Goal: Information Seeking & Learning: Learn about a topic

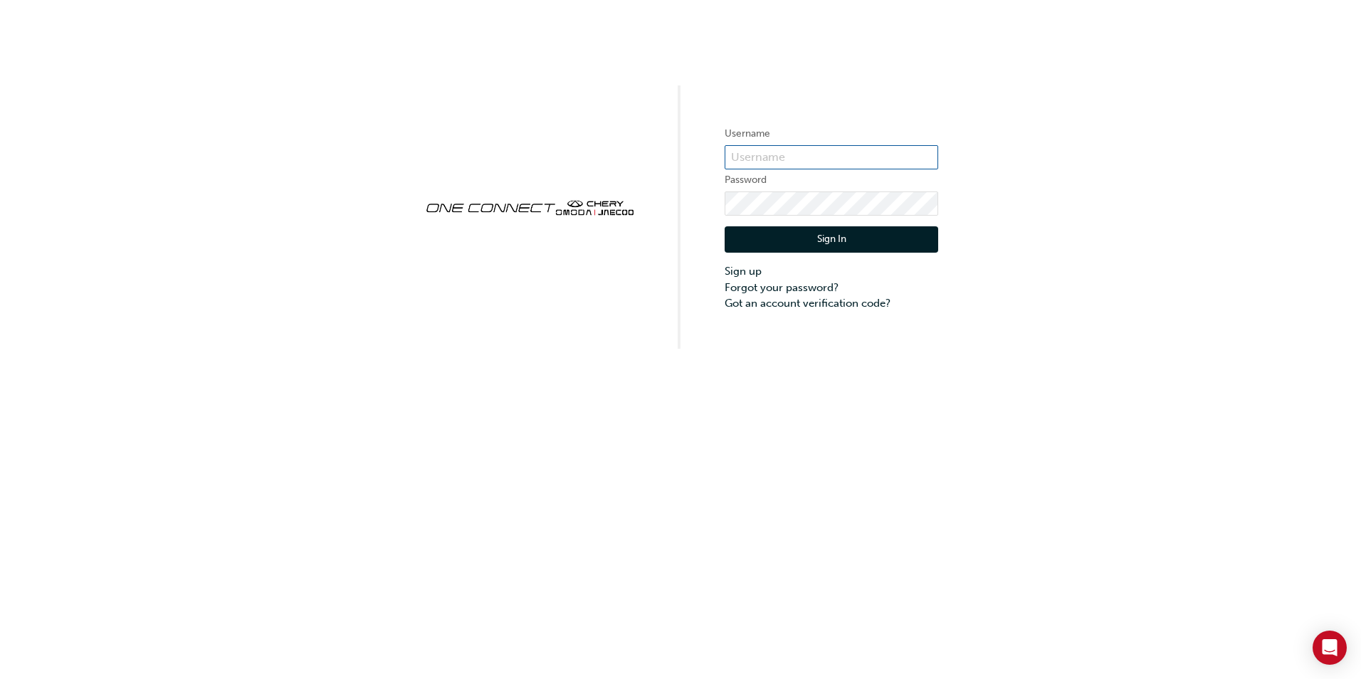
drag, startPoint x: 773, startPoint y: 176, endPoint x: 795, endPoint y: 155, distance: 30.2
click at [795, 155] on input "text" at bounding box center [832, 157] width 214 height 24
click at [1109, 174] on div "Username Password Sign In Sign up Forgot your password? Got an account verifica…" at bounding box center [680, 174] width 1361 height 349
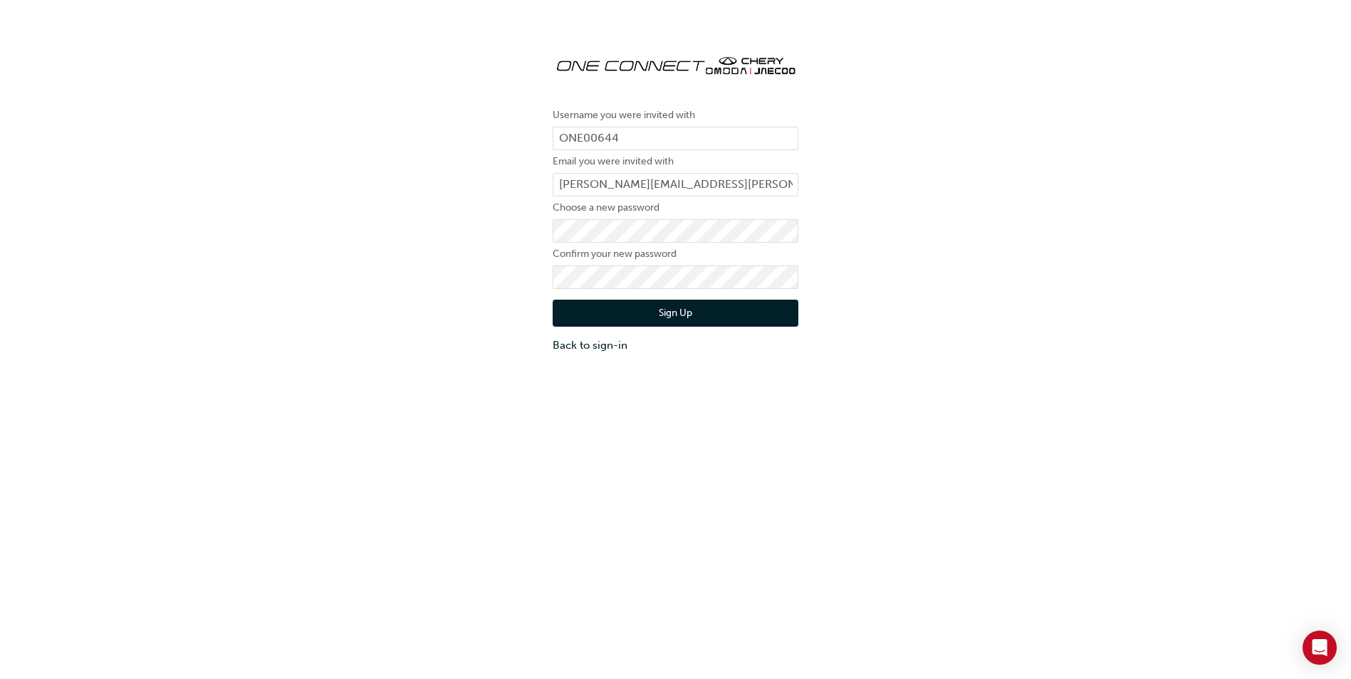
click at [692, 316] on button "Sign Up" at bounding box center [676, 313] width 246 height 27
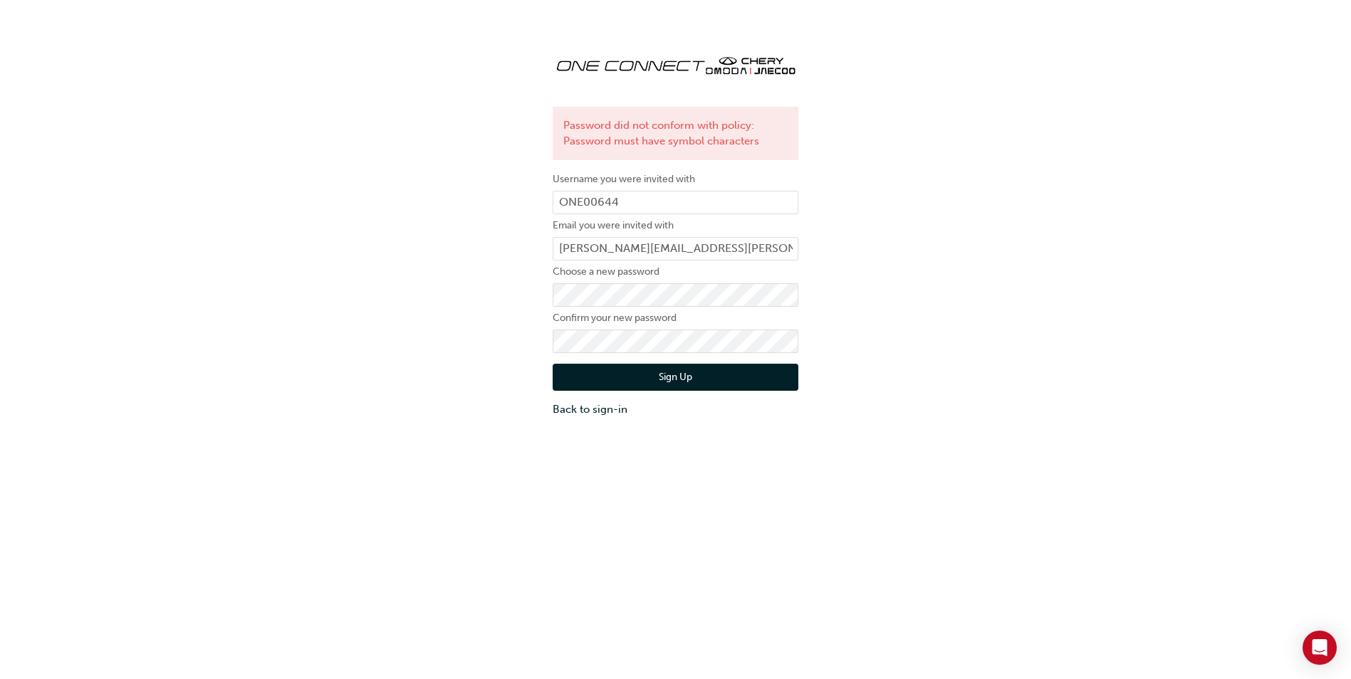
drag, startPoint x: 629, startPoint y: 282, endPoint x: 1126, endPoint y: 271, distance: 497.1
click at [1128, 271] on div "Password did not conform with policy: Password must have symbol characters User…" at bounding box center [675, 230] width 1351 height 396
click at [990, 446] on div "Password did not conform with policy: Password must have symbol characters User…" at bounding box center [675, 371] width 1351 height 679
click at [992, 295] on div "Password did not conform with policy: Password must have symbol characters User…" at bounding box center [675, 230] width 1351 height 396
click at [674, 381] on button "Sign Up" at bounding box center [676, 377] width 246 height 27
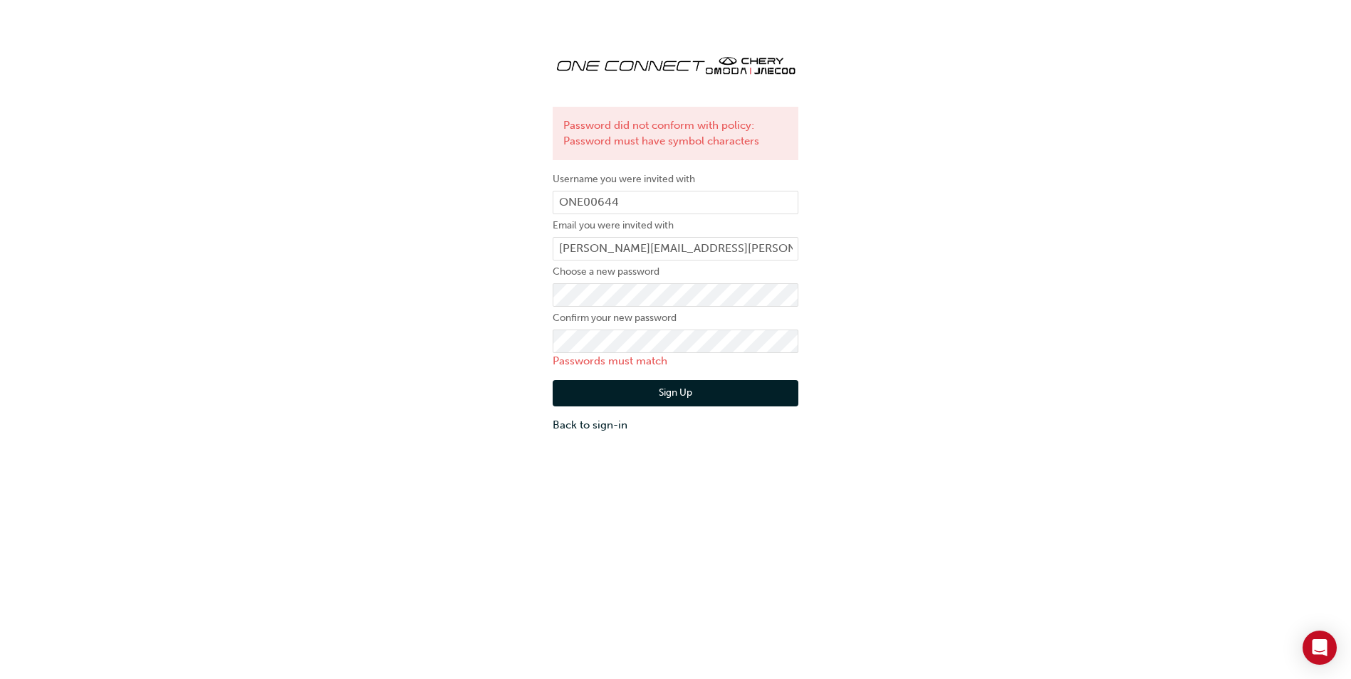
click at [810, 487] on div "Password did not conform with policy: Password must have symbol characters User…" at bounding box center [675, 371] width 1351 height 679
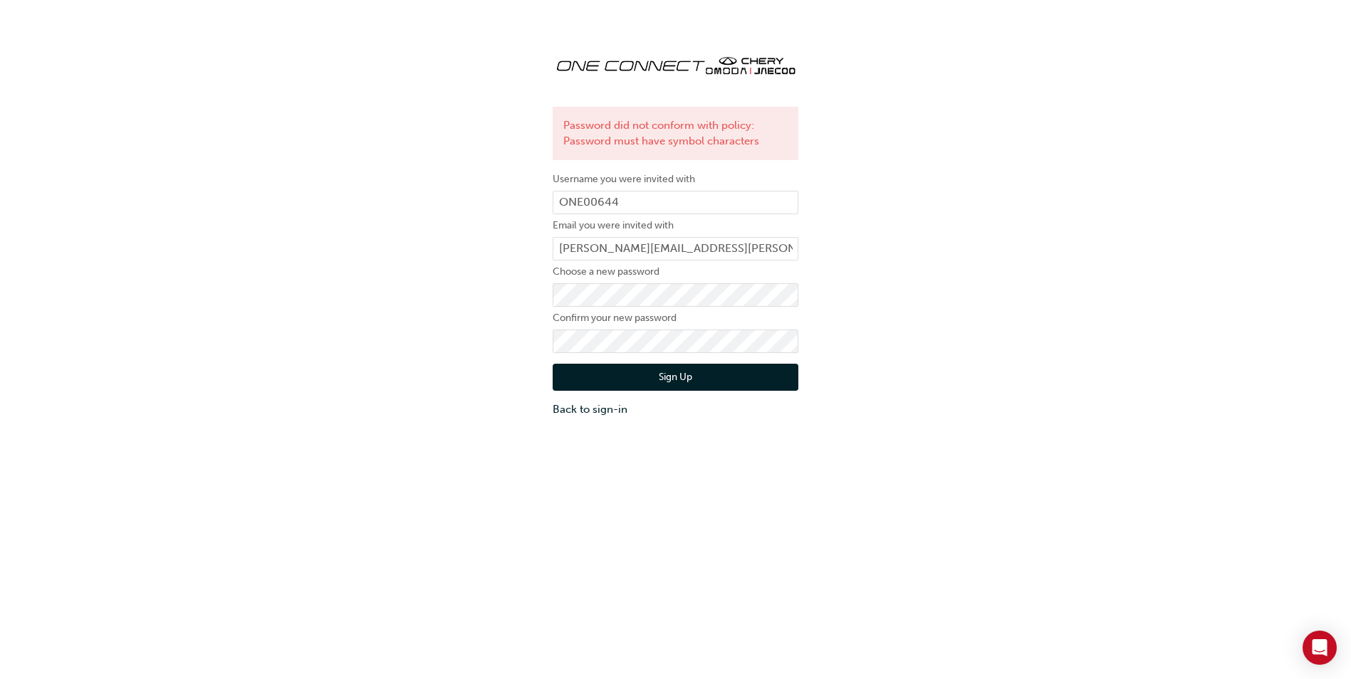
click at [849, 537] on div "Password did not conform with policy: Password must have symbol characters User…" at bounding box center [675, 371] width 1351 height 679
click at [669, 372] on button "Sign Up" at bounding box center [676, 377] width 246 height 27
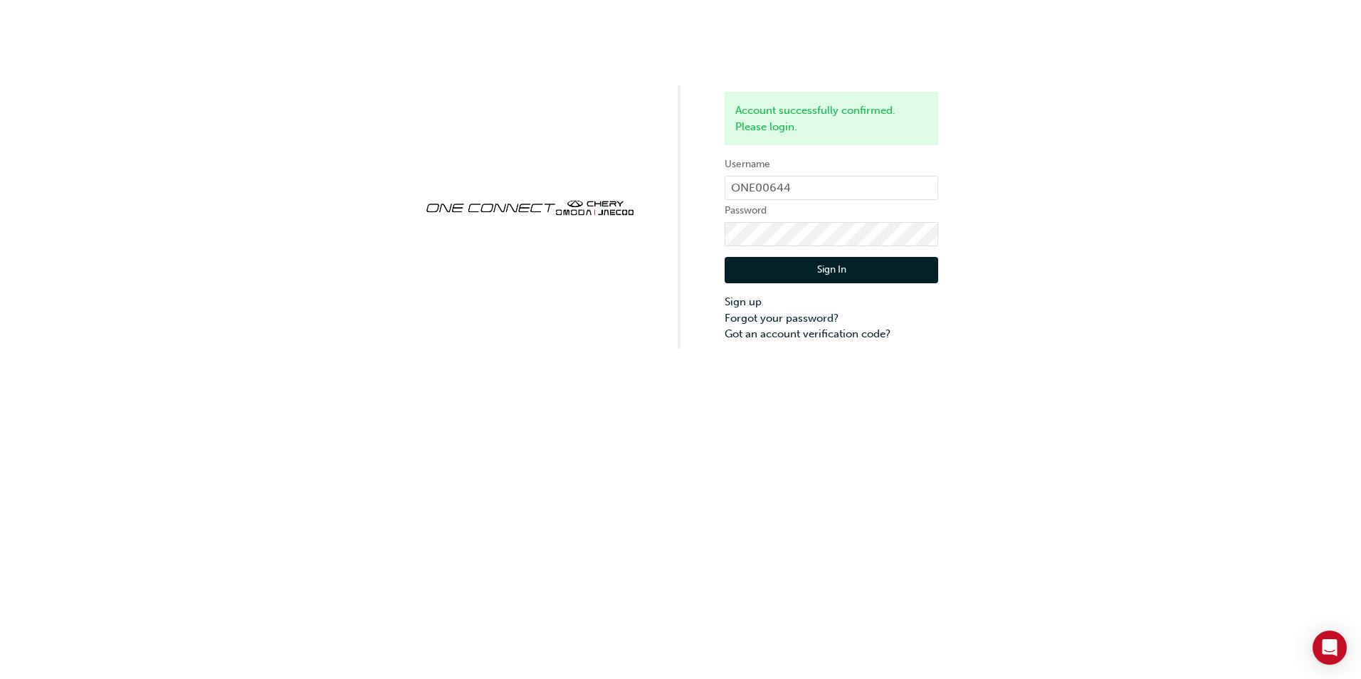
click at [842, 266] on button "Sign In" at bounding box center [832, 270] width 214 height 27
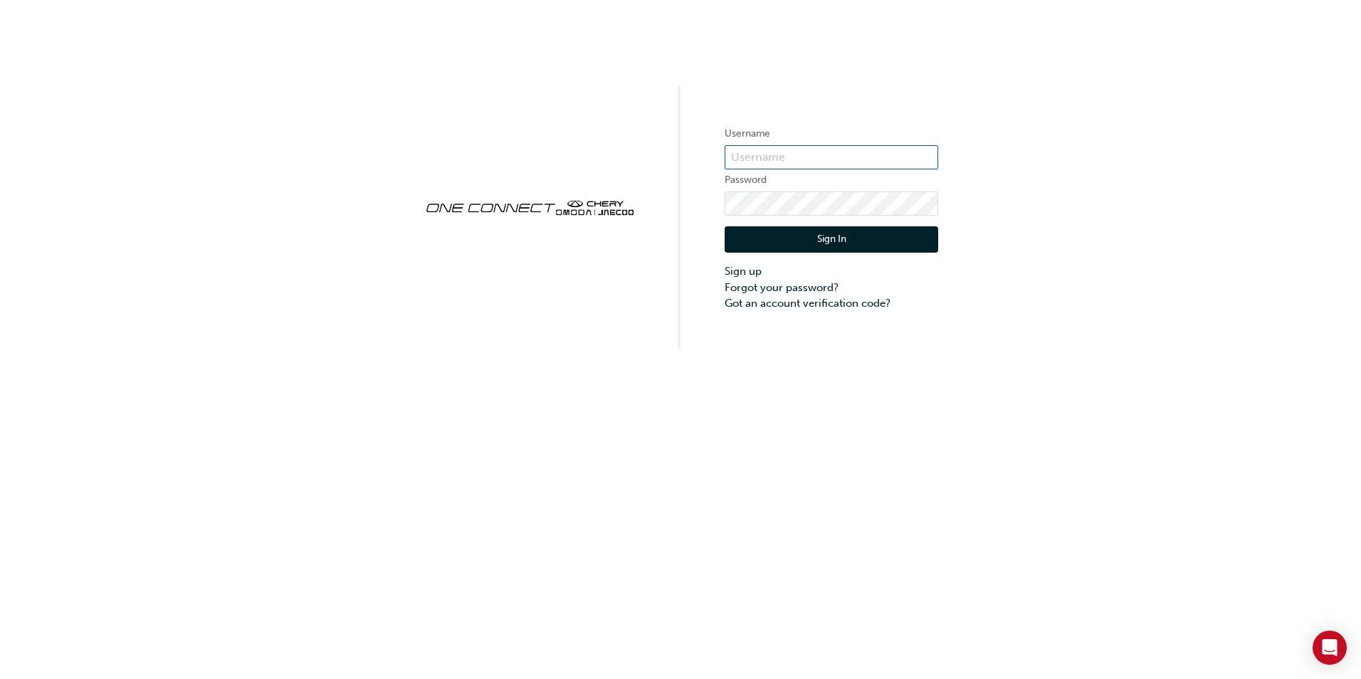
type input "ONE00644"
click at [833, 239] on button "Sign In" at bounding box center [832, 239] width 214 height 27
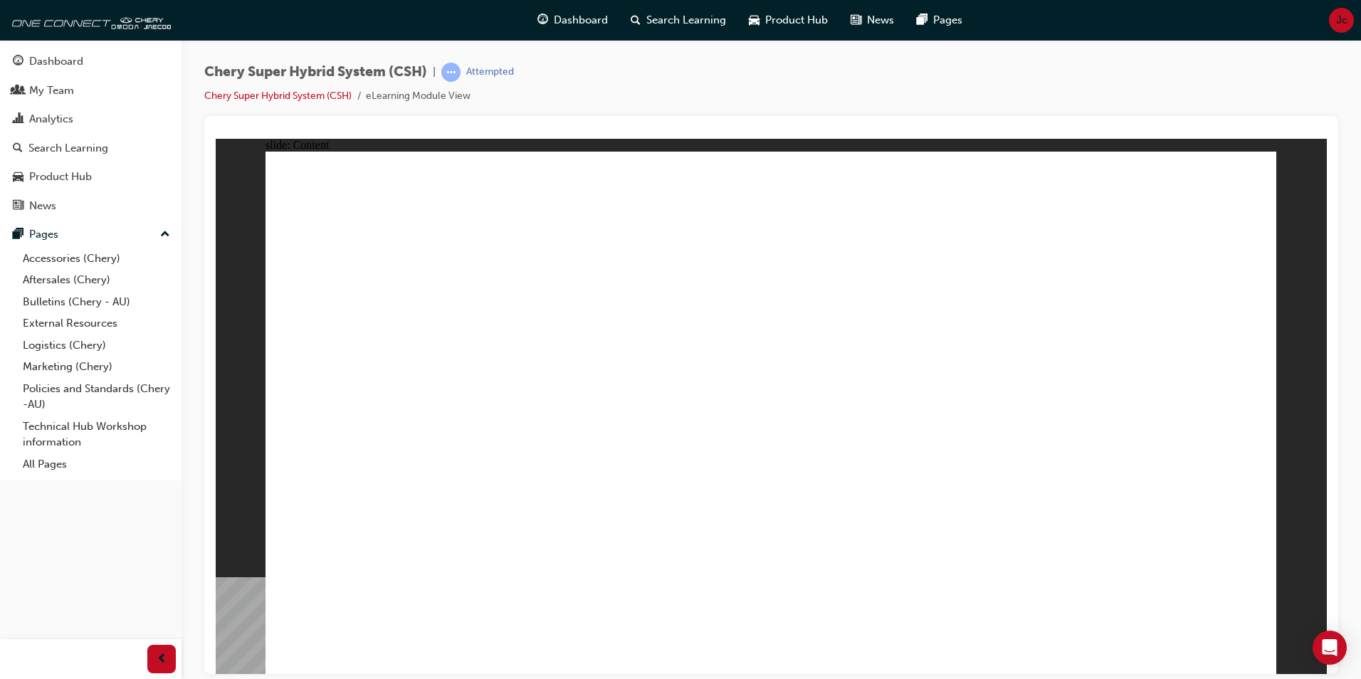
drag, startPoint x: 617, startPoint y: 467, endPoint x: 592, endPoint y: 404, distance: 67.4
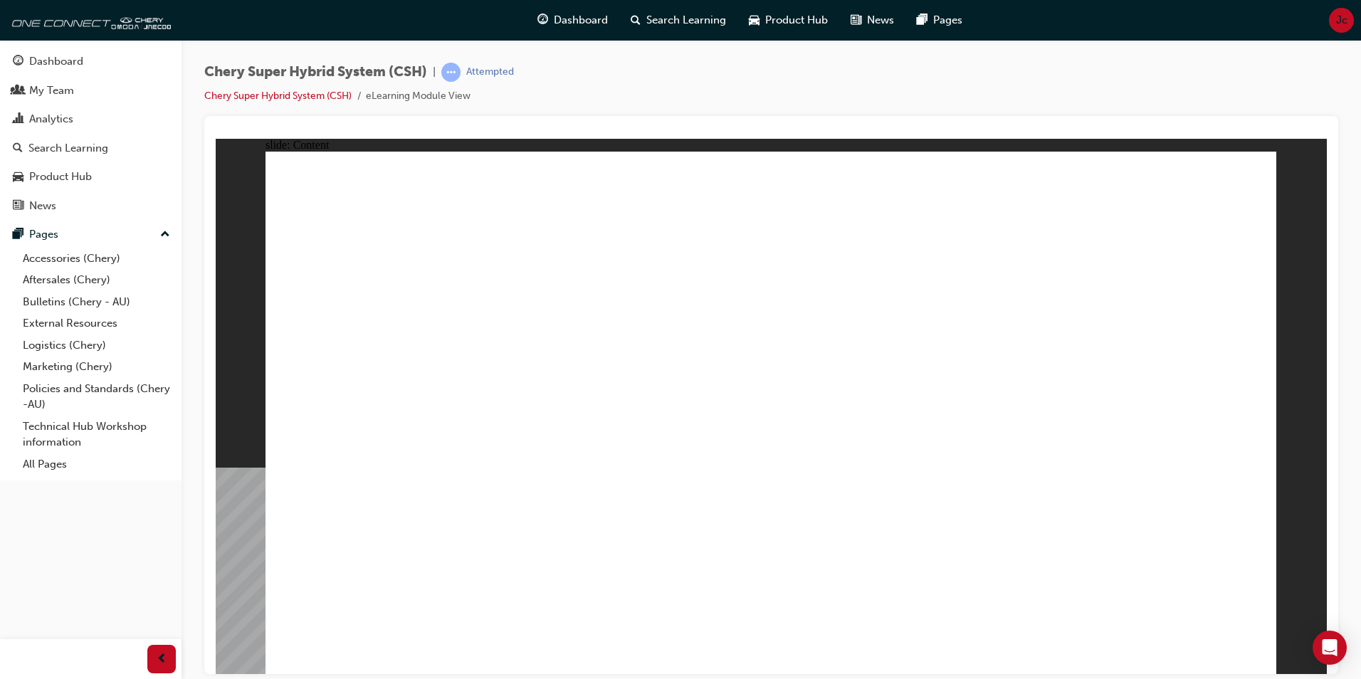
drag, startPoint x: 601, startPoint y: 356, endPoint x: 602, endPoint y: 335, distance: 21.4
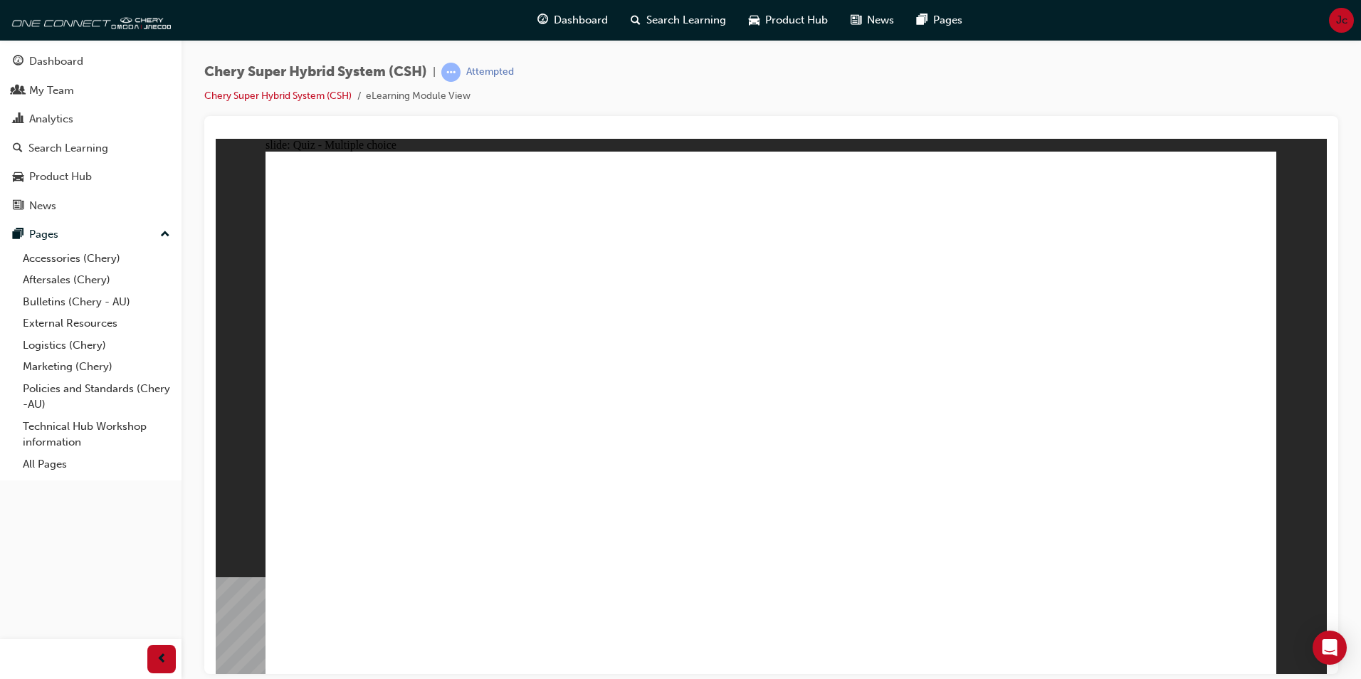
radio input "true"
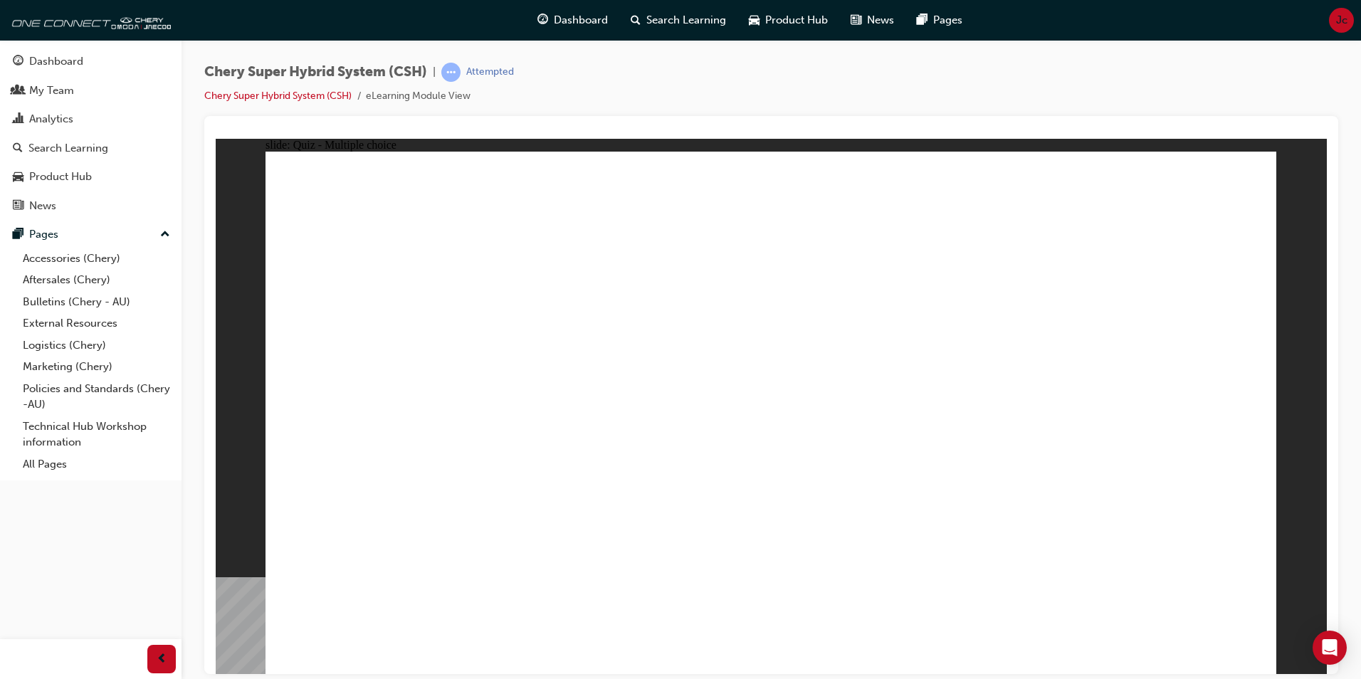
radio input "true"
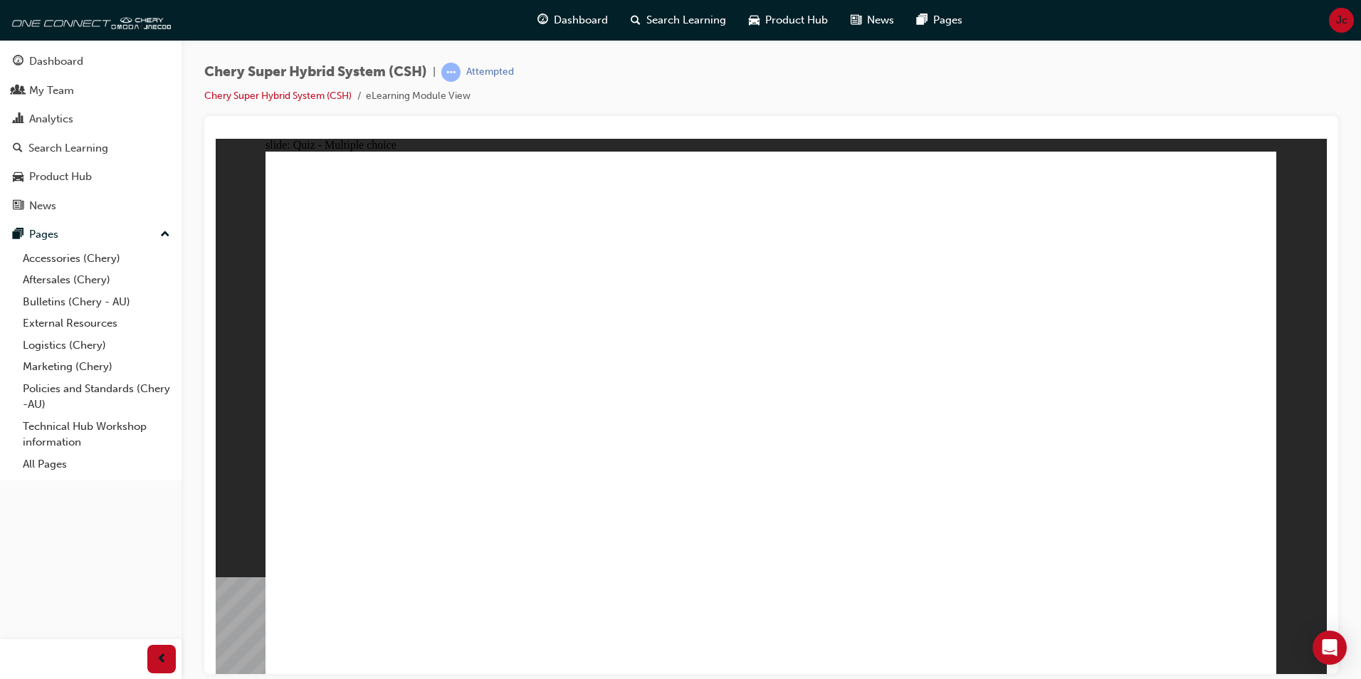
radio input "true"
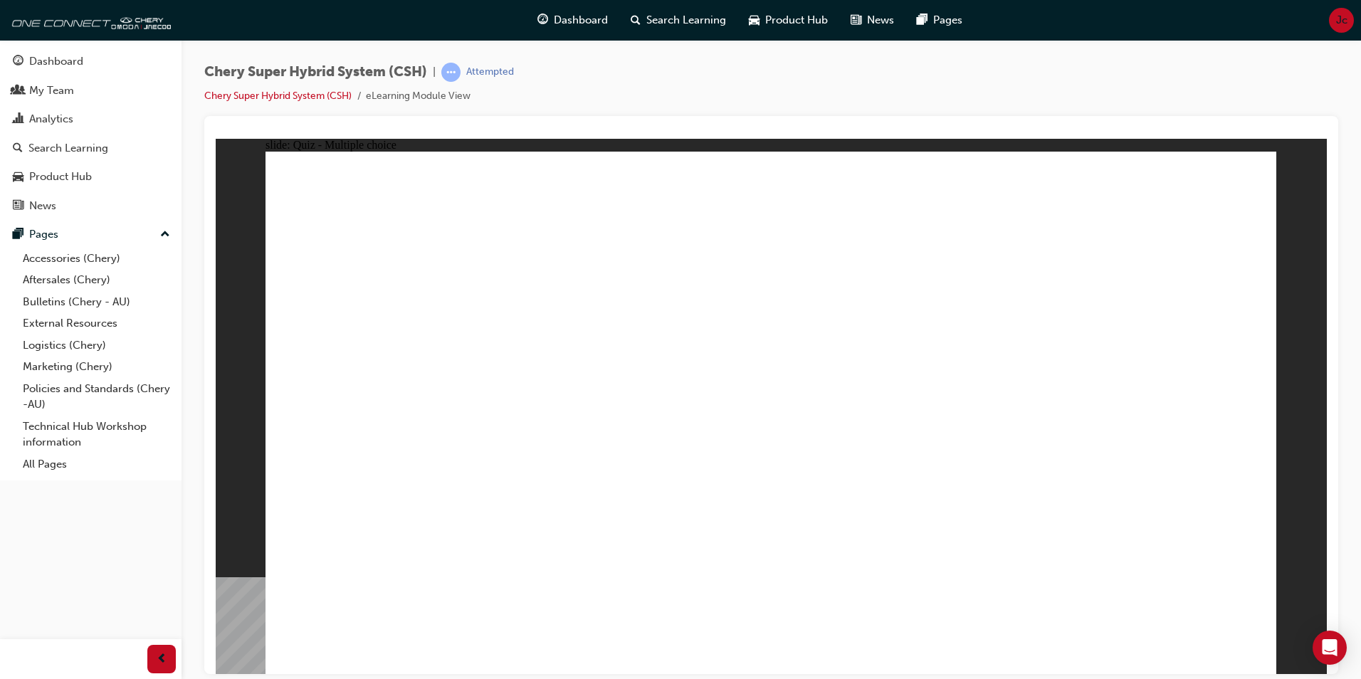
radio input "true"
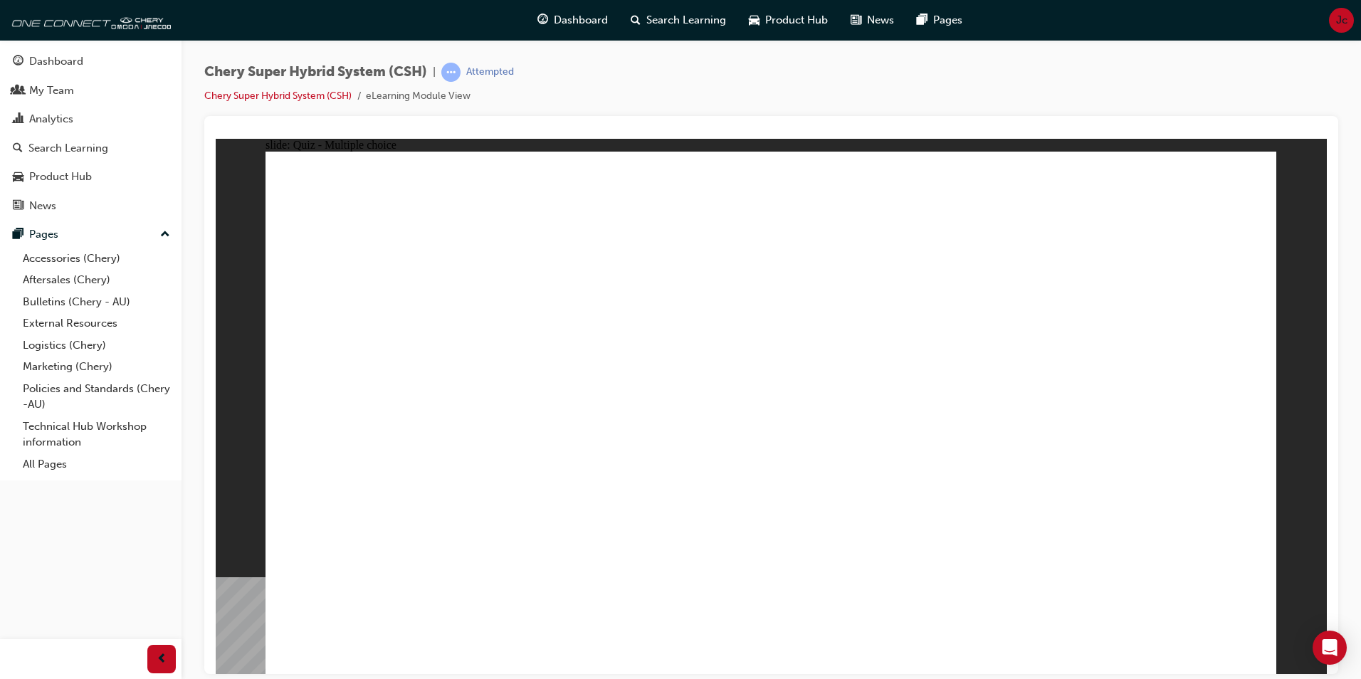
radio input "true"
drag, startPoint x: 445, startPoint y: 582, endPoint x: 434, endPoint y: 551, distance: 32.4
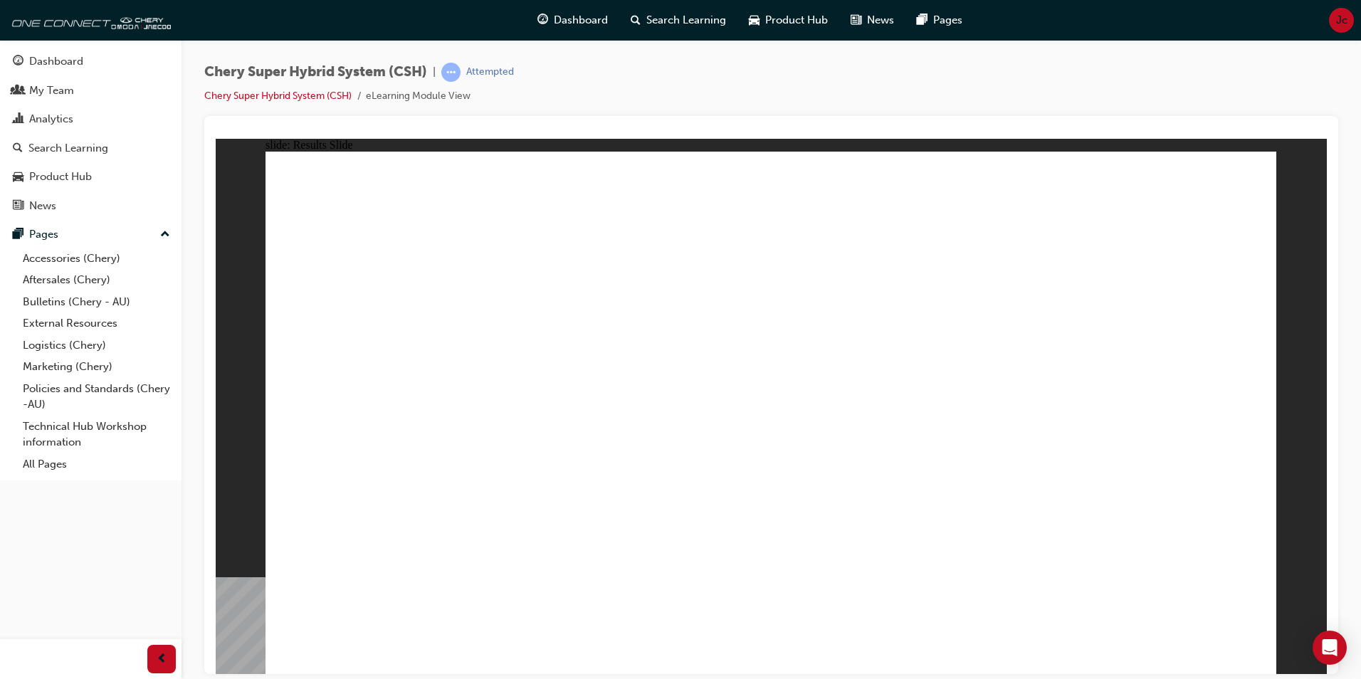
radio input "true"
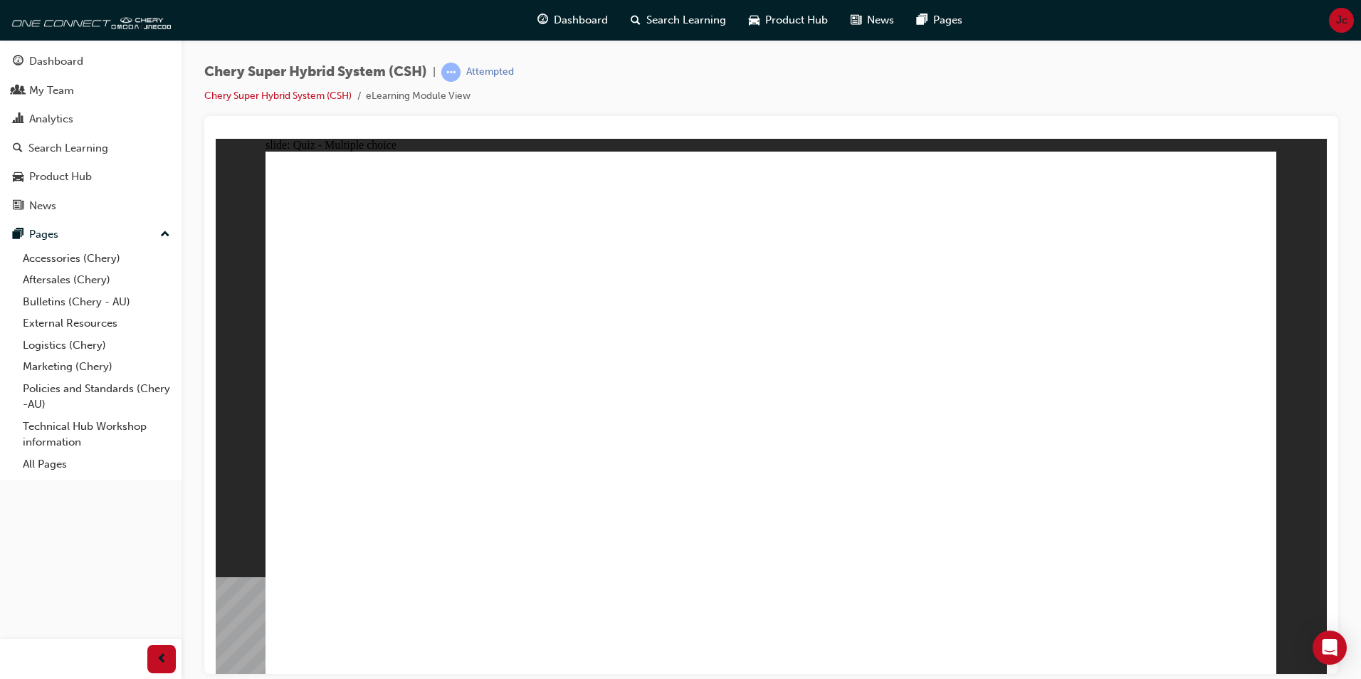
radio input "true"
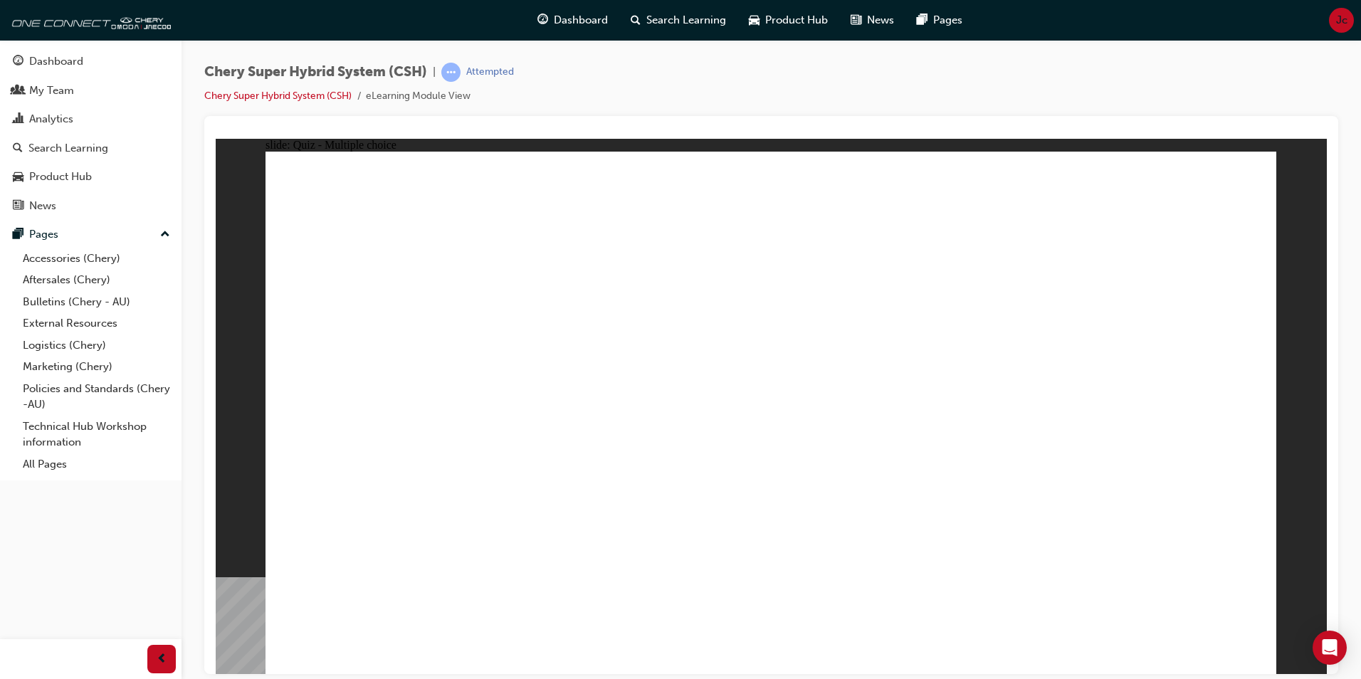
radio input "true"
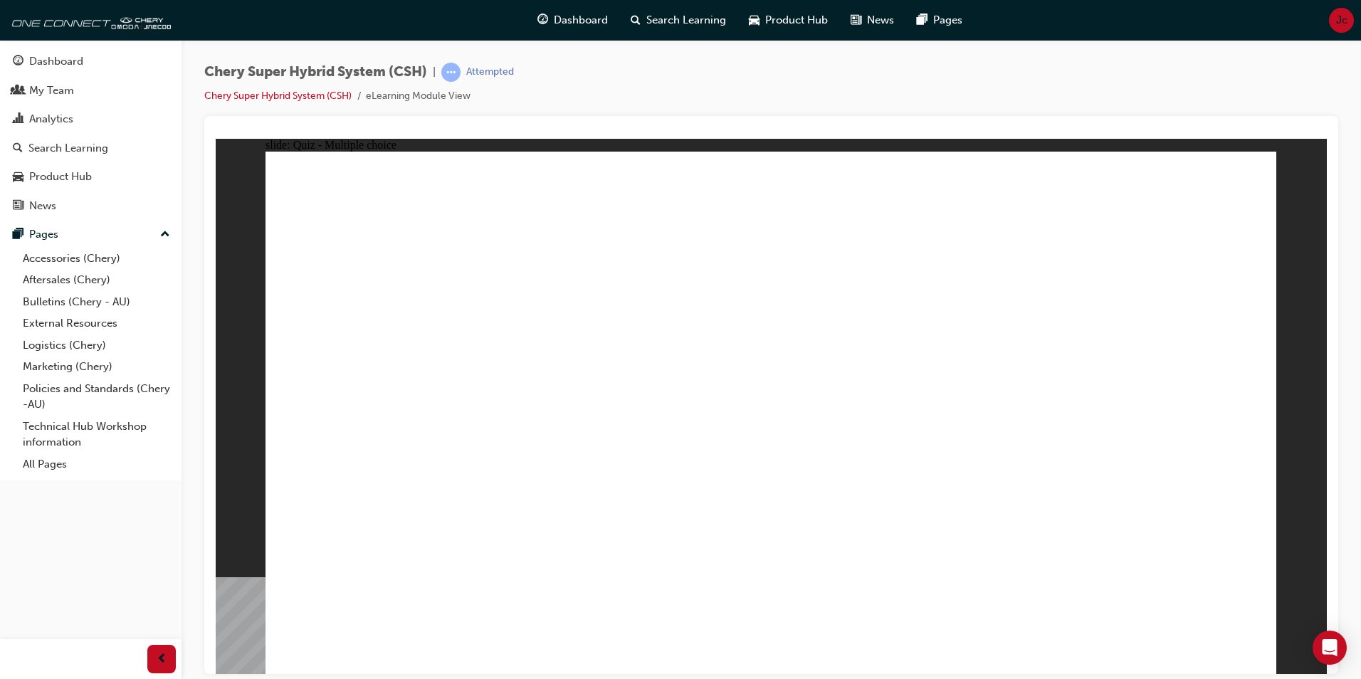
radio input "true"
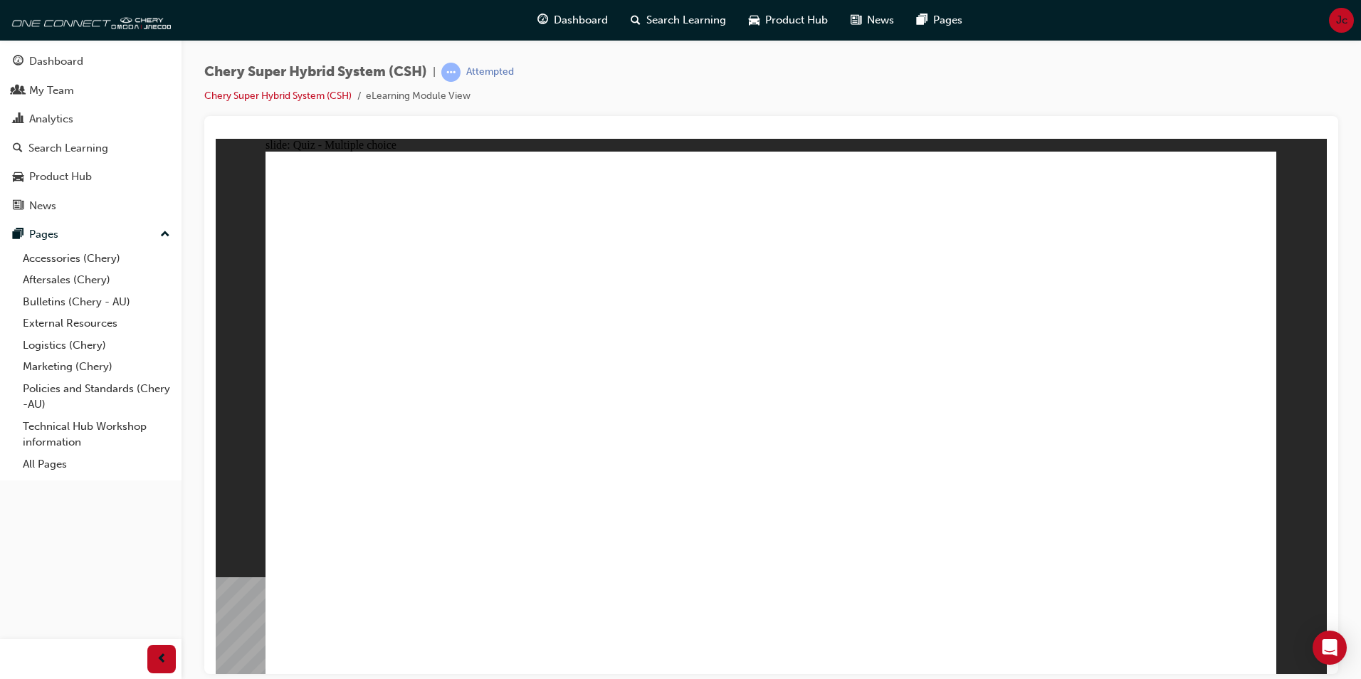
radio input "true"
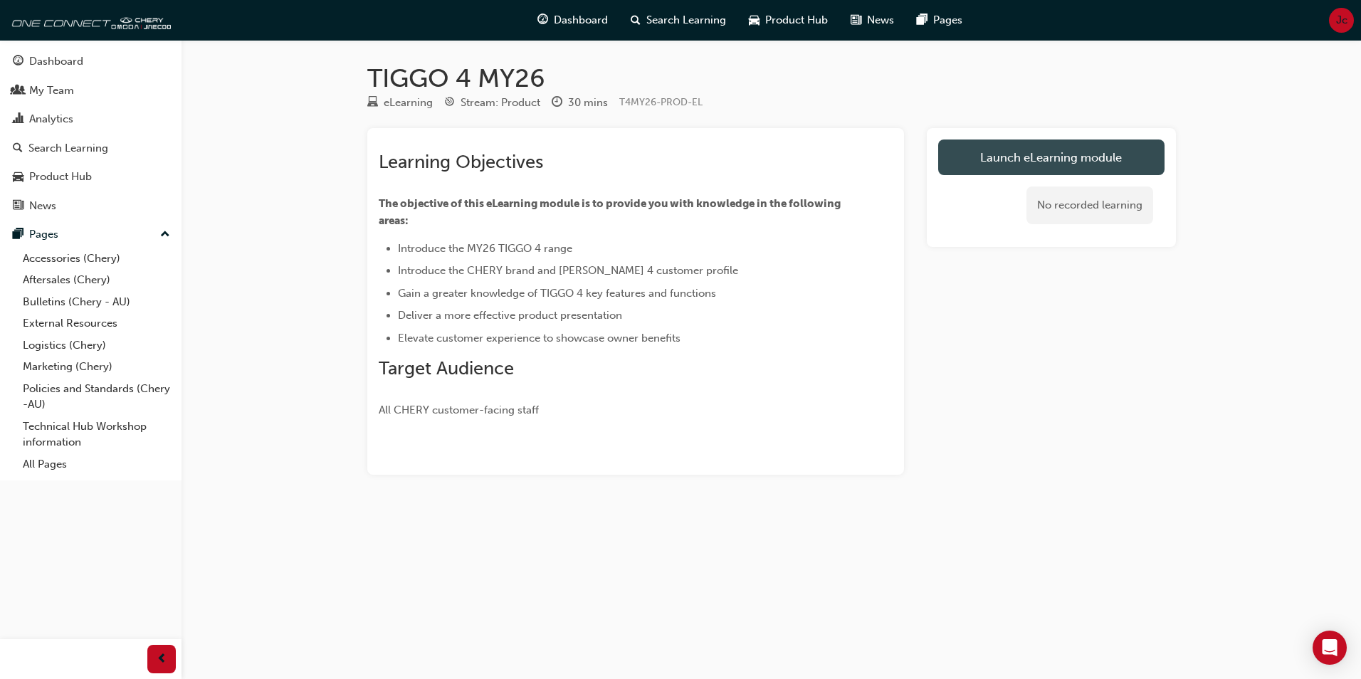
click at [1055, 162] on link "Launch eLearning module" at bounding box center [1051, 158] width 226 height 36
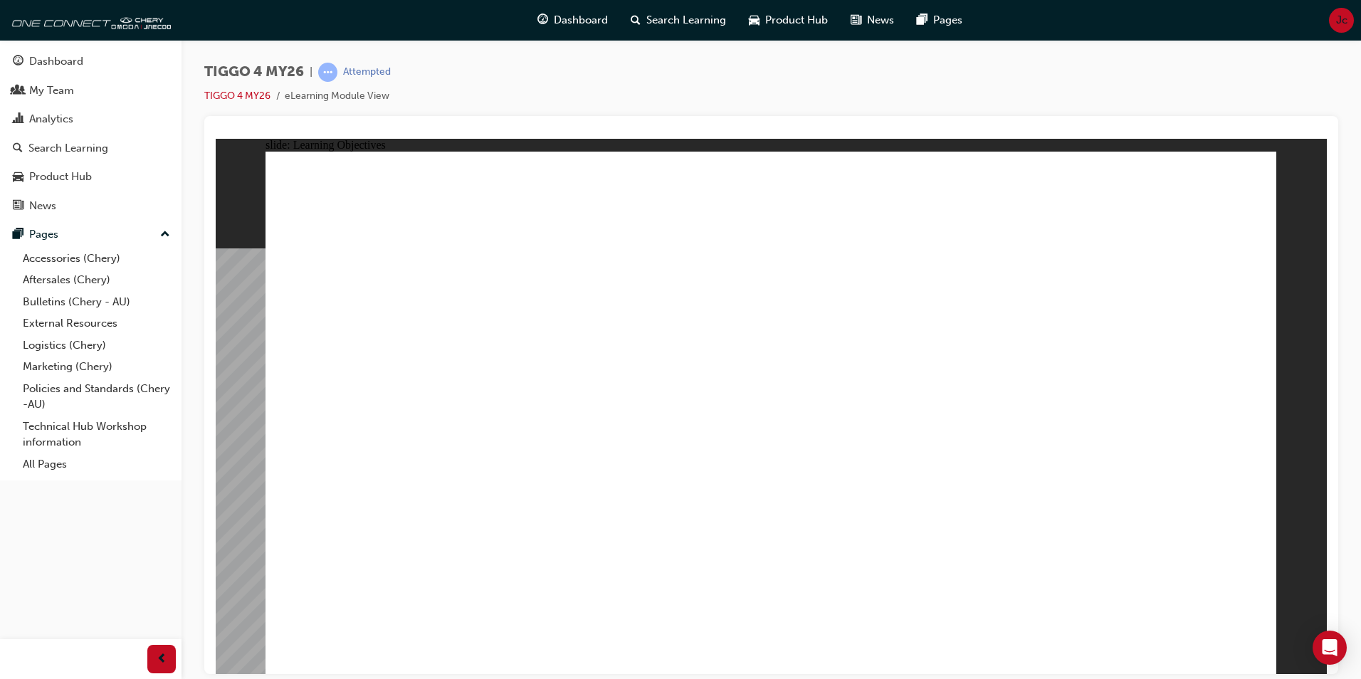
drag, startPoint x: 1257, startPoint y: 651, endPoint x: 1245, endPoint y: 647, distance: 12.8
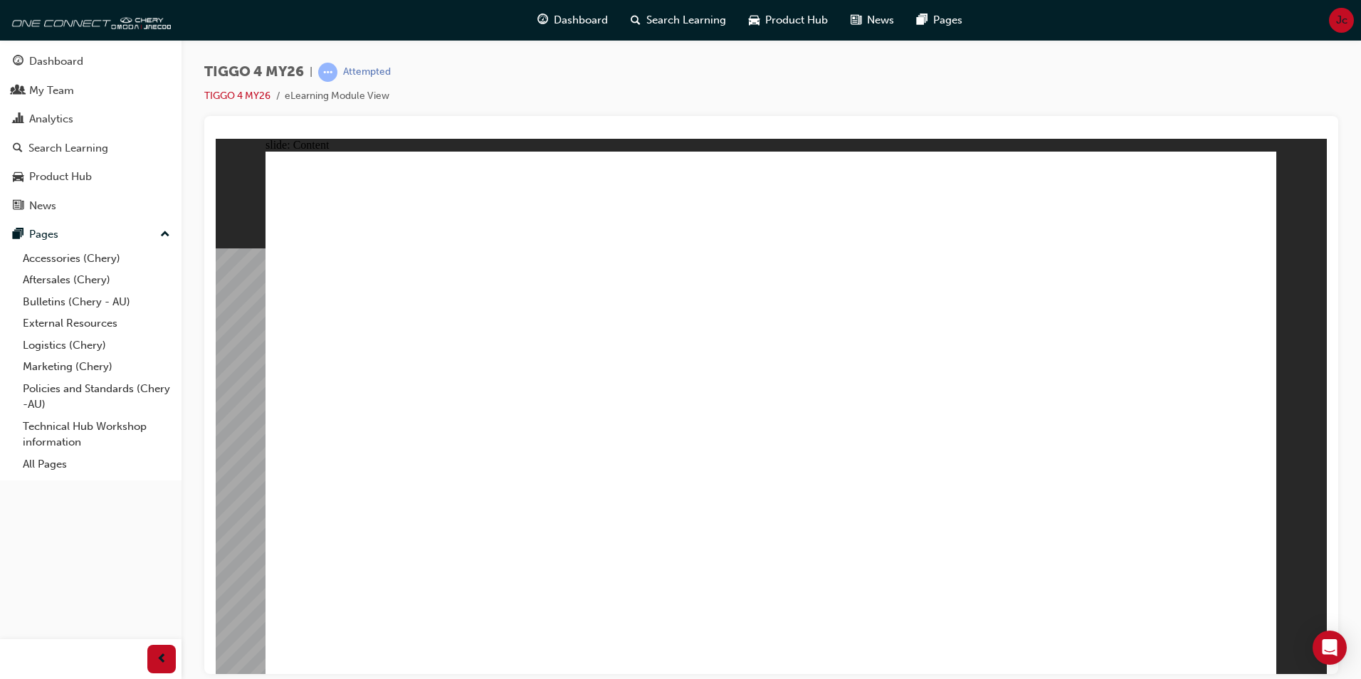
drag, startPoint x: 637, startPoint y: 530, endPoint x: 689, endPoint y: 526, distance: 52.9
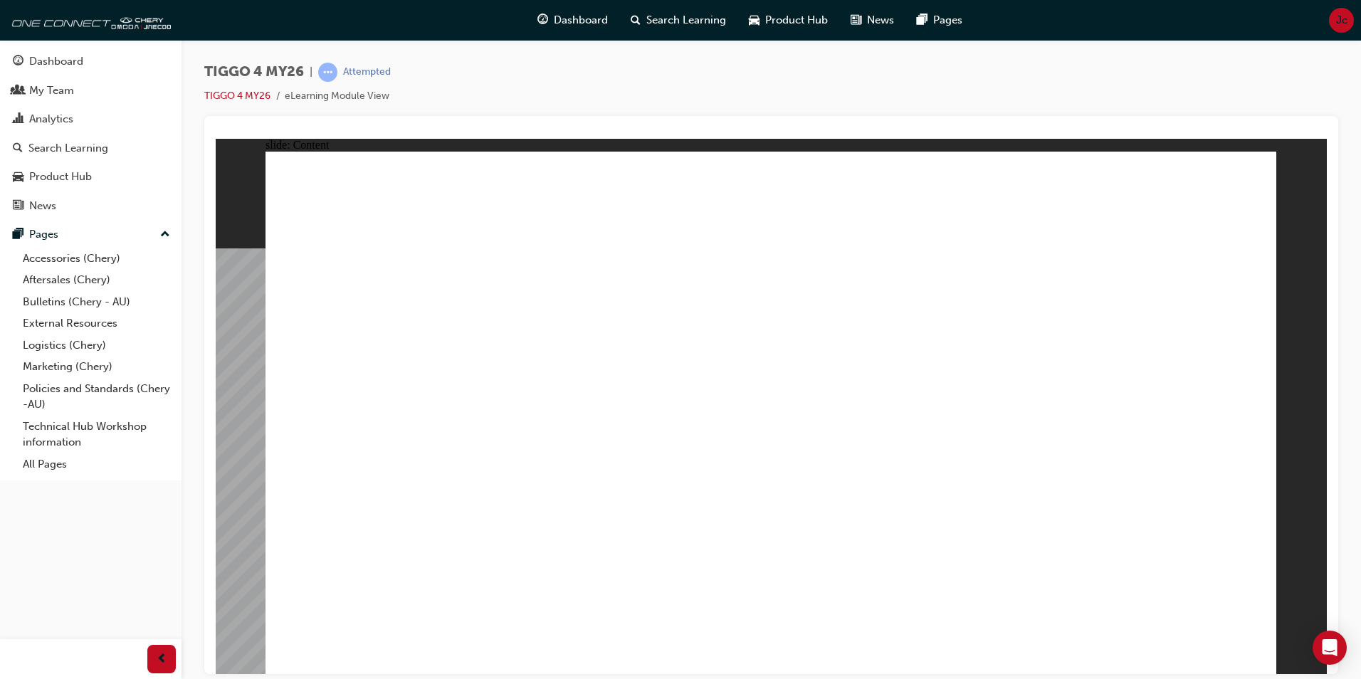
drag, startPoint x: 1001, startPoint y: 380, endPoint x: 1141, endPoint y: 510, distance: 190.4
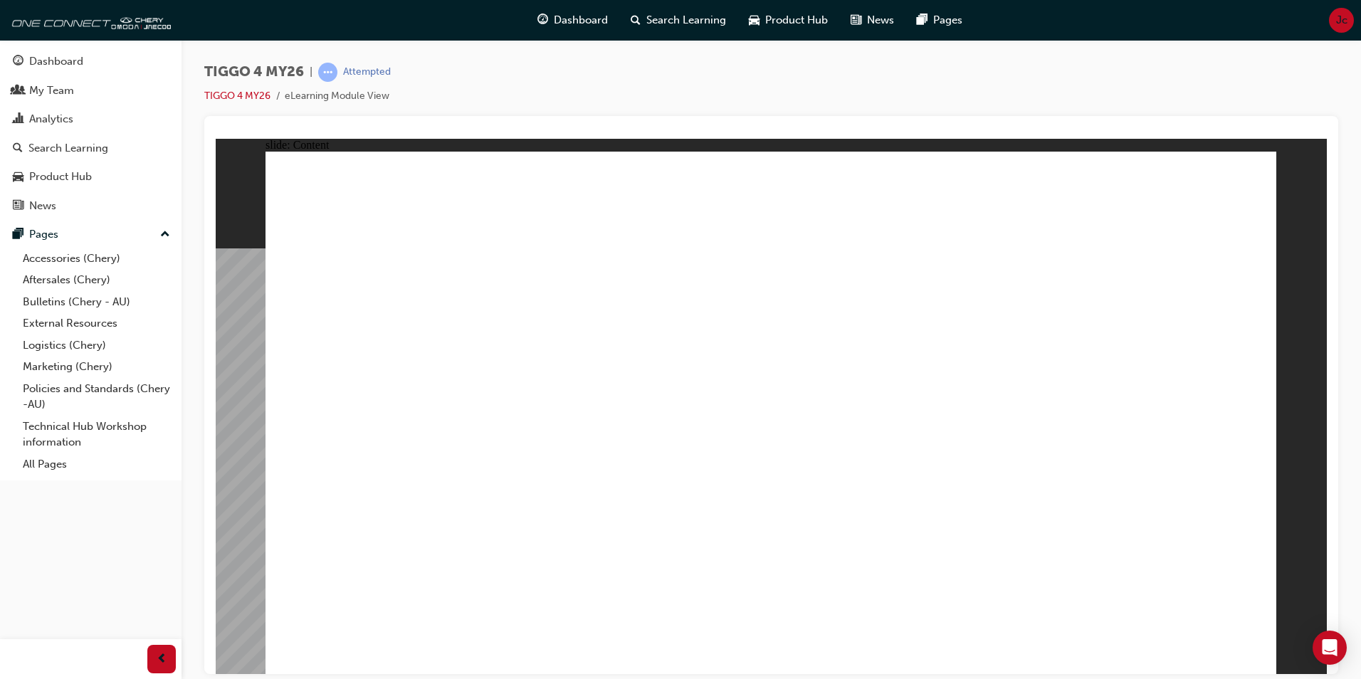
drag, startPoint x: 588, startPoint y: 560, endPoint x: 713, endPoint y: 609, distance: 134.6
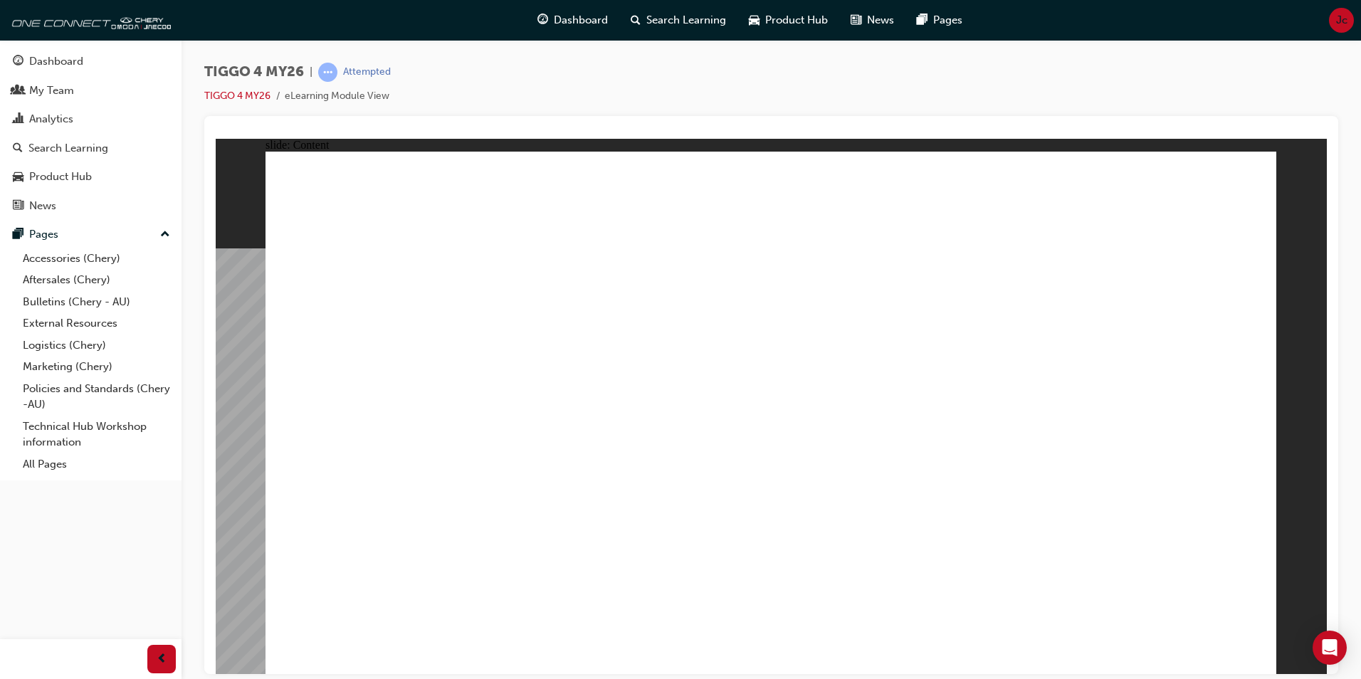
drag, startPoint x: 1089, startPoint y: 429, endPoint x: 1067, endPoint y: 335, distance: 95.7
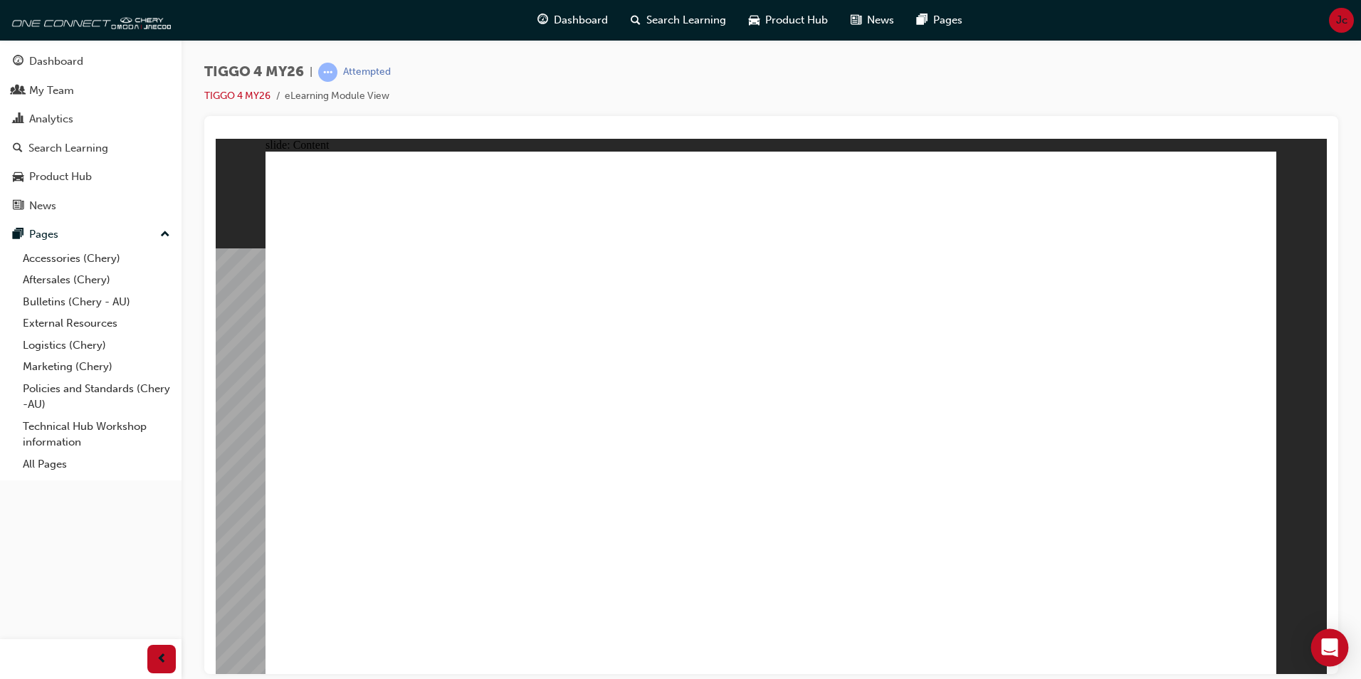
click at [1338, 639] on div "Open Intercom Messenger" at bounding box center [1331, 648] width 38 height 38
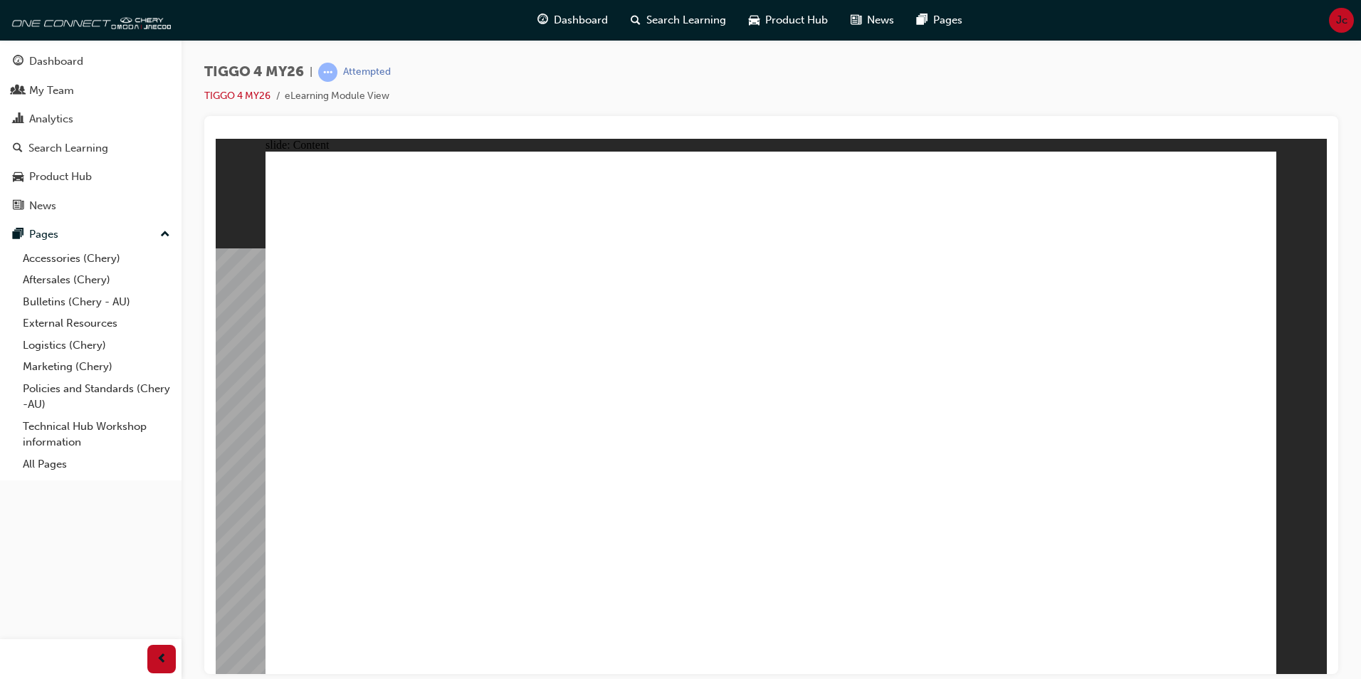
drag, startPoint x: 1235, startPoint y: 550, endPoint x: 1105, endPoint y: 538, distance: 130.2
drag, startPoint x: 968, startPoint y: 524, endPoint x: 601, endPoint y: 419, distance: 381.3
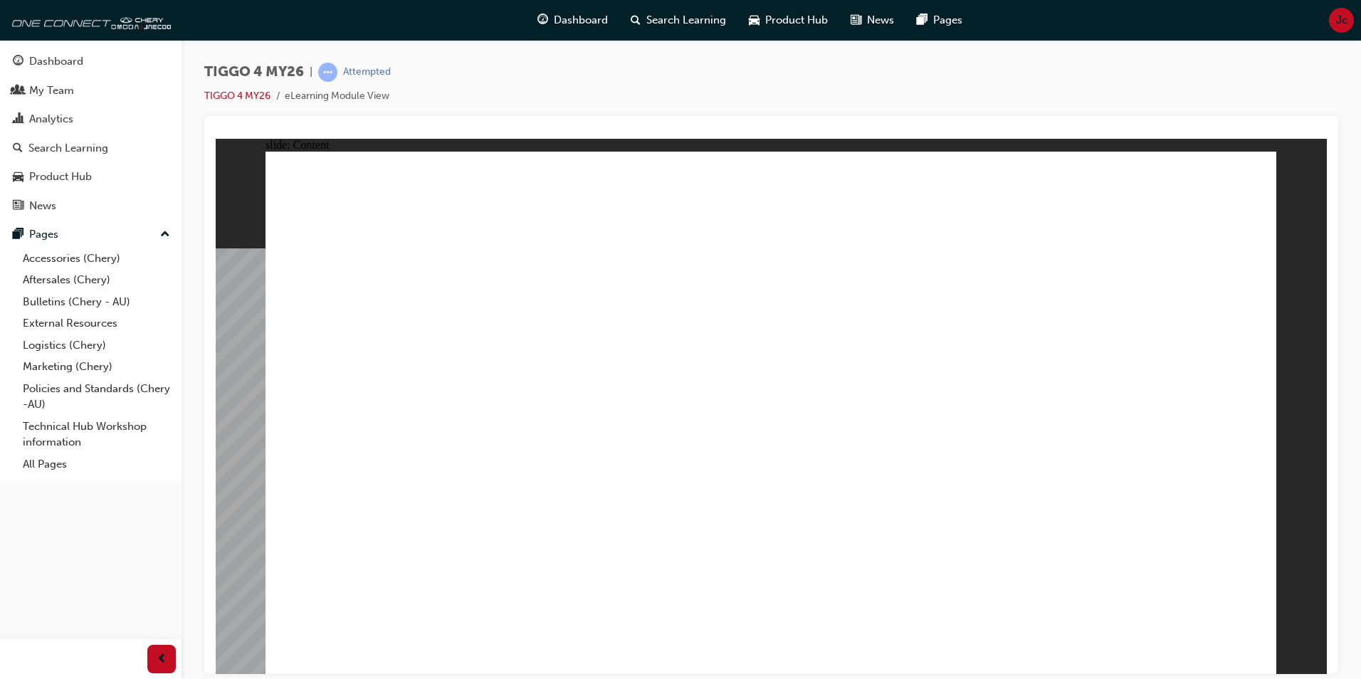
drag, startPoint x: 874, startPoint y: 498, endPoint x: 1072, endPoint y: 539, distance: 202.9
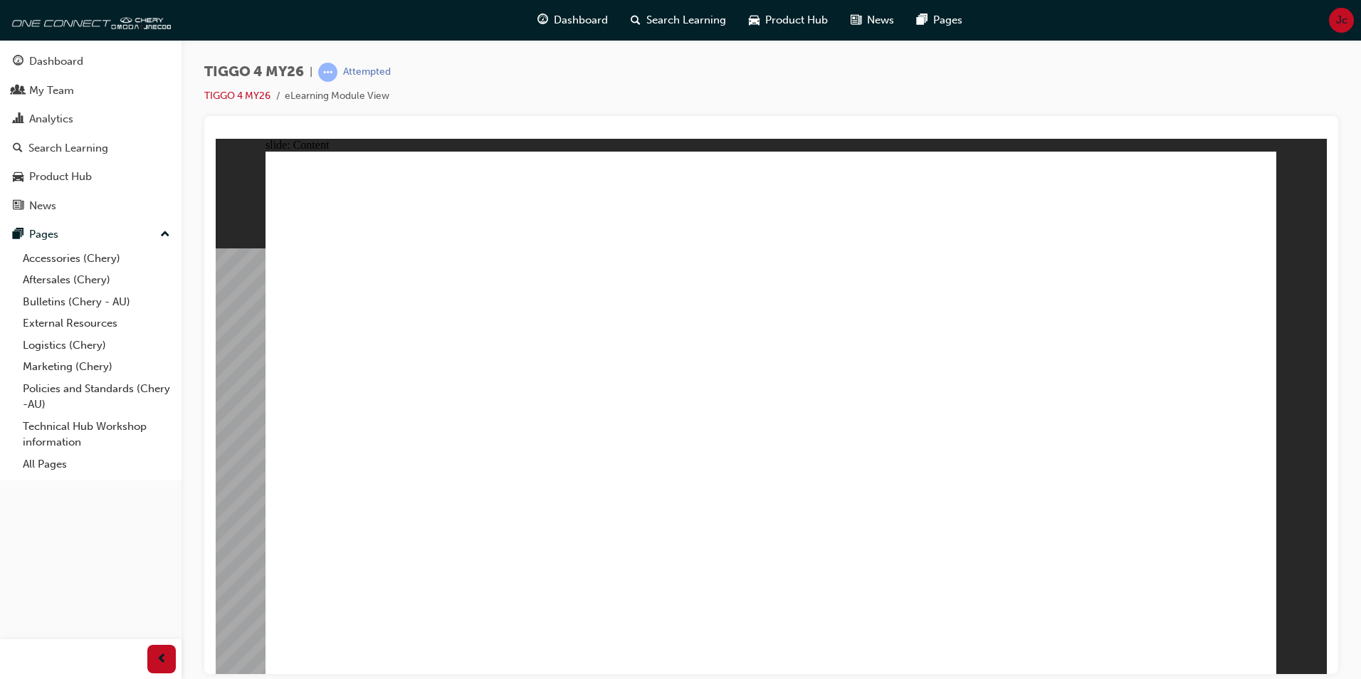
drag, startPoint x: 1241, startPoint y: 650, endPoint x: 1148, endPoint y: 599, distance: 106.4
drag, startPoint x: 569, startPoint y: 481, endPoint x: 528, endPoint y: 548, distance: 77.7
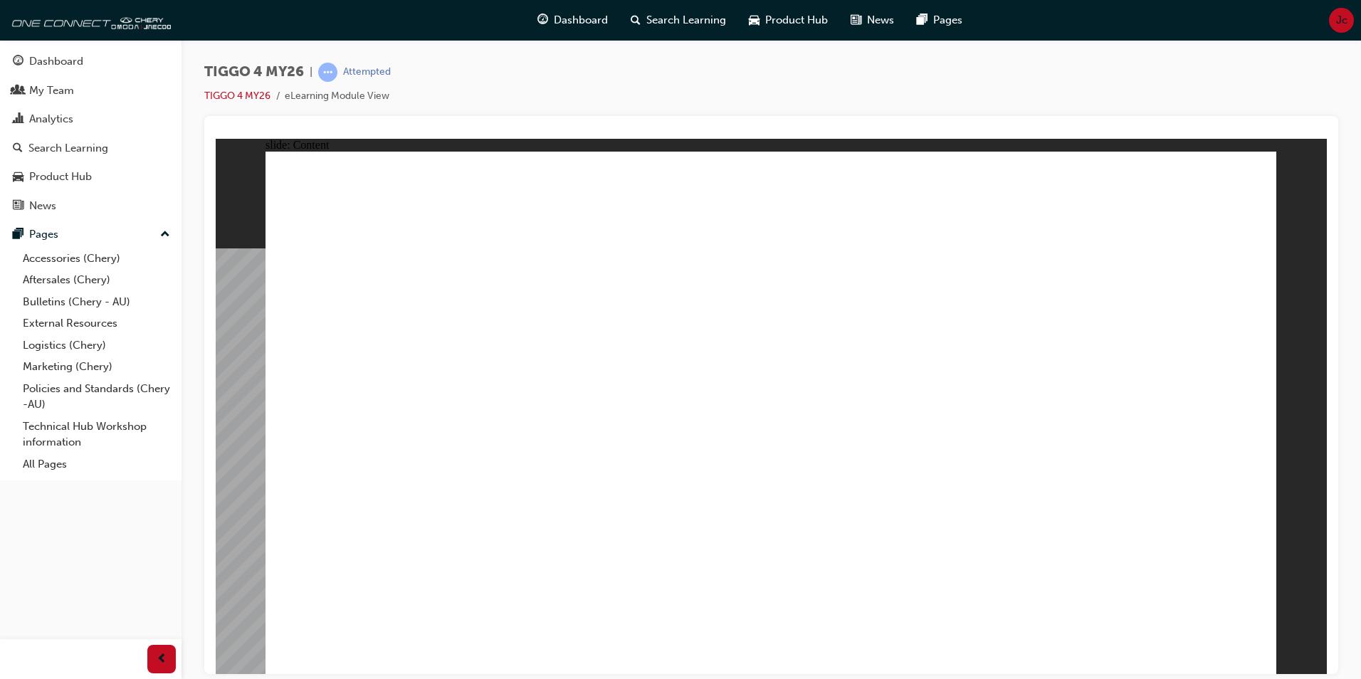
drag, startPoint x: 568, startPoint y: 508, endPoint x: 584, endPoint y: 588, distance: 82.0
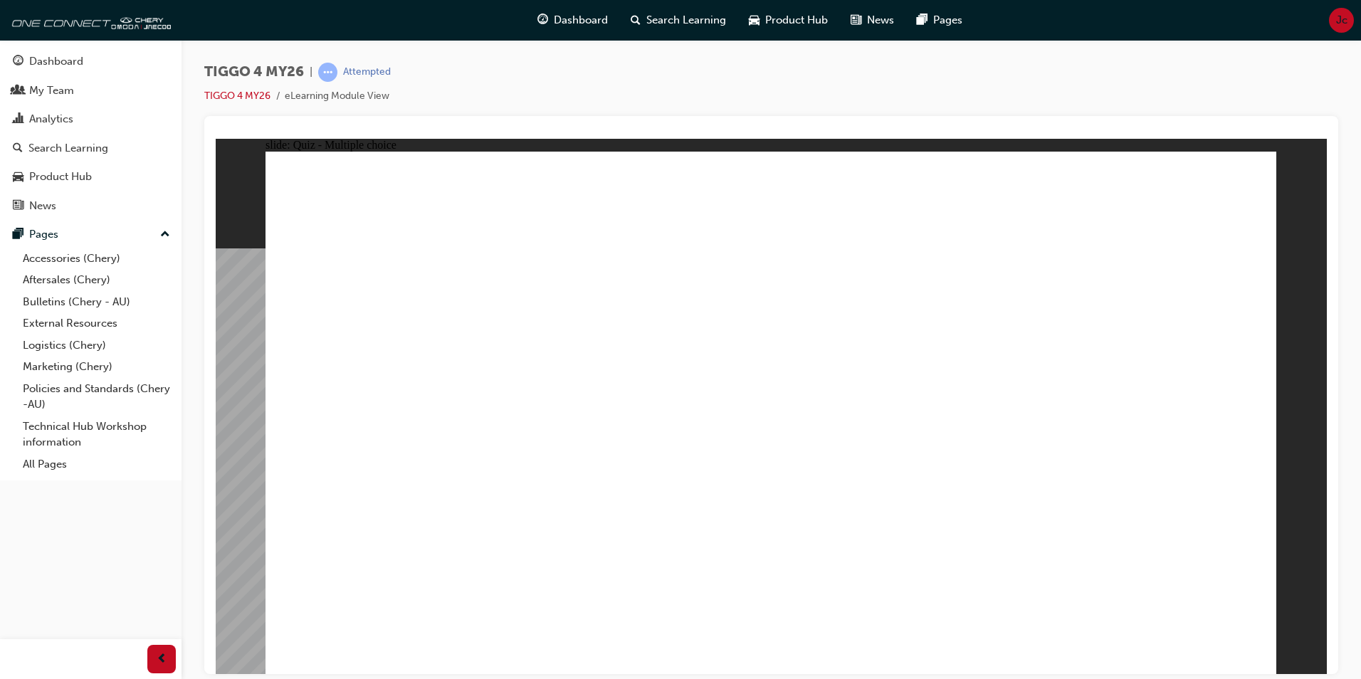
radio input "false"
drag, startPoint x: 812, startPoint y: 244, endPoint x: 809, endPoint y: 253, distance: 10.6
radio input "false"
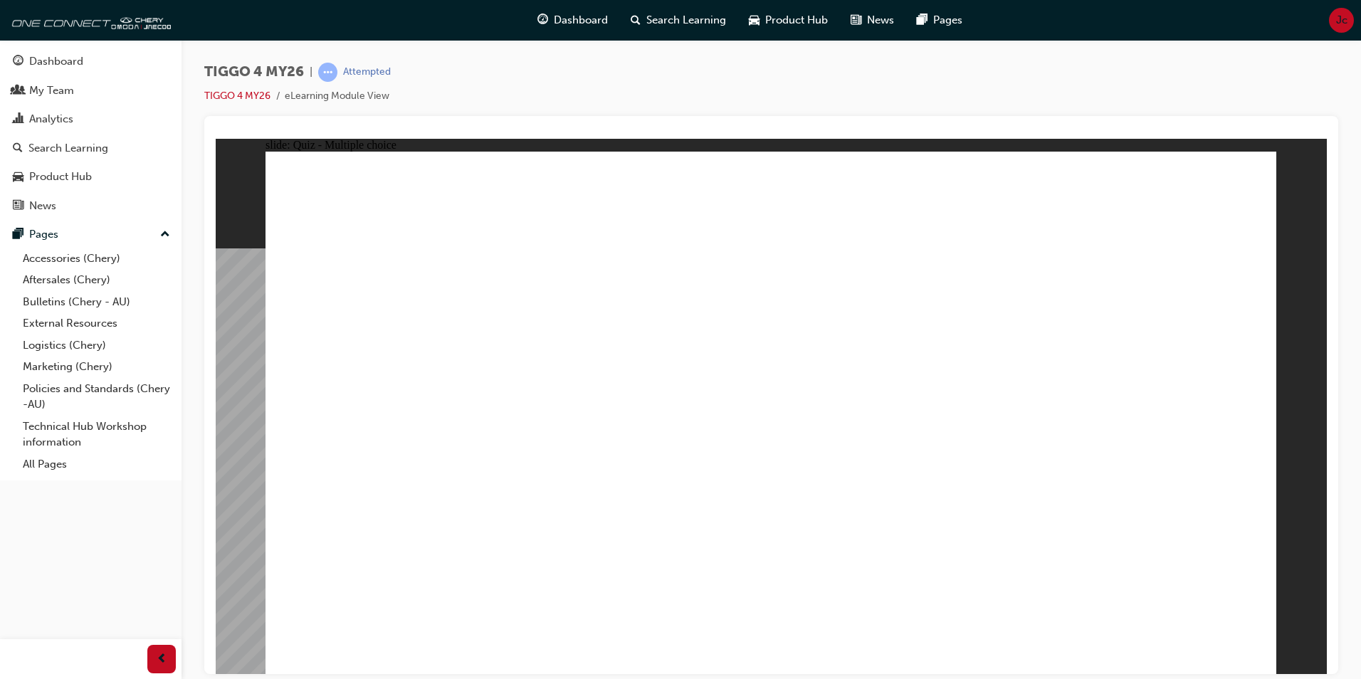
radio input "false"
radio input "true"
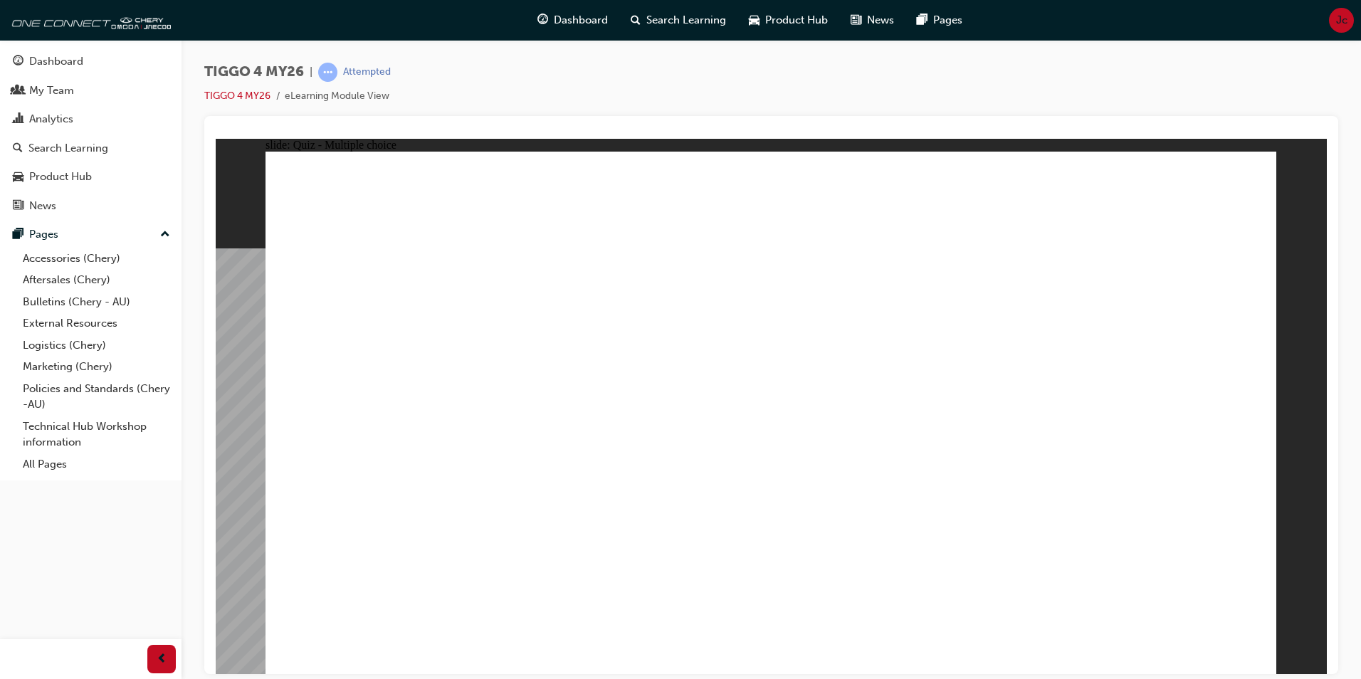
radio input "false"
radio input "true"
drag, startPoint x: 743, startPoint y: 317, endPoint x: 722, endPoint y: 324, distance: 22.5
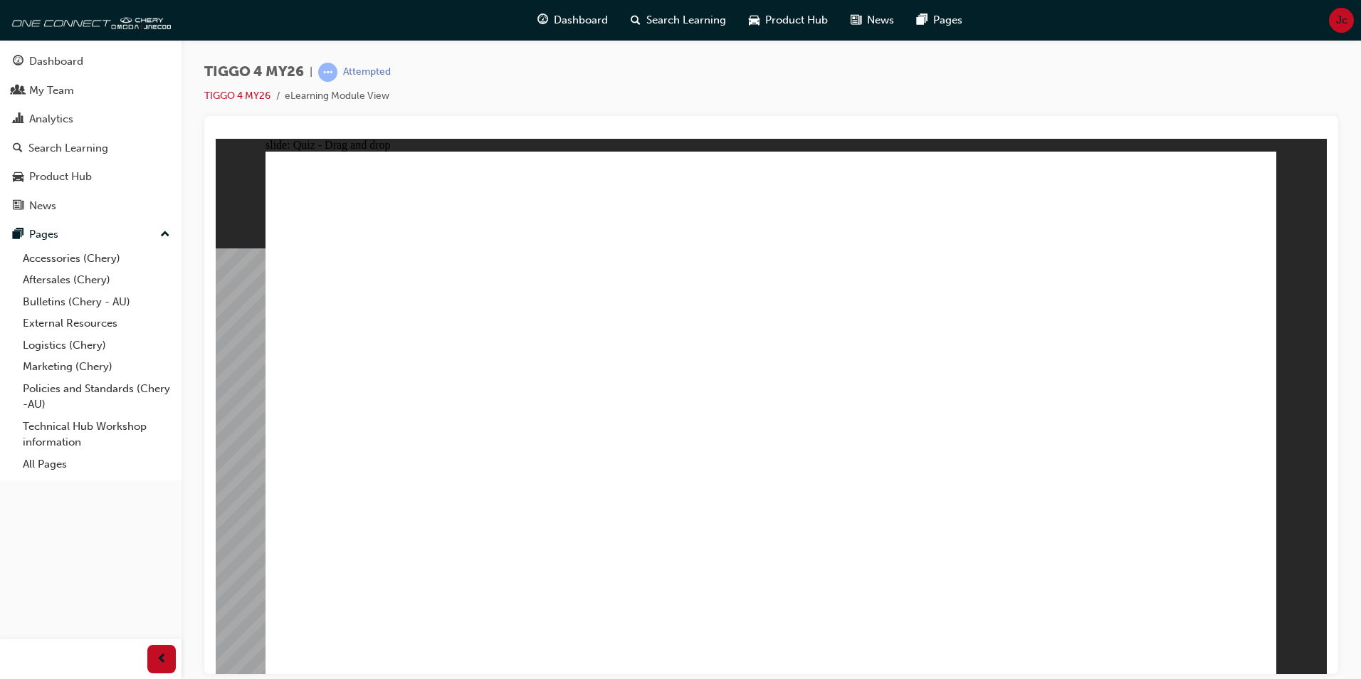
drag, startPoint x: 584, startPoint y: 326, endPoint x: 585, endPoint y: 522, distance: 195.8
drag, startPoint x: 356, startPoint y: 320, endPoint x: 749, endPoint y: 523, distance: 442.0
drag, startPoint x: 783, startPoint y: 325, endPoint x: 979, endPoint y: 523, distance: 278.9
drag, startPoint x: 981, startPoint y: 323, endPoint x: 414, endPoint y: 514, distance: 598.0
drag, startPoint x: 1141, startPoint y: 330, endPoint x: 1154, endPoint y: 520, distance: 189.8
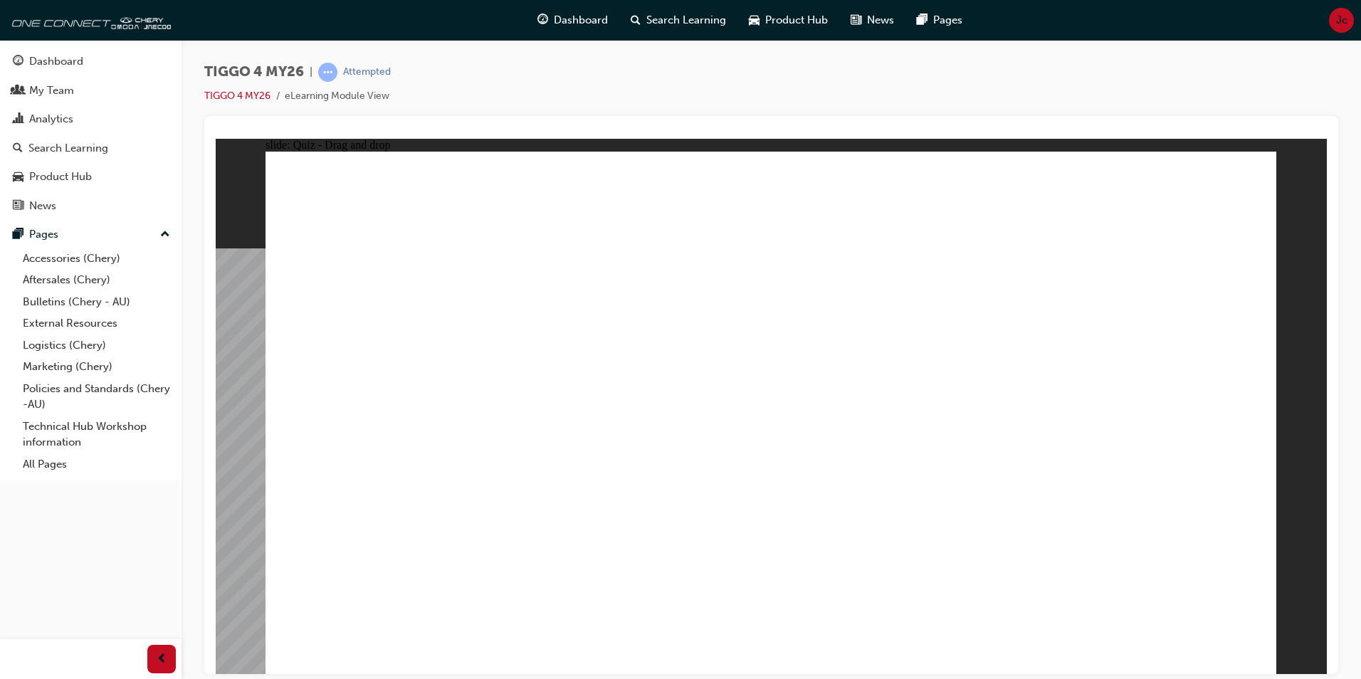
radio input "true"
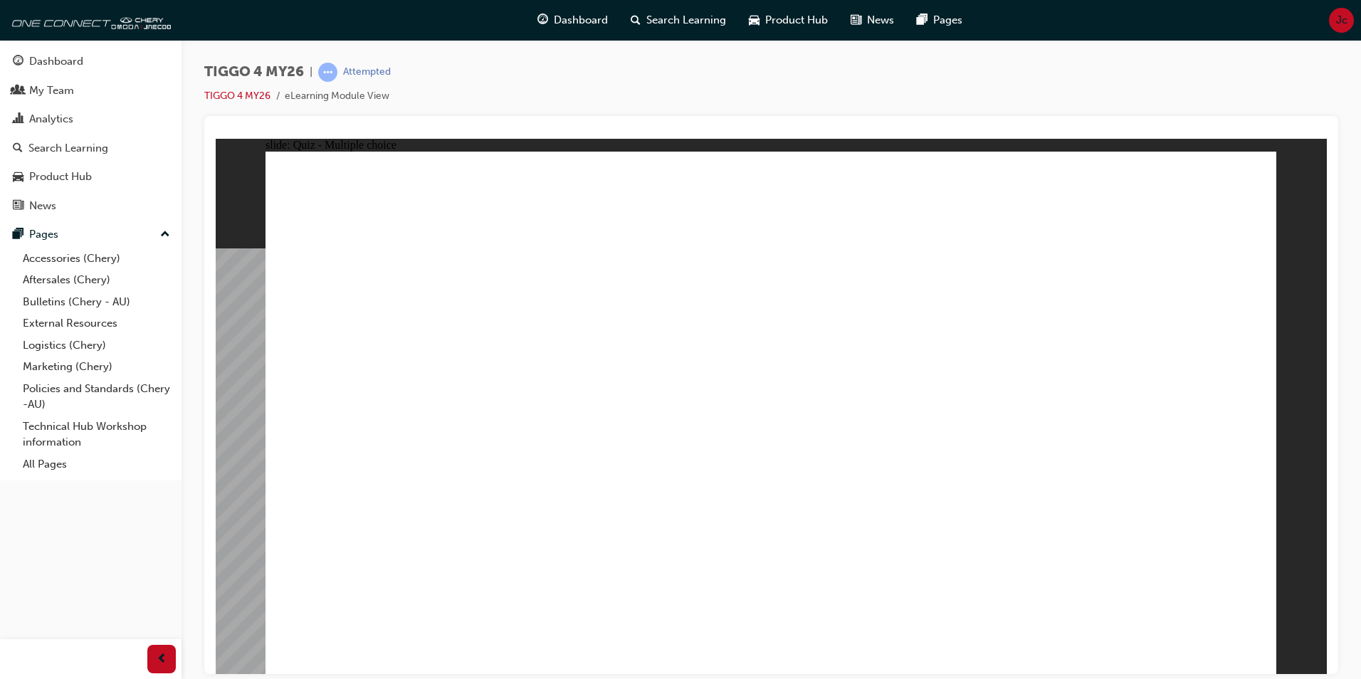
radio input "true"
drag, startPoint x: 364, startPoint y: 475, endPoint x: 837, endPoint y: 312, distance: 500.1
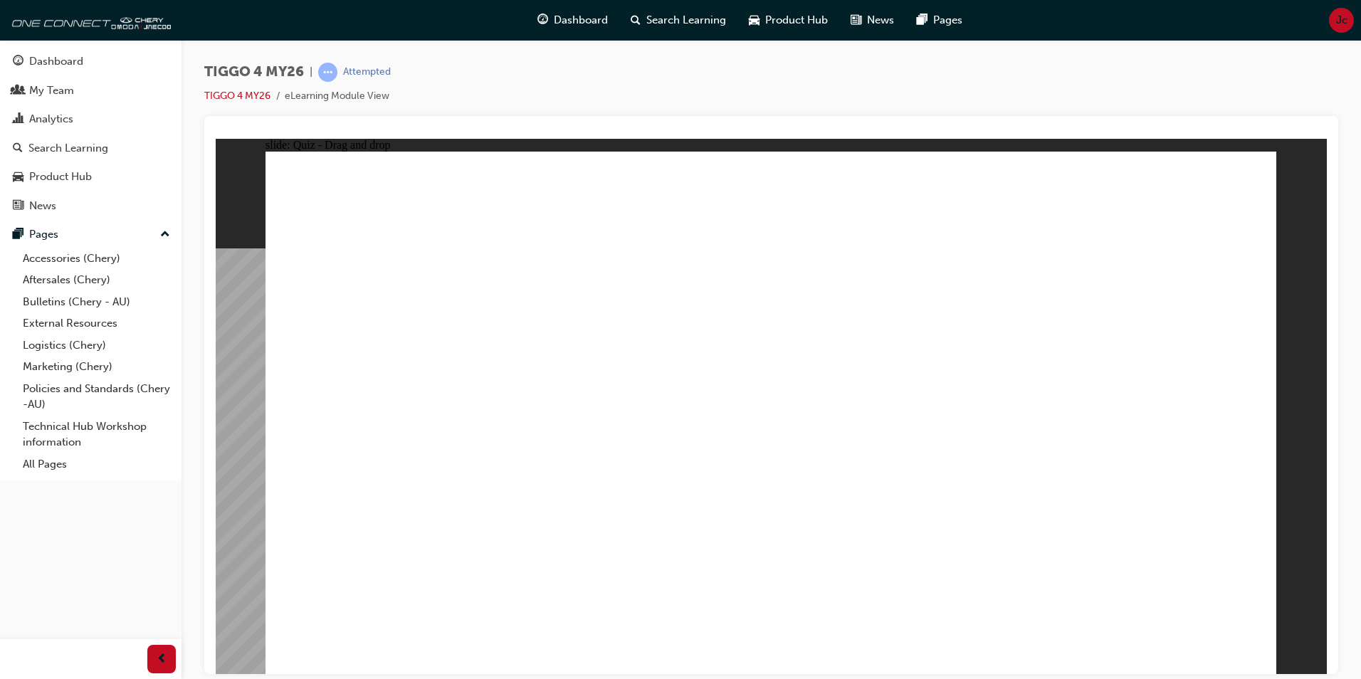
drag, startPoint x: 621, startPoint y: 471, endPoint x: 1105, endPoint y: 294, distance: 515.4
drag, startPoint x: 393, startPoint y: 420, endPoint x: 1097, endPoint y: 345, distance: 708.2
drag, startPoint x: 623, startPoint y: 410, endPoint x: 888, endPoint y: 342, distance: 273.4
drag, startPoint x: 399, startPoint y: 518, endPoint x: 1106, endPoint y: 369, distance: 722.0
drag, startPoint x: 367, startPoint y: 365, endPoint x: 832, endPoint y: 369, distance: 465.0
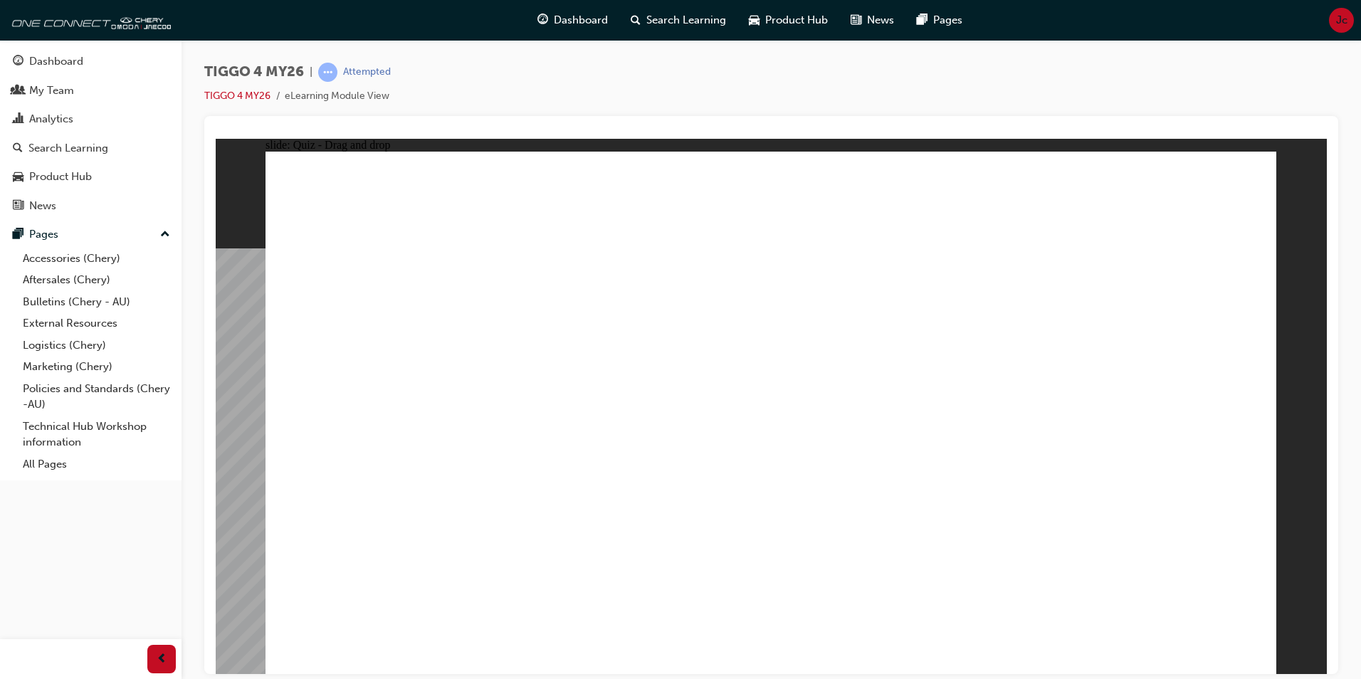
drag, startPoint x: 604, startPoint y: 362, endPoint x: 1099, endPoint y: 416, distance: 497.8
drag, startPoint x: 1219, startPoint y: 582, endPoint x: 1213, endPoint y: 587, distance: 8.1
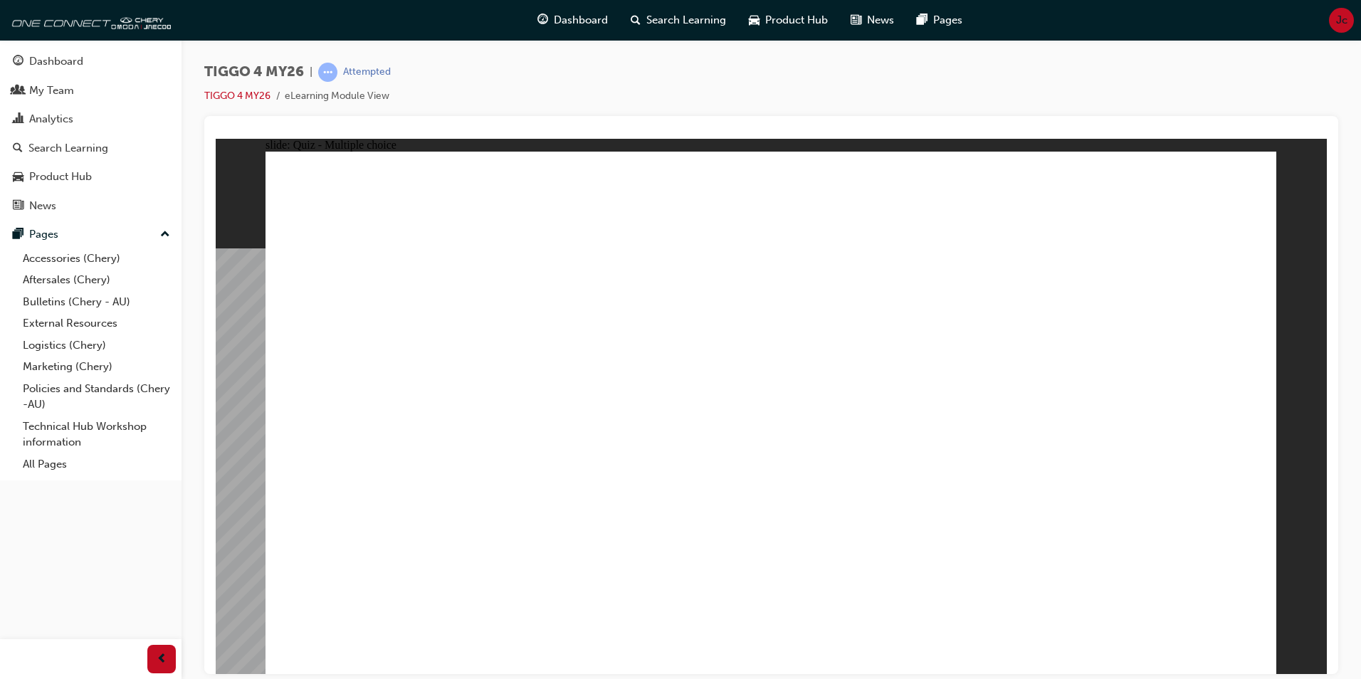
radio input "true"
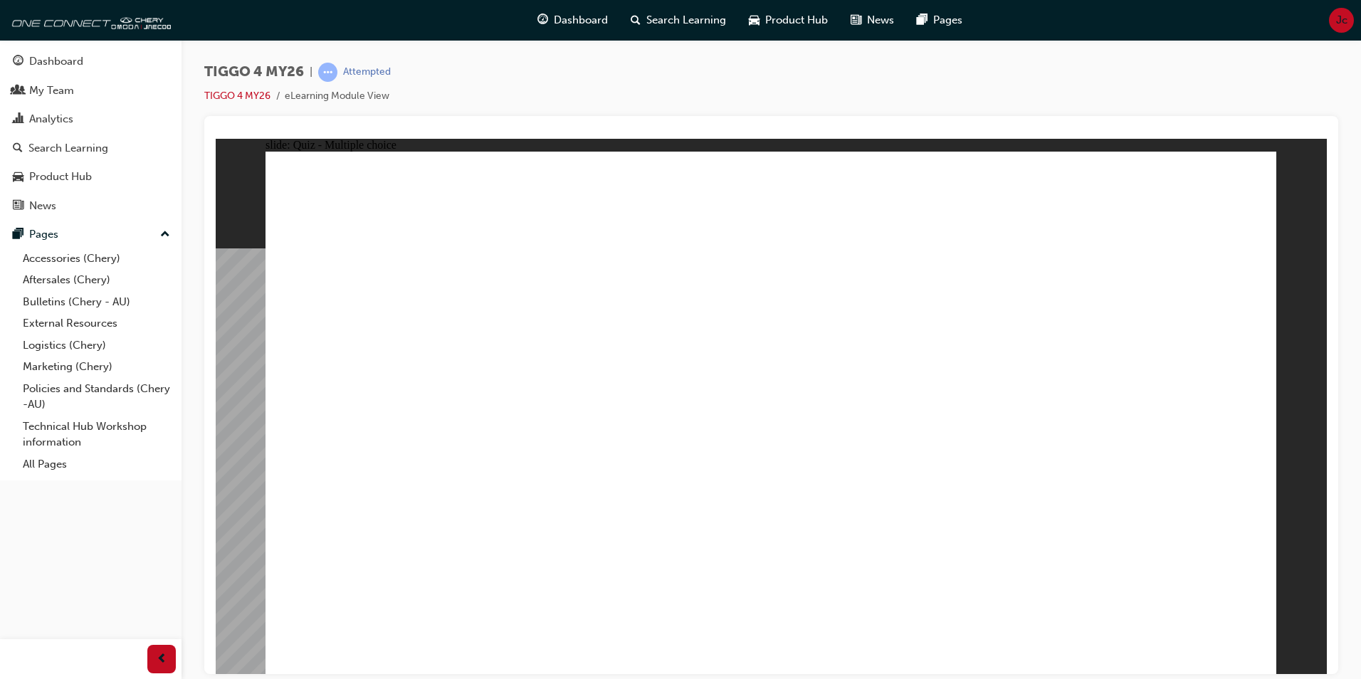
radio input "true"
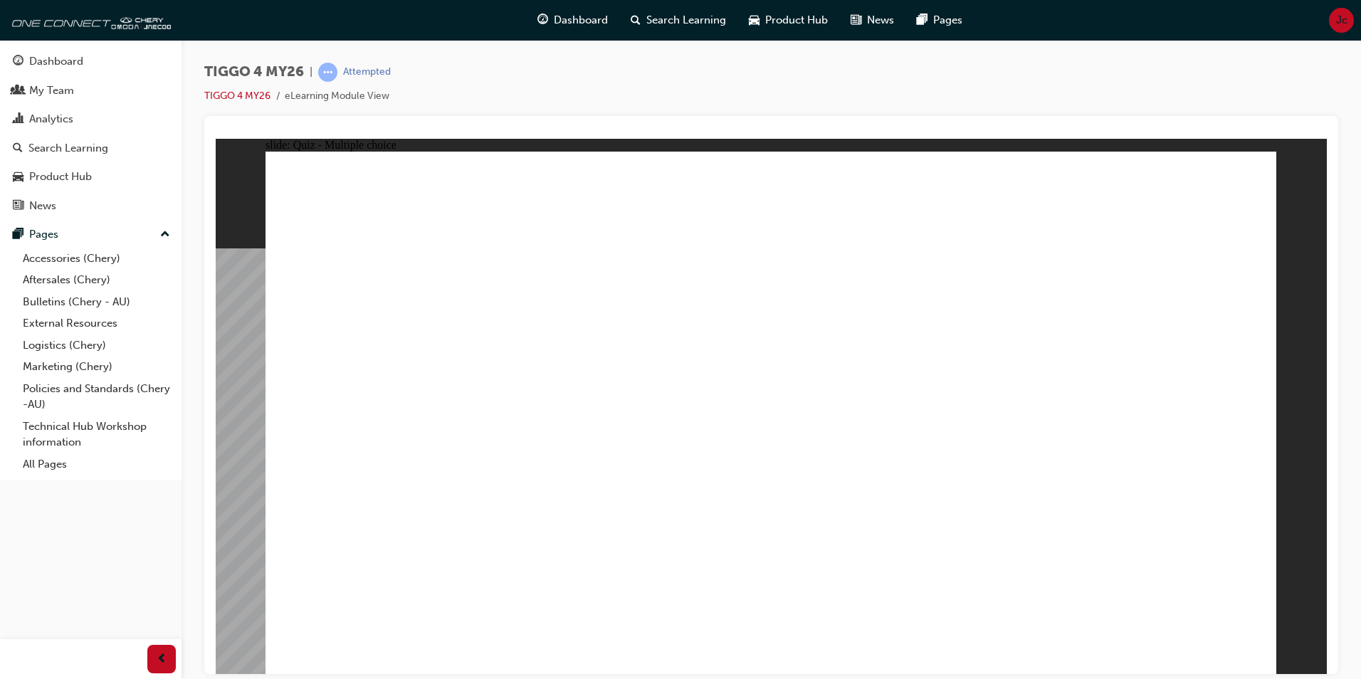
radio input "true"
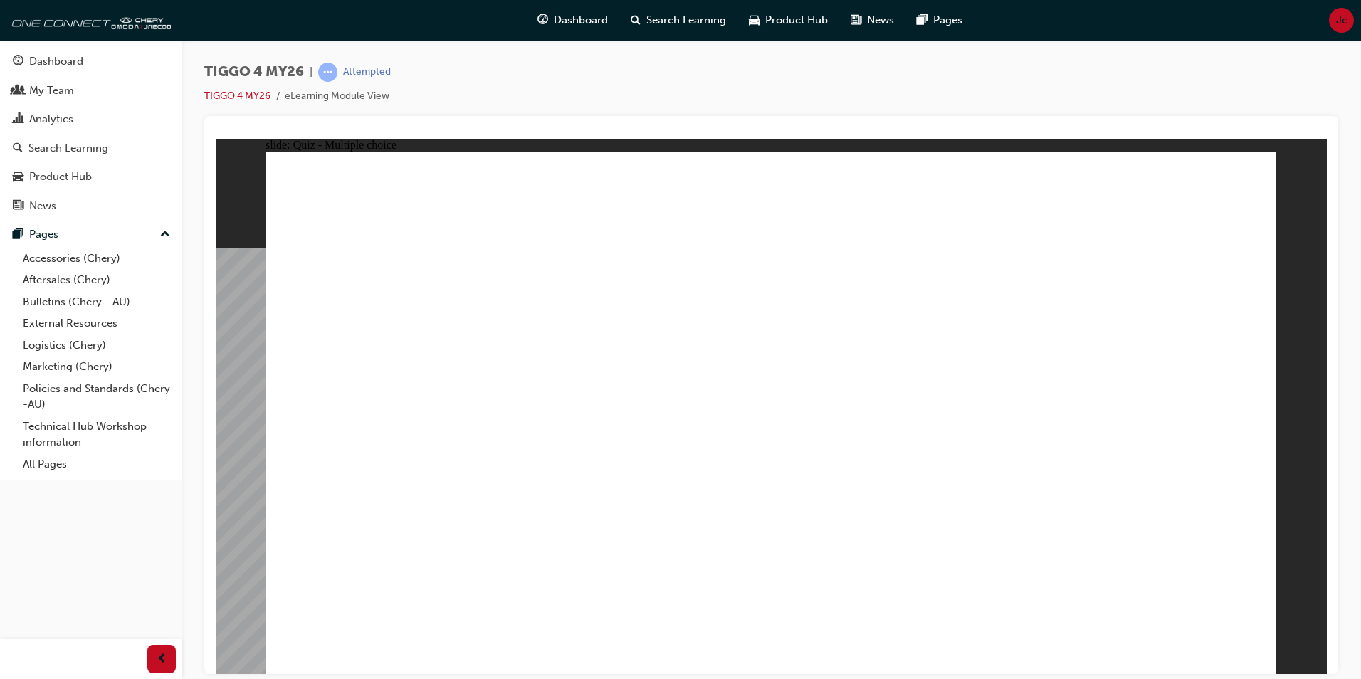
radio input "true"
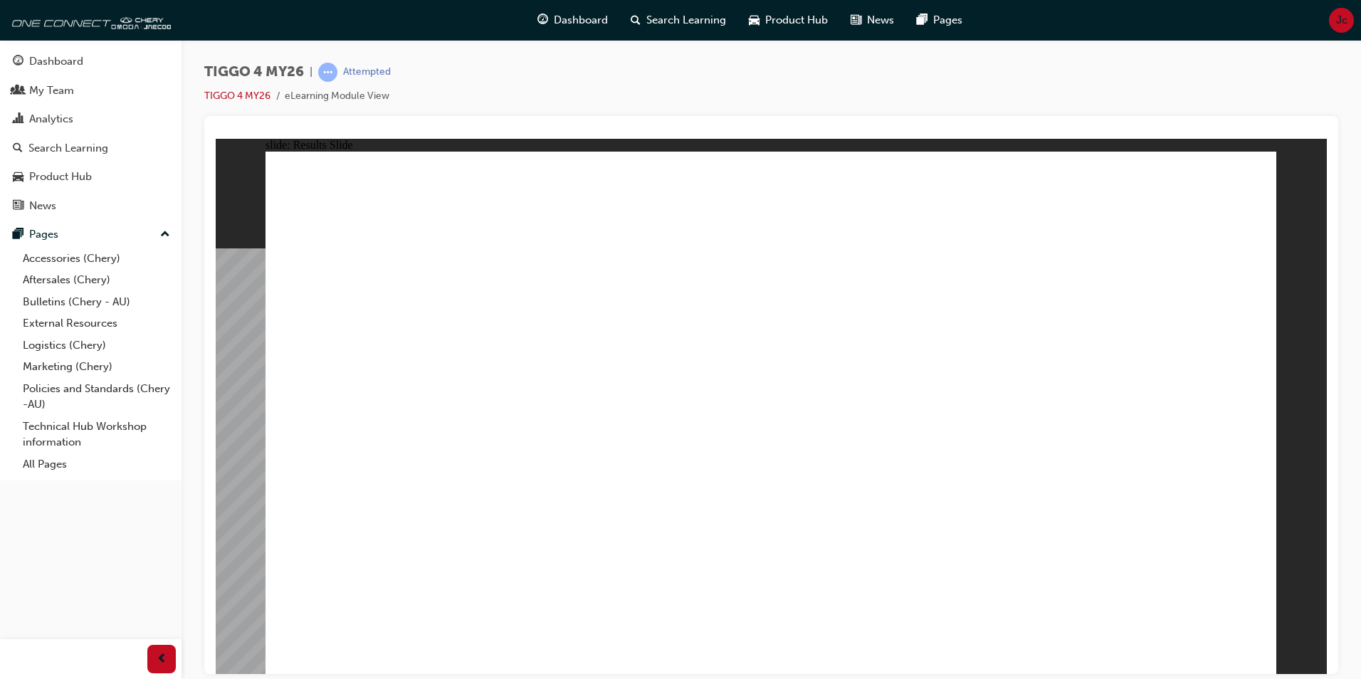
radio input "true"
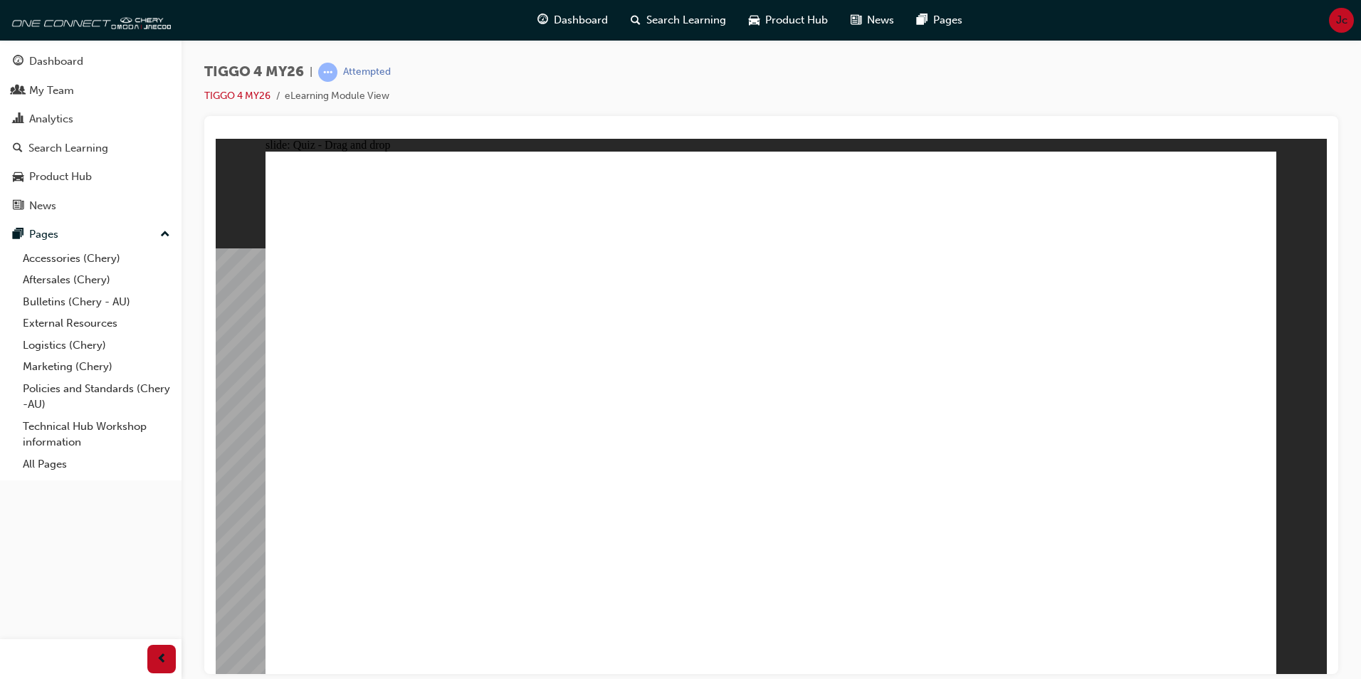
drag, startPoint x: 963, startPoint y: 319, endPoint x: 393, endPoint y: 519, distance: 603.7
drag, startPoint x: 398, startPoint y: 336, endPoint x: 784, endPoint y: 539, distance: 436.0
drag, startPoint x: 578, startPoint y: 328, endPoint x: 580, endPoint y: 524, distance: 195.8
drag, startPoint x: 790, startPoint y: 328, endPoint x: 979, endPoint y: 530, distance: 277.1
drag, startPoint x: 1173, startPoint y: 328, endPoint x: 1175, endPoint y: 541, distance: 213.6
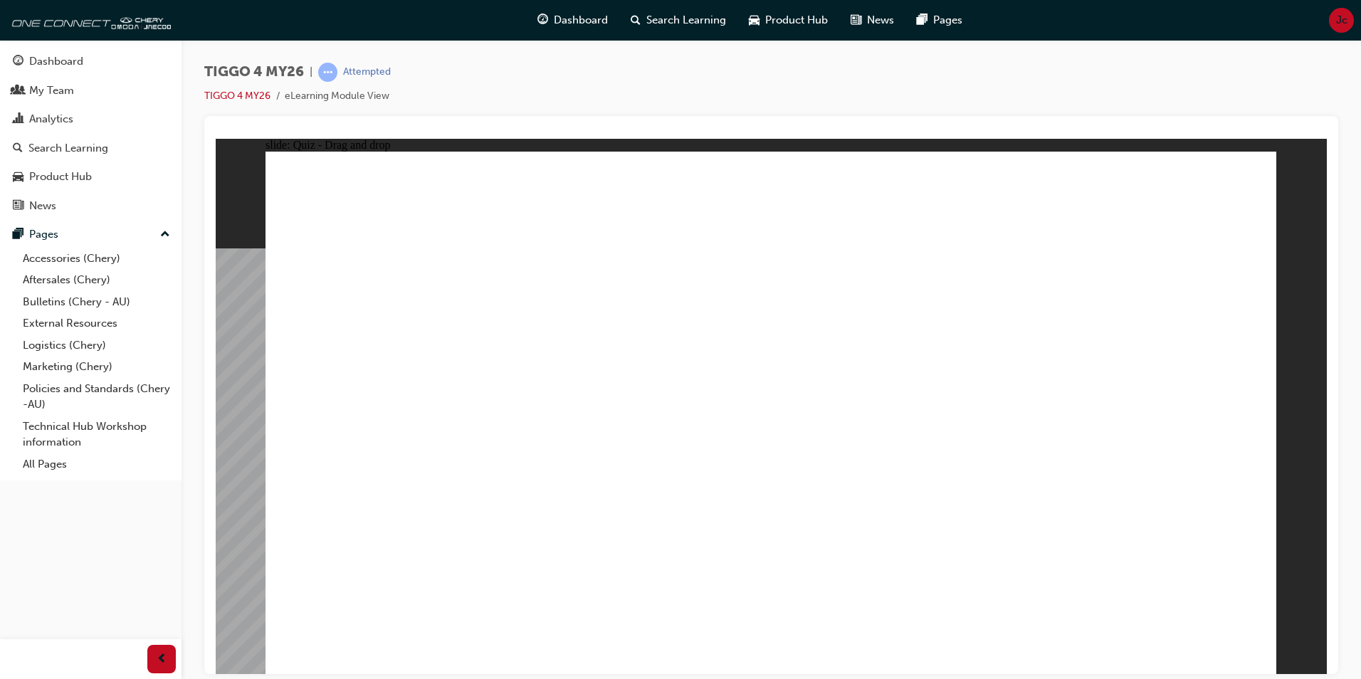
radio input "true"
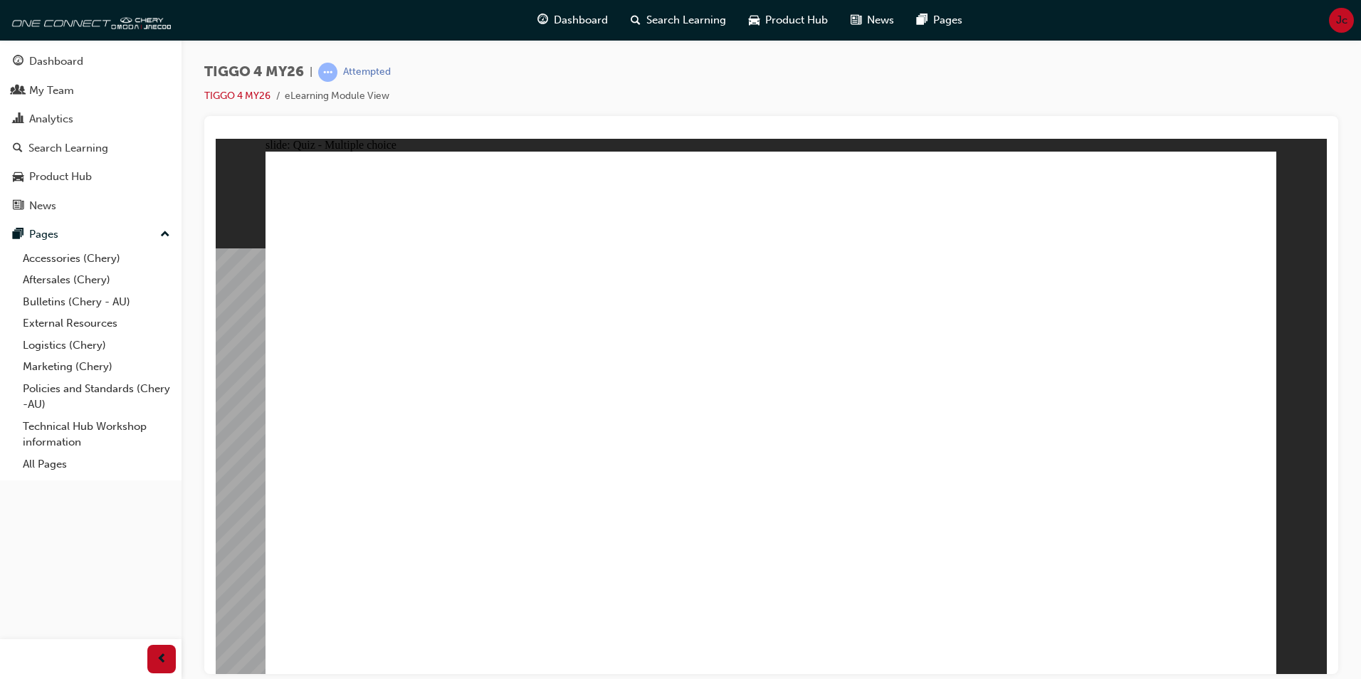
radio input "true"
drag, startPoint x: 582, startPoint y: 419, endPoint x: 810, endPoint y: 310, distance: 253.2
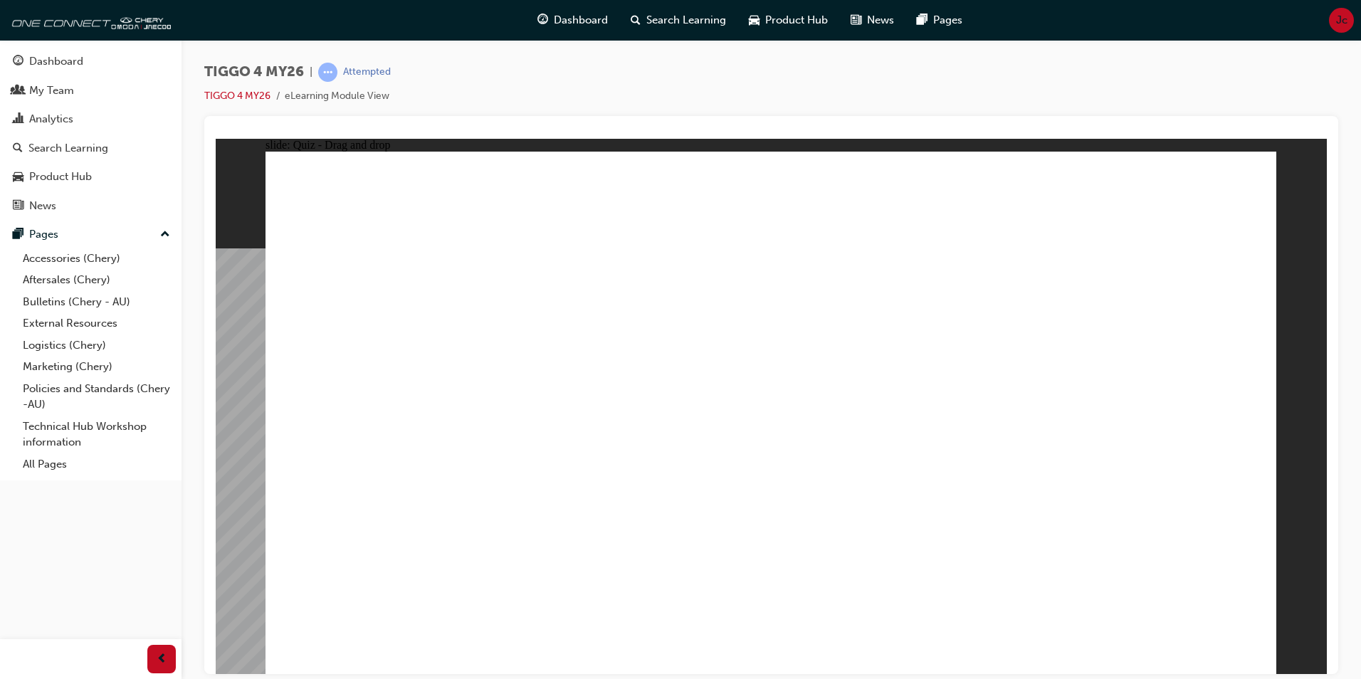
drag, startPoint x: 624, startPoint y: 462, endPoint x: 1110, endPoint y: 302, distance: 512.0
drag, startPoint x: 517, startPoint y: 409, endPoint x: 1067, endPoint y: 333, distance: 554.9
drag, startPoint x: 382, startPoint y: 473, endPoint x: 853, endPoint y: 352, distance: 486.8
drag, startPoint x: 431, startPoint y: 521, endPoint x: 1135, endPoint y: 384, distance: 717.5
drag, startPoint x: 663, startPoint y: 378, endPoint x: 866, endPoint y: 351, distance: 204.7
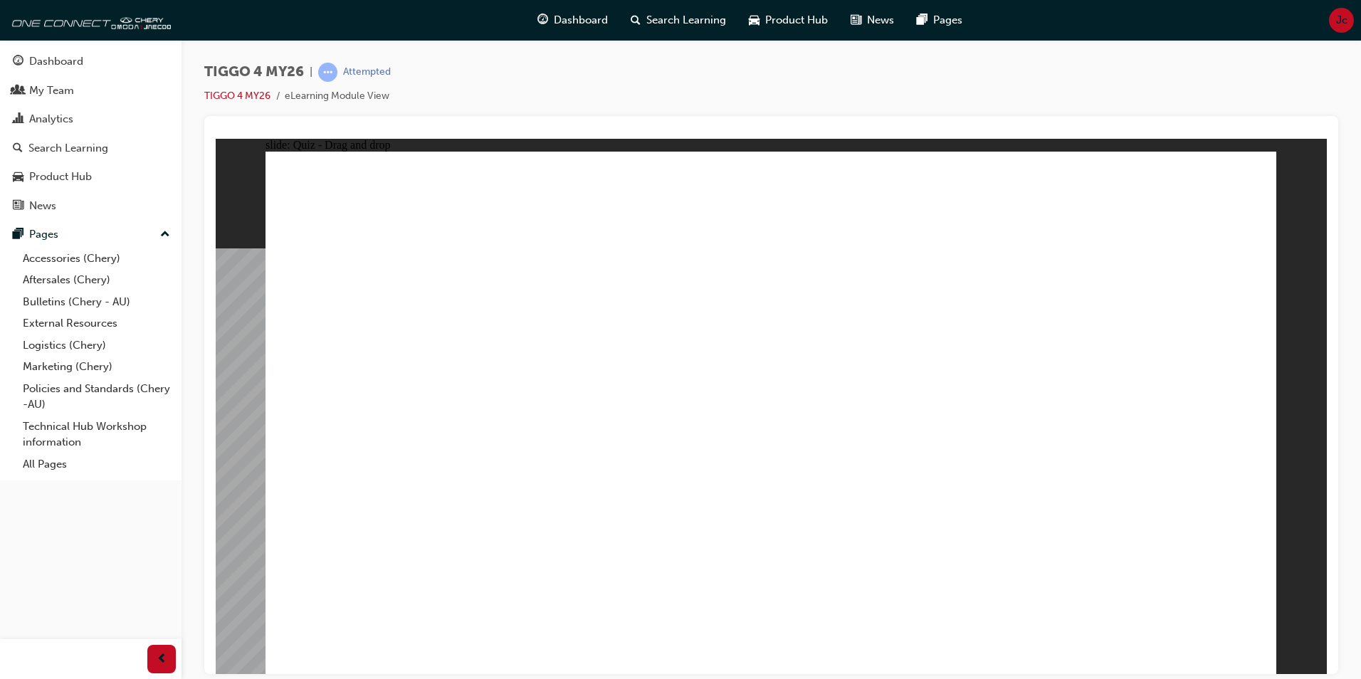
drag, startPoint x: 375, startPoint y: 423, endPoint x: 1084, endPoint y: 414, distance: 708.5
radio input "true"
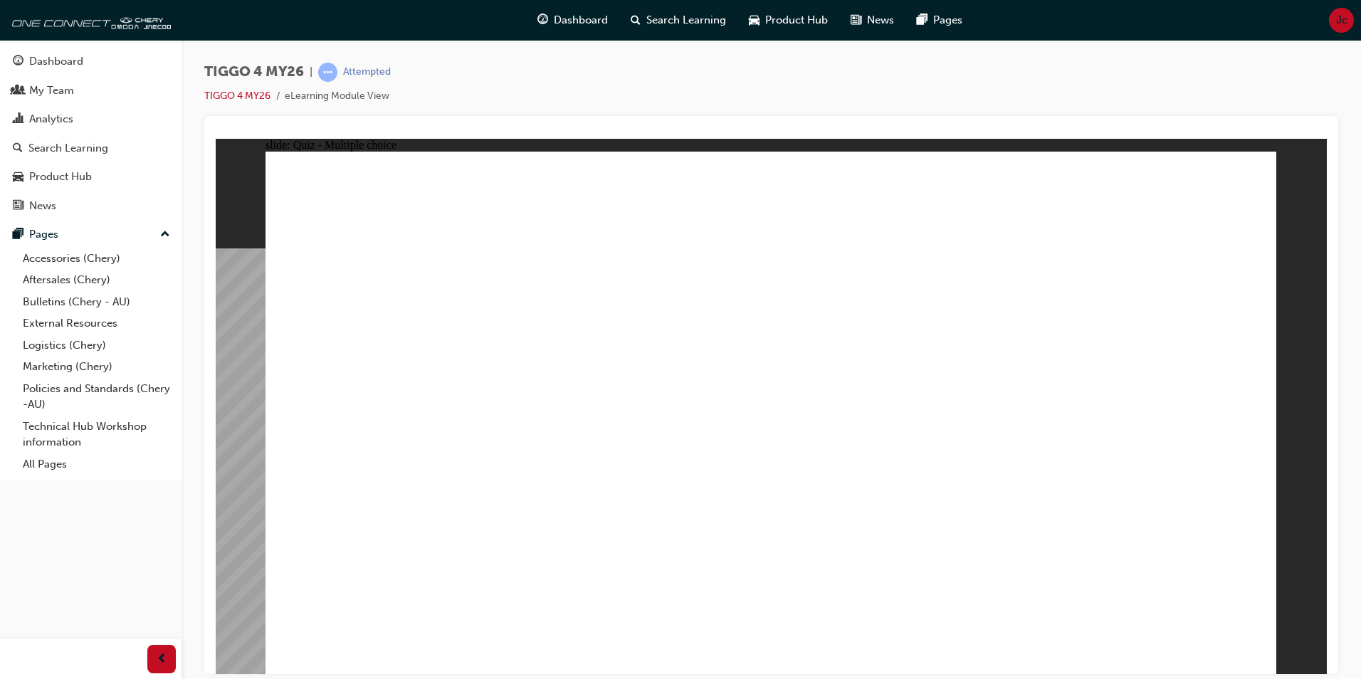
radio input "true"
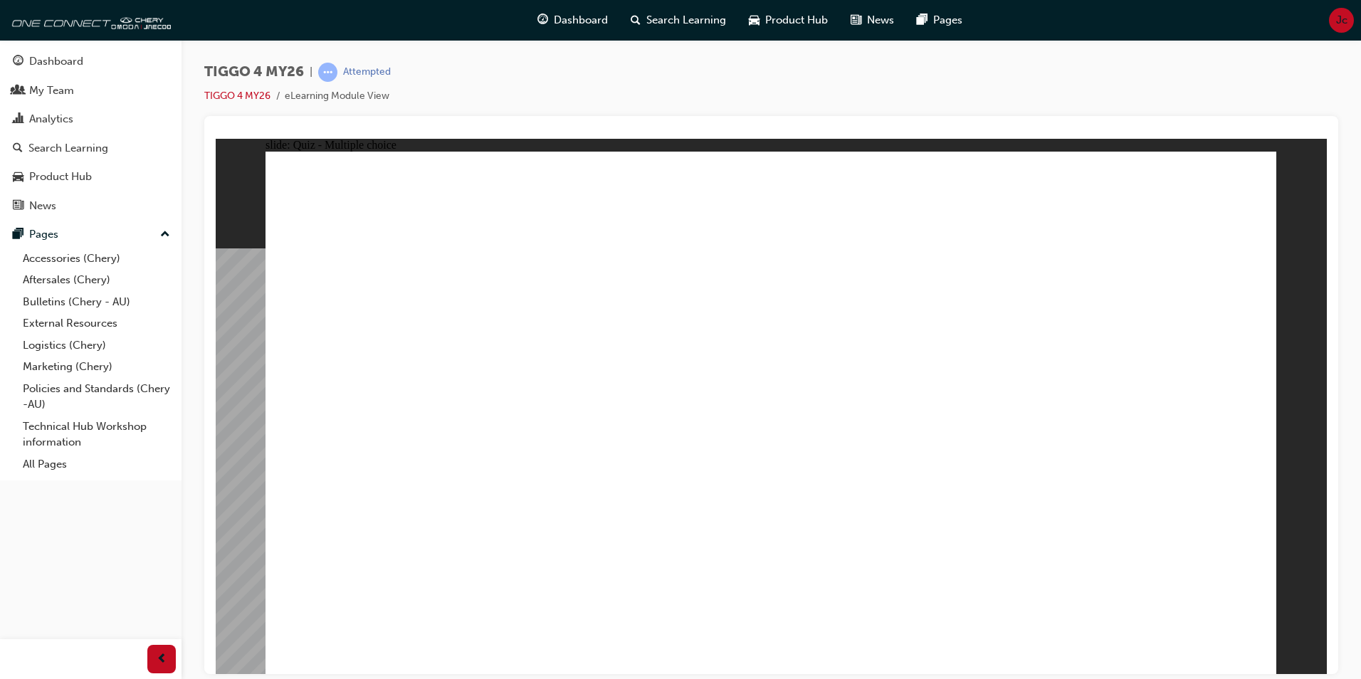
radio input "true"
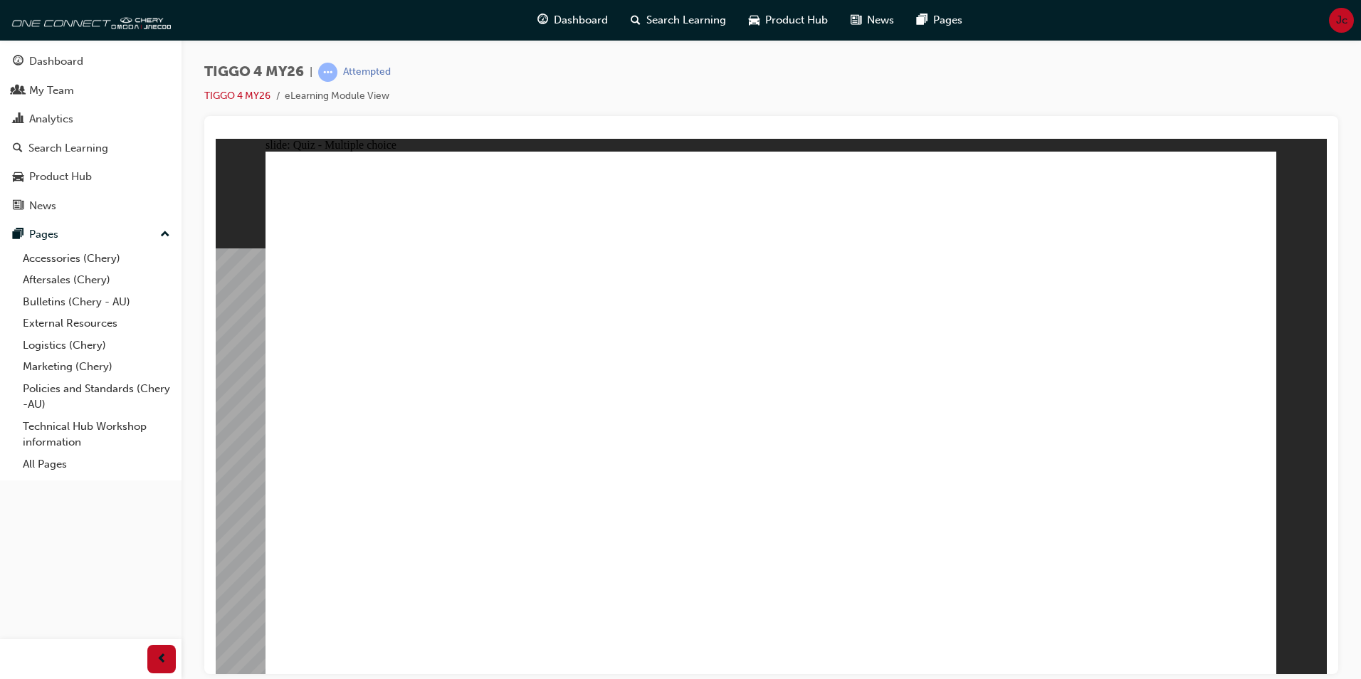
radio input "true"
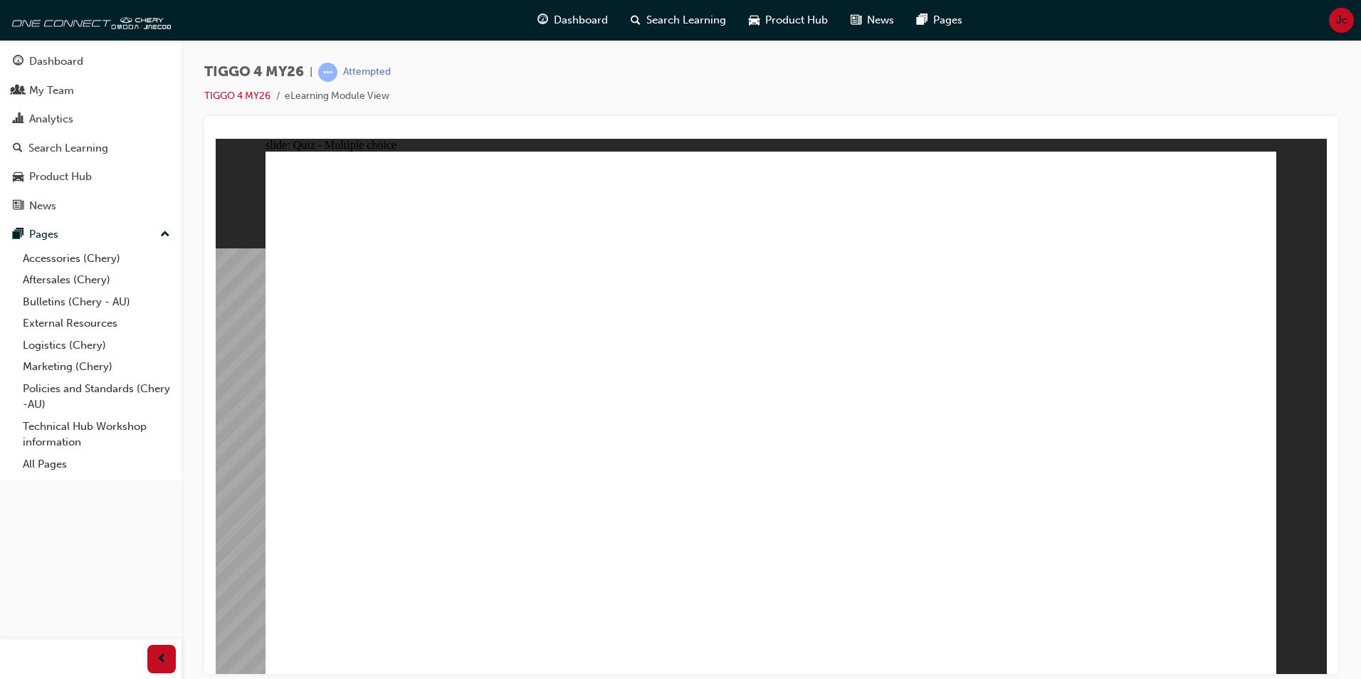
radio input "true"
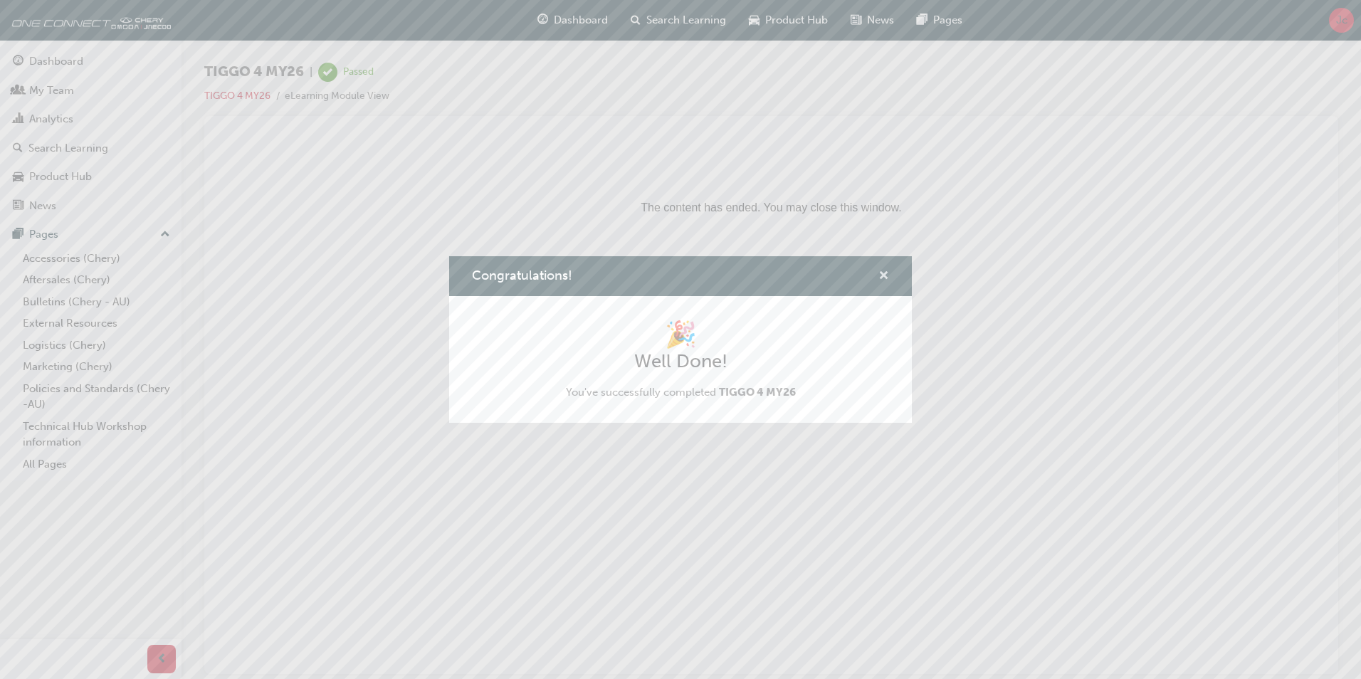
drag, startPoint x: 881, startPoint y: 277, endPoint x: 664, endPoint y: 137, distance: 257.5
click at [881, 276] on span "cross-icon" at bounding box center [884, 277] width 11 height 13
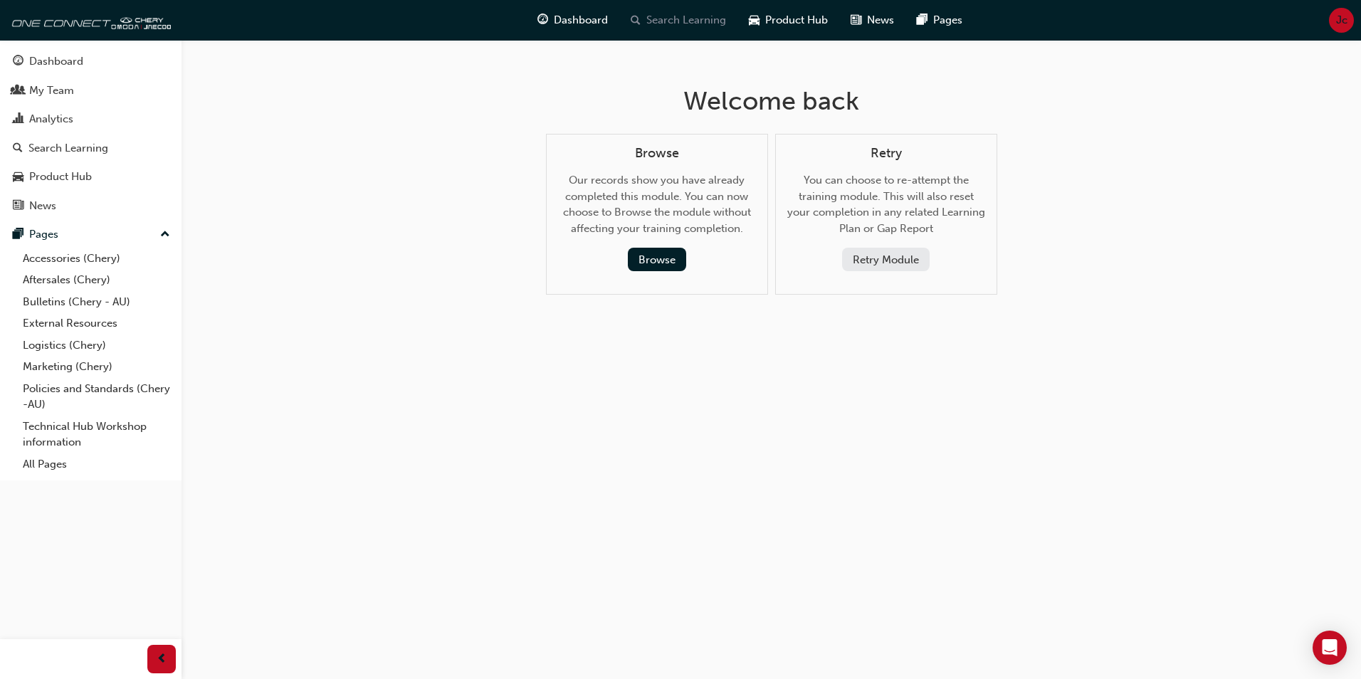
click at [678, 22] on span "Search Learning" at bounding box center [687, 20] width 80 height 16
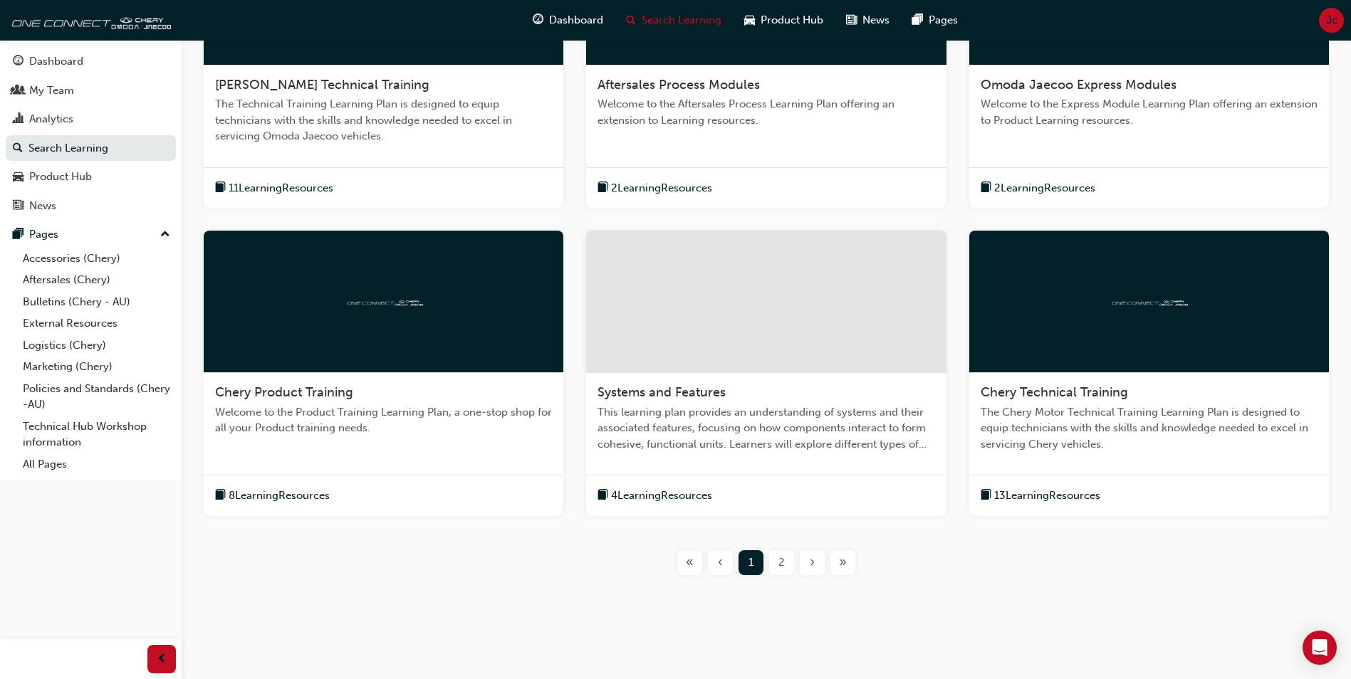
scroll to position [418, 0]
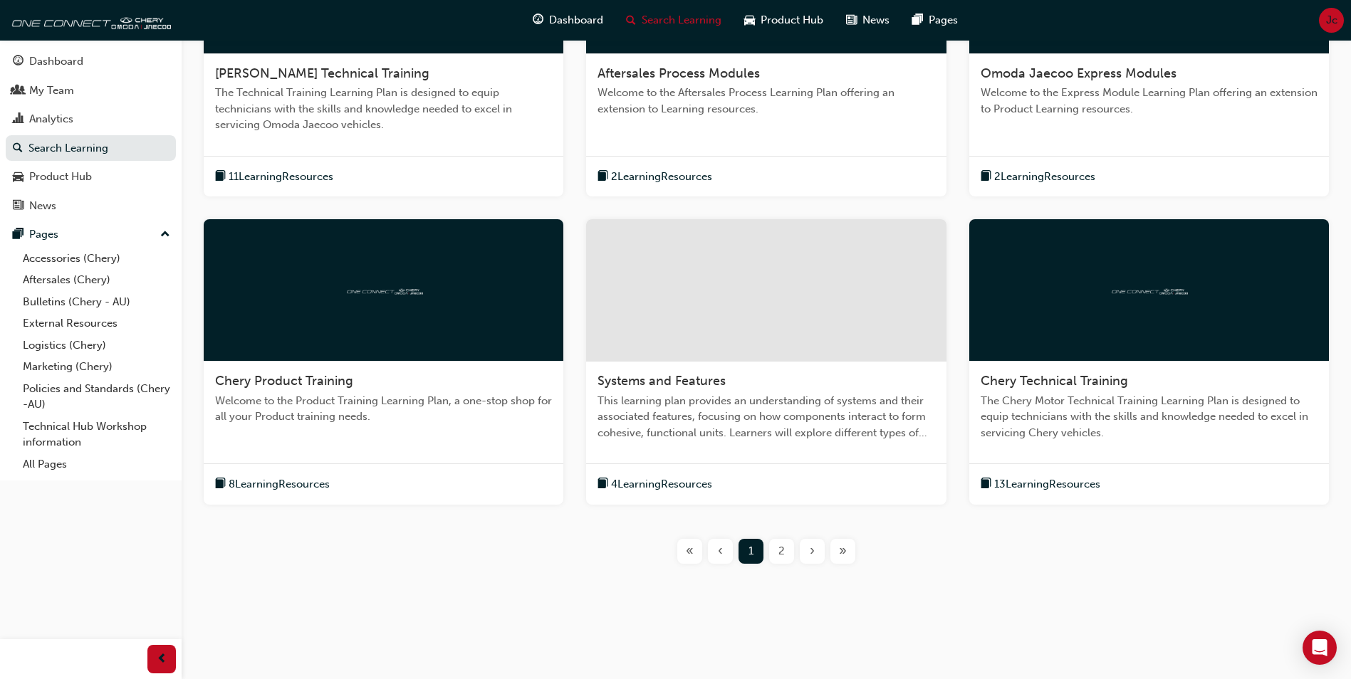
click at [781, 553] on span "2" at bounding box center [781, 551] width 6 height 16
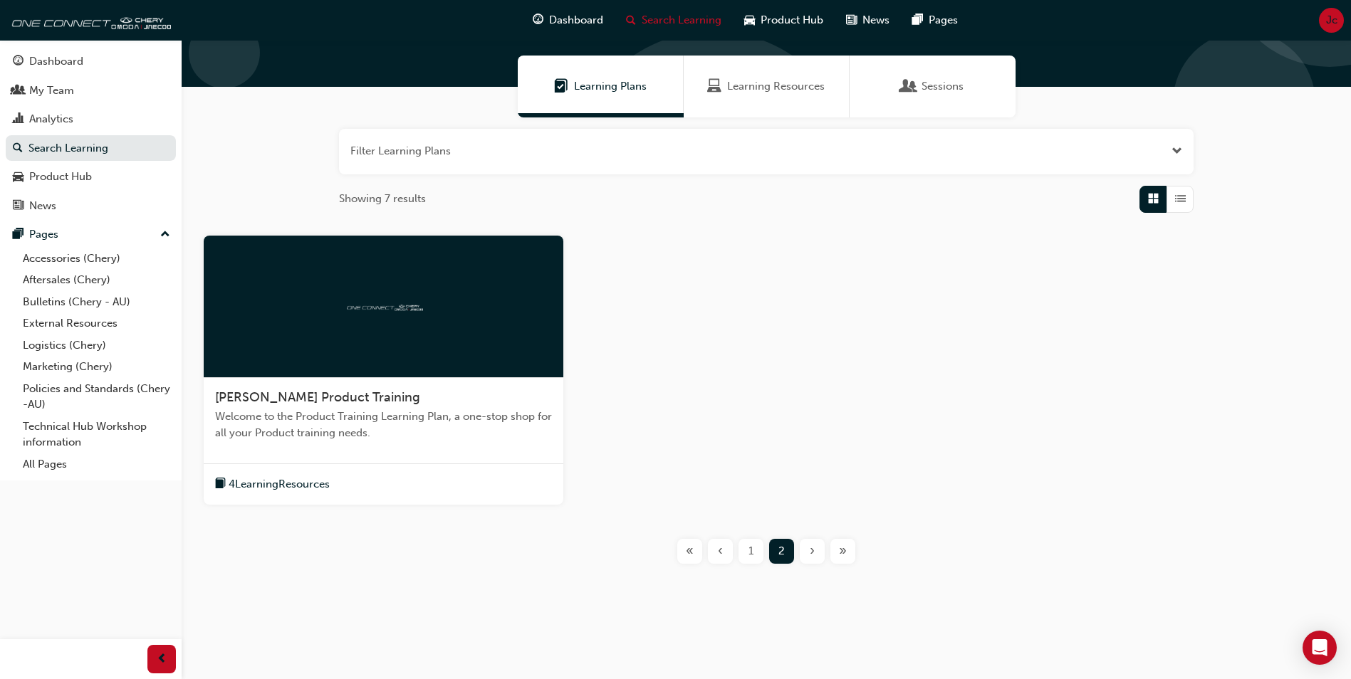
click at [750, 550] on span "1" at bounding box center [750, 551] width 5 height 16
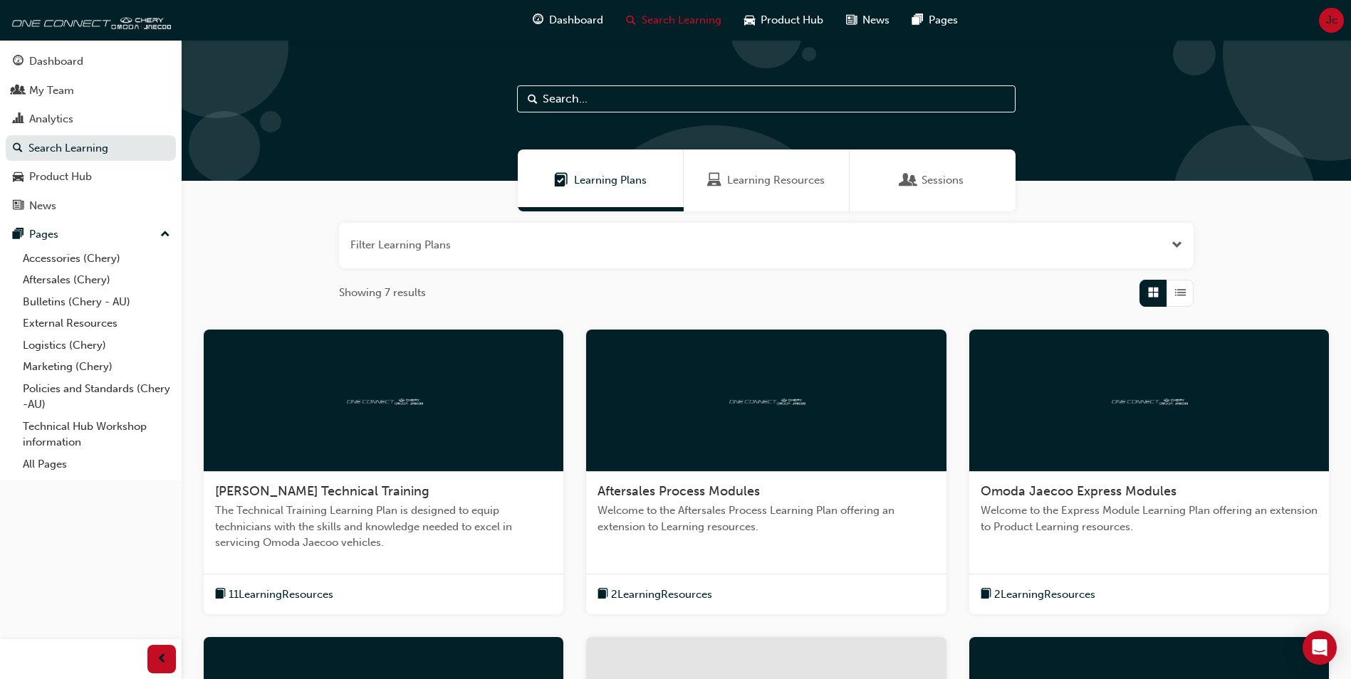
click at [761, 183] on span "Learning Resources" at bounding box center [776, 180] width 98 height 16
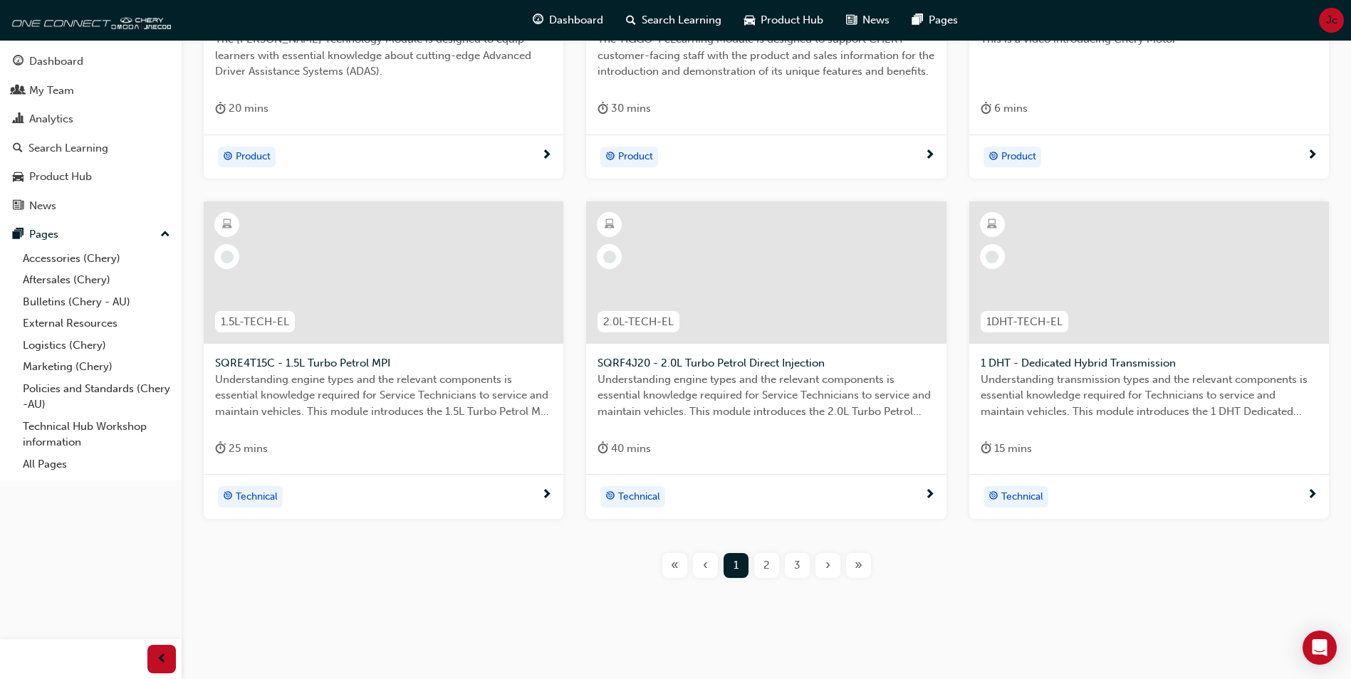
scroll to position [482, 0]
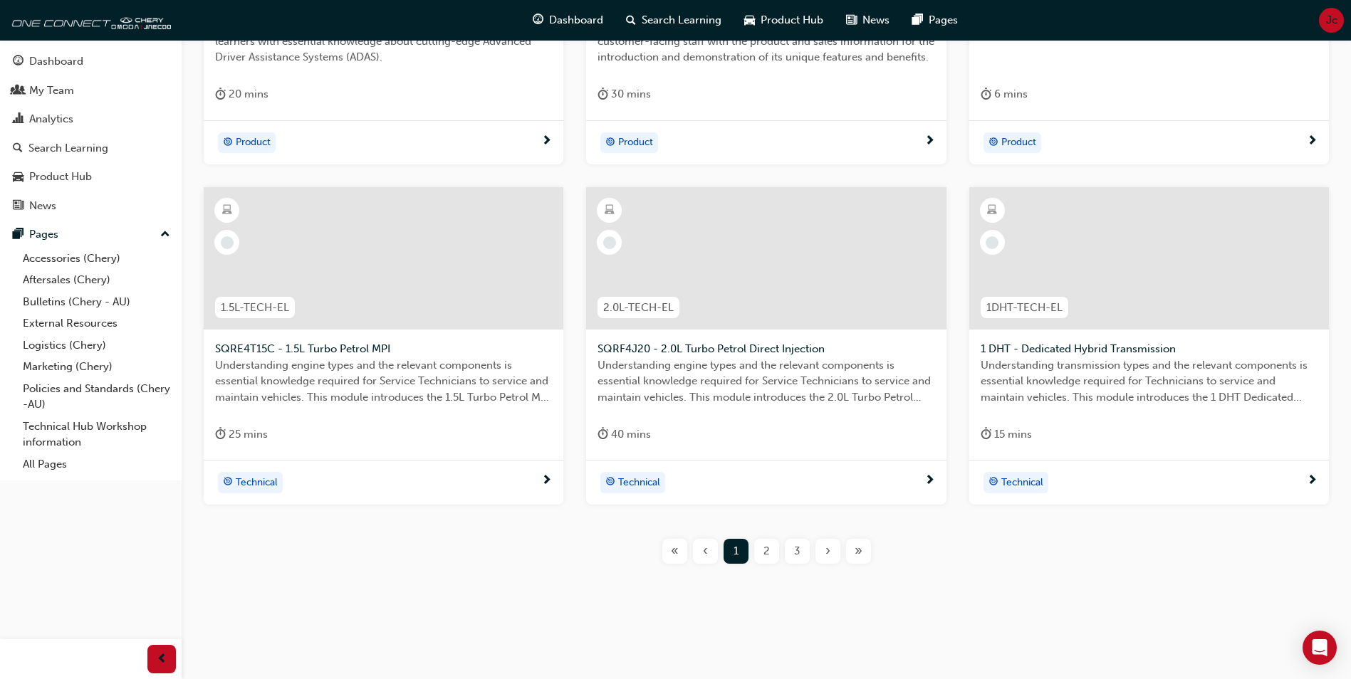
click at [762, 548] on div "2" at bounding box center [766, 551] width 25 height 25
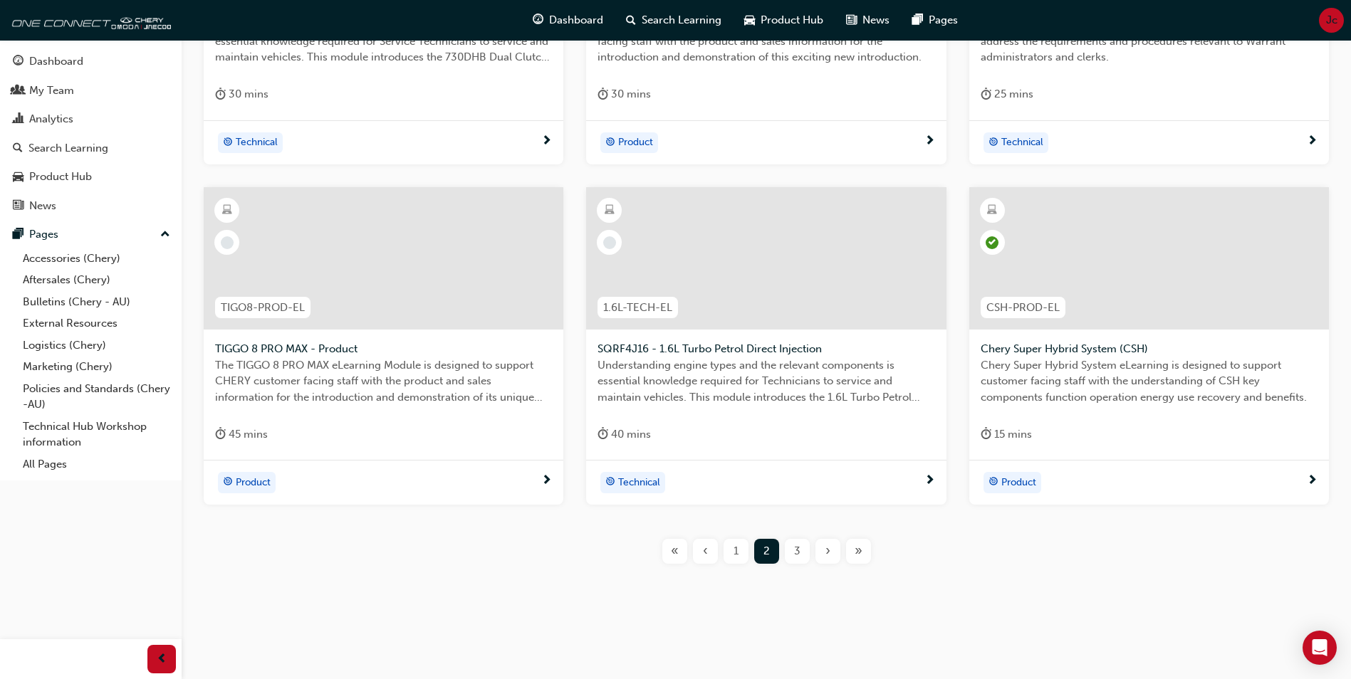
click at [797, 550] on span "3" at bounding box center [797, 551] width 6 height 16
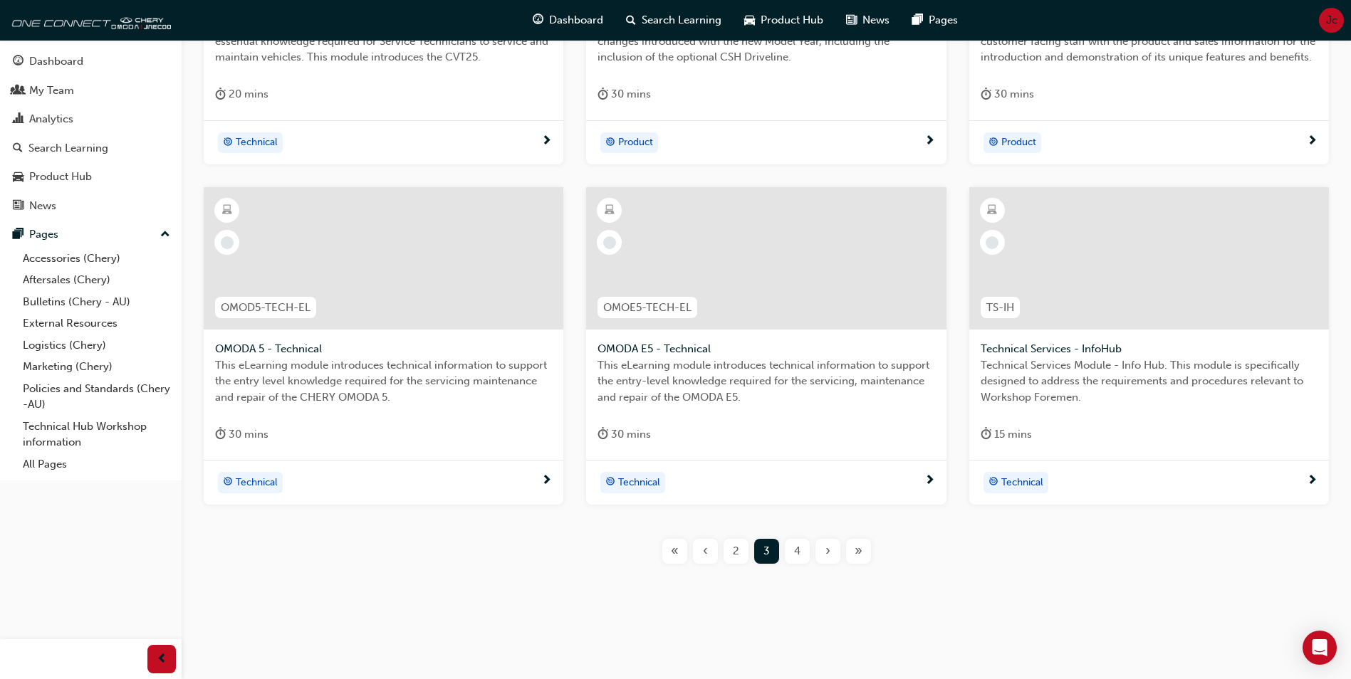
click at [734, 553] on span "2" at bounding box center [736, 551] width 6 height 16
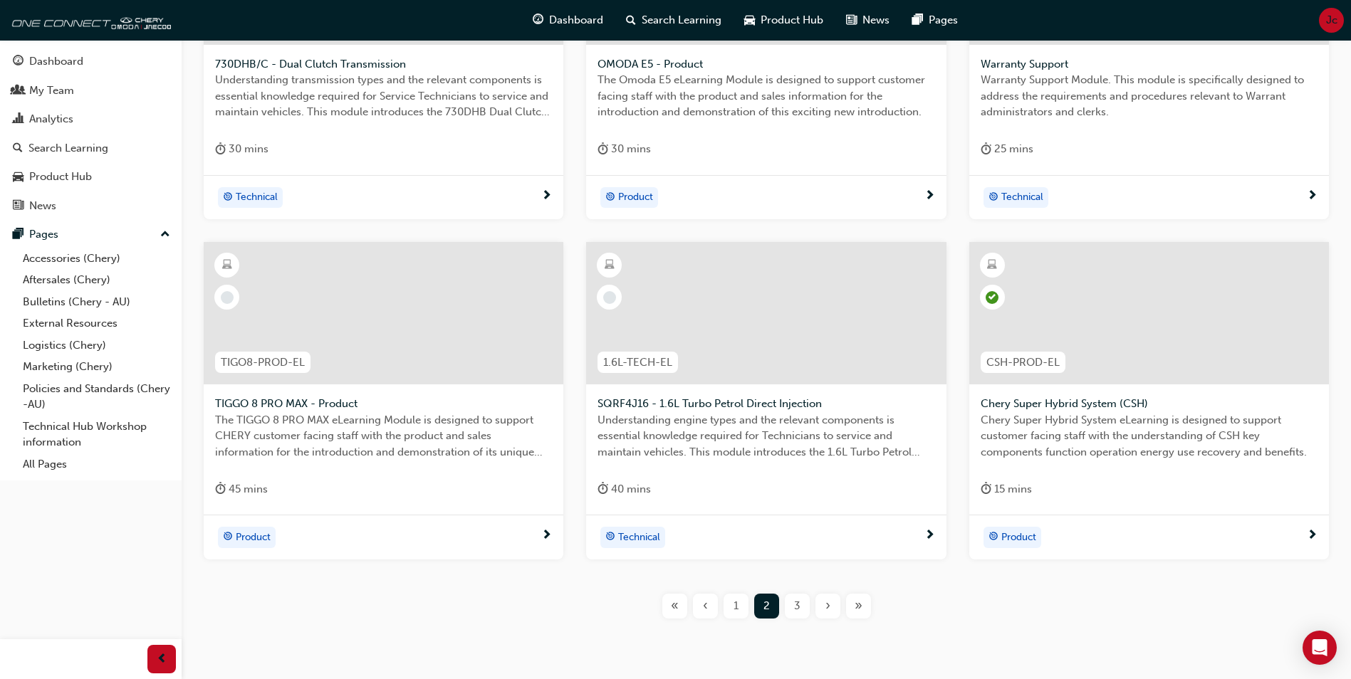
scroll to position [482, 0]
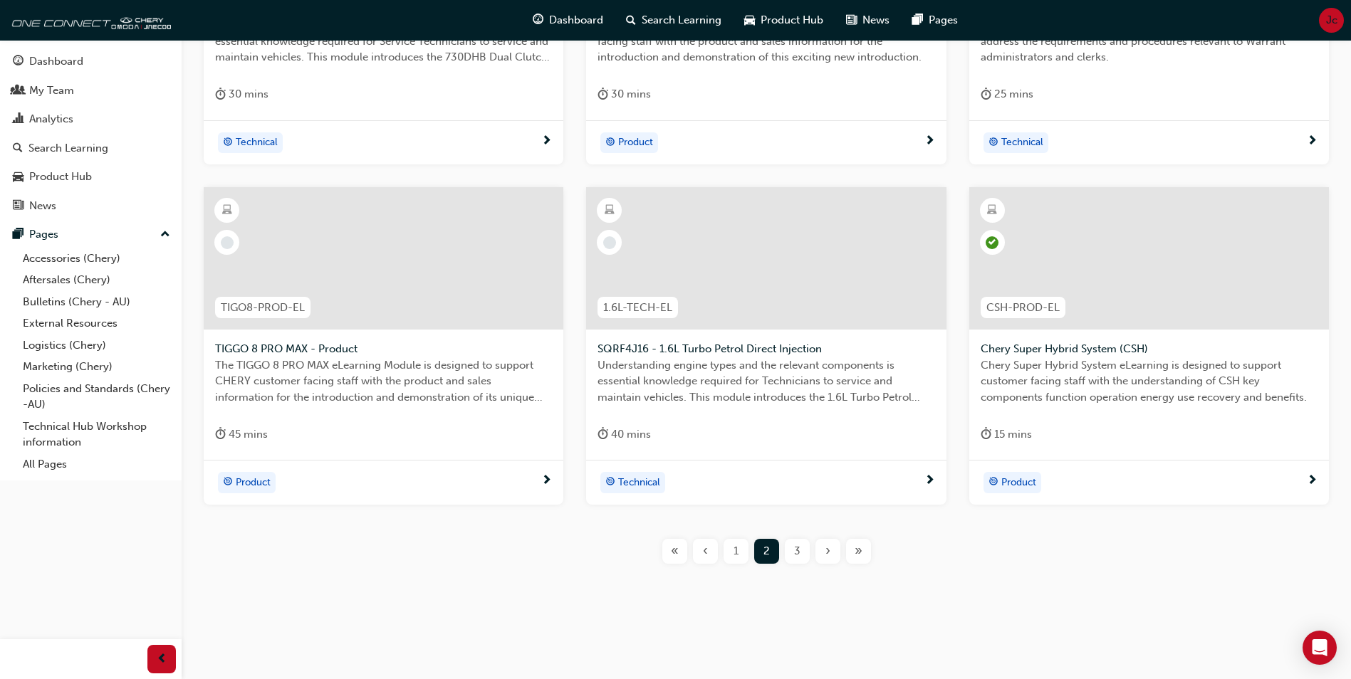
click at [797, 552] on span "3" at bounding box center [797, 551] width 6 height 16
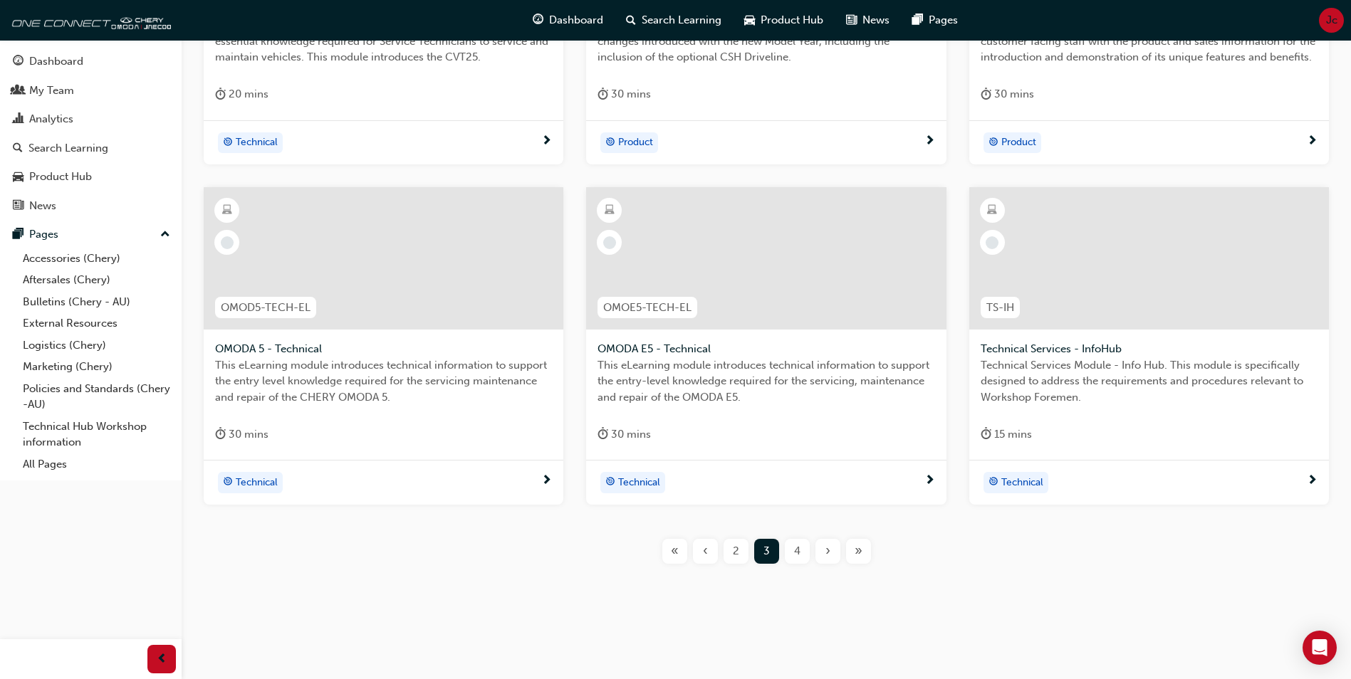
click at [799, 545] on span "4" at bounding box center [797, 551] width 6 height 16
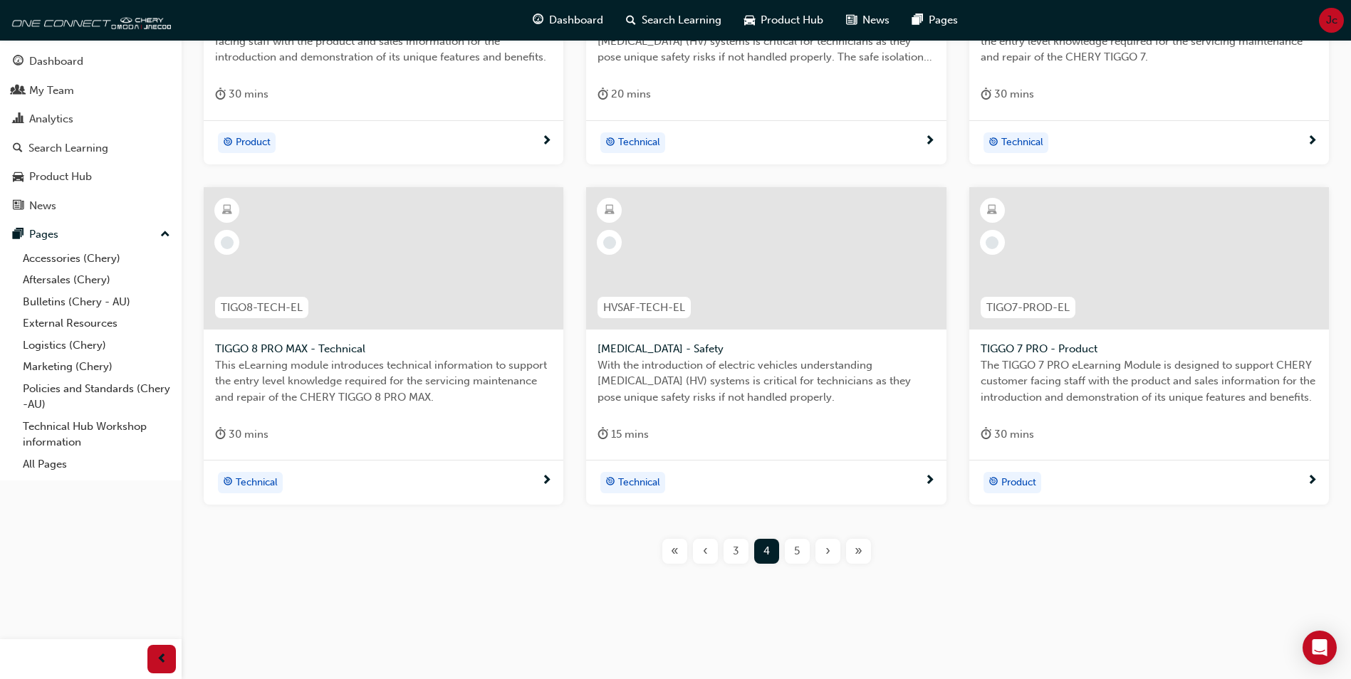
click at [795, 555] on span "5" at bounding box center [797, 551] width 6 height 16
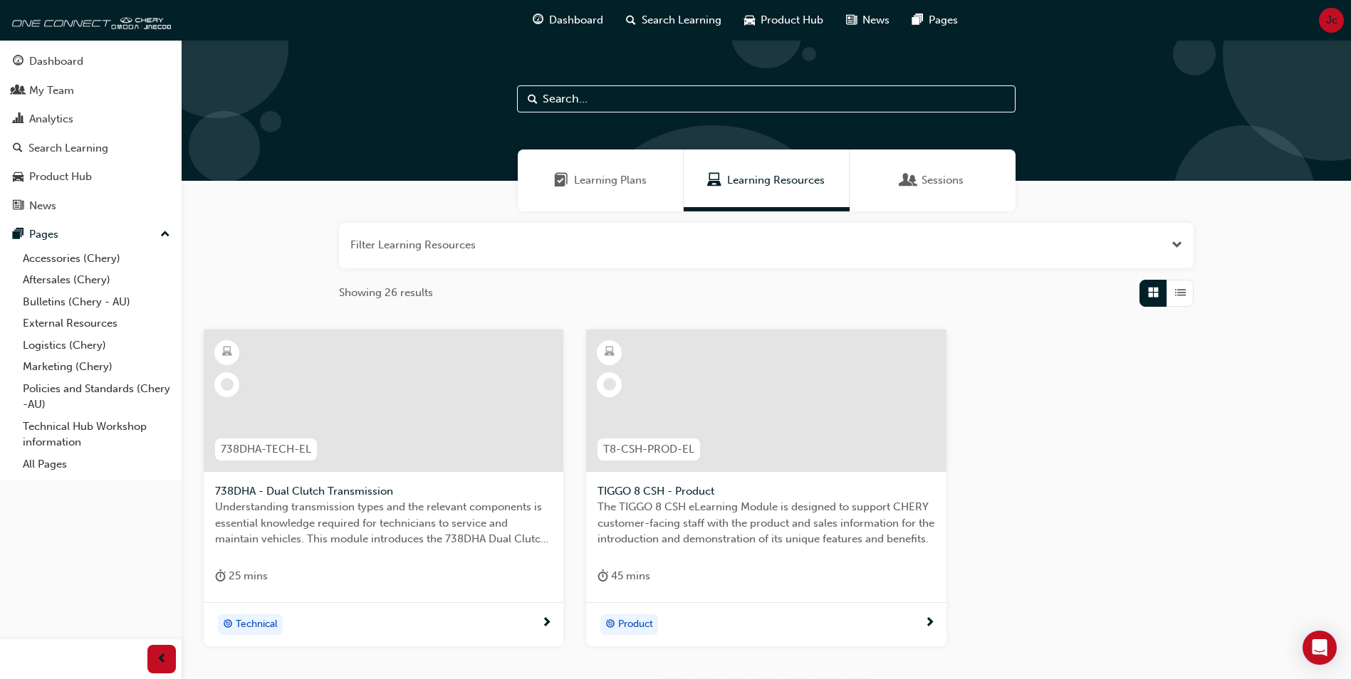
click at [619, 180] on span "Learning Plans" at bounding box center [610, 180] width 73 height 16
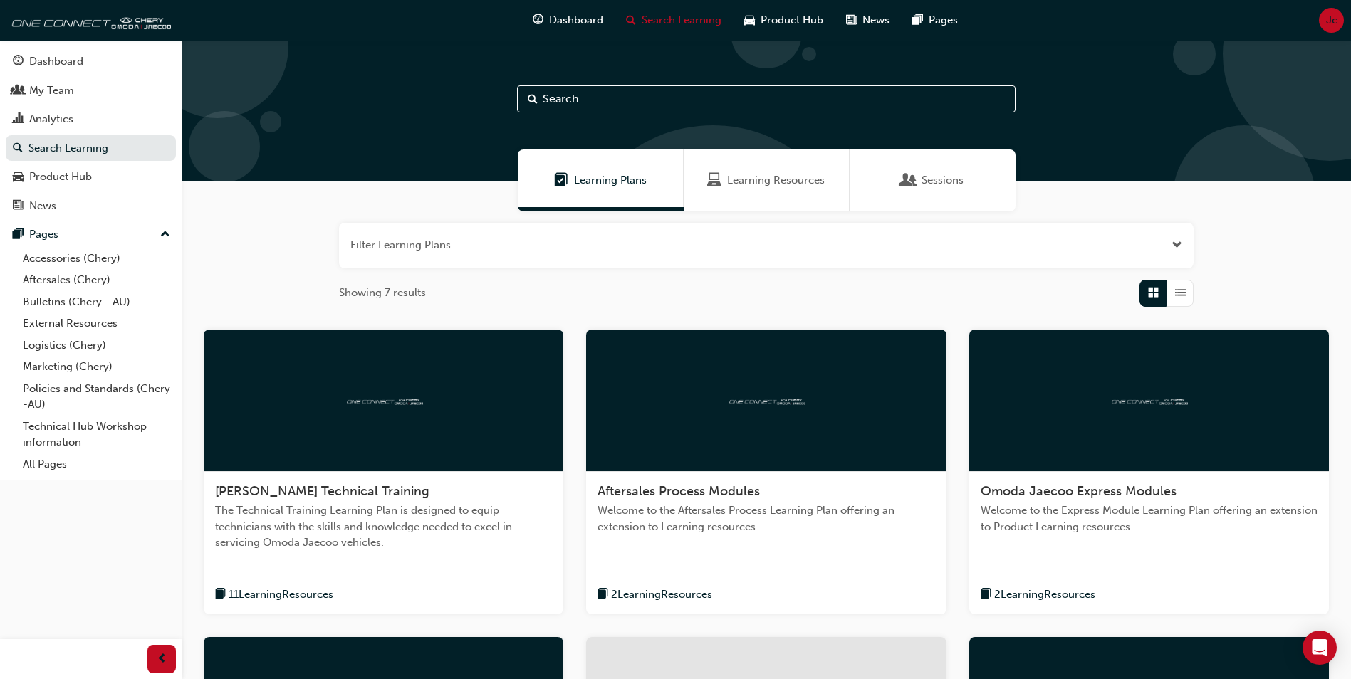
drag, startPoint x: 778, startPoint y: 177, endPoint x: 792, endPoint y: 193, distance: 21.2
click at [778, 177] on span "Learning Resources" at bounding box center [776, 180] width 98 height 16
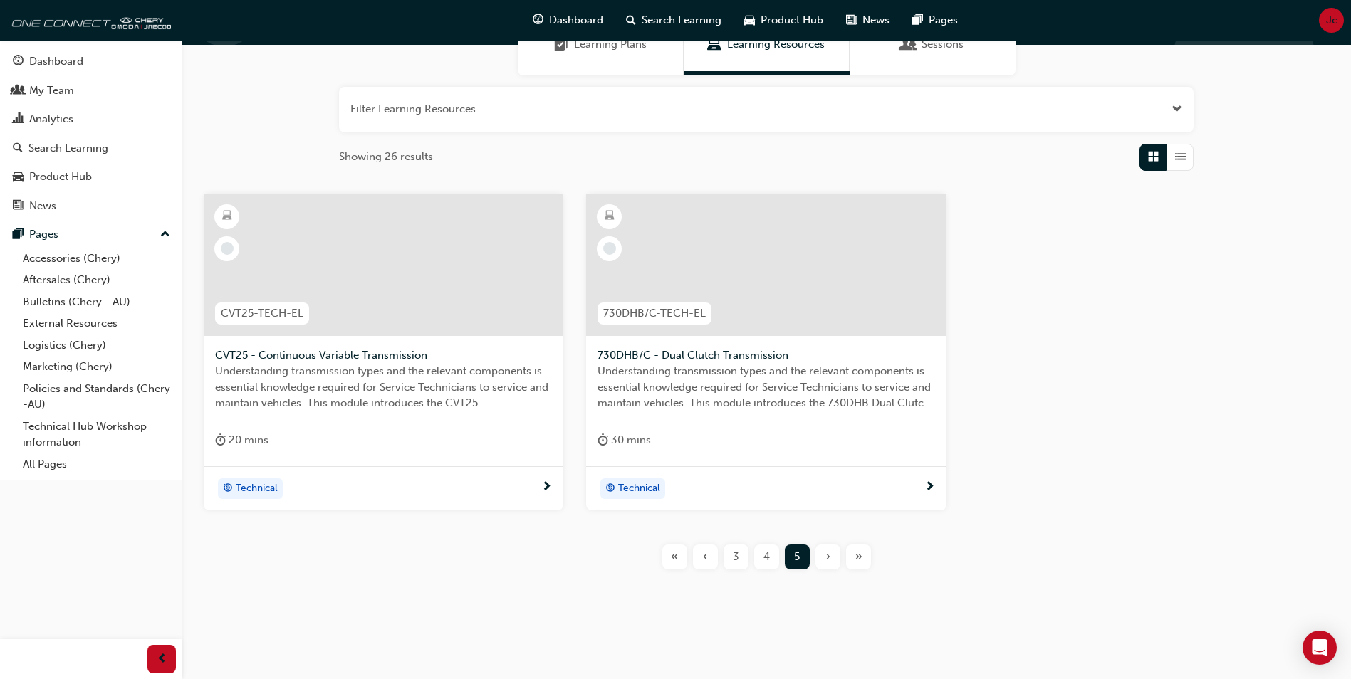
scroll to position [142, 0]
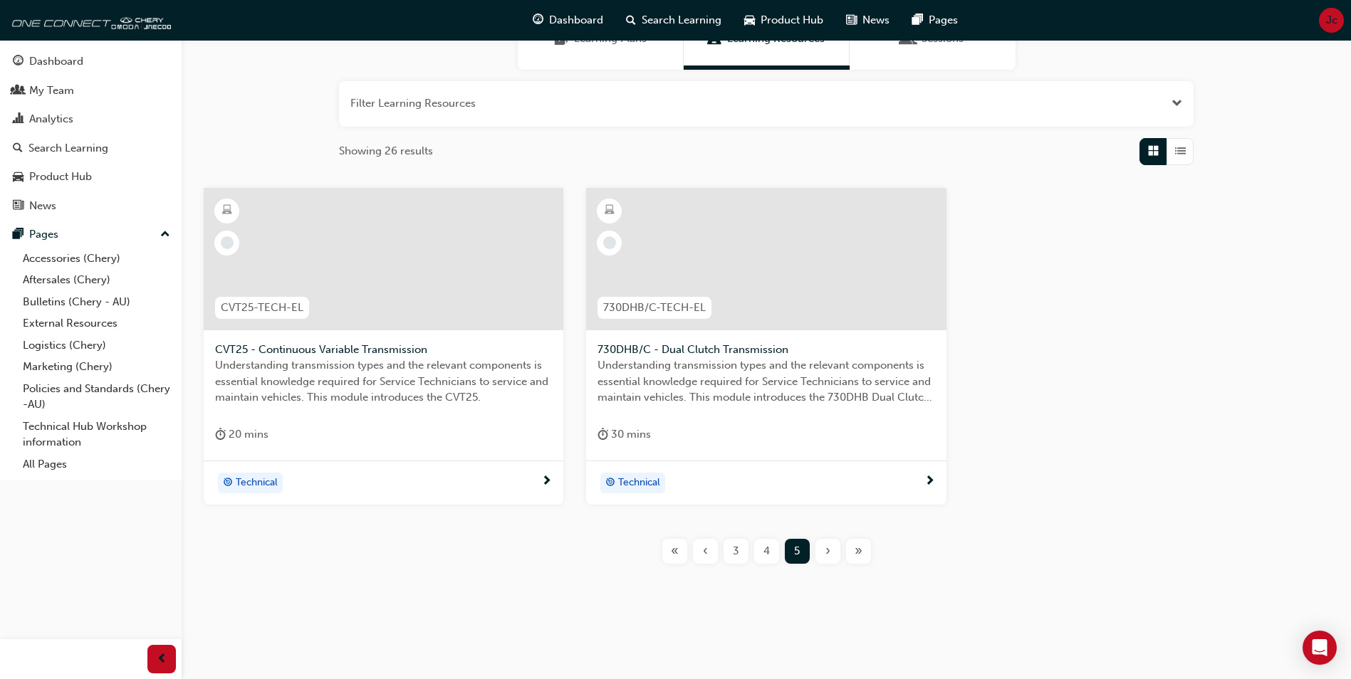
click at [729, 550] on div "3" at bounding box center [735, 551] width 25 height 25
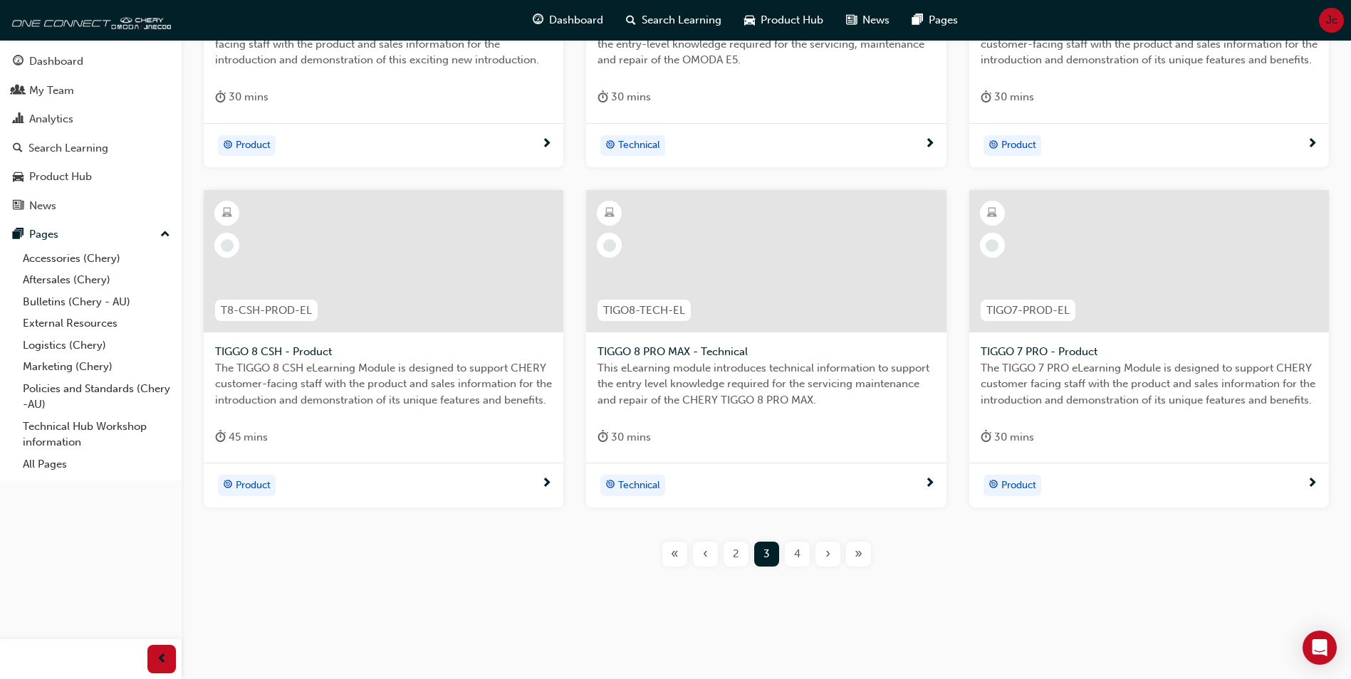
scroll to position [482, 0]
click at [735, 548] on span "2" at bounding box center [736, 551] width 6 height 16
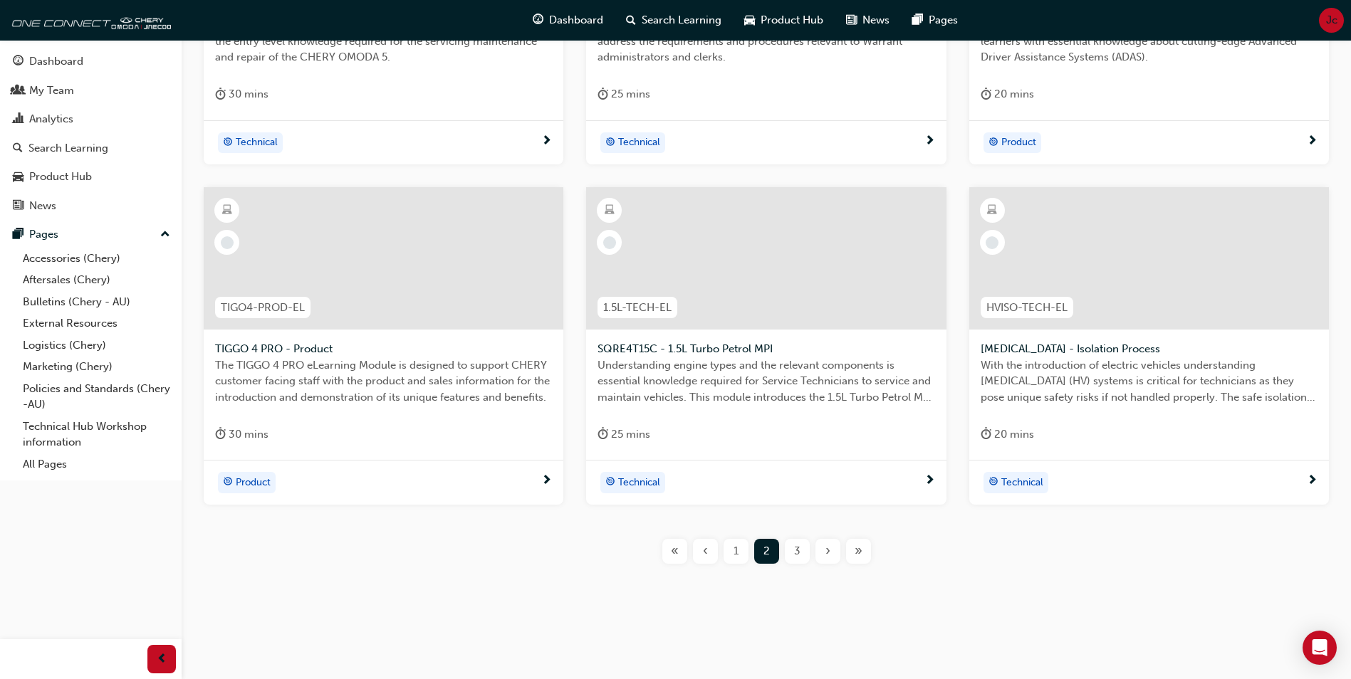
click at [735, 548] on span "1" at bounding box center [735, 551] width 5 height 16
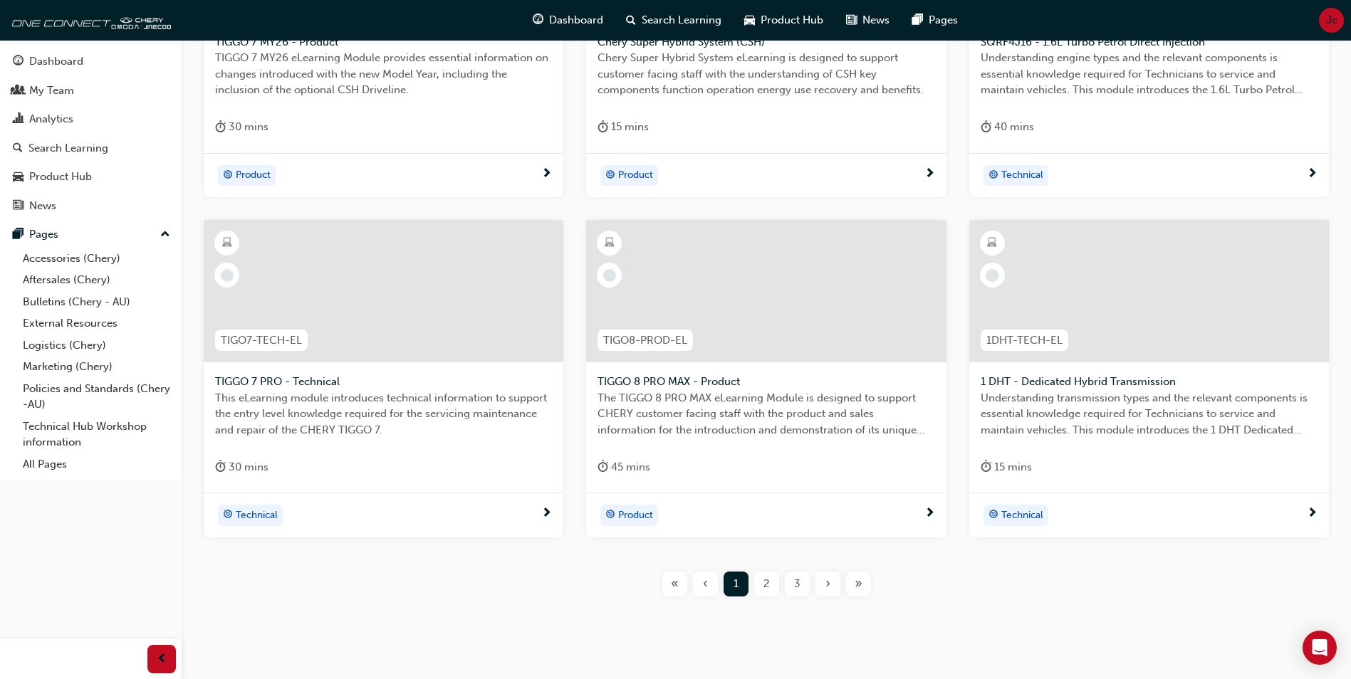
scroll to position [482, 0]
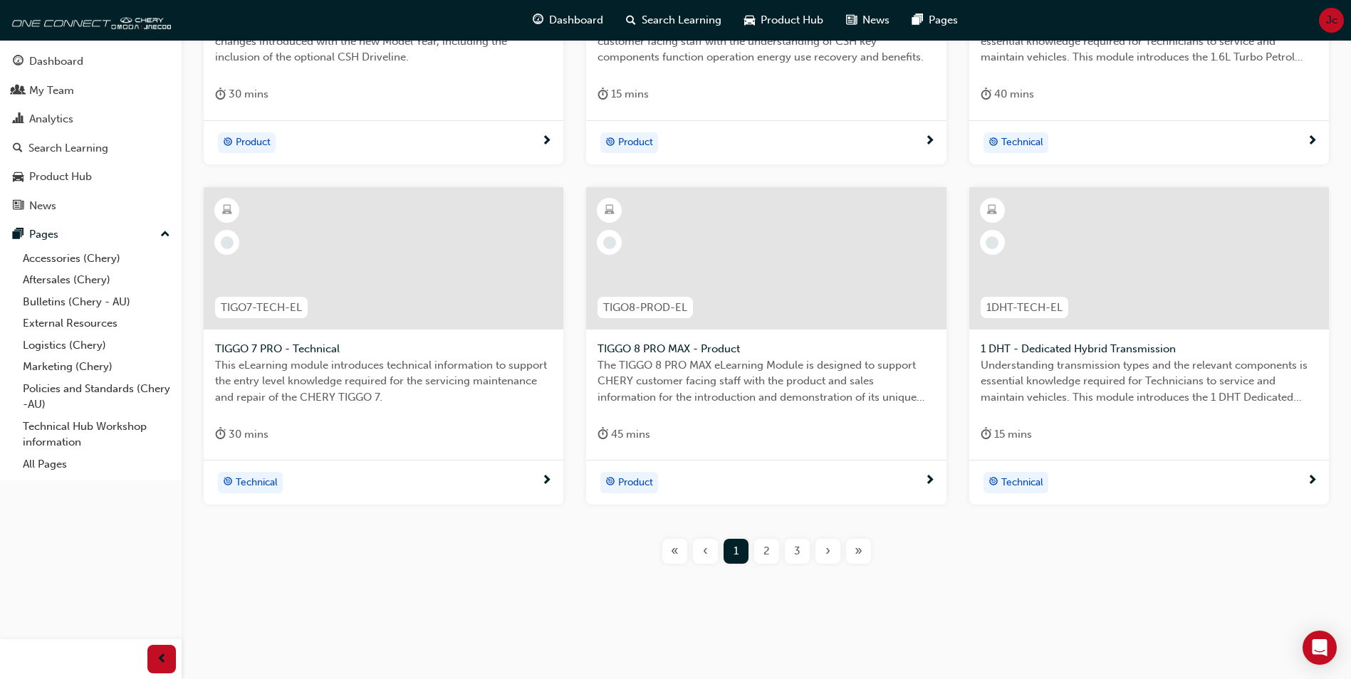
click at [762, 543] on div "2" at bounding box center [766, 551] width 25 height 25
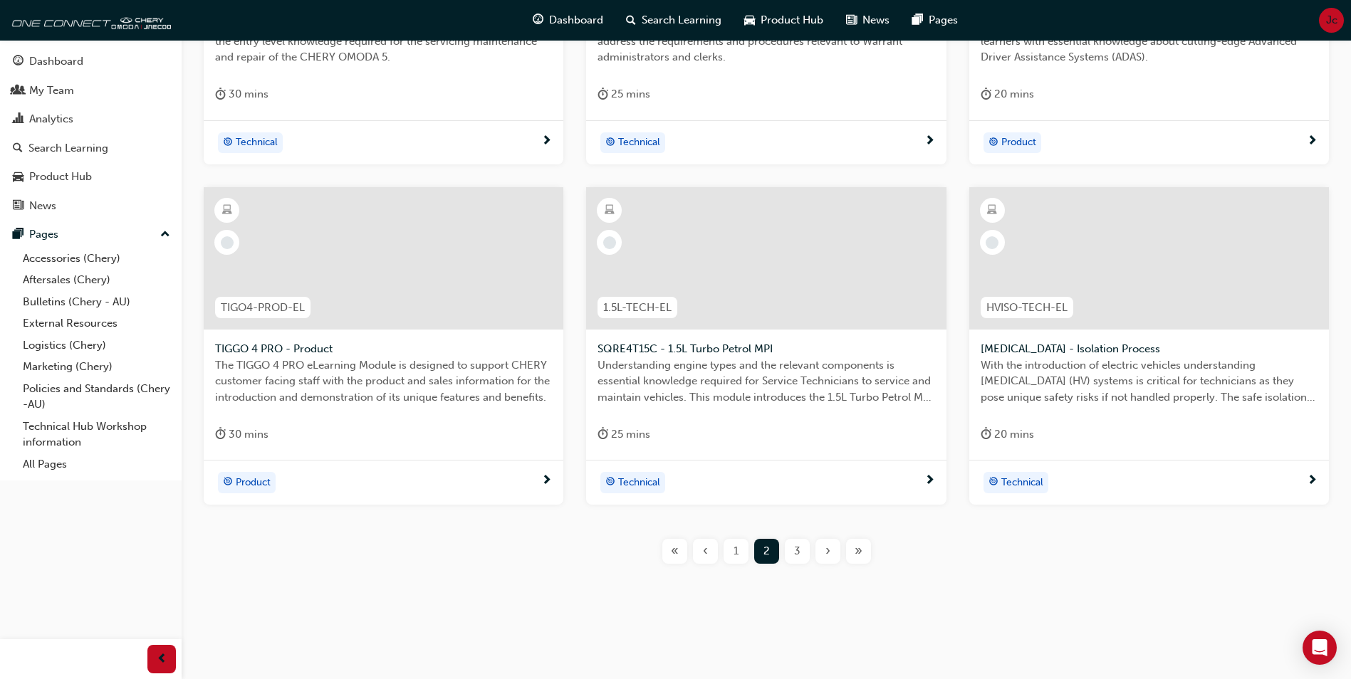
click at [795, 551] on span "3" at bounding box center [797, 551] width 6 height 16
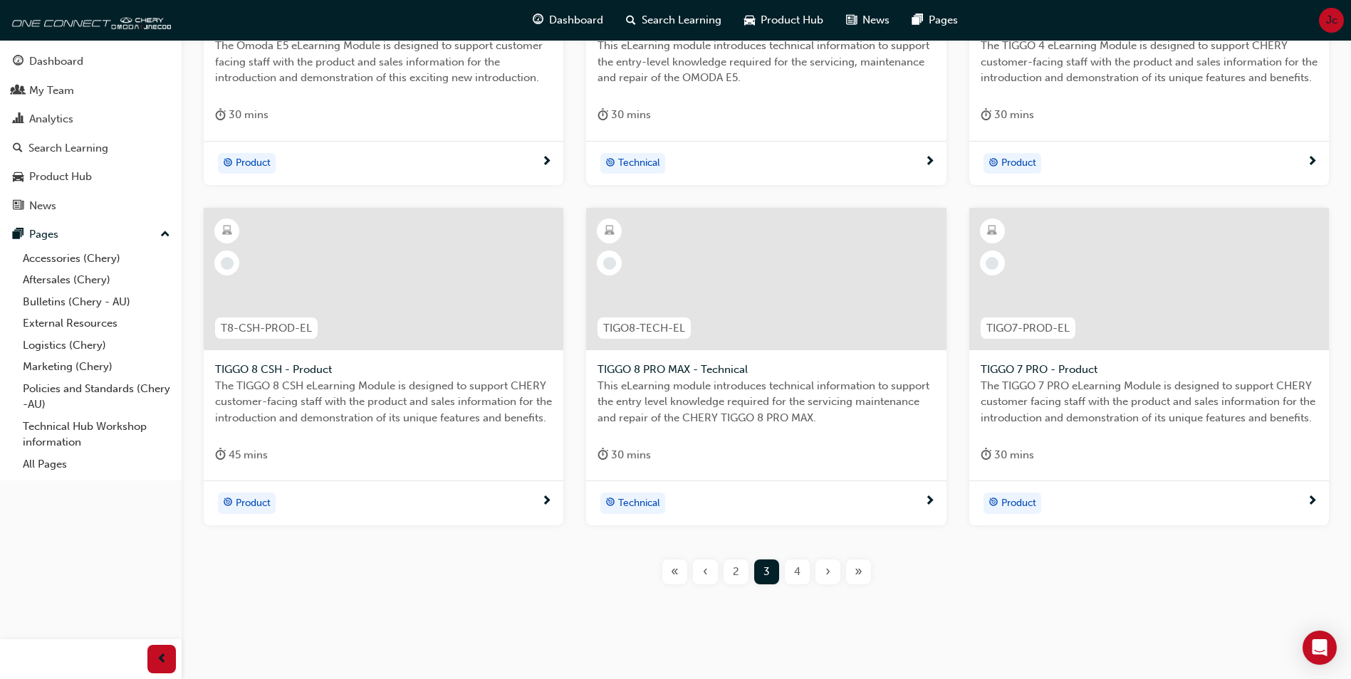
scroll to position [482, 0]
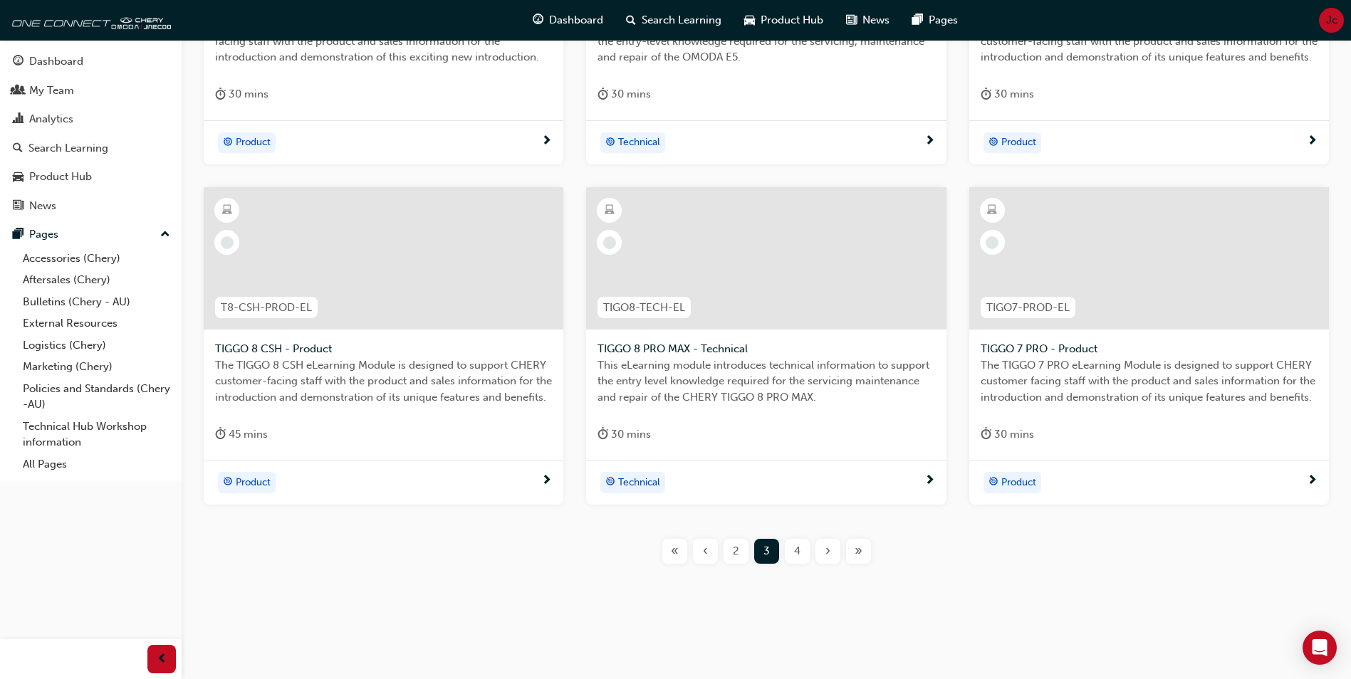
click at [798, 553] on span "4" at bounding box center [797, 551] width 6 height 16
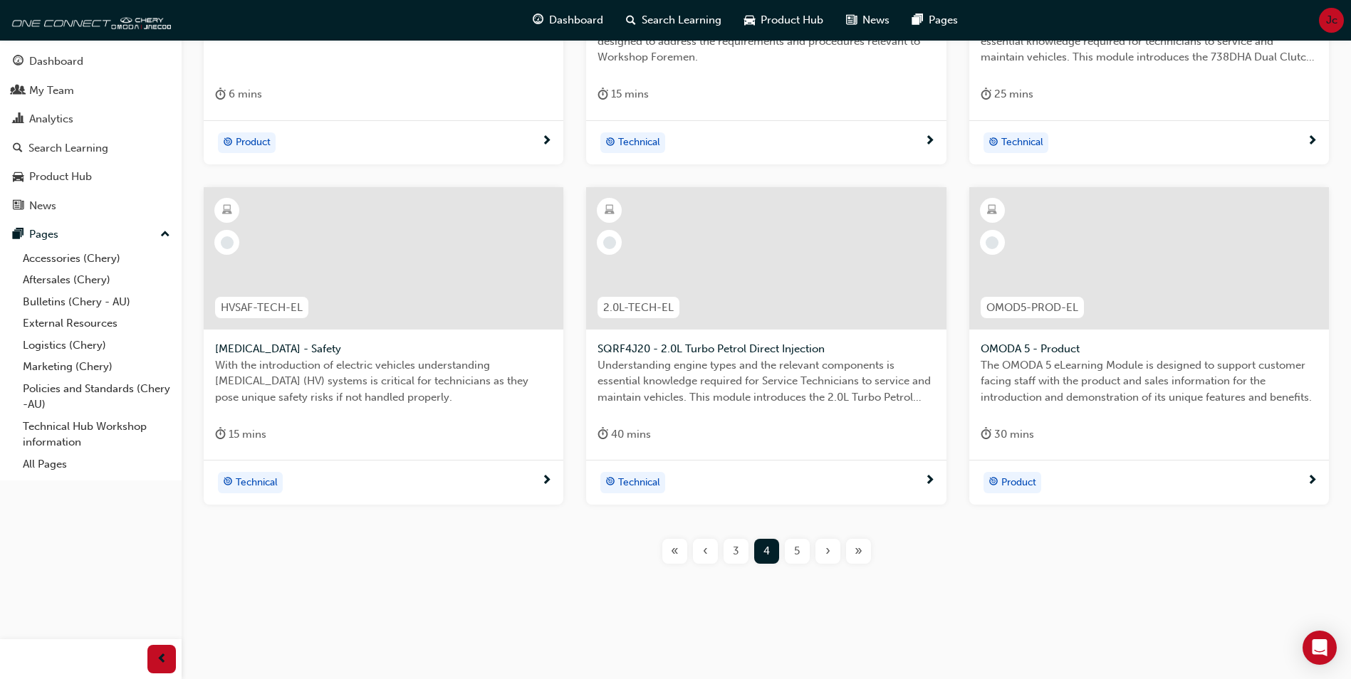
click at [798, 553] on span "5" at bounding box center [797, 551] width 6 height 16
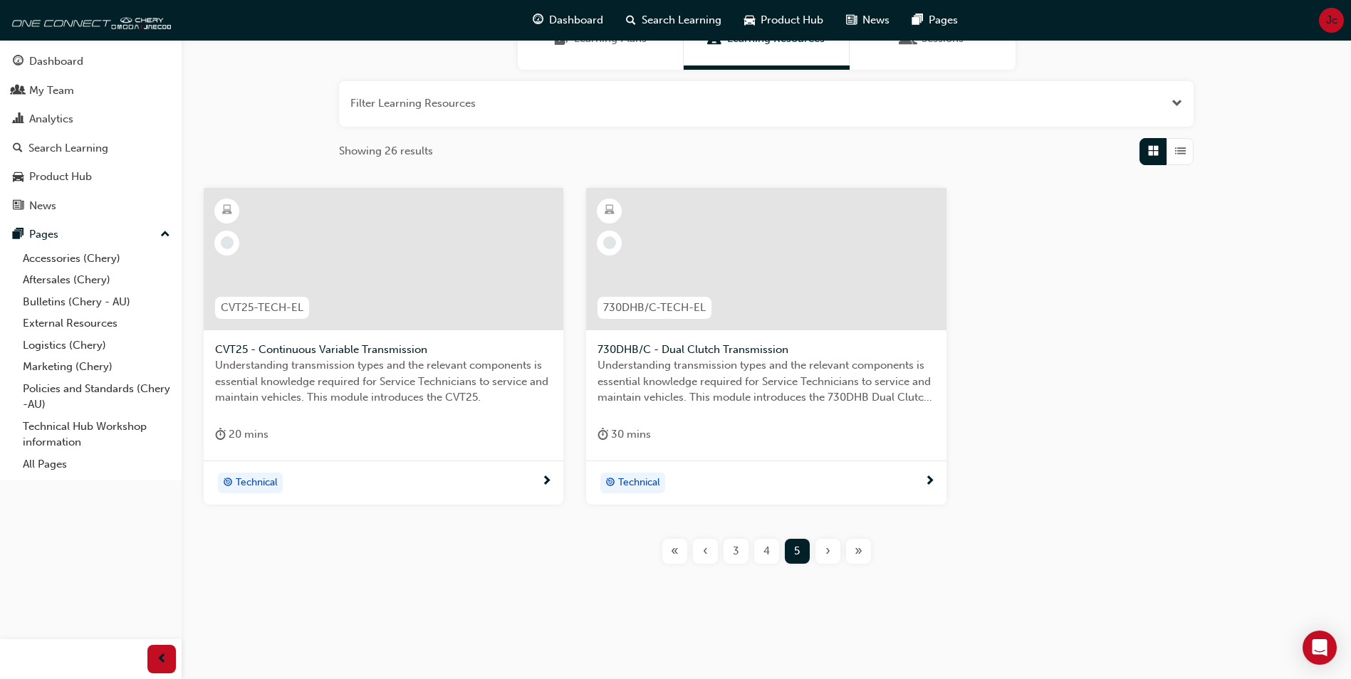
click at [733, 550] on span "3" at bounding box center [736, 551] width 6 height 16
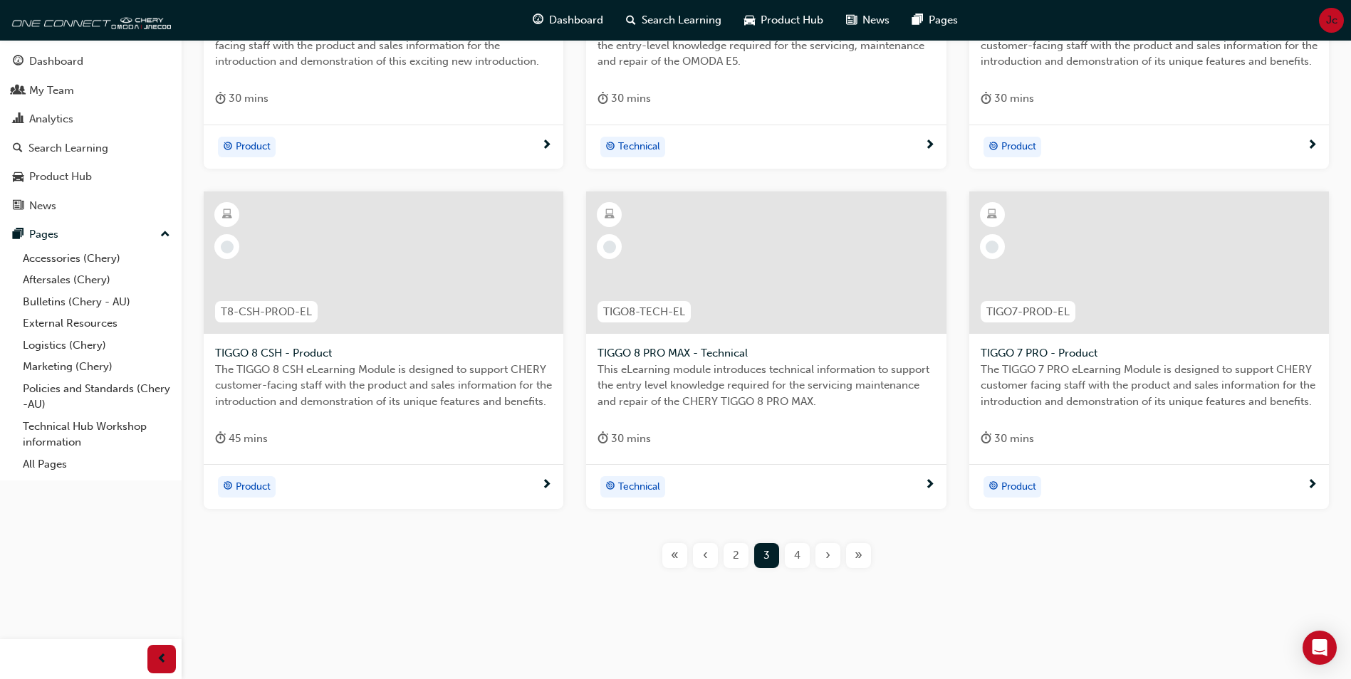
scroll to position [482, 0]
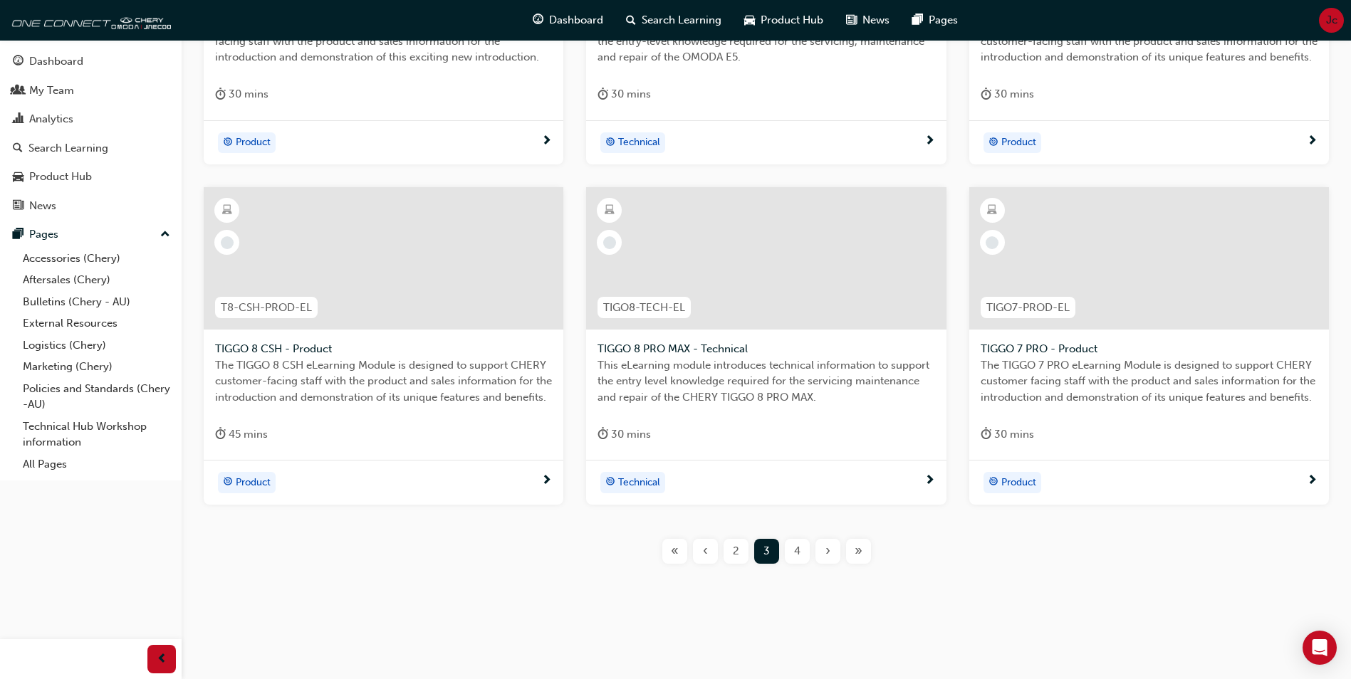
click at [734, 552] on span "2" at bounding box center [736, 551] width 6 height 16
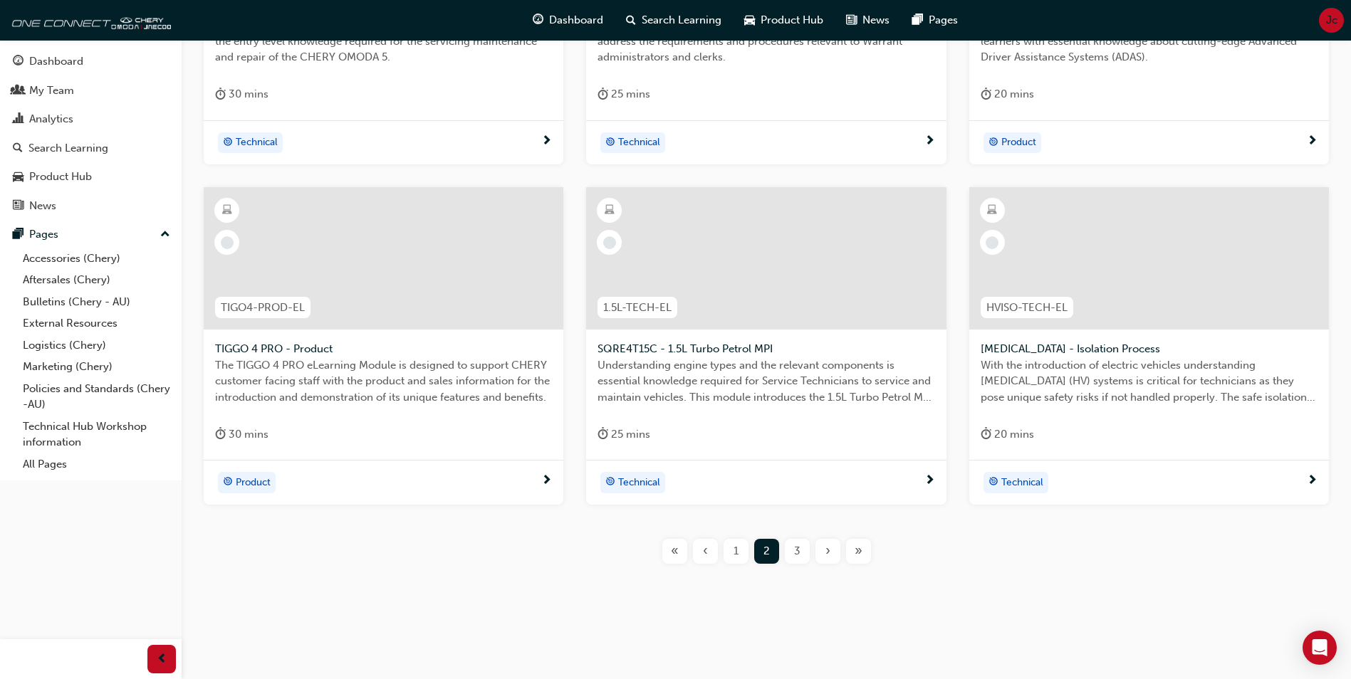
click at [734, 552] on span "1" at bounding box center [735, 551] width 5 height 16
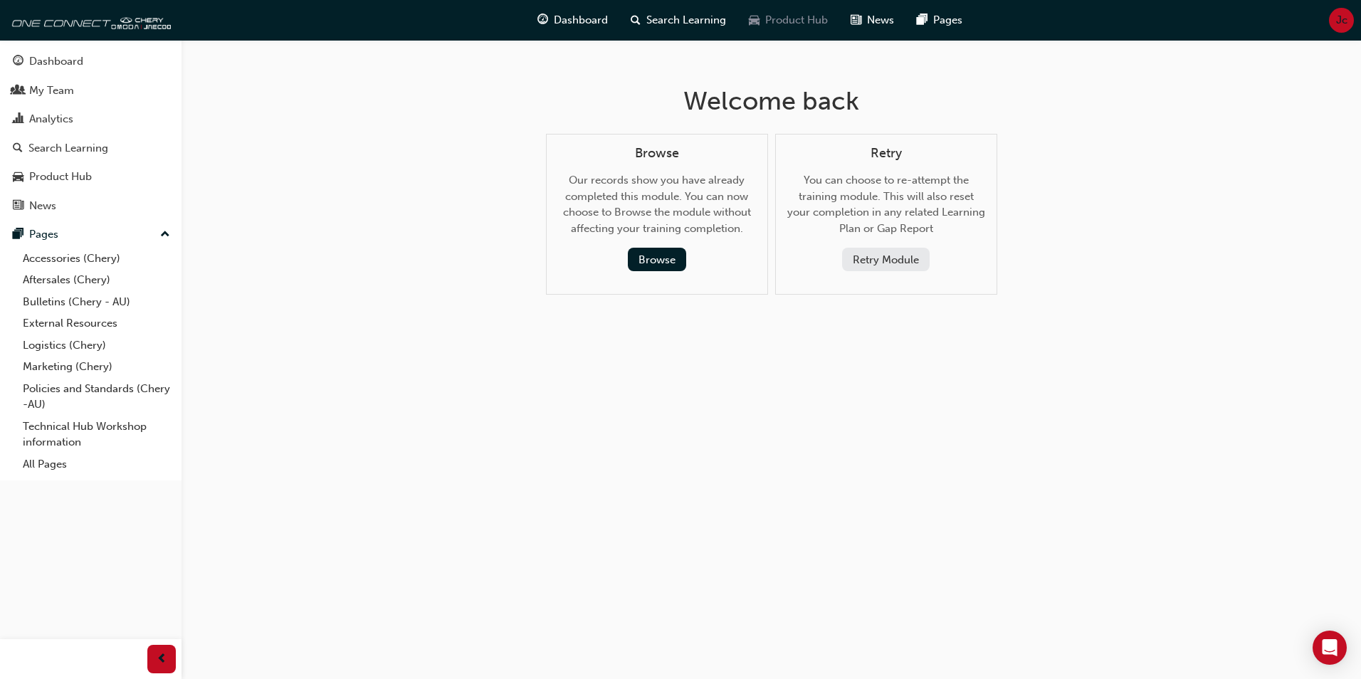
click at [798, 22] on span "Product Hub" at bounding box center [796, 20] width 63 height 16
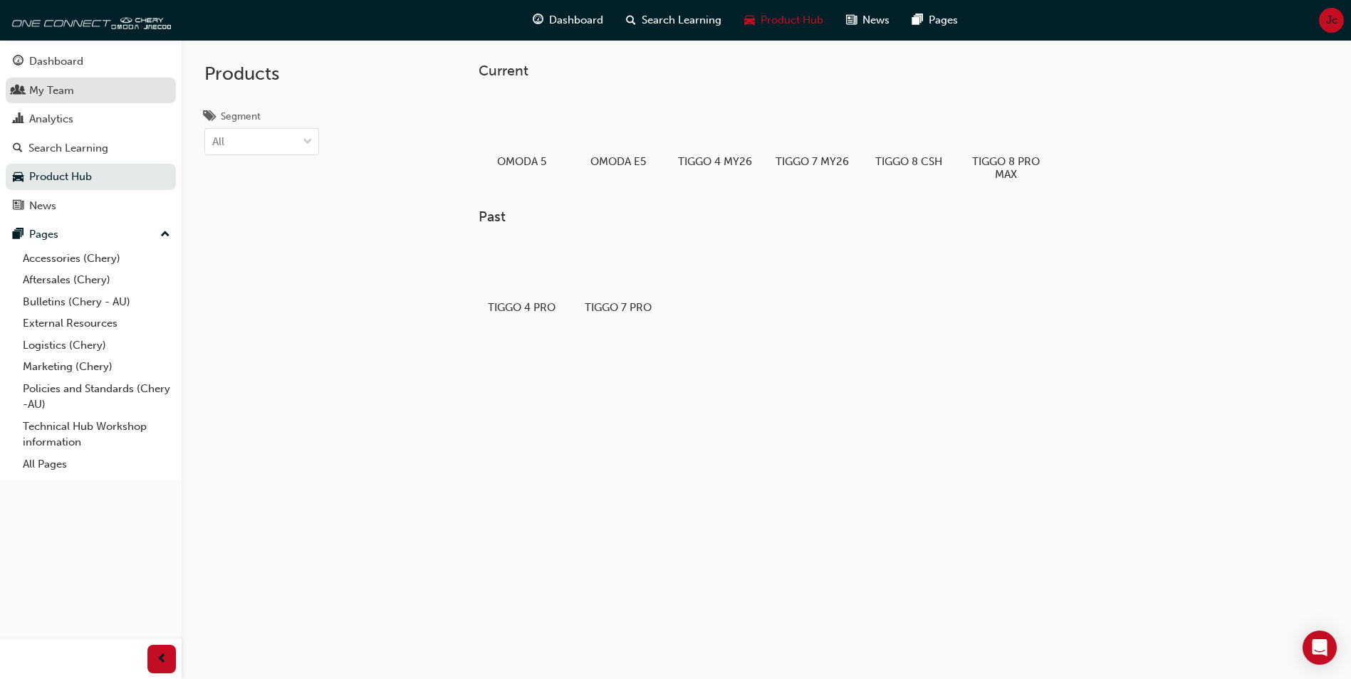
click at [53, 86] on div "My Team" at bounding box center [51, 91] width 45 height 16
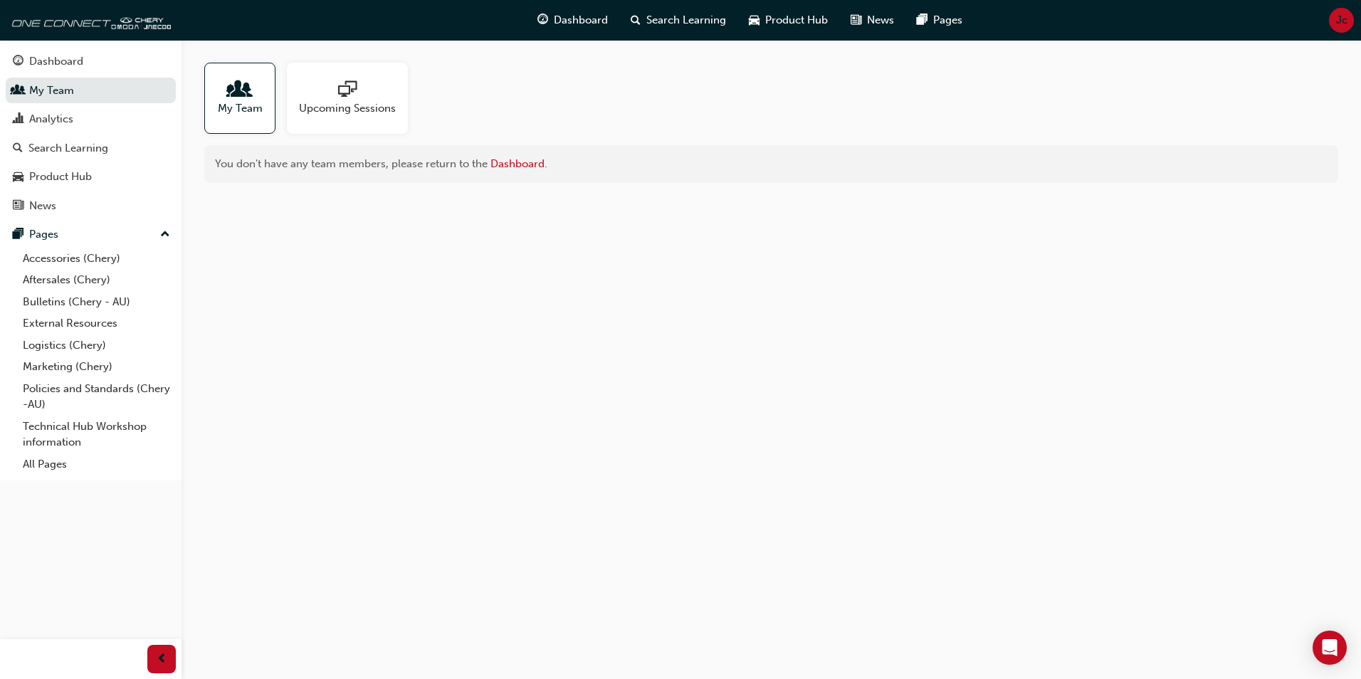
click at [347, 88] on span "sessionType_ONLINE_URL-icon" at bounding box center [347, 90] width 19 height 20
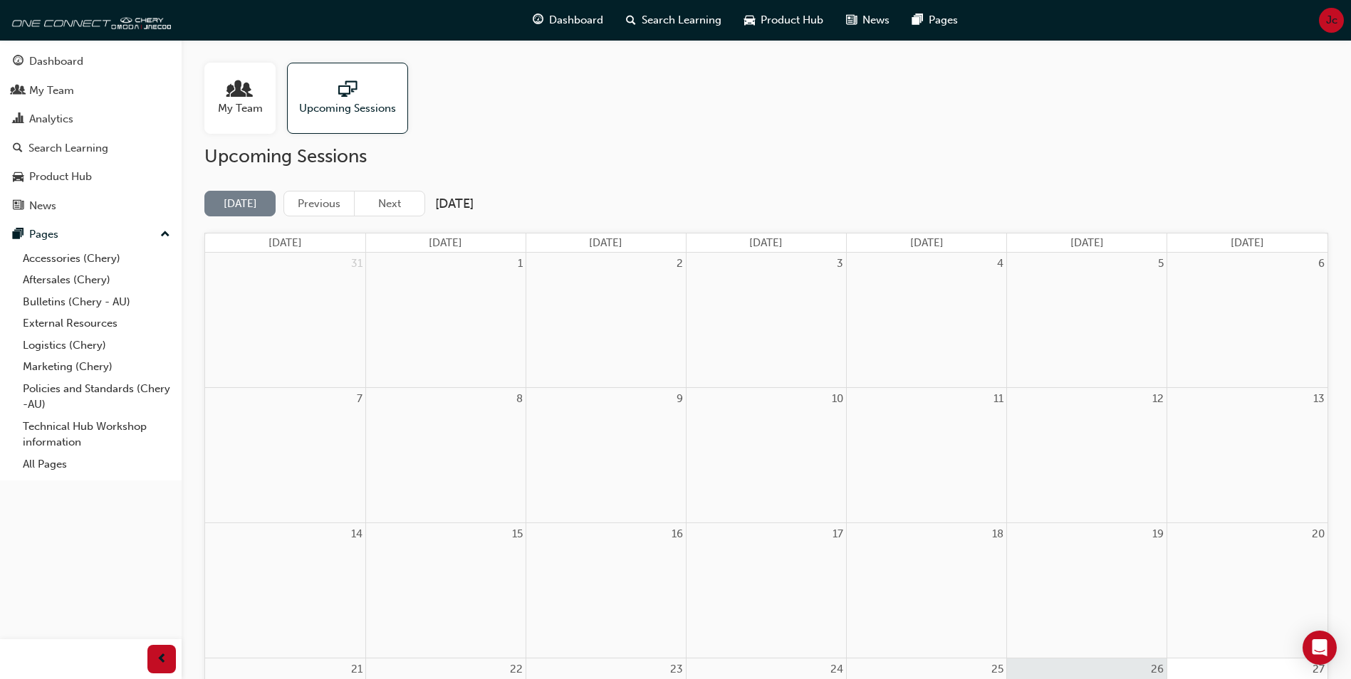
click at [226, 105] on span "My Team" at bounding box center [240, 108] width 45 height 16
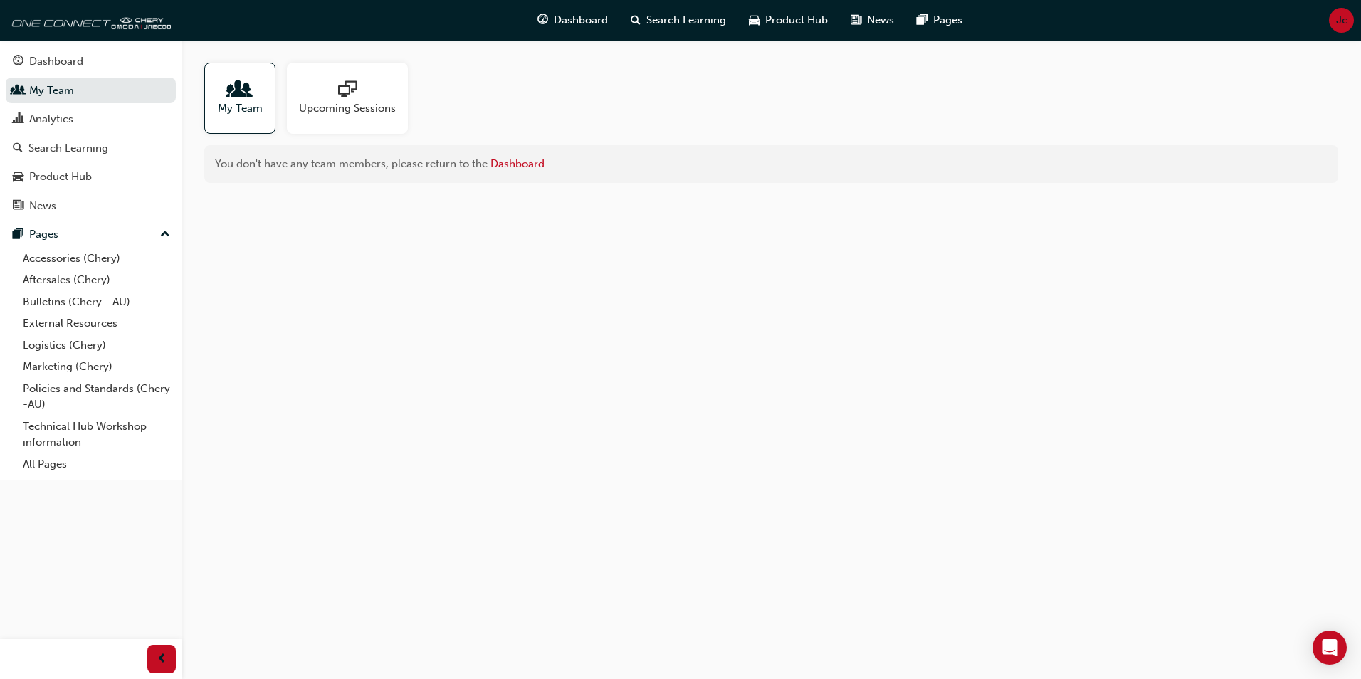
click at [164, 236] on span "up-icon" at bounding box center [165, 235] width 10 height 19
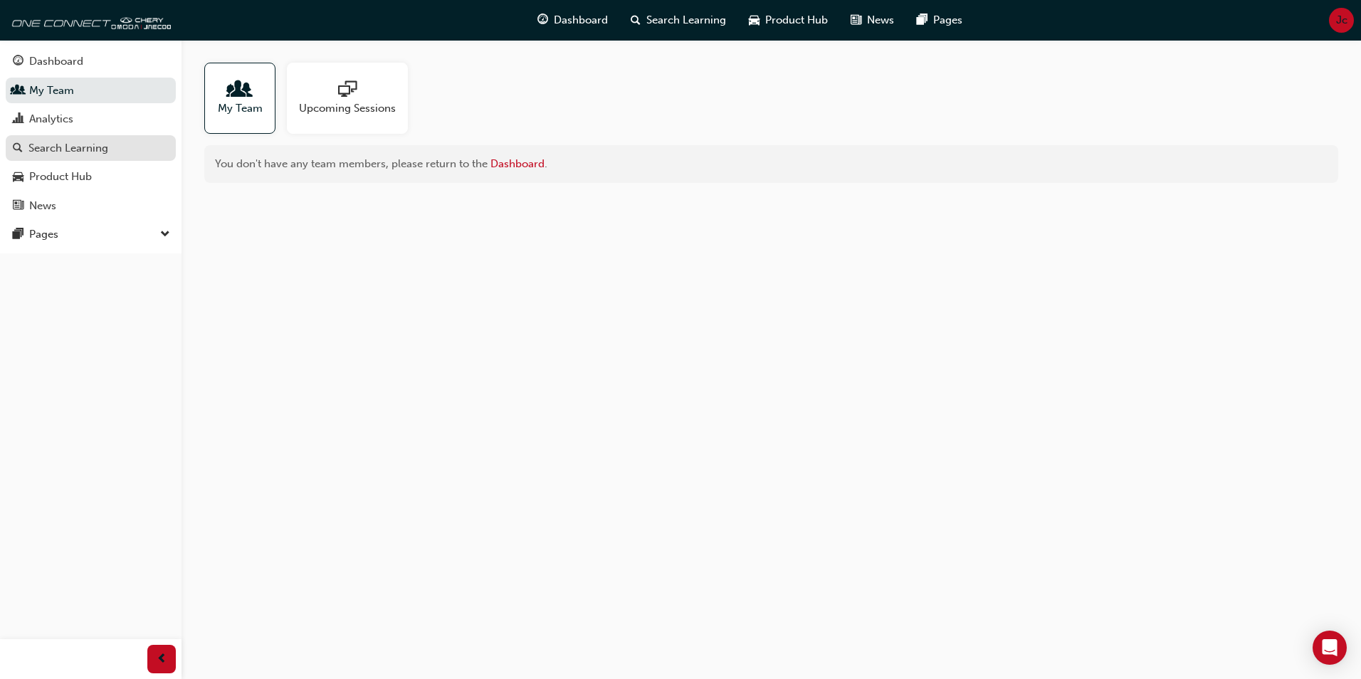
click at [48, 145] on div "Search Learning" at bounding box center [68, 148] width 80 height 16
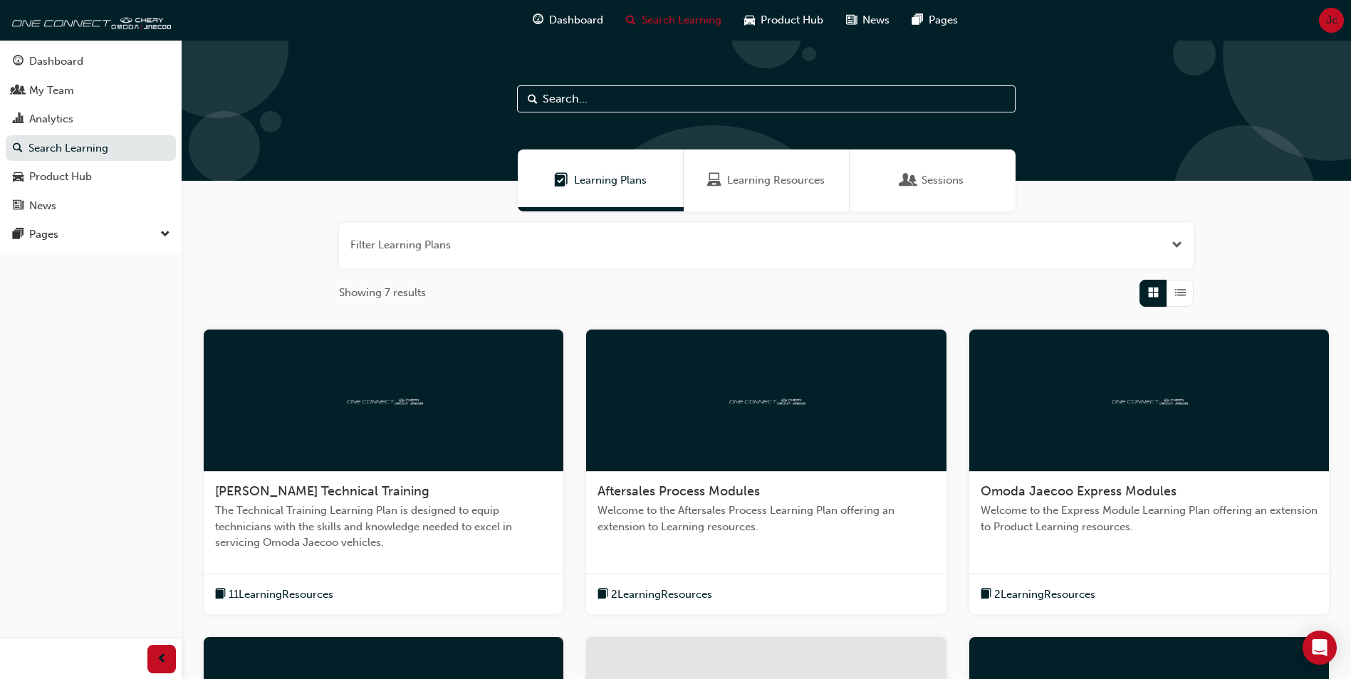
click at [946, 182] on span "Sessions" at bounding box center [942, 180] width 42 height 16
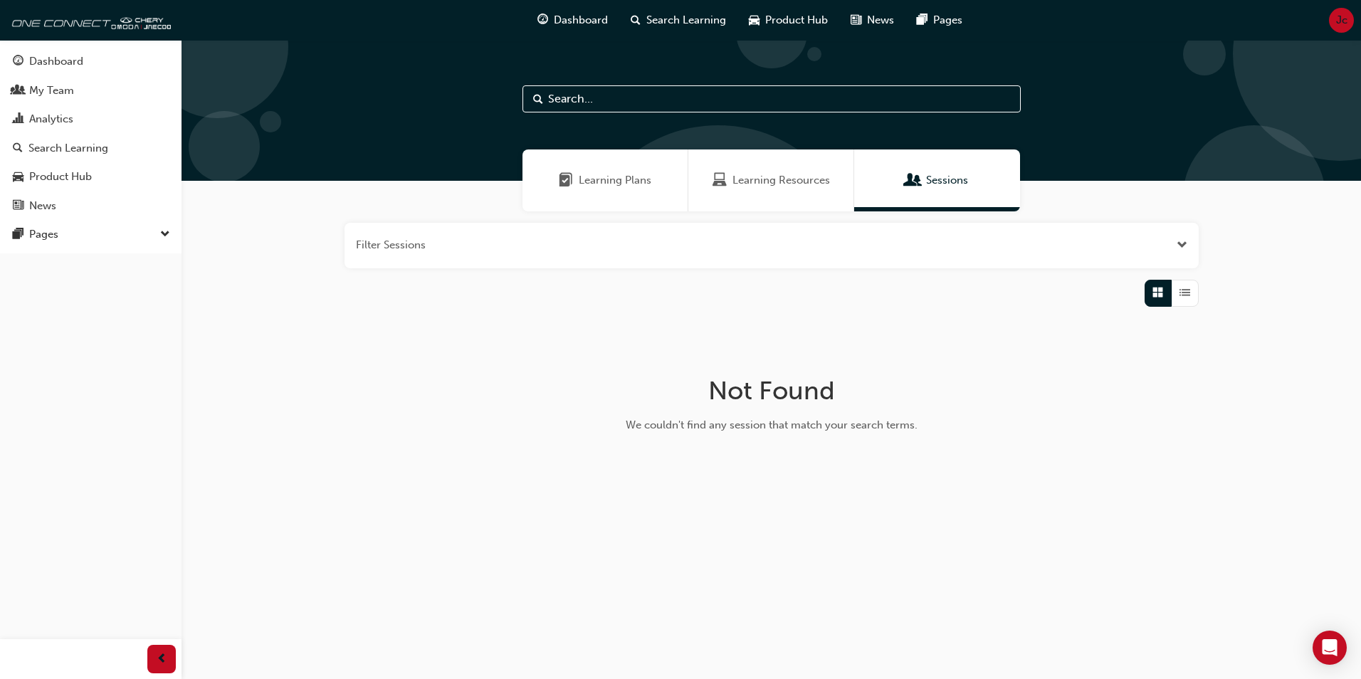
click at [783, 179] on span "Learning Resources" at bounding box center [782, 180] width 98 height 16
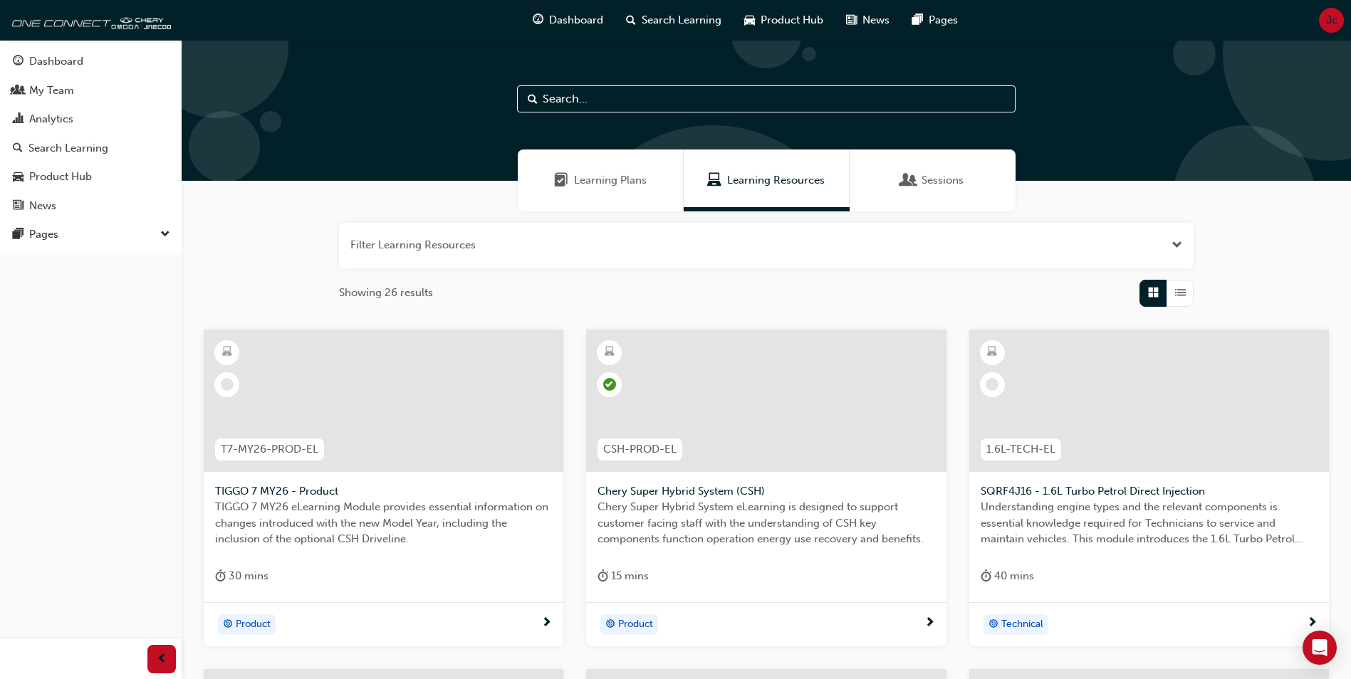
click at [591, 185] on span "Learning Plans" at bounding box center [610, 180] width 73 height 16
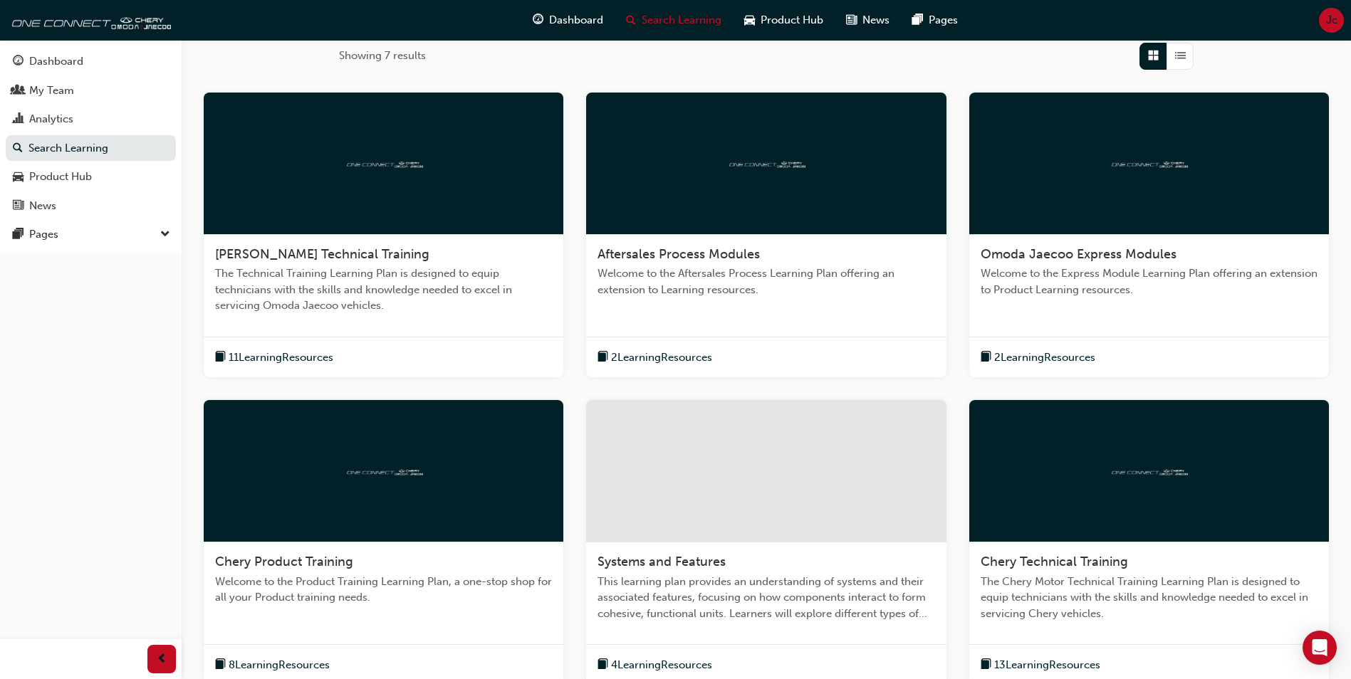
scroll to position [418, 0]
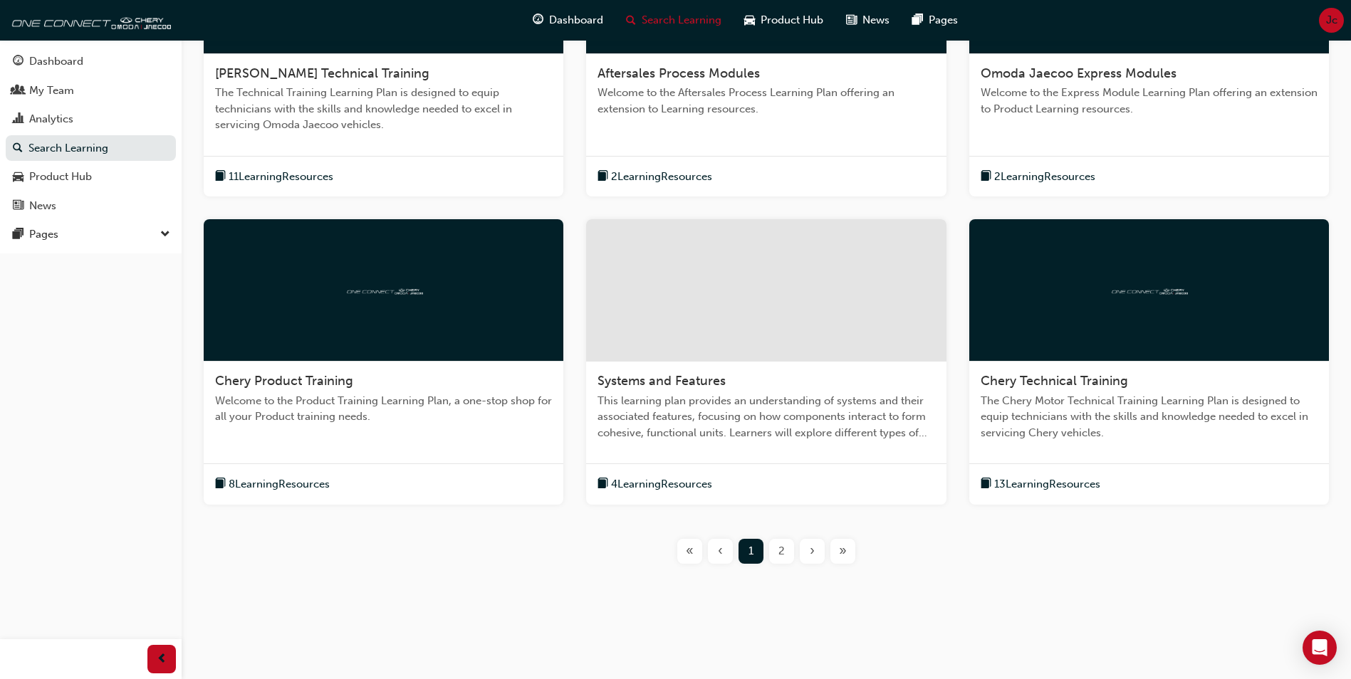
click at [773, 545] on div "2" at bounding box center [781, 551] width 25 height 25
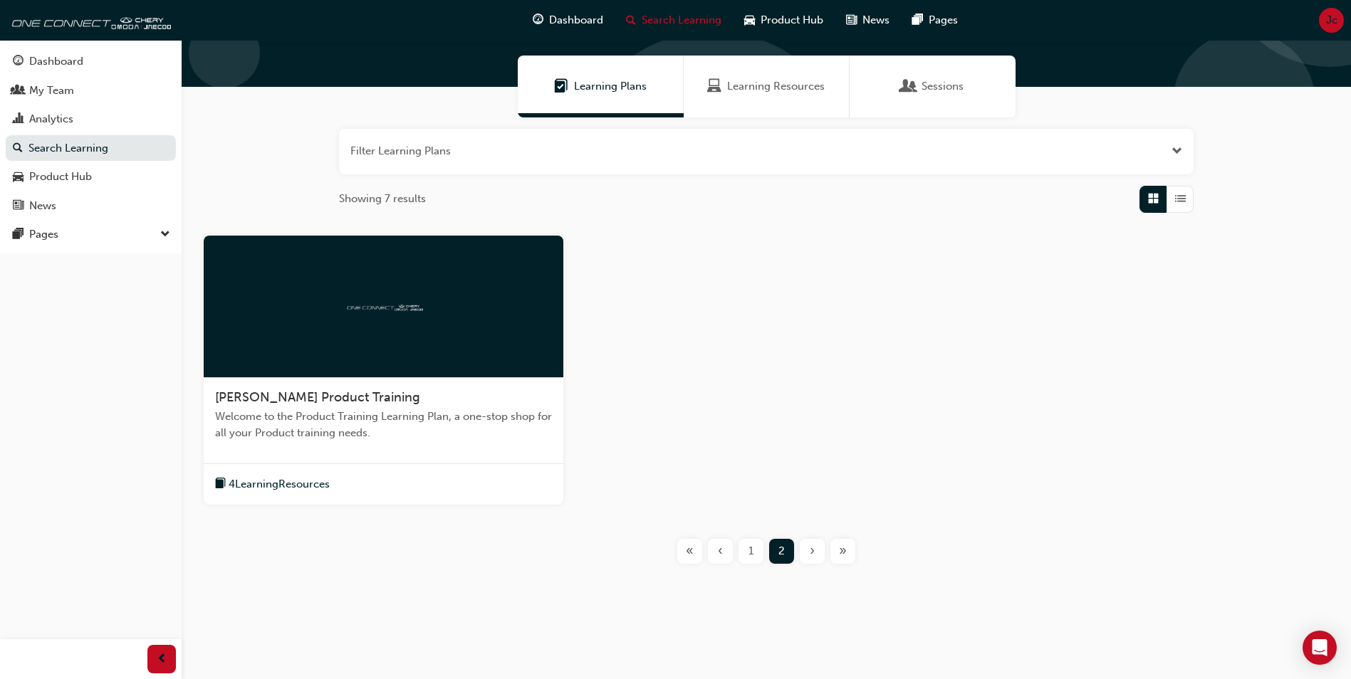
click at [750, 551] on span "1" at bounding box center [750, 551] width 5 height 16
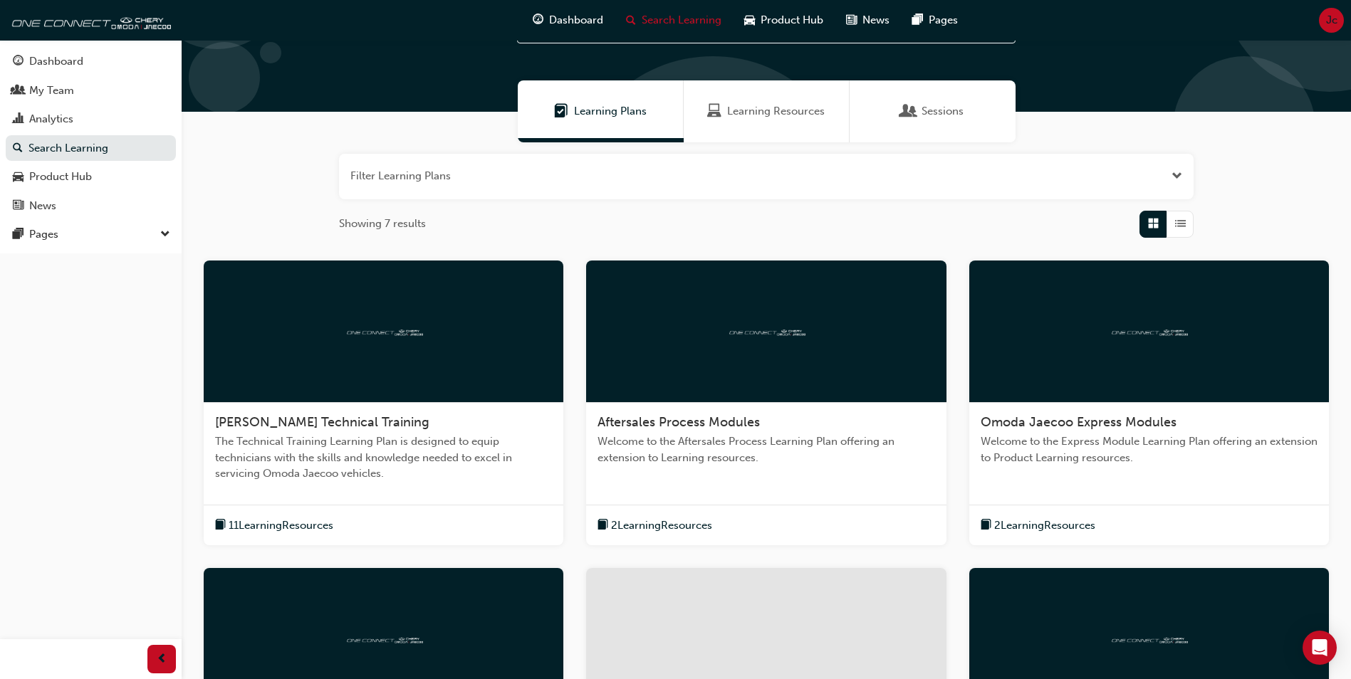
scroll to position [62, 0]
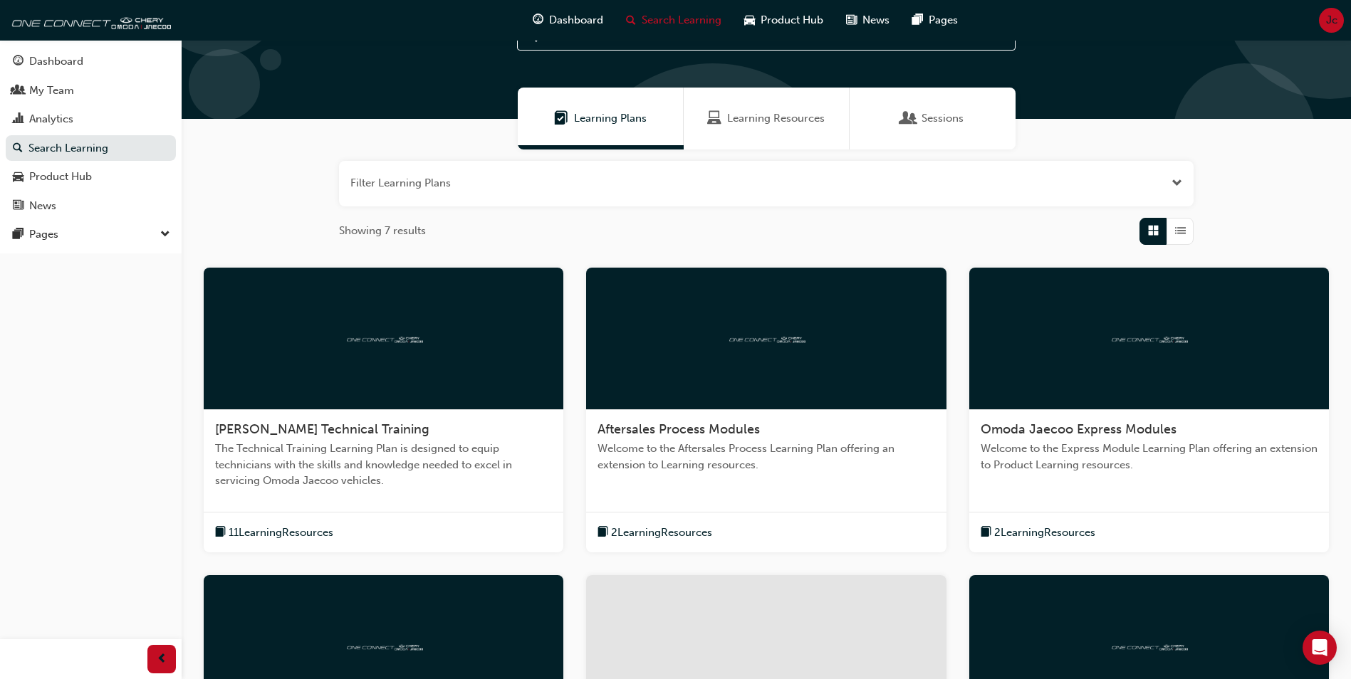
click at [391, 357] on div at bounding box center [384, 339] width 360 height 142
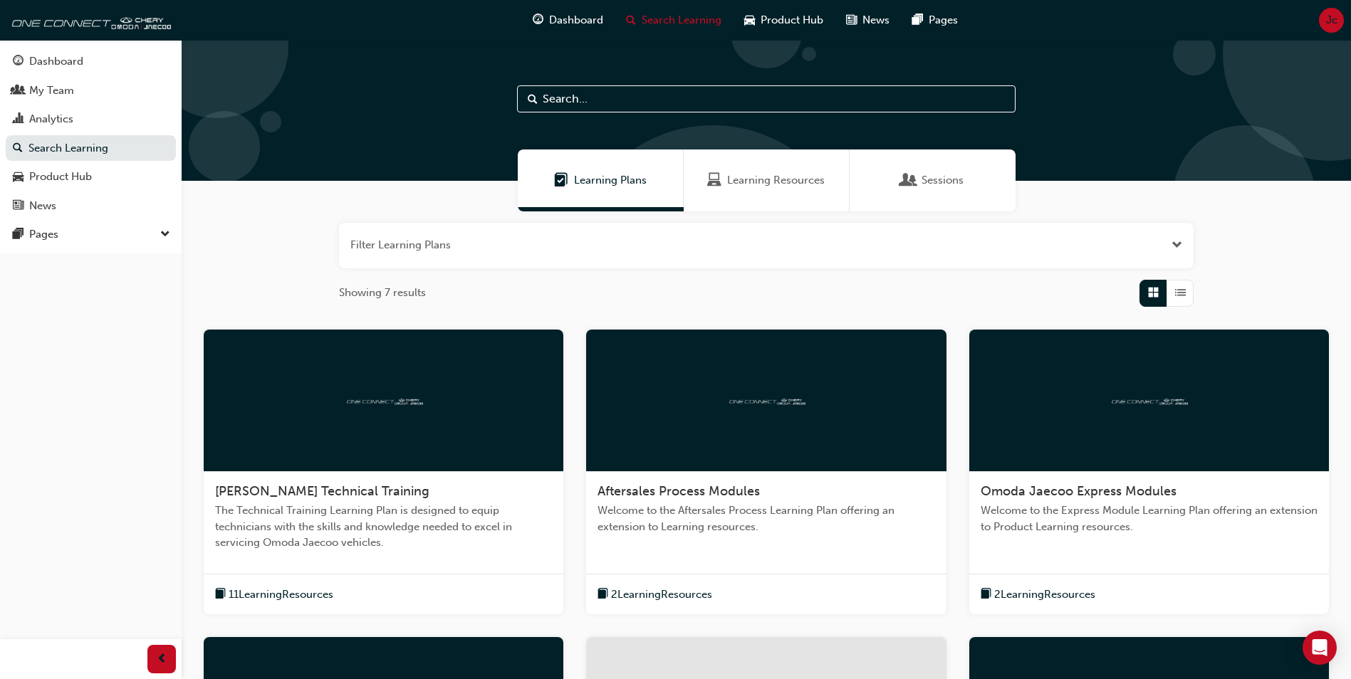
click at [755, 181] on span "Learning Resources" at bounding box center [776, 180] width 98 height 16
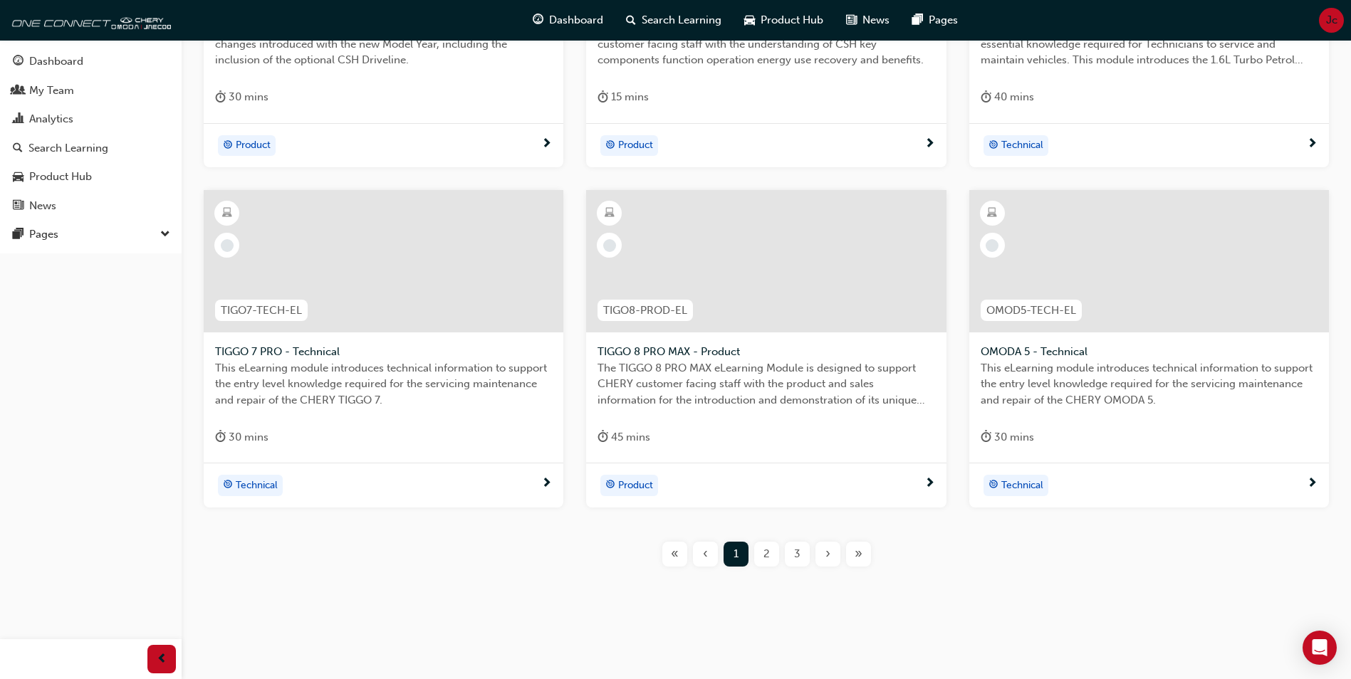
scroll to position [482, 0]
click at [827, 553] on span "›" at bounding box center [827, 551] width 5 height 16
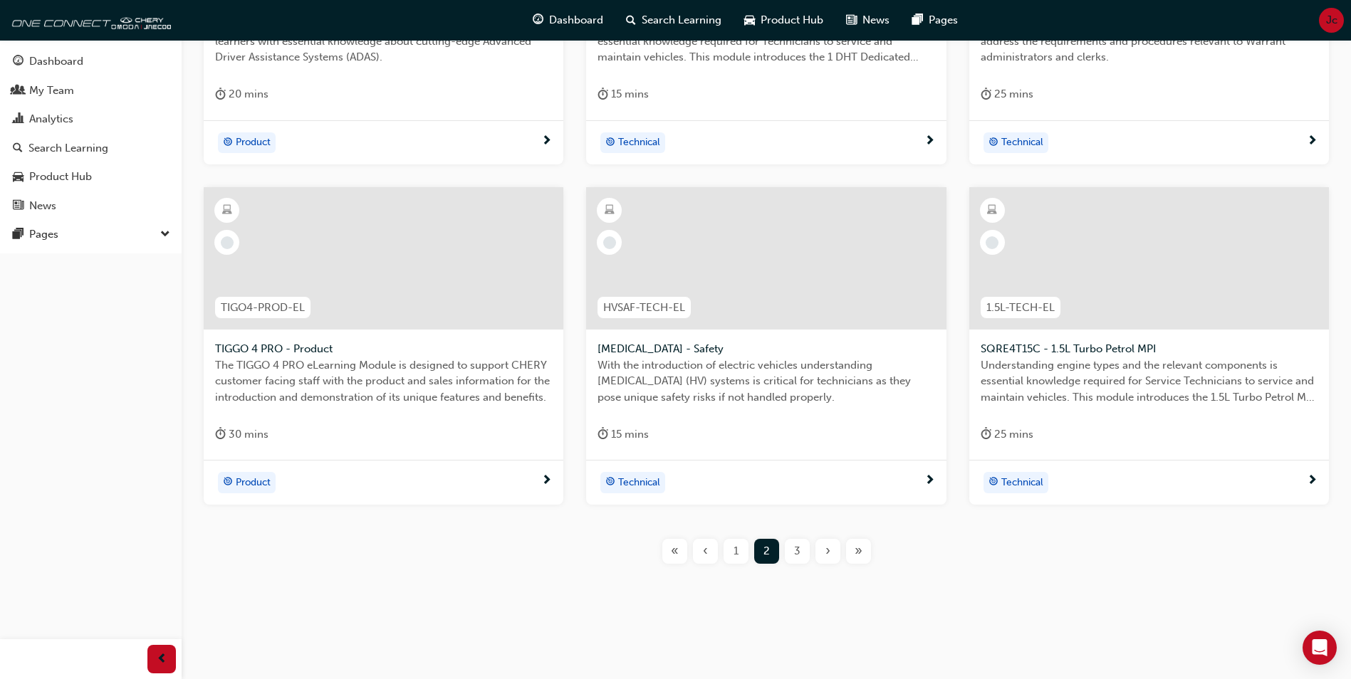
click at [827, 553] on span "›" at bounding box center [827, 551] width 5 height 16
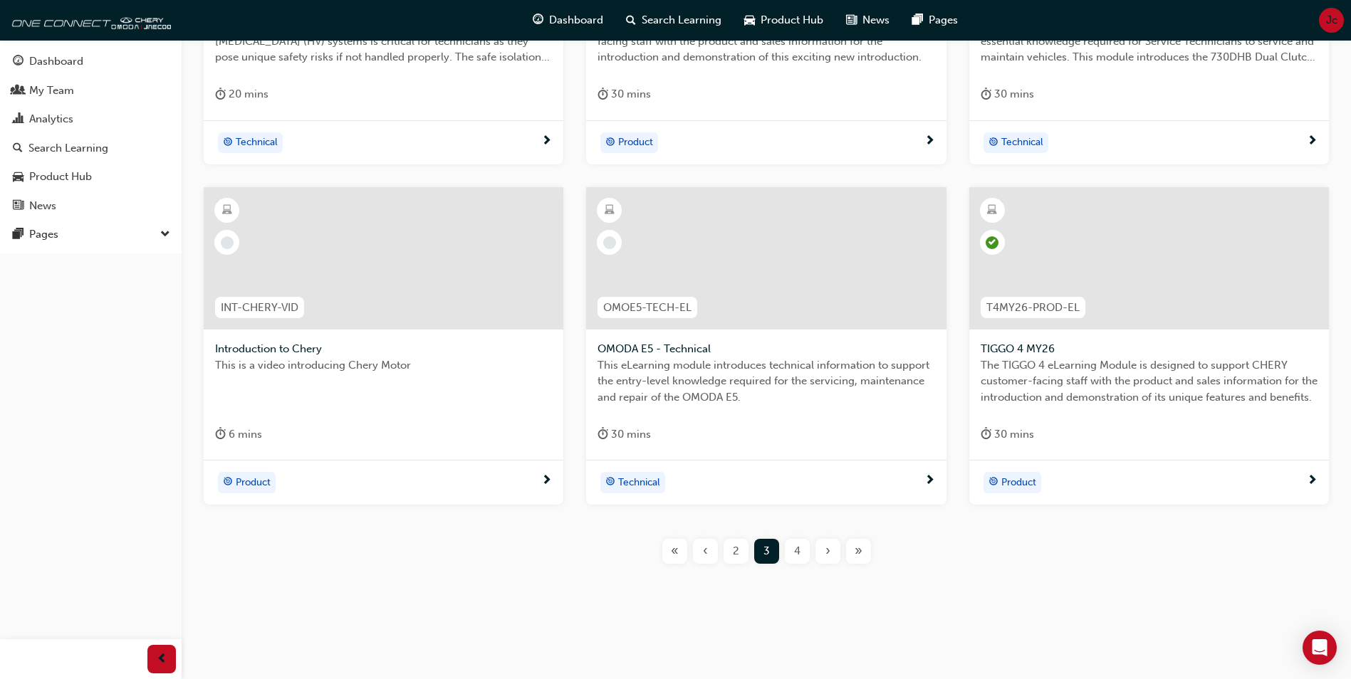
click at [827, 553] on span "›" at bounding box center [827, 551] width 5 height 16
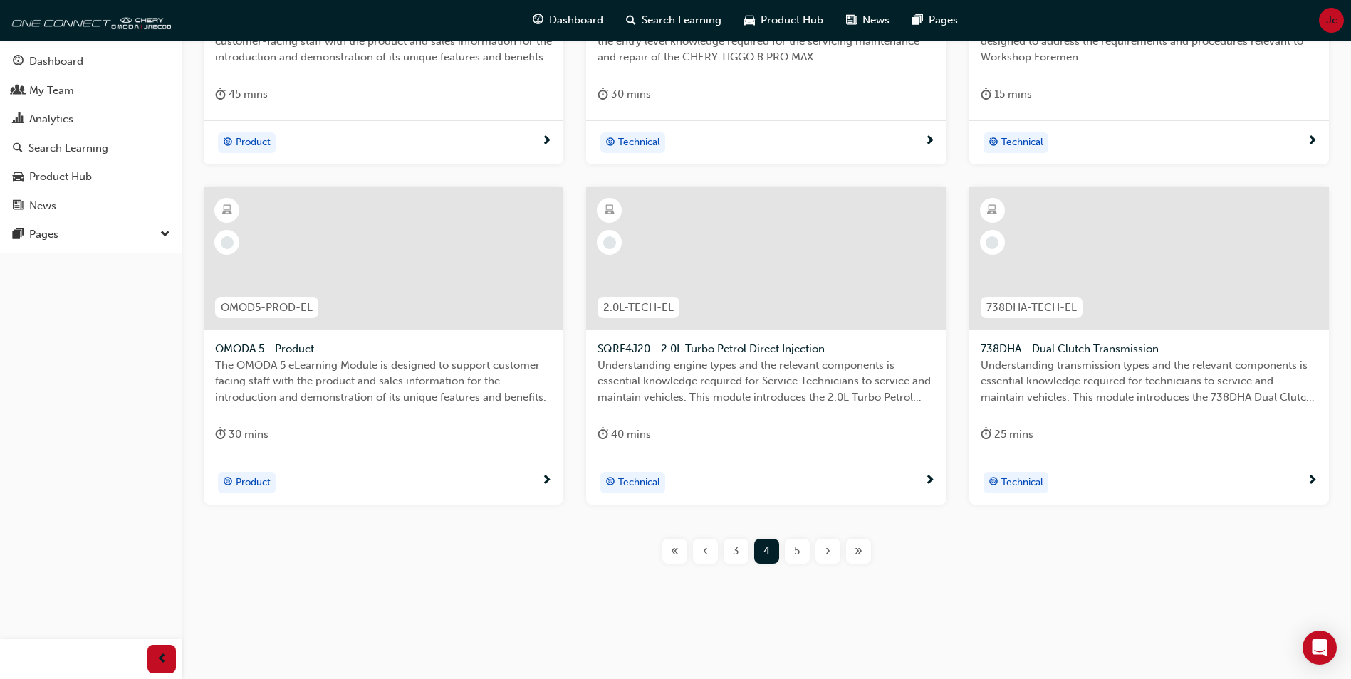
click at [827, 553] on span "›" at bounding box center [827, 551] width 5 height 16
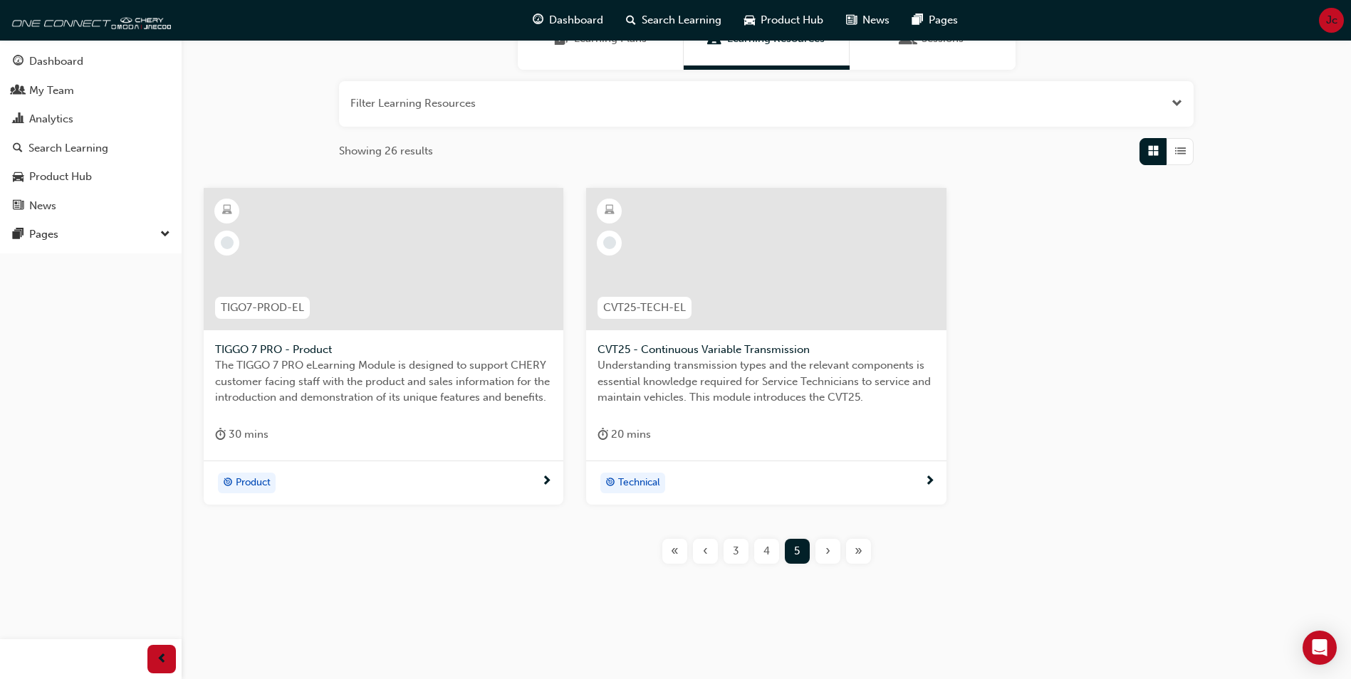
click at [707, 550] on span "‹" at bounding box center [705, 551] width 5 height 16
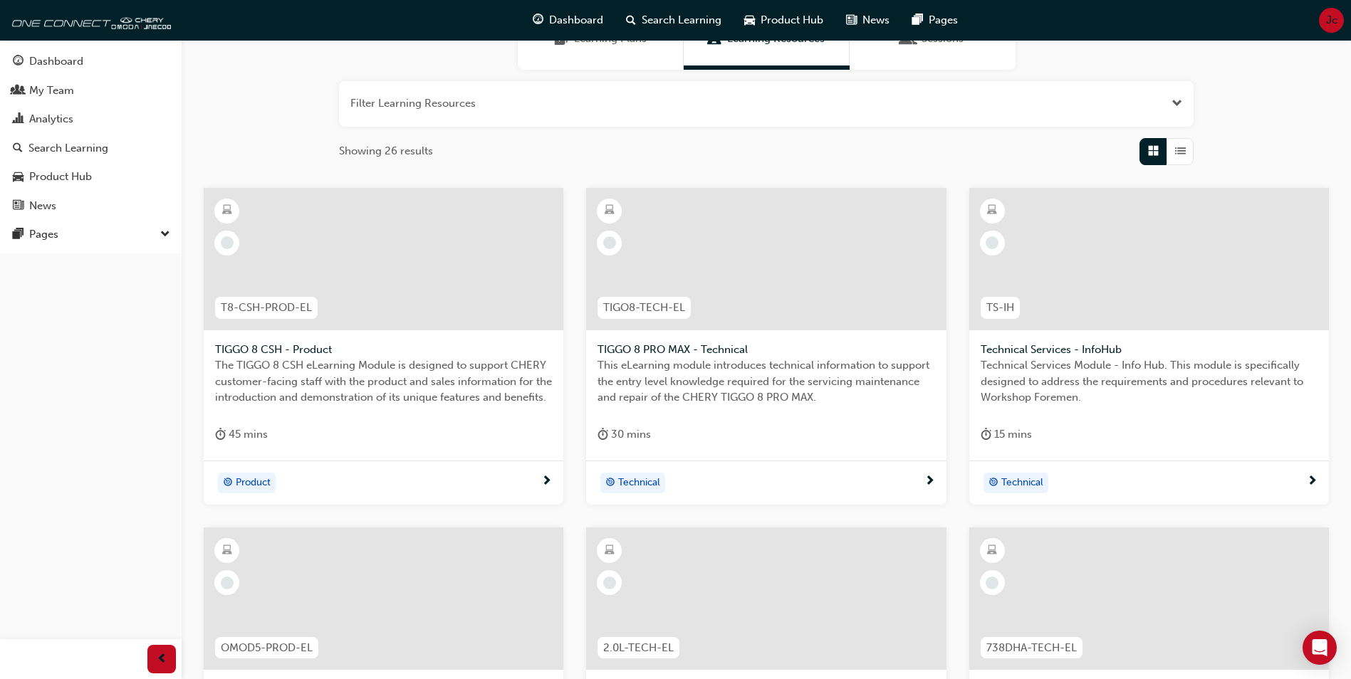
scroll to position [482, 0]
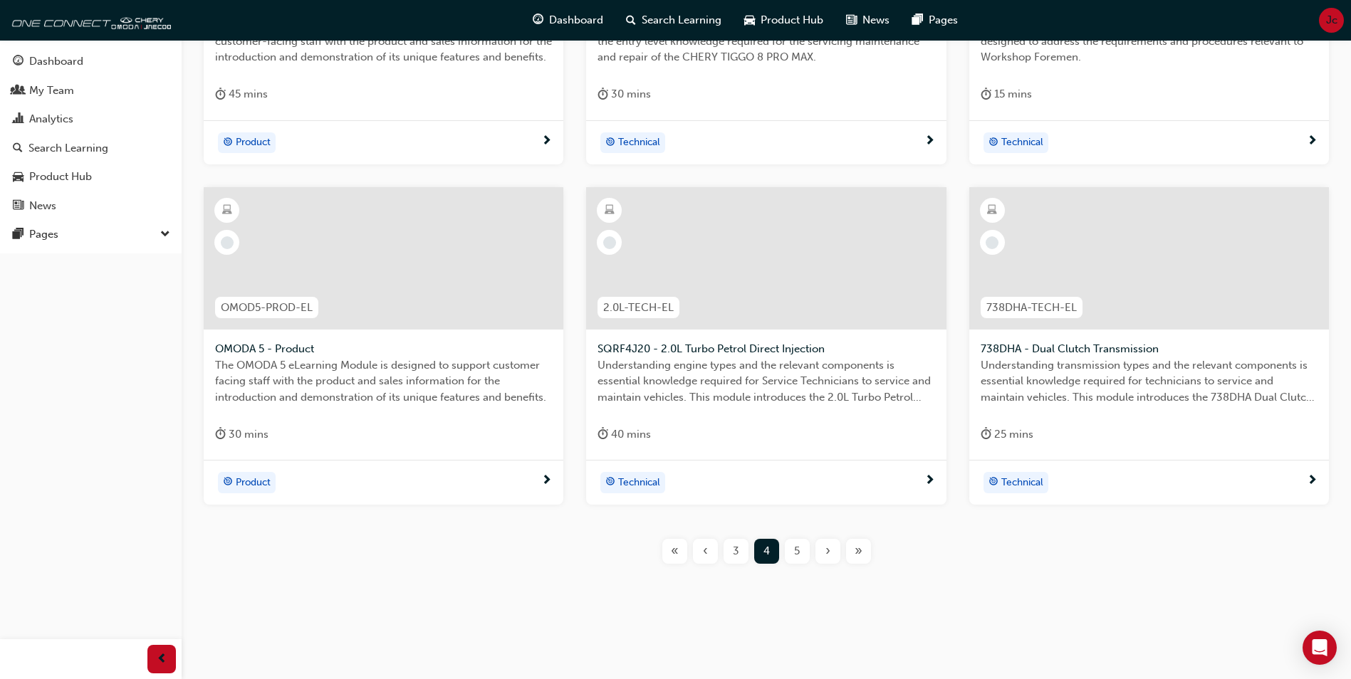
click at [708, 550] on div "‹" at bounding box center [705, 551] width 25 height 25
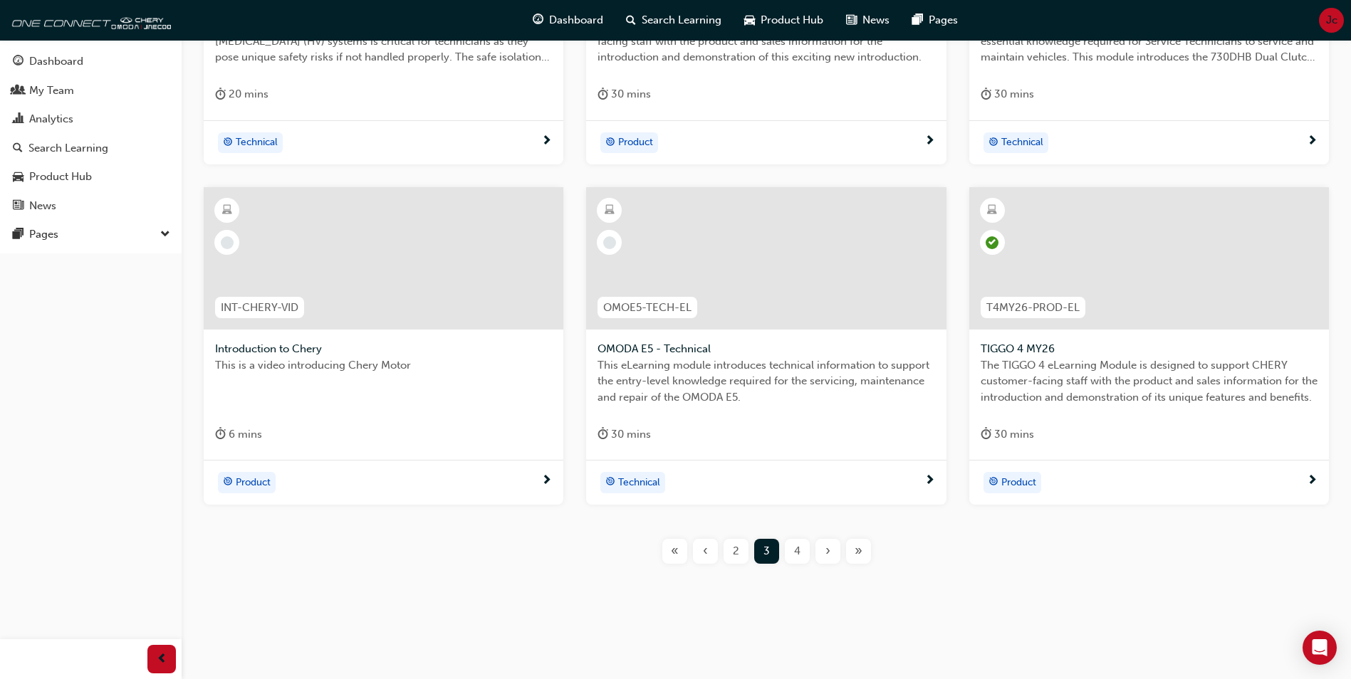
click at [708, 550] on div "‹" at bounding box center [705, 551] width 25 height 25
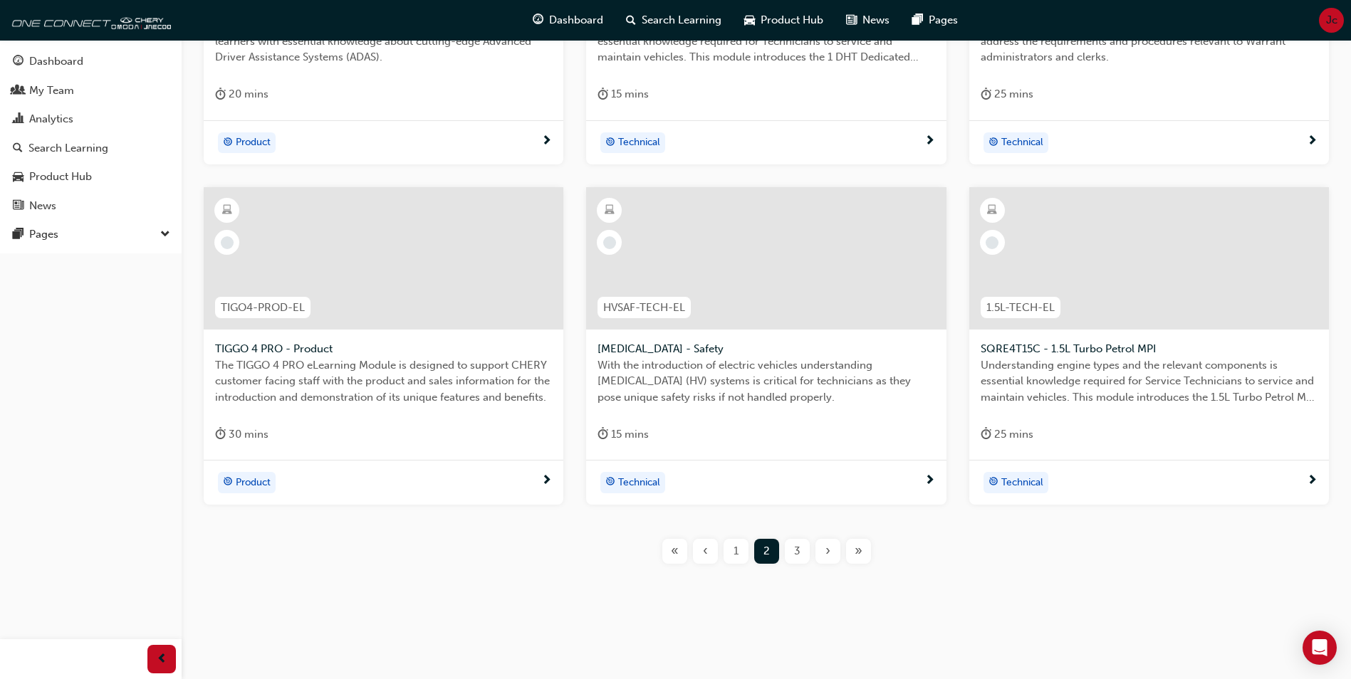
click at [708, 550] on div "‹" at bounding box center [705, 551] width 25 height 25
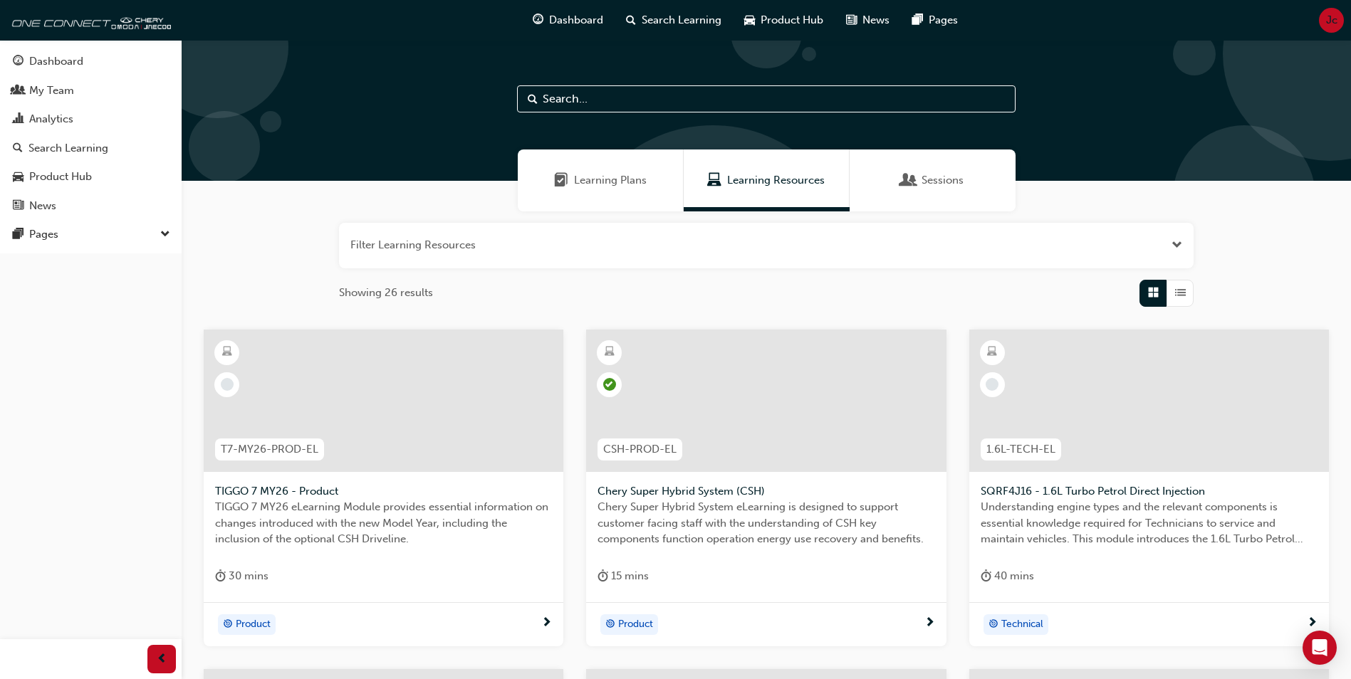
scroll to position [71, 0]
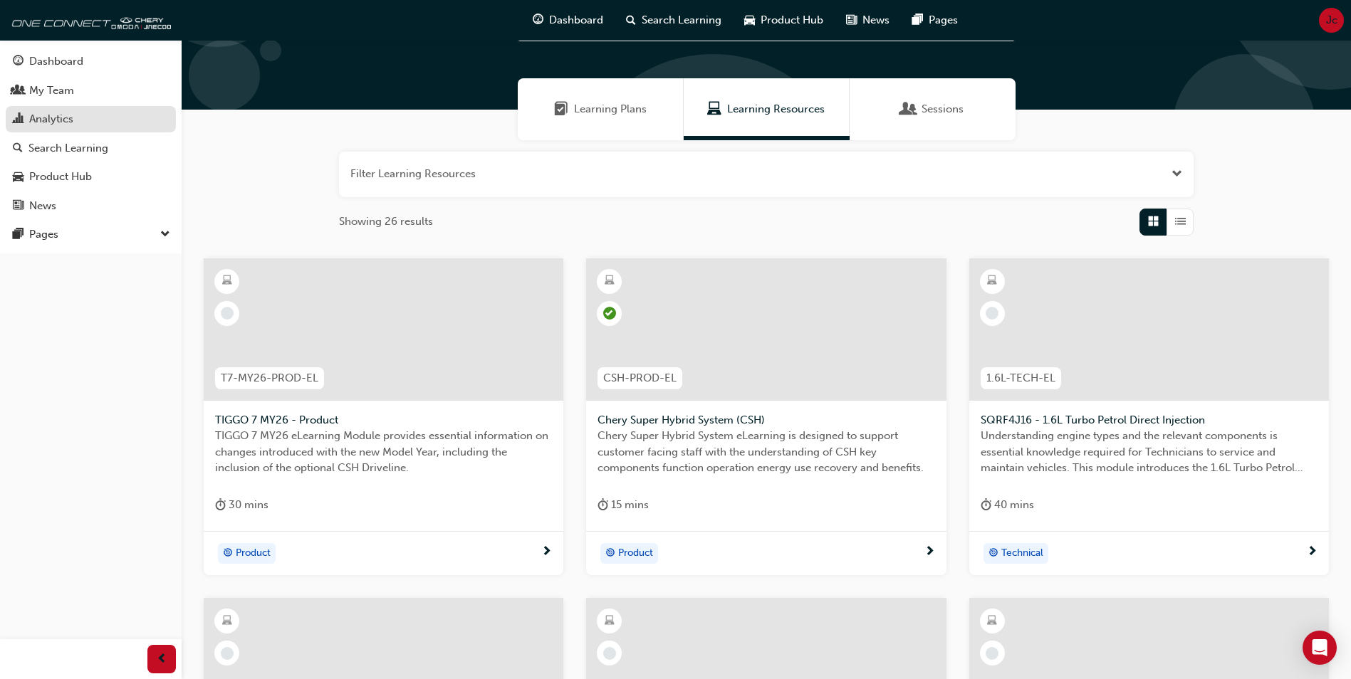
click at [68, 112] on div "Analytics" at bounding box center [51, 119] width 44 height 16
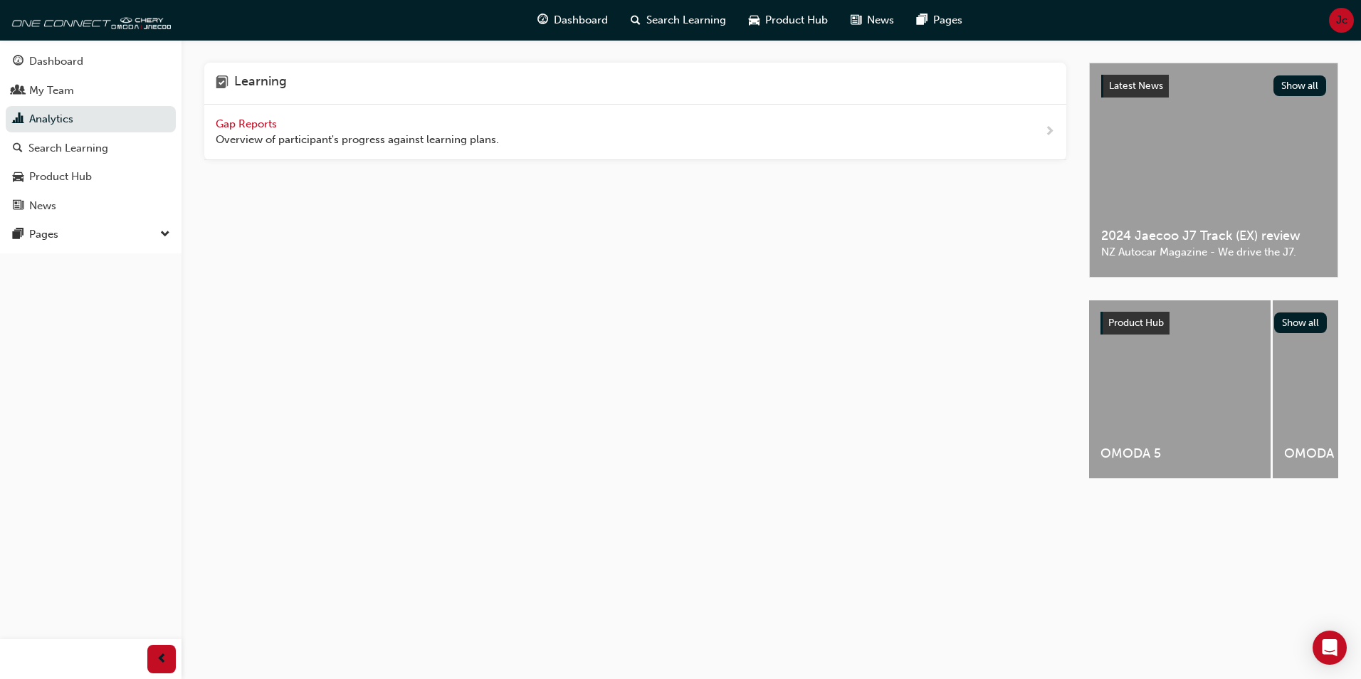
click at [251, 116] on div "Gap Reports Overview of participant's progress against learning plans." at bounding box center [357, 132] width 283 height 32
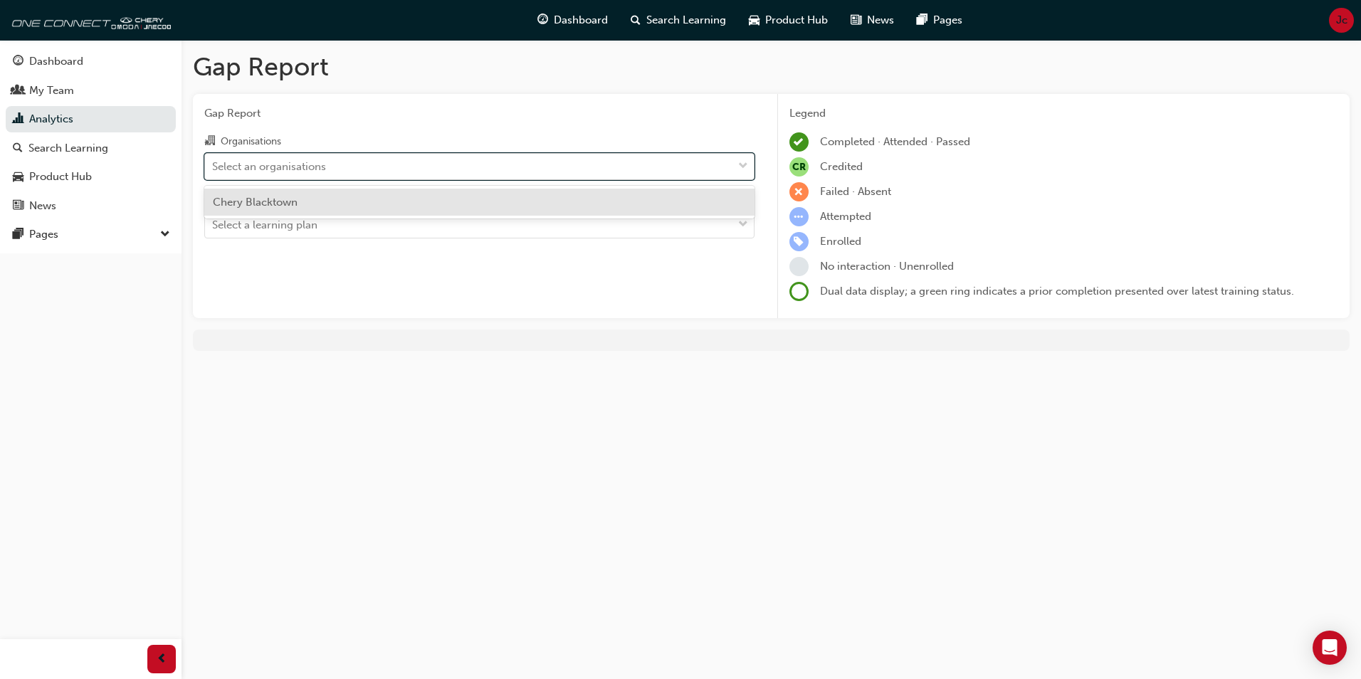
click at [350, 170] on div "Select an organisations" at bounding box center [469, 166] width 528 height 25
click at [214, 170] on input "Organisations option Chery Blacktown focused, 1 of 1. 1 result available. Use U…" at bounding box center [212, 165] width 1 height 12
click at [317, 276] on div "Gap Report Organisations option Chery Blacktown focused, 1 of 1. 1 result avail…" at bounding box center [479, 206] width 573 height 225
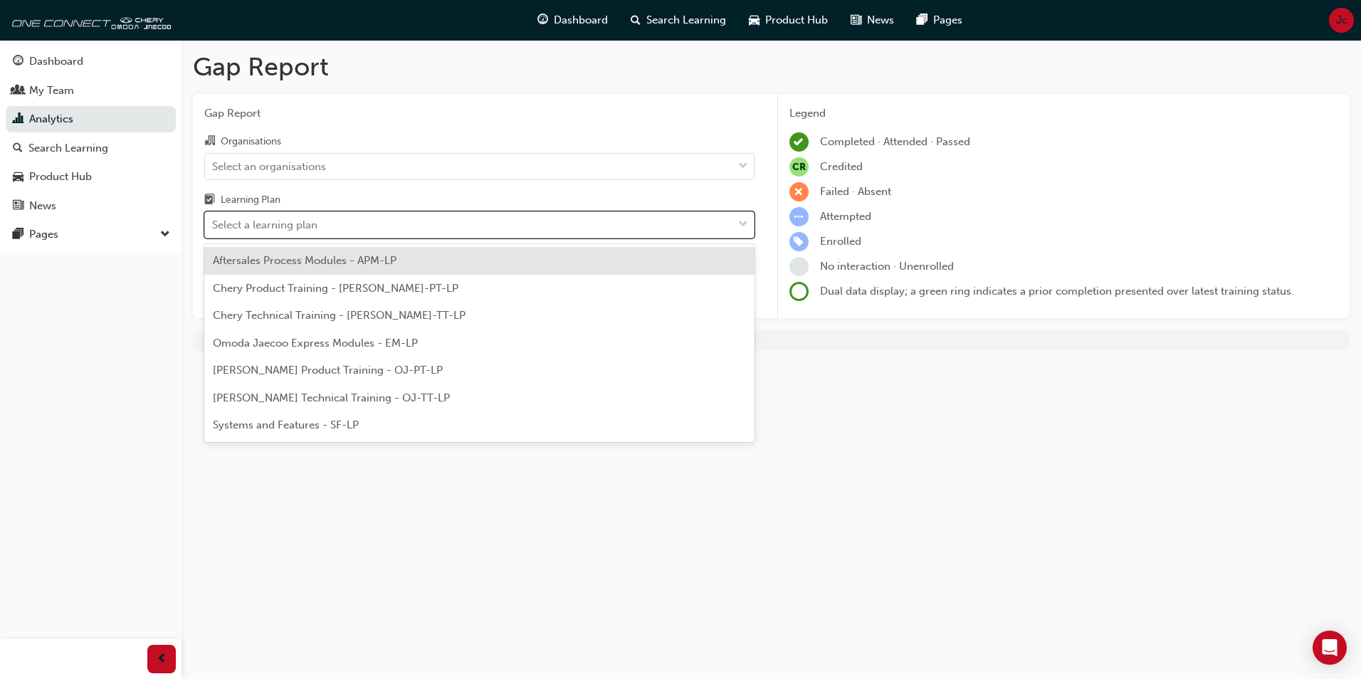
click at [293, 221] on div "Select a learning plan" at bounding box center [264, 225] width 105 height 16
click at [214, 221] on input "Learning Plan option Aftersales Process Modules - APM-LP focused, 1 of 7. 7 res…" at bounding box center [212, 225] width 1 height 12
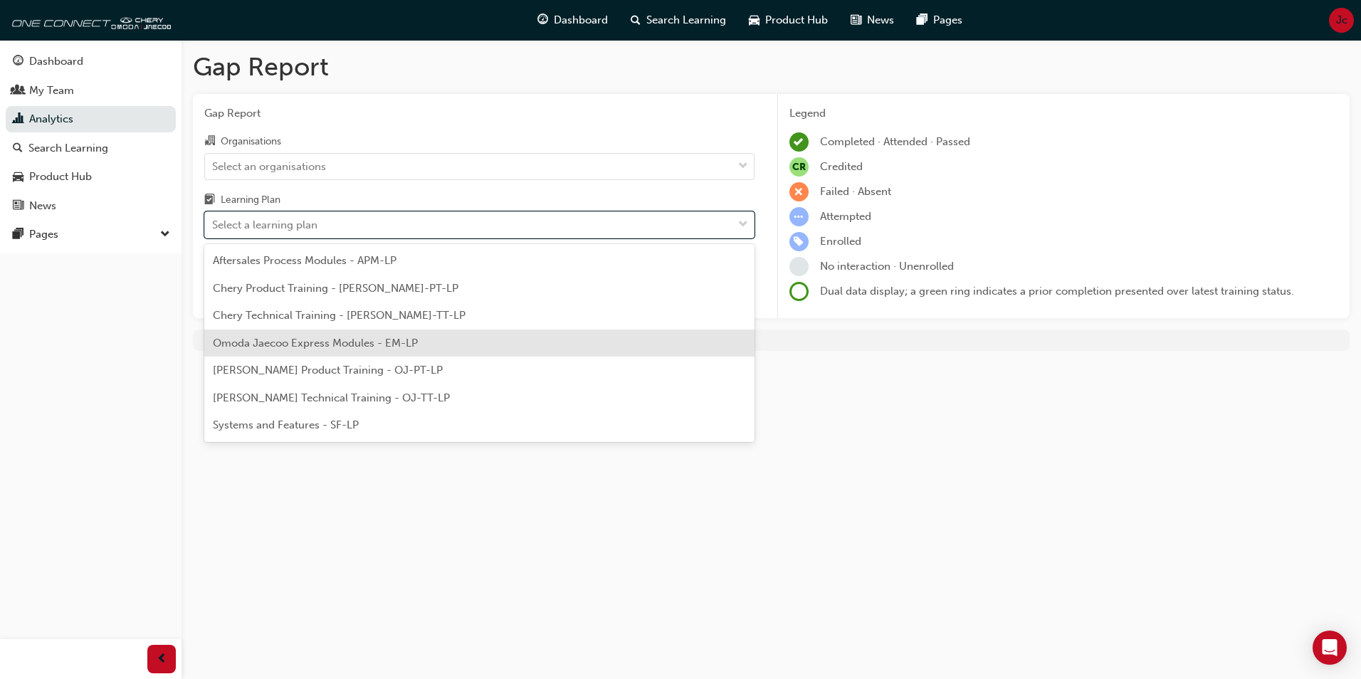
click at [338, 339] on span "Omoda Jaecoo Express Modules - EM-LP" at bounding box center [315, 343] width 205 height 13
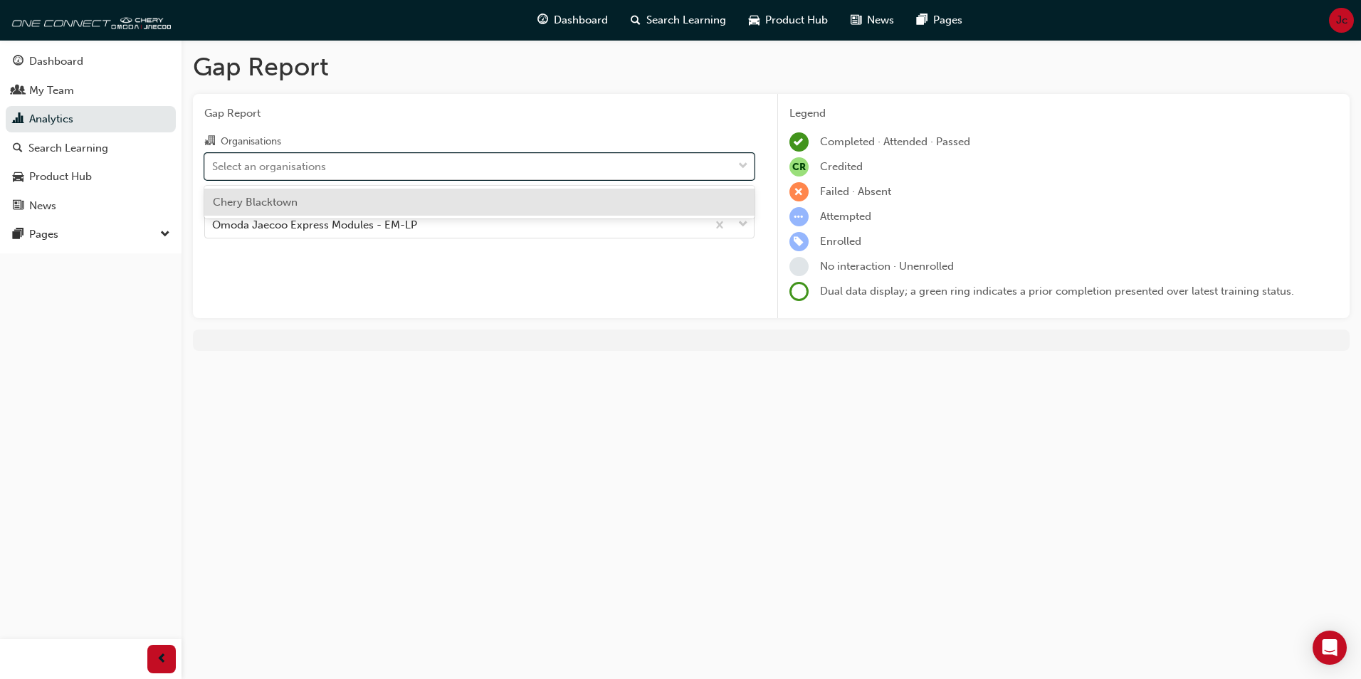
click at [290, 170] on div "Select an organisations" at bounding box center [269, 166] width 114 height 16
click at [214, 170] on input "Organisations option Chery Blacktown focused, 1 of 1. 1 result available. Use U…" at bounding box center [212, 165] width 1 height 12
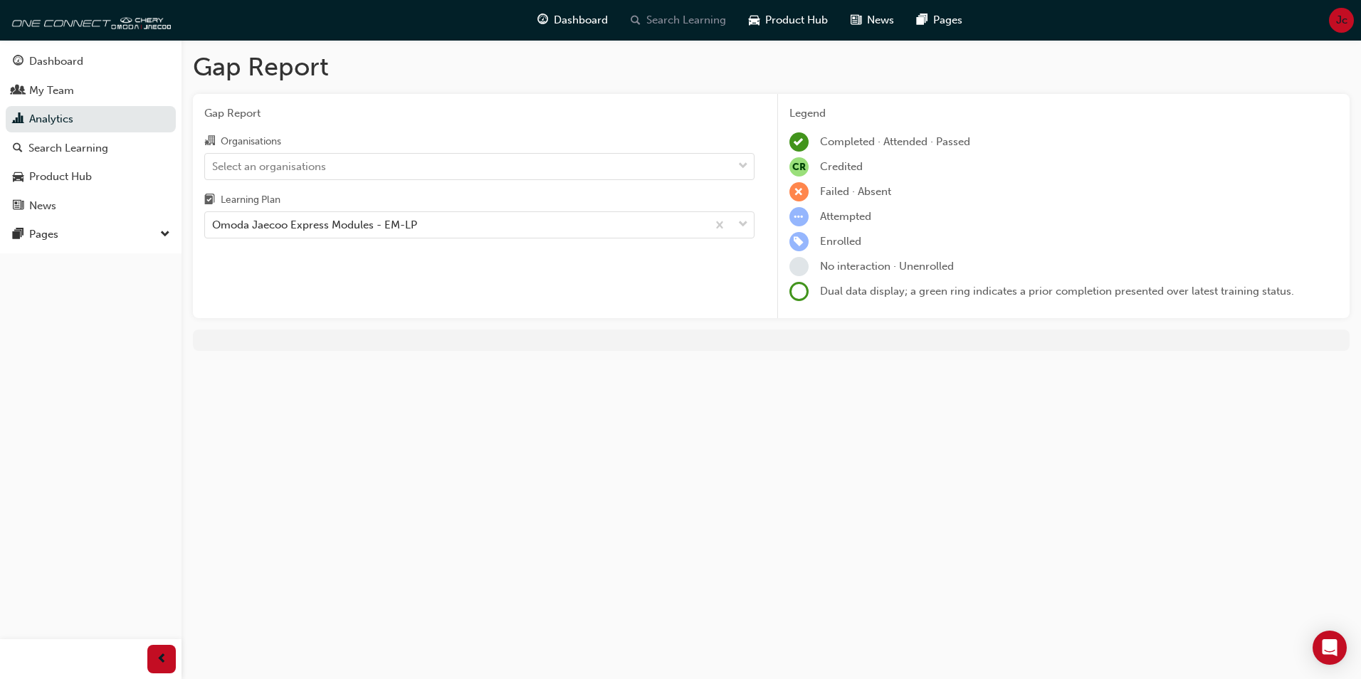
click at [666, 21] on span "Search Learning" at bounding box center [687, 20] width 80 height 16
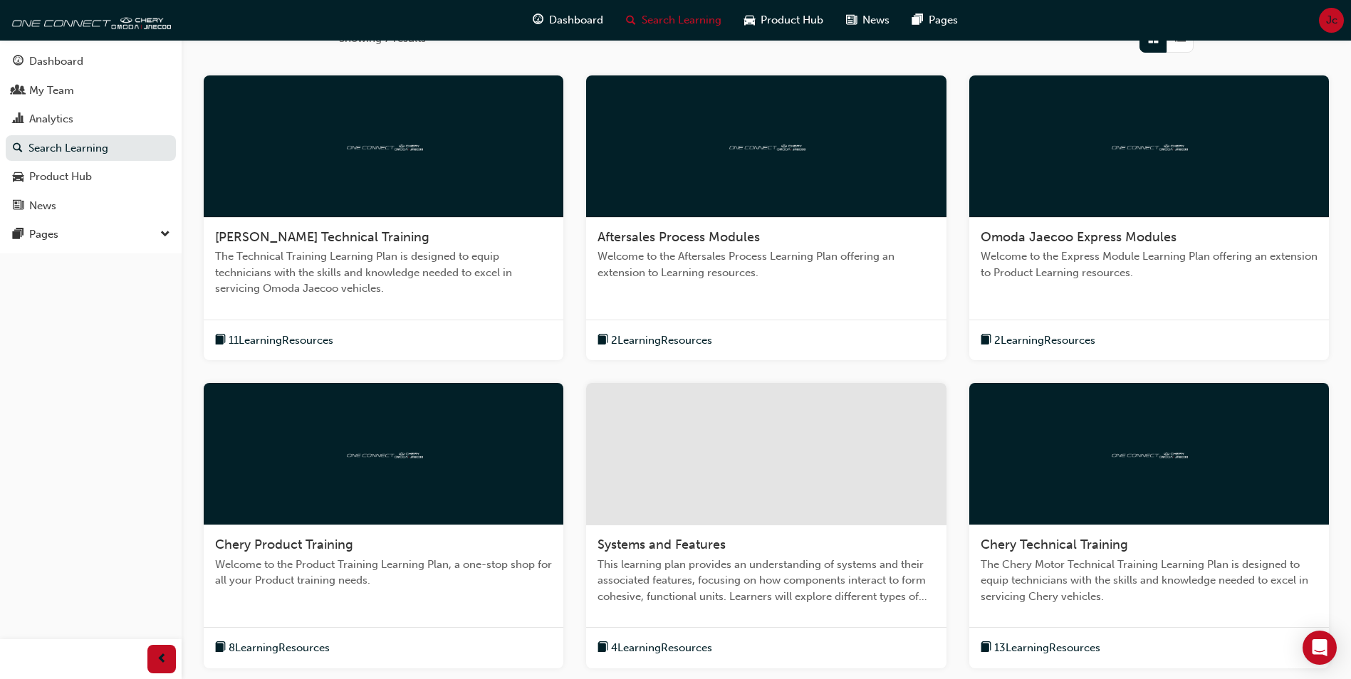
scroll to position [347, 0]
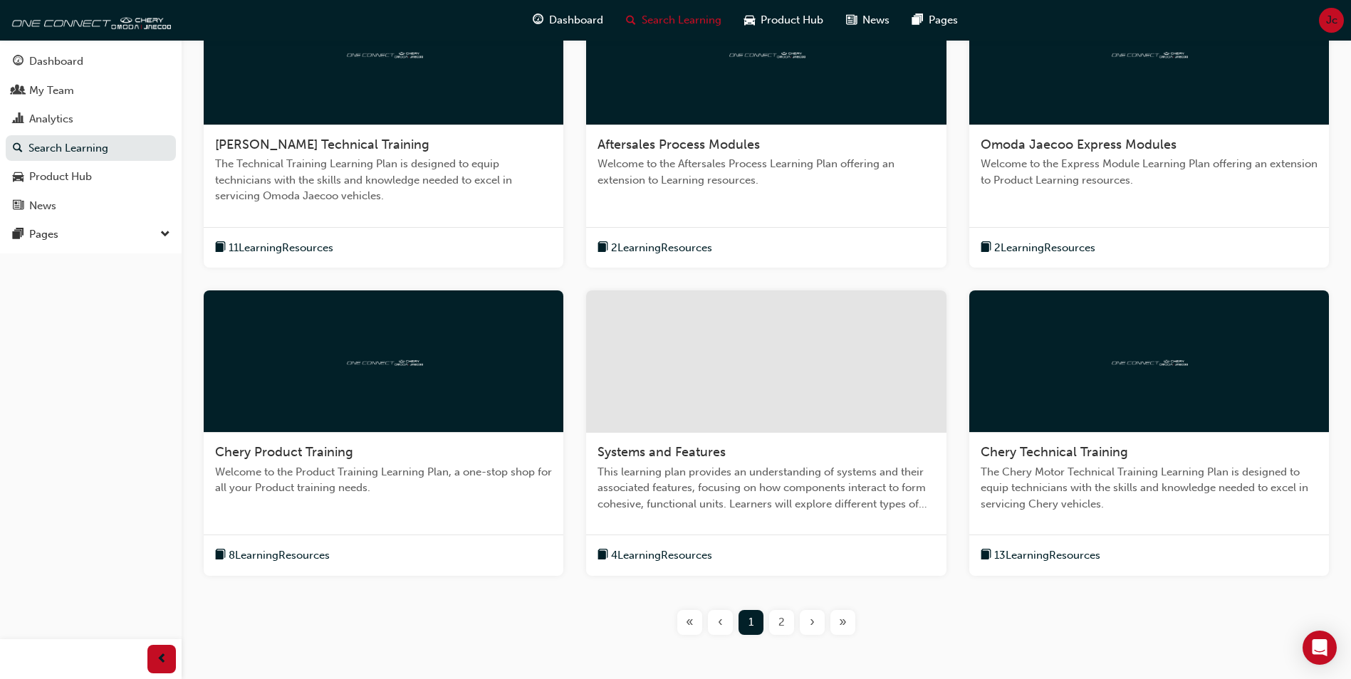
click at [777, 617] on div "2" at bounding box center [781, 622] width 25 height 25
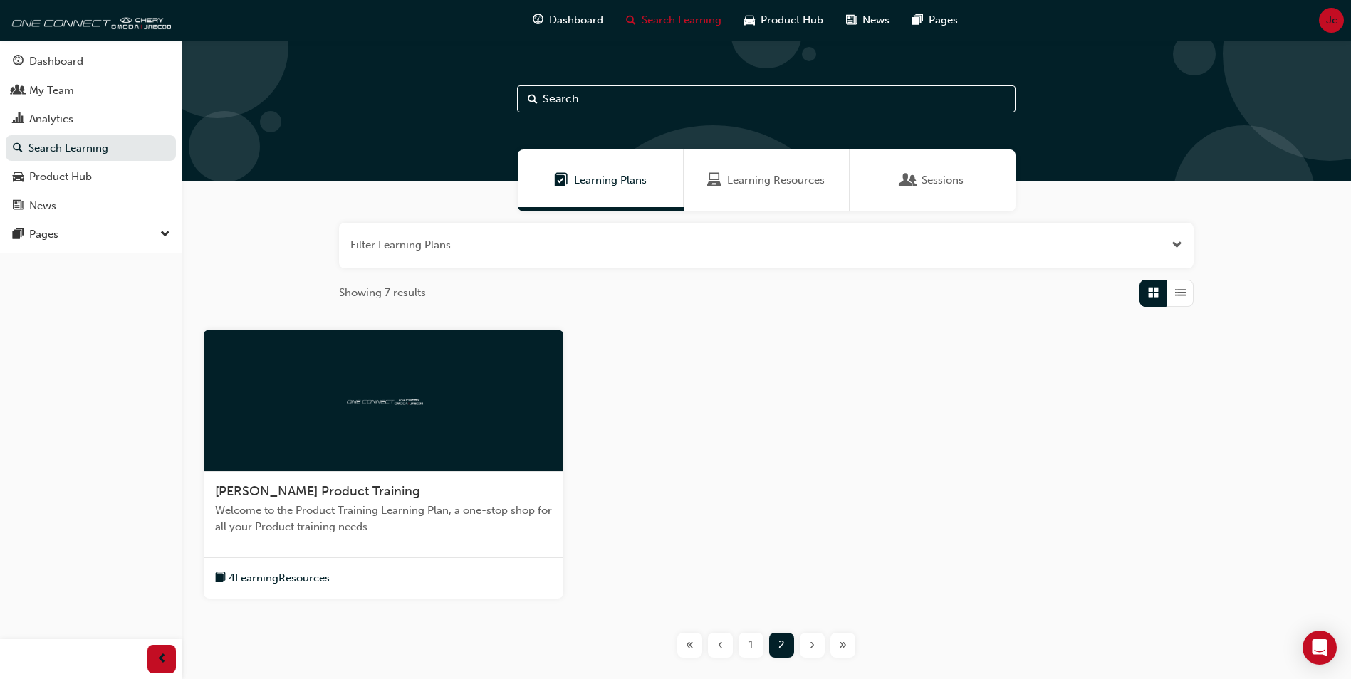
click at [785, 177] on span "Learning Resources" at bounding box center [776, 180] width 98 height 16
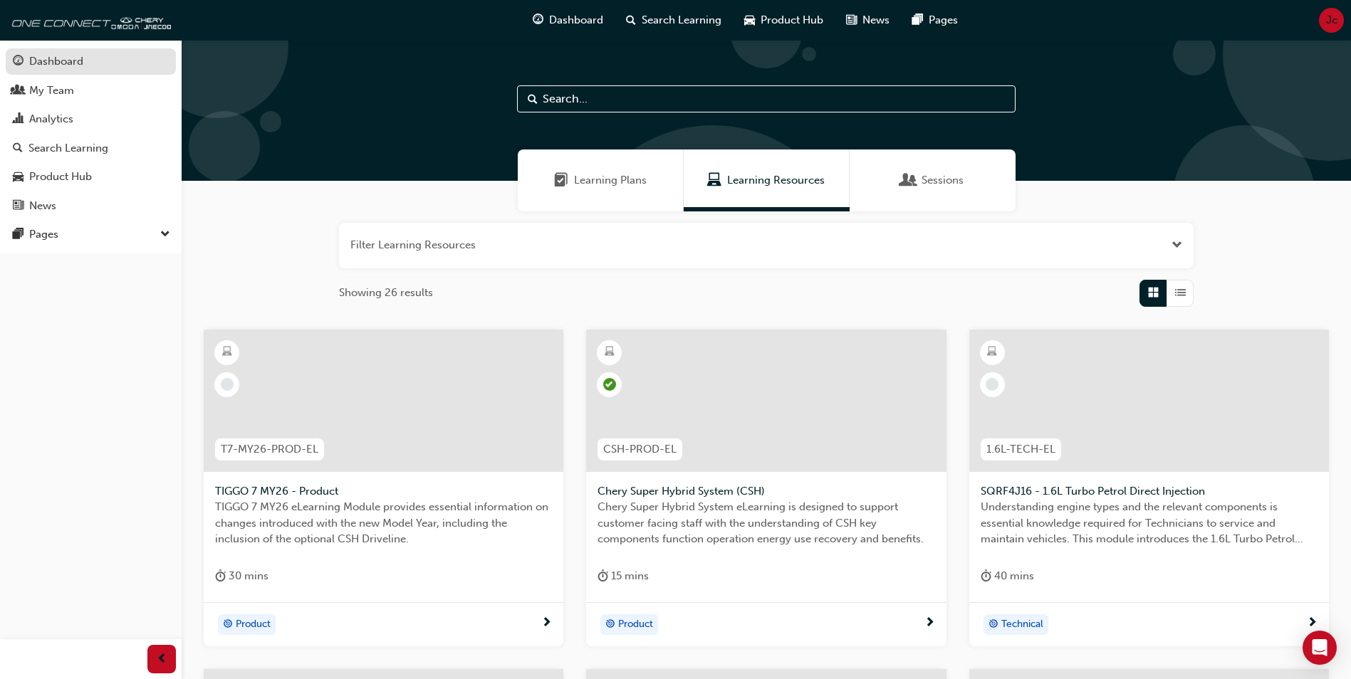
click at [57, 66] on div "Dashboard" at bounding box center [56, 61] width 54 height 16
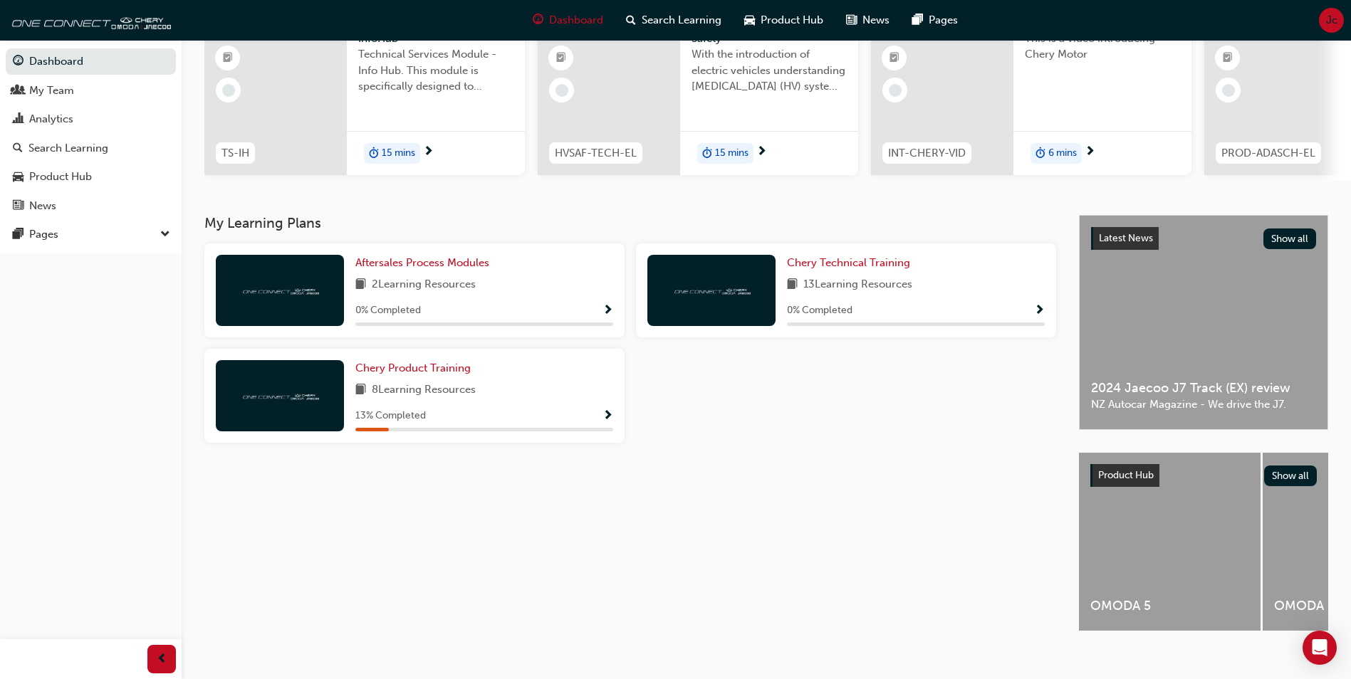
scroll to position [172, 0]
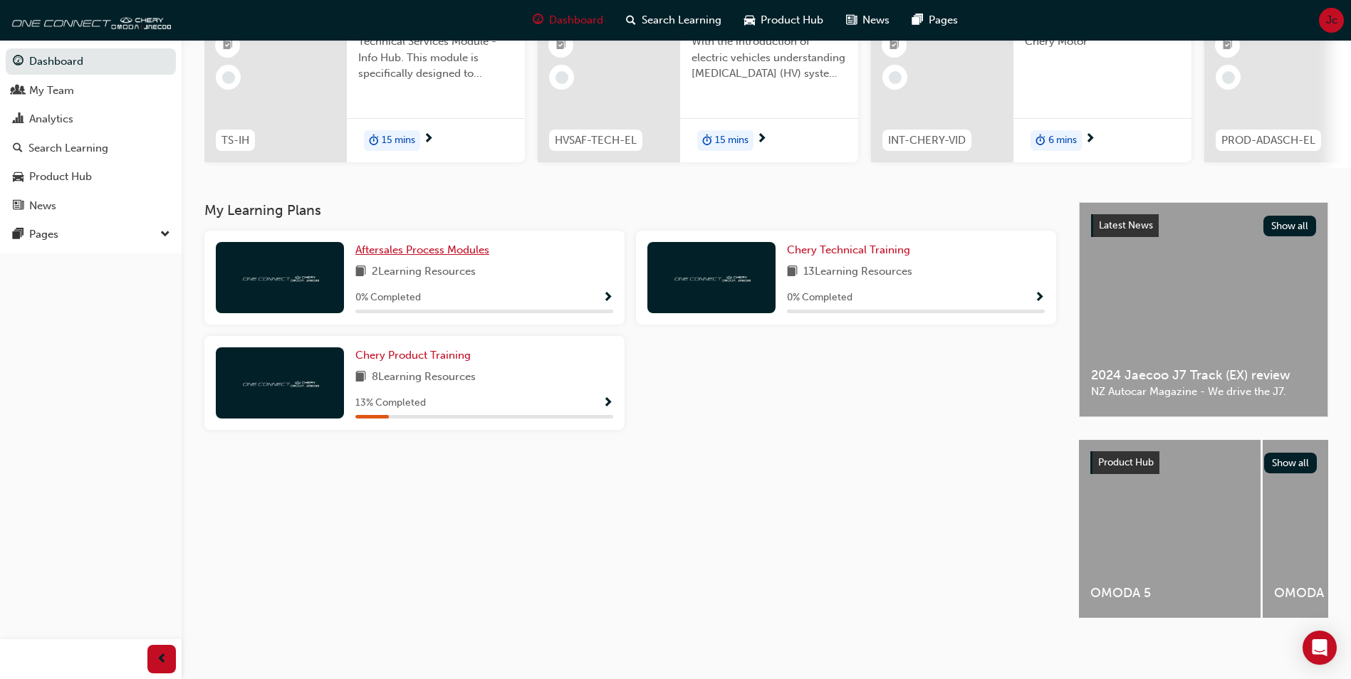
click at [432, 248] on span "Aftersales Process Modules" at bounding box center [422, 250] width 134 height 13
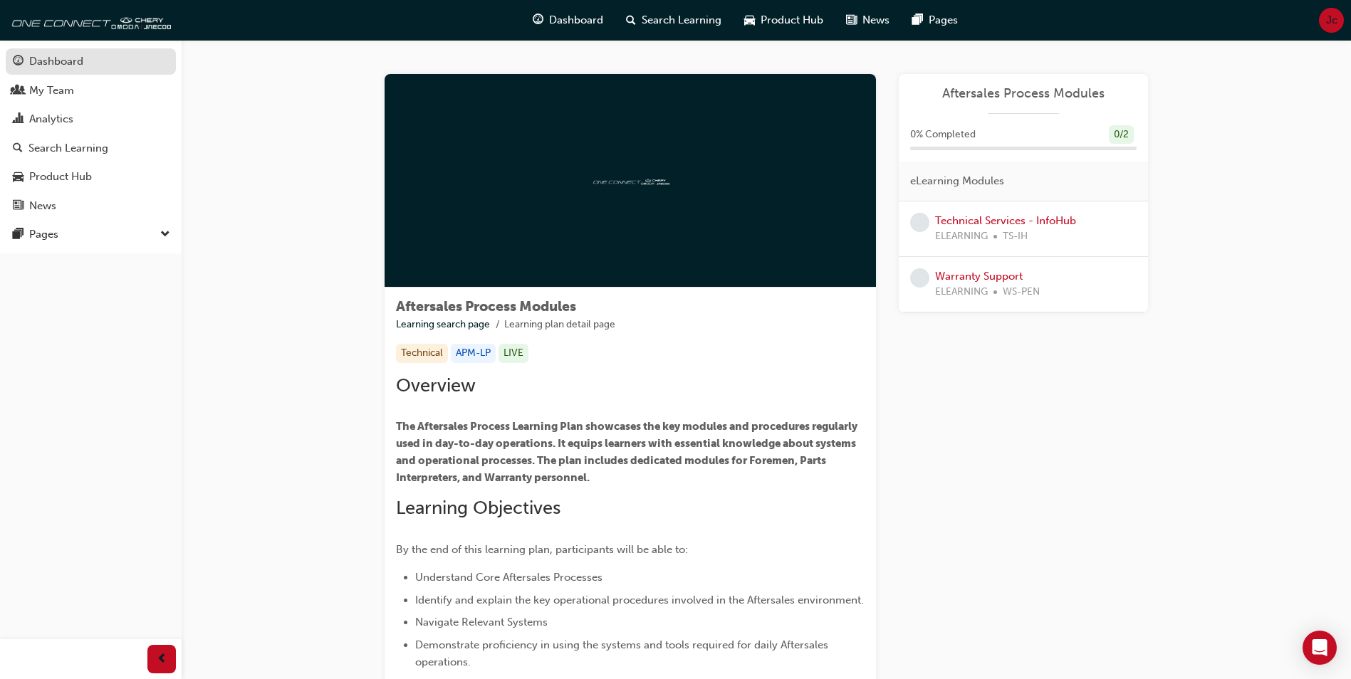
click at [68, 64] on div "Dashboard" at bounding box center [56, 61] width 54 height 16
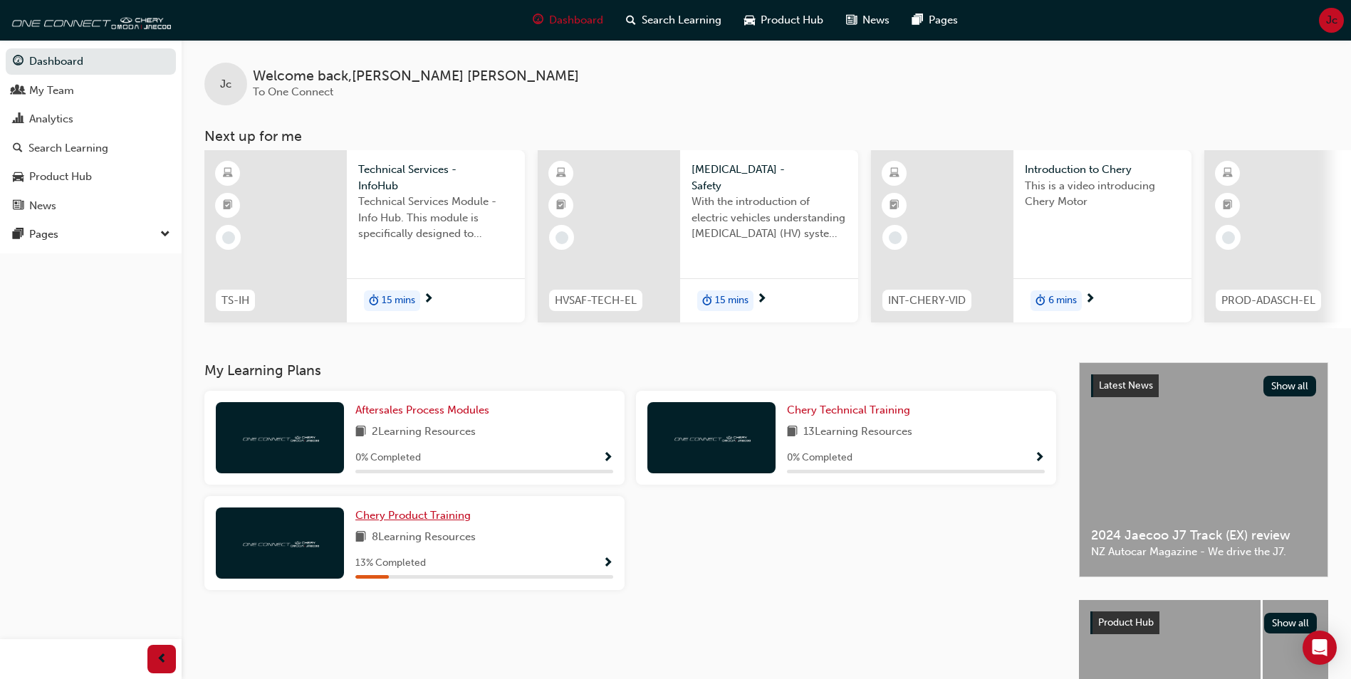
click at [386, 519] on span "Chery Product Training" at bounding box center [412, 515] width 115 height 13
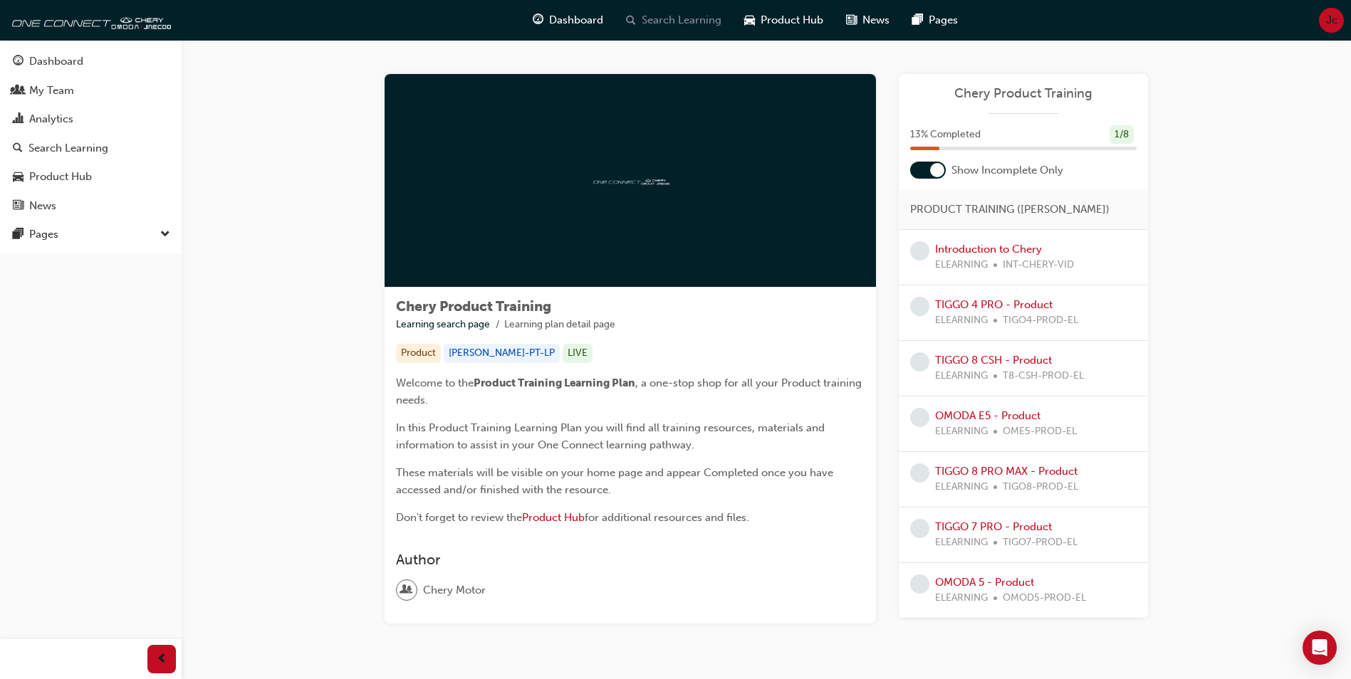
click at [673, 24] on span "Search Learning" at bounding box center [682, 20] width 80 height 16
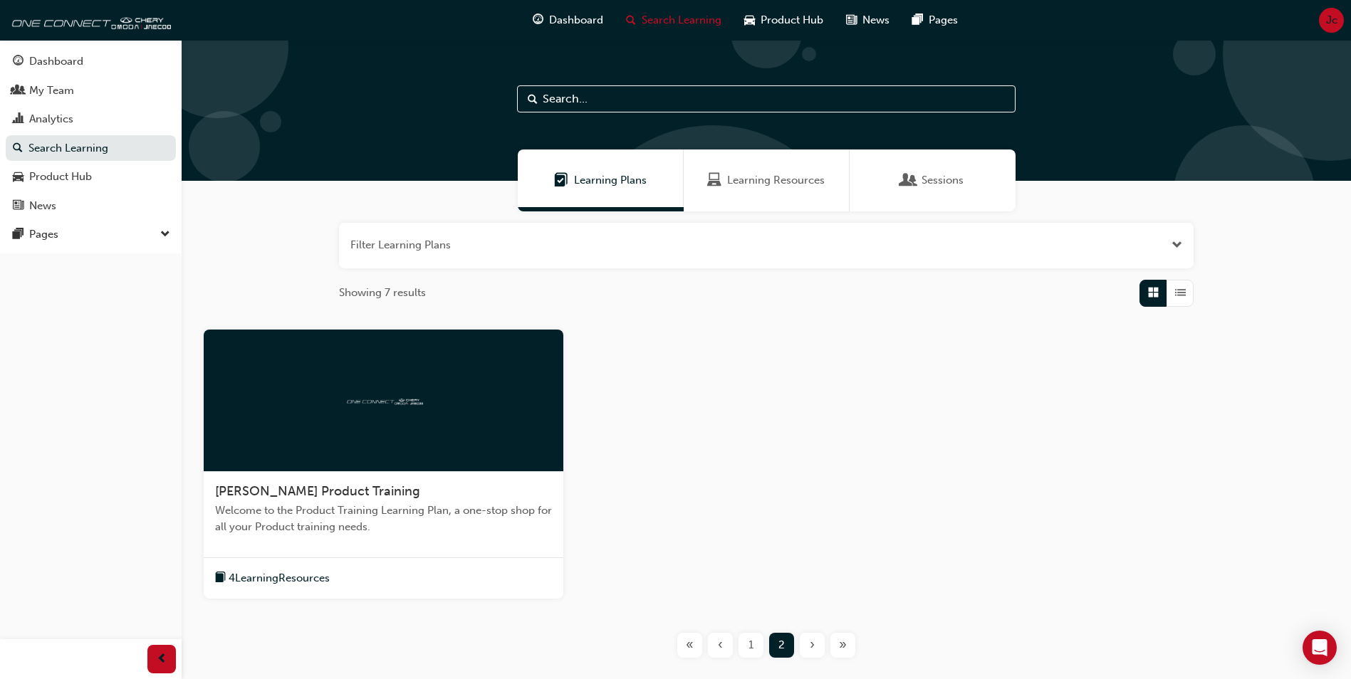
click at [745, 190] on div "Learning Resources" at bounding box center [767, 181] width 166 height 62
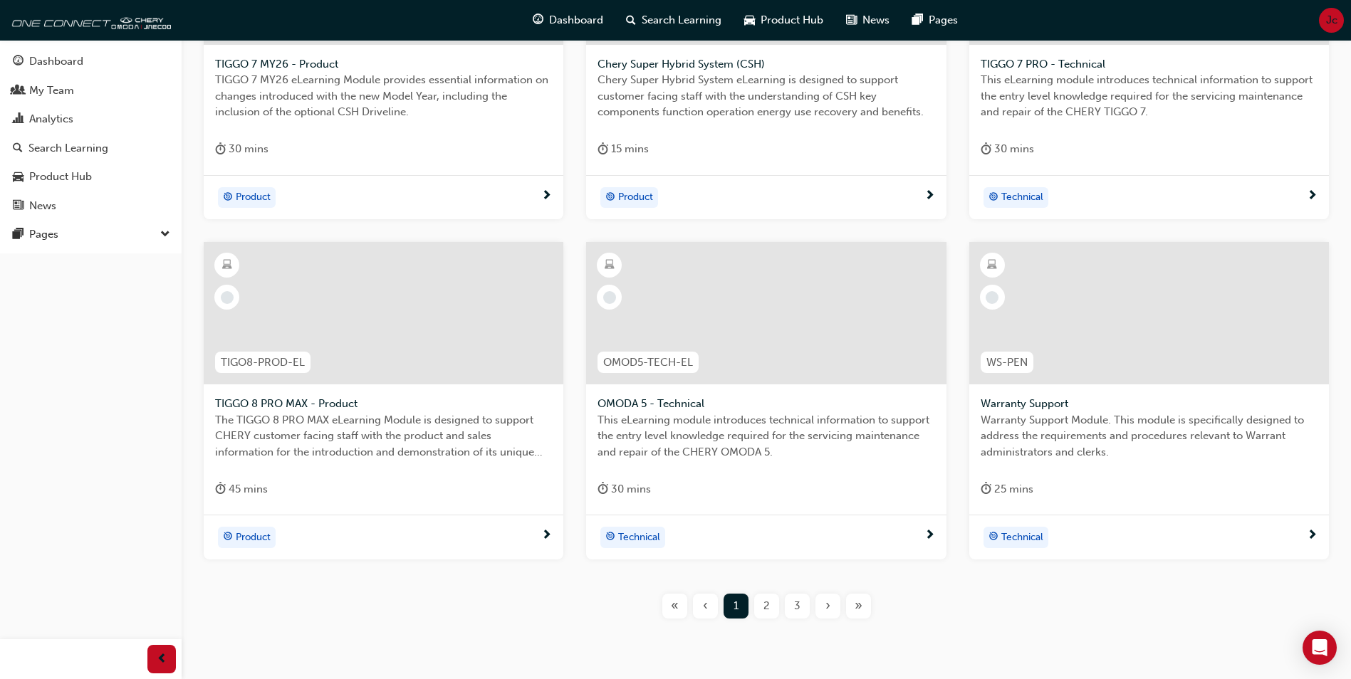
scroll to position [482, 0]
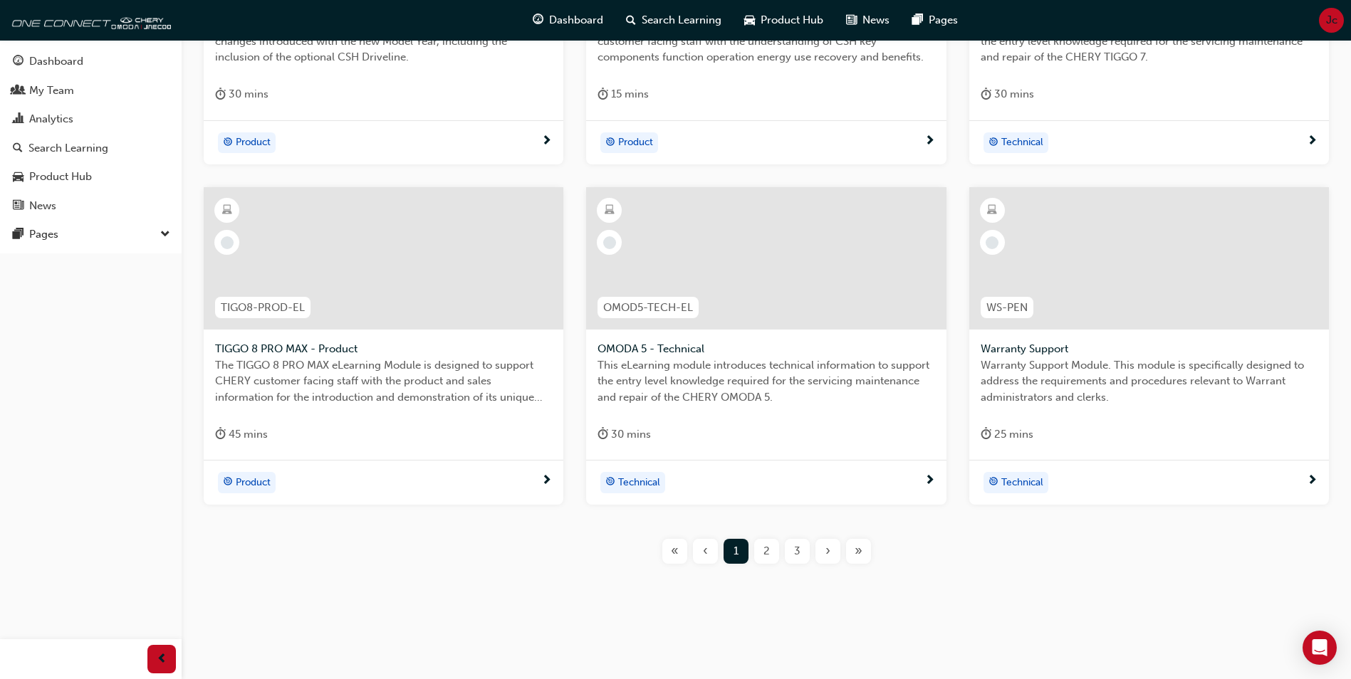
click at [767, 555] on span "2" at bounding box center [766, 551] width 6 height 16
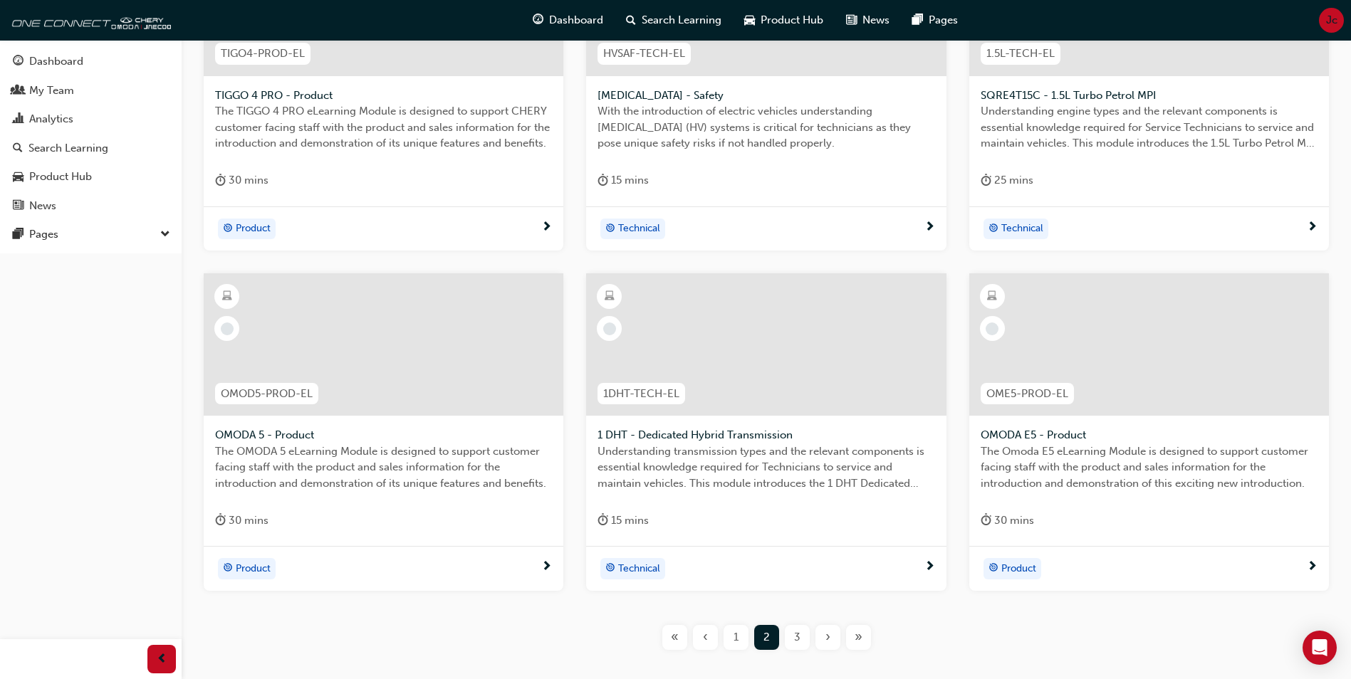
scroll to position [482, 0]
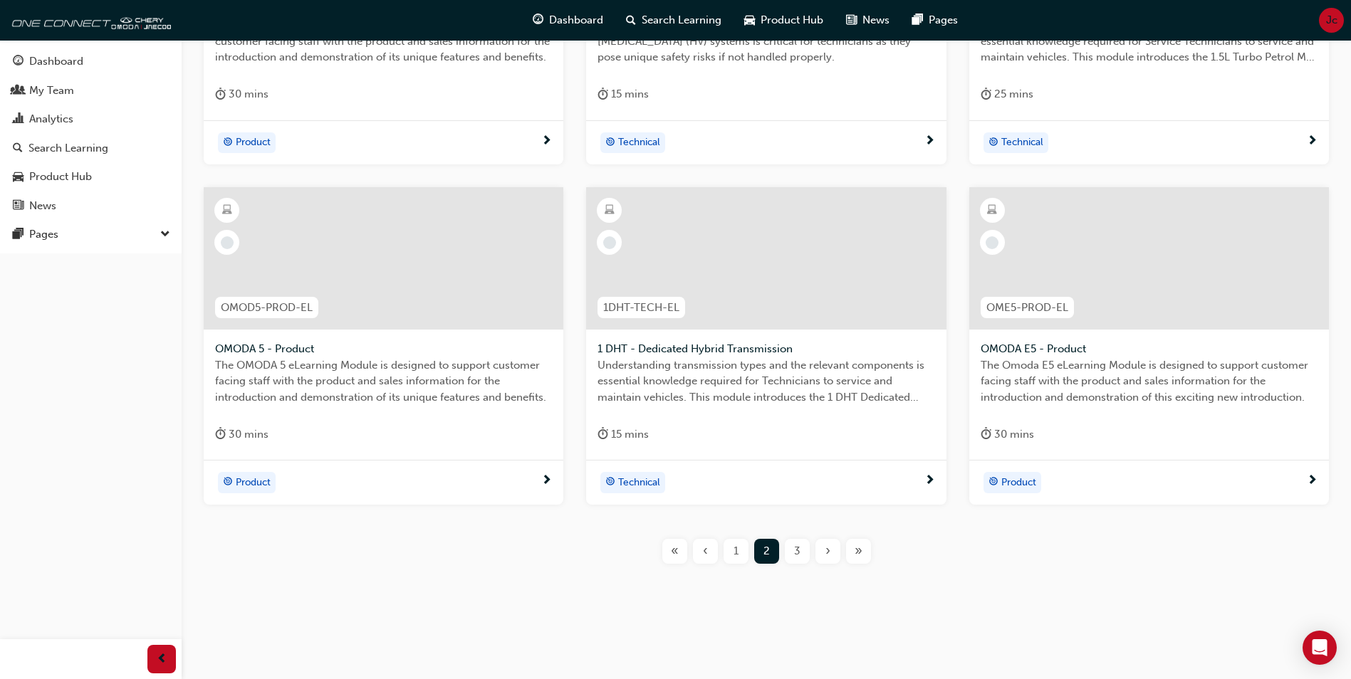
click at [798, 555] on span "3" at bounding box center [797, 551] width 6 height 16
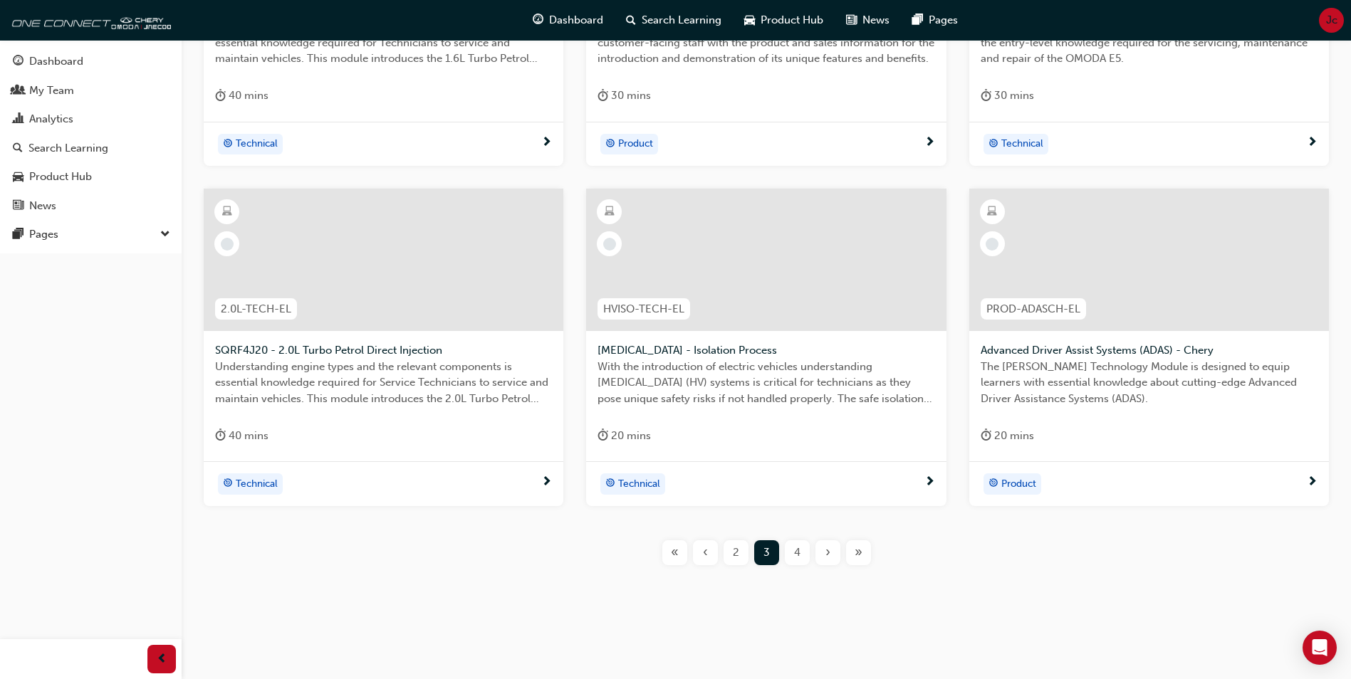
scroll to position [482, 0]
click at [795, 551] on span "4" at bounding box center [797, 551] width 6 height 16
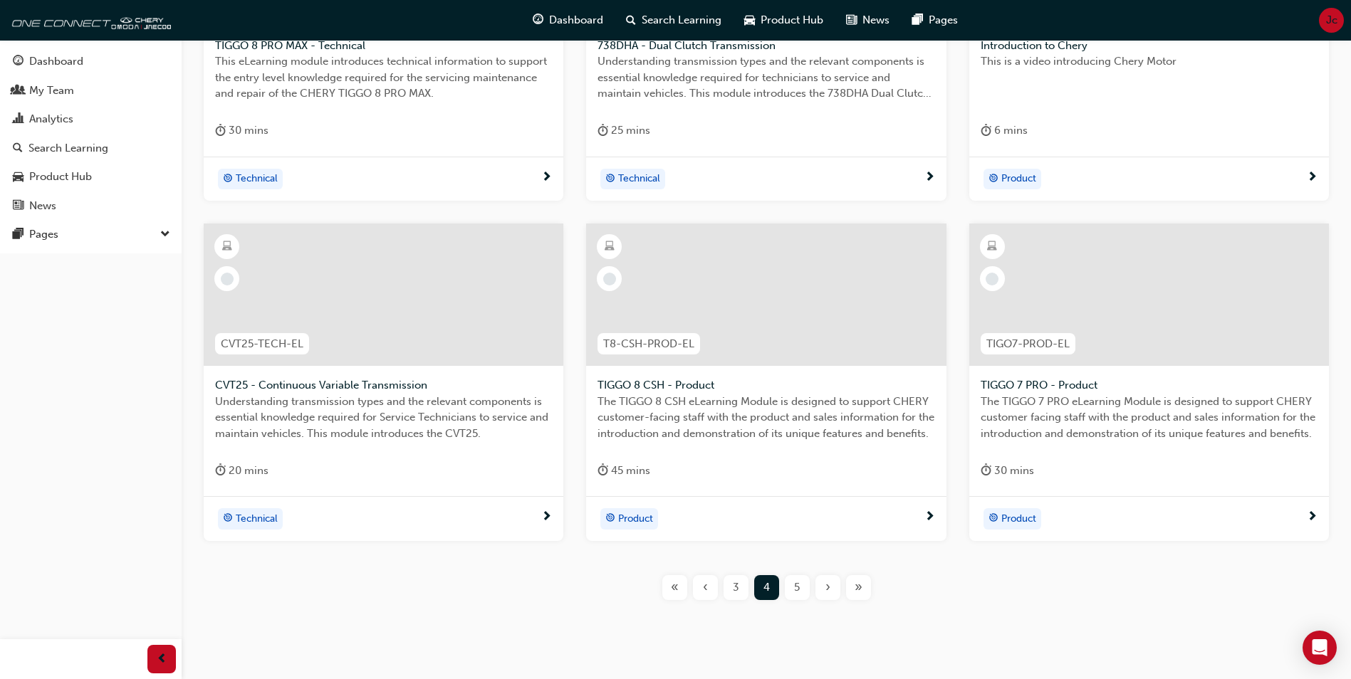
scroll to position [411, 0]
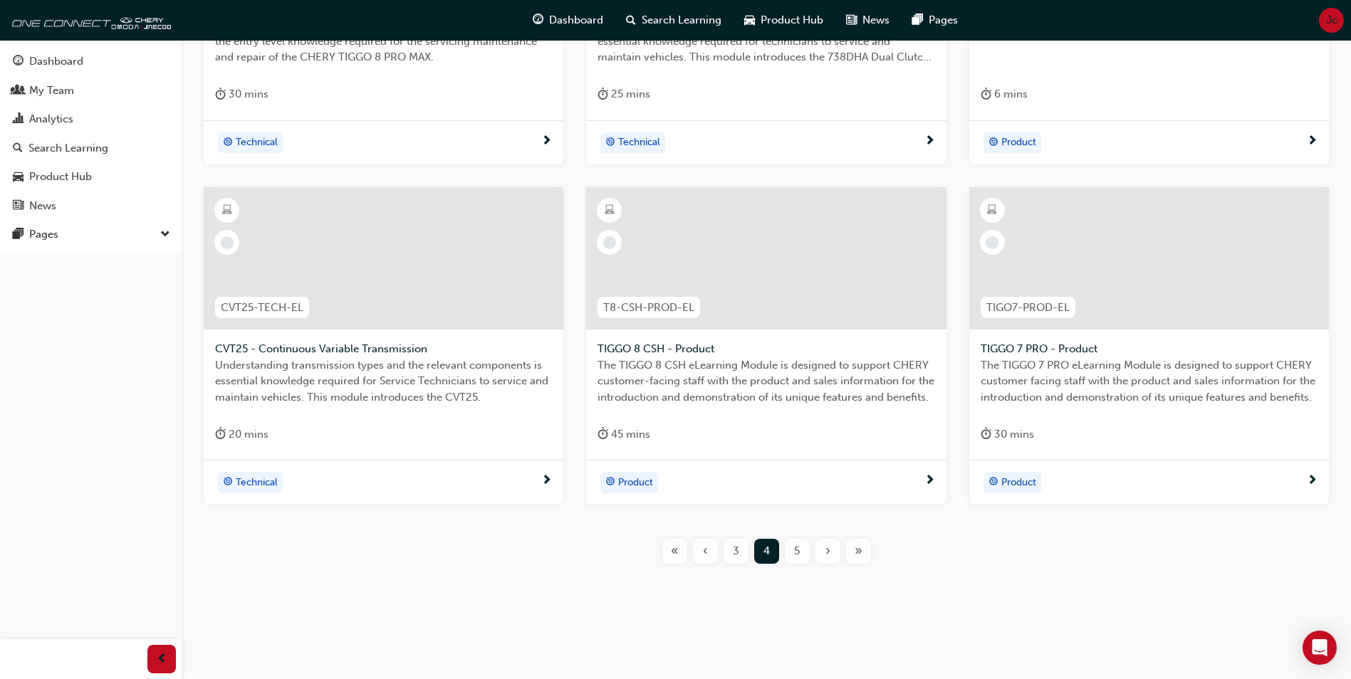
click at [795, 551] on span "5" at bounding box center [797, 551] width 6 height 16
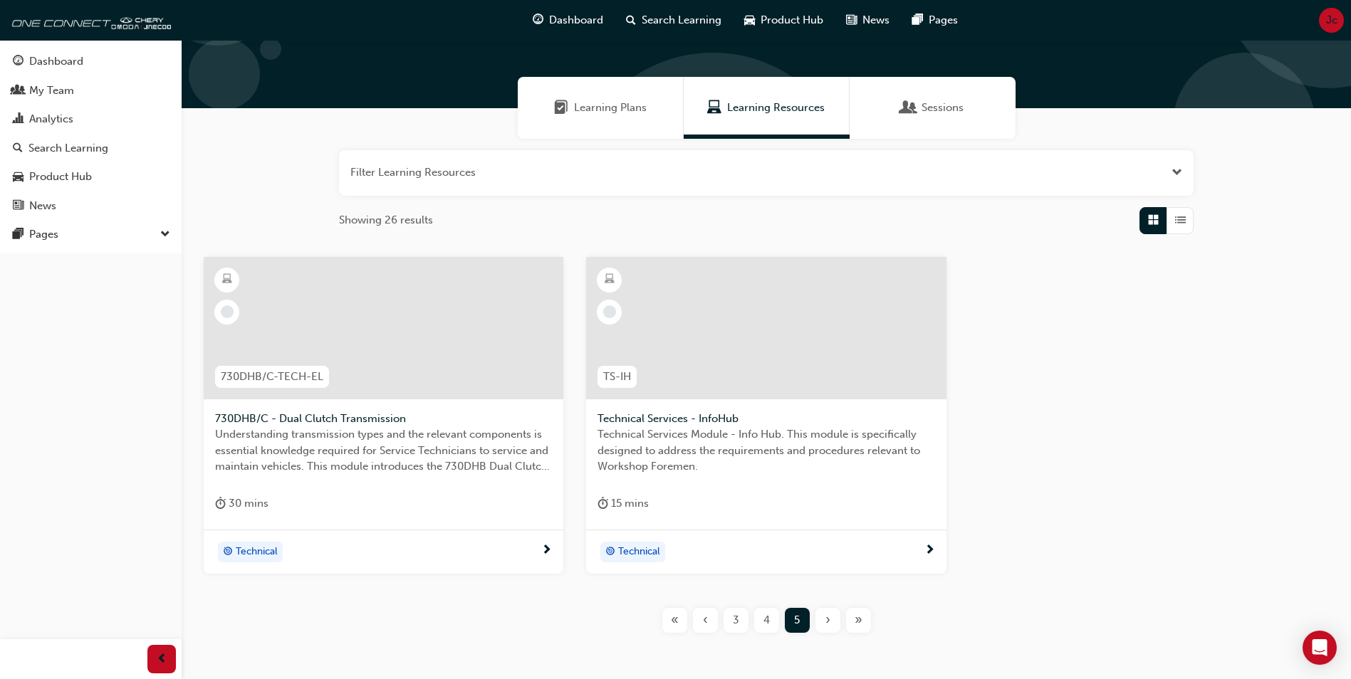
scroll to position [142, 0]
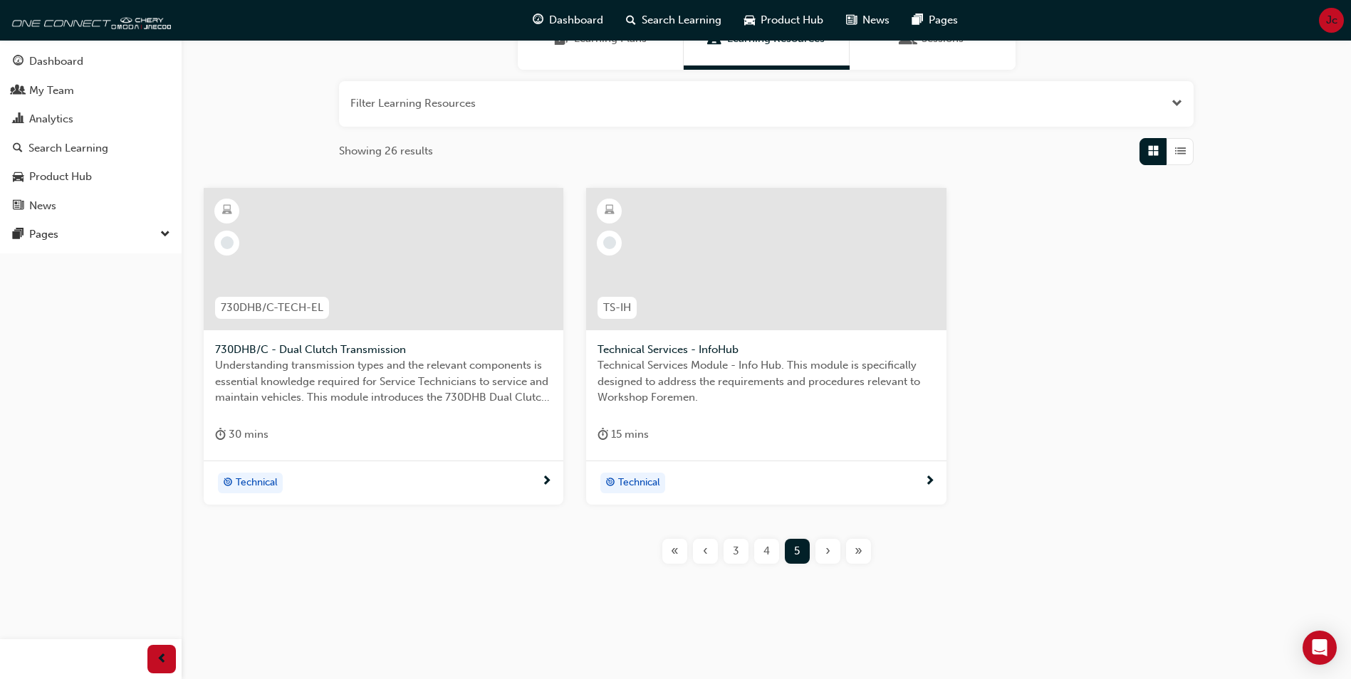
click at [671, 547] on span "«" at bounding box center [675, 551] width 8 height 16
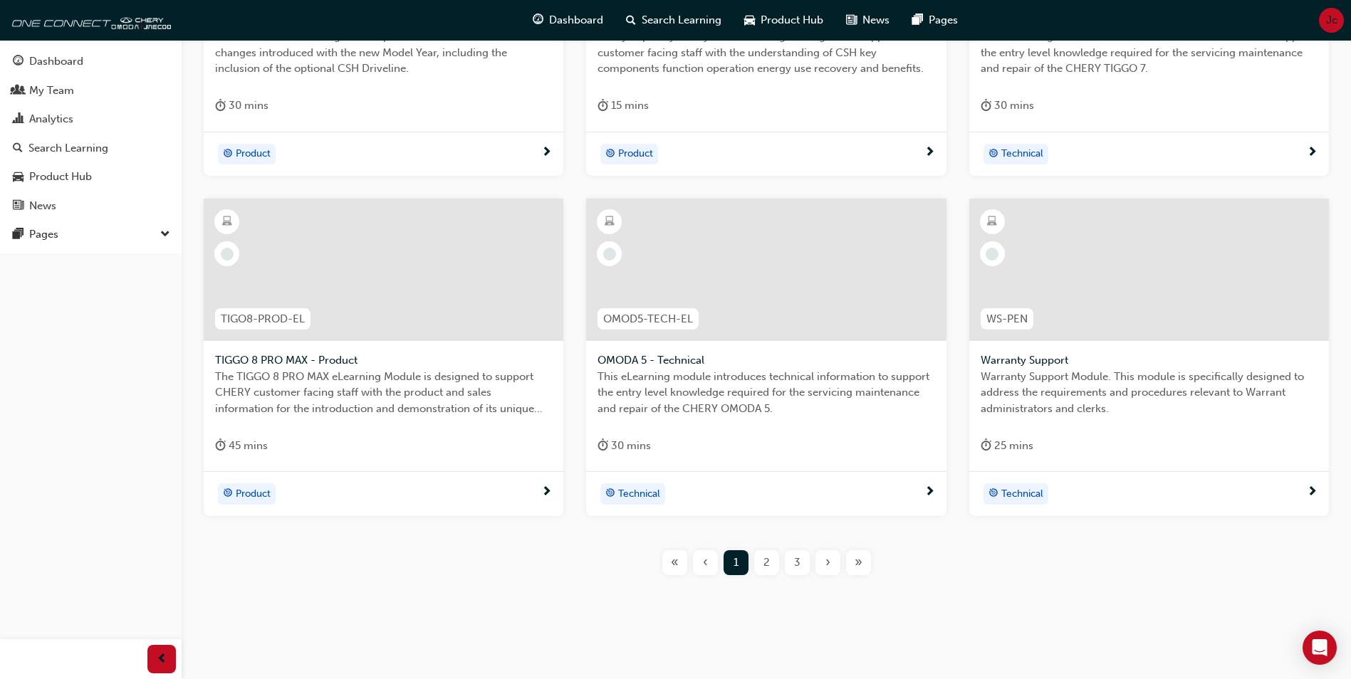
scroll to position [482, 0]
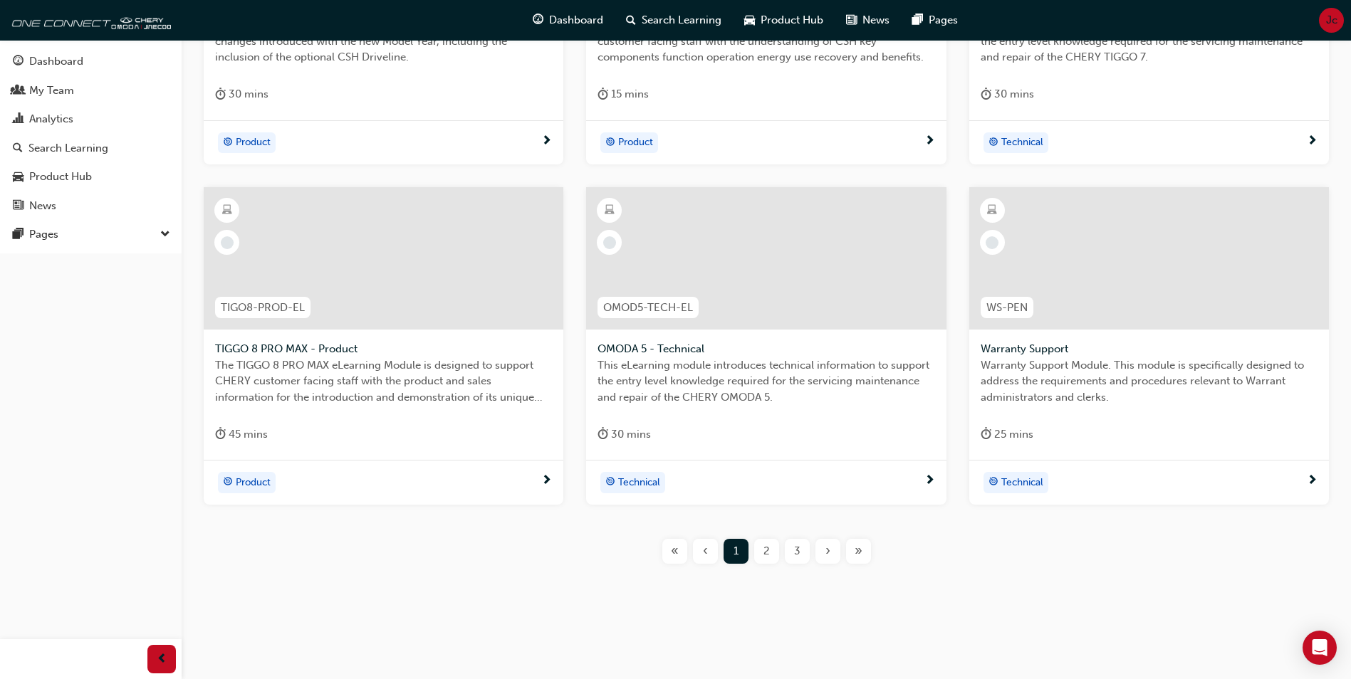
click at [767, 545] on span "2" at bounding box center [766, 551] width 6 height 16
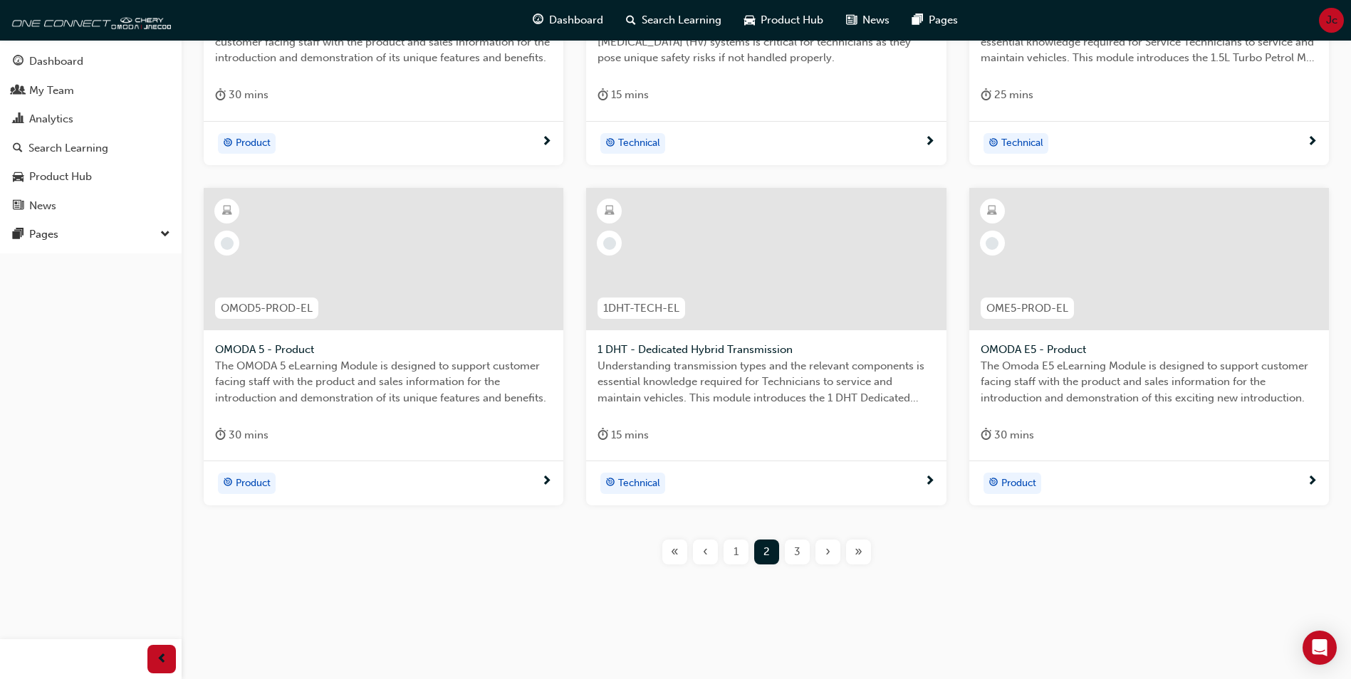
scroll to position [482, 0]
click at [797, 545] on span "3" at bounding box center [797, 551] width 6 height 16
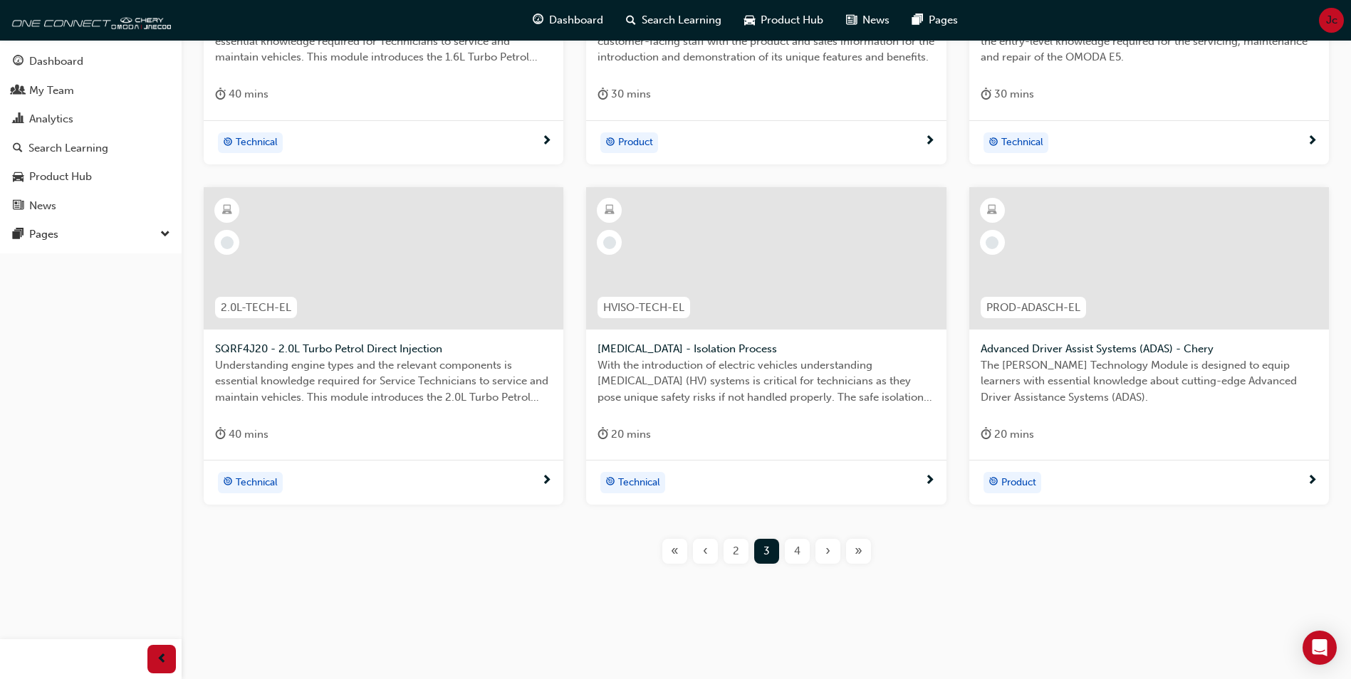
click at [800, 553] on div "4" at bounding box center [797, 551] width 25 height 25
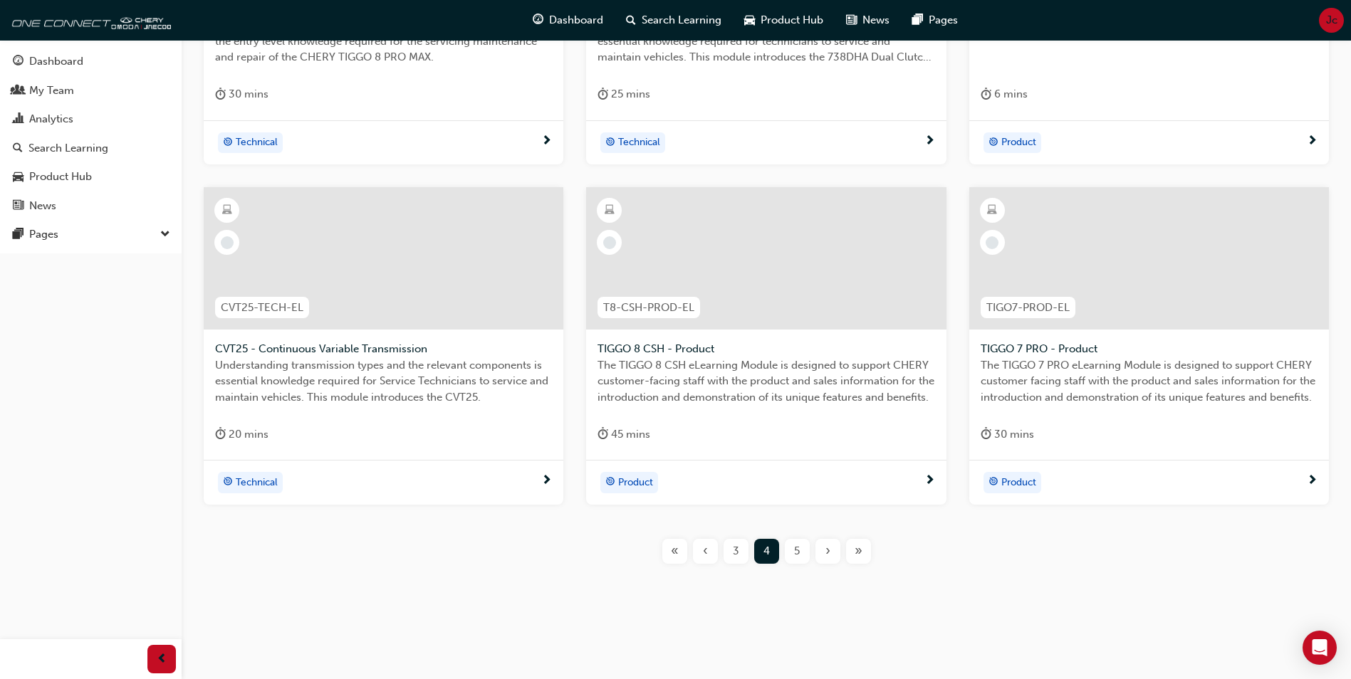
click at [802, 549] on div "5" at bounding box center [797, 551] width 25 height 25
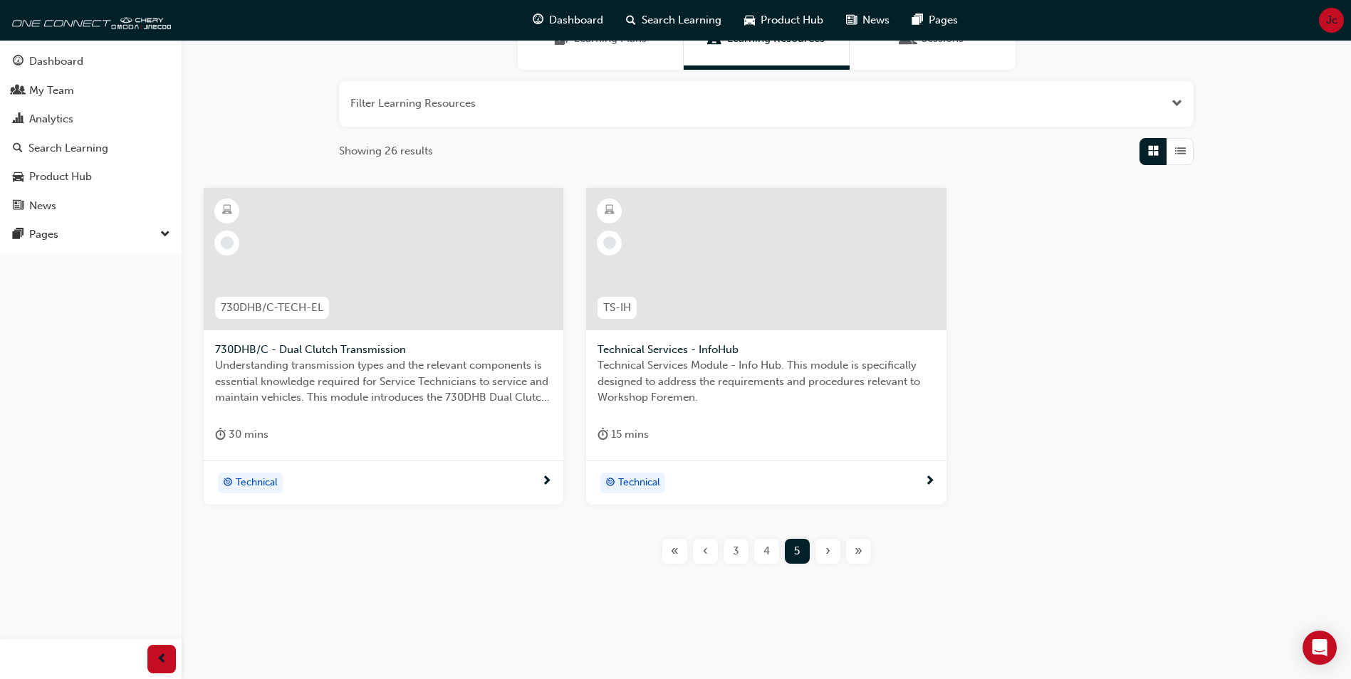
scroll to position [142, 0]
click at [654, 27] on span "Search Learning" at bounding box center [682, 20] width 80 height 16
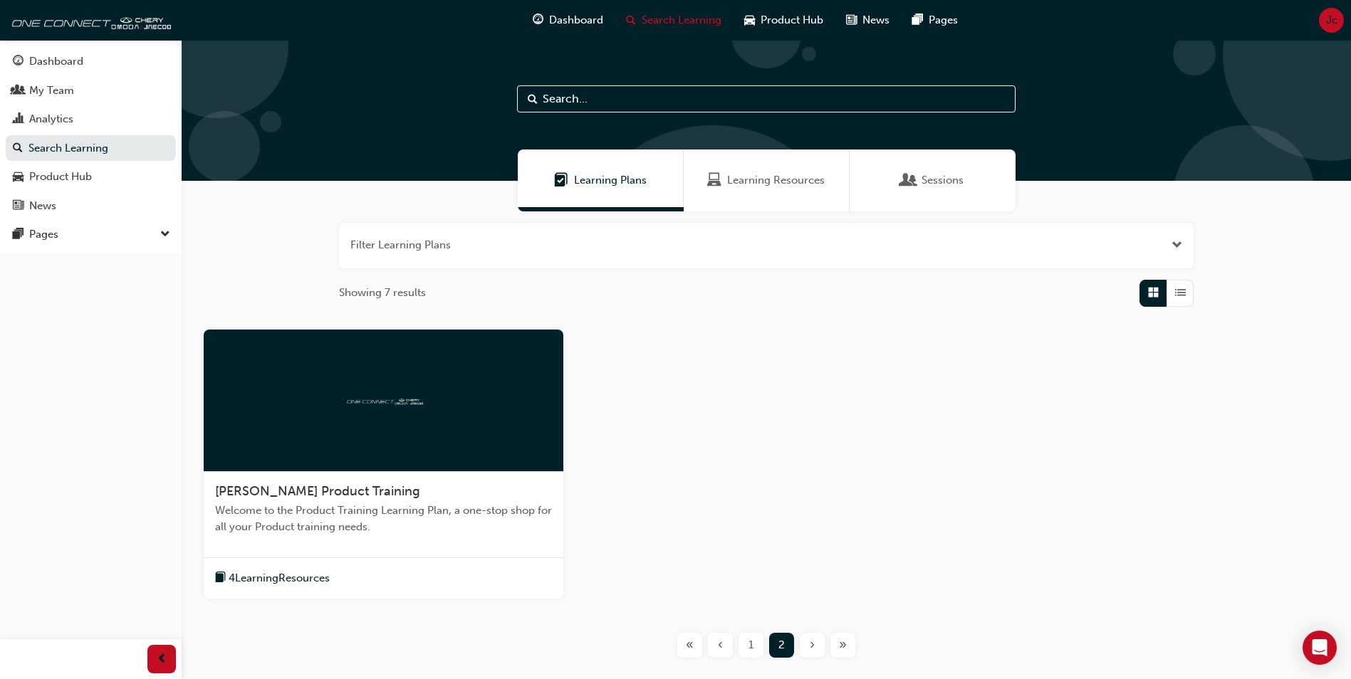
click at [577, 105] on input "text" at bounding box center [766, 98] width 498 height 27
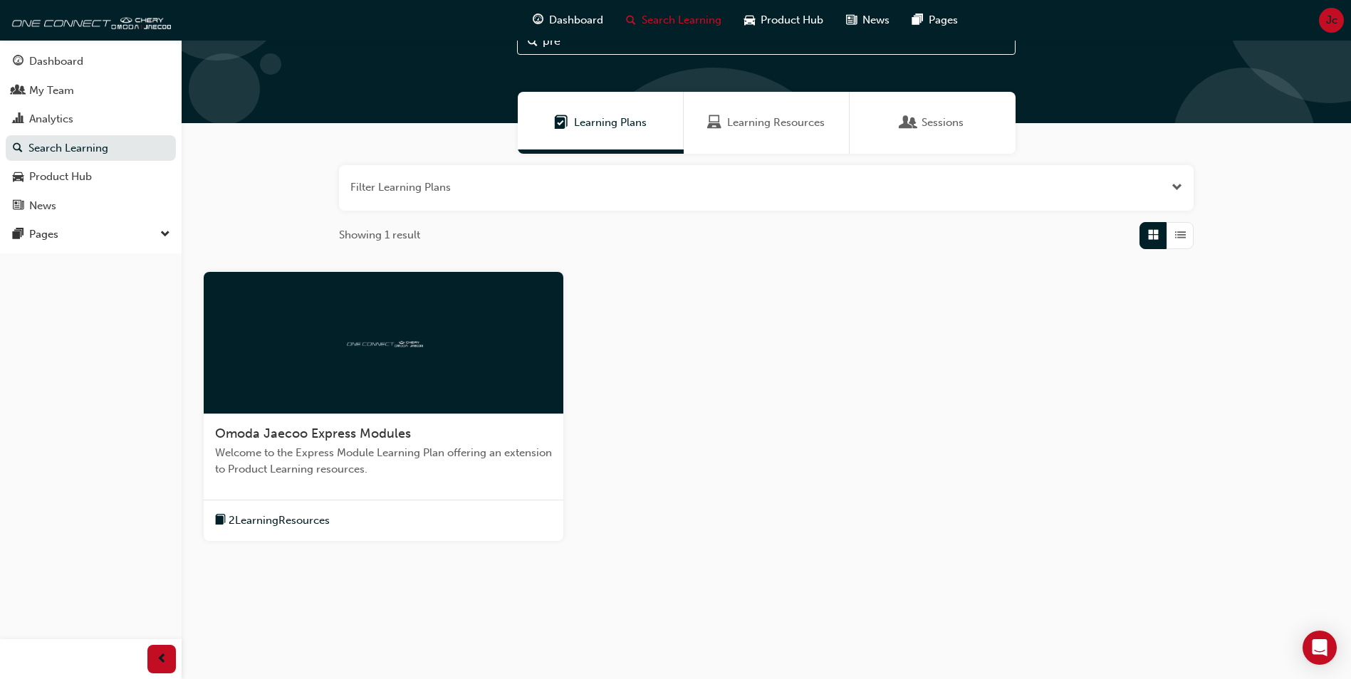
type input "pre"
click at [280, 518] on span "2 Learning Resources" at bounding box center [279, 521] width 101 height 16
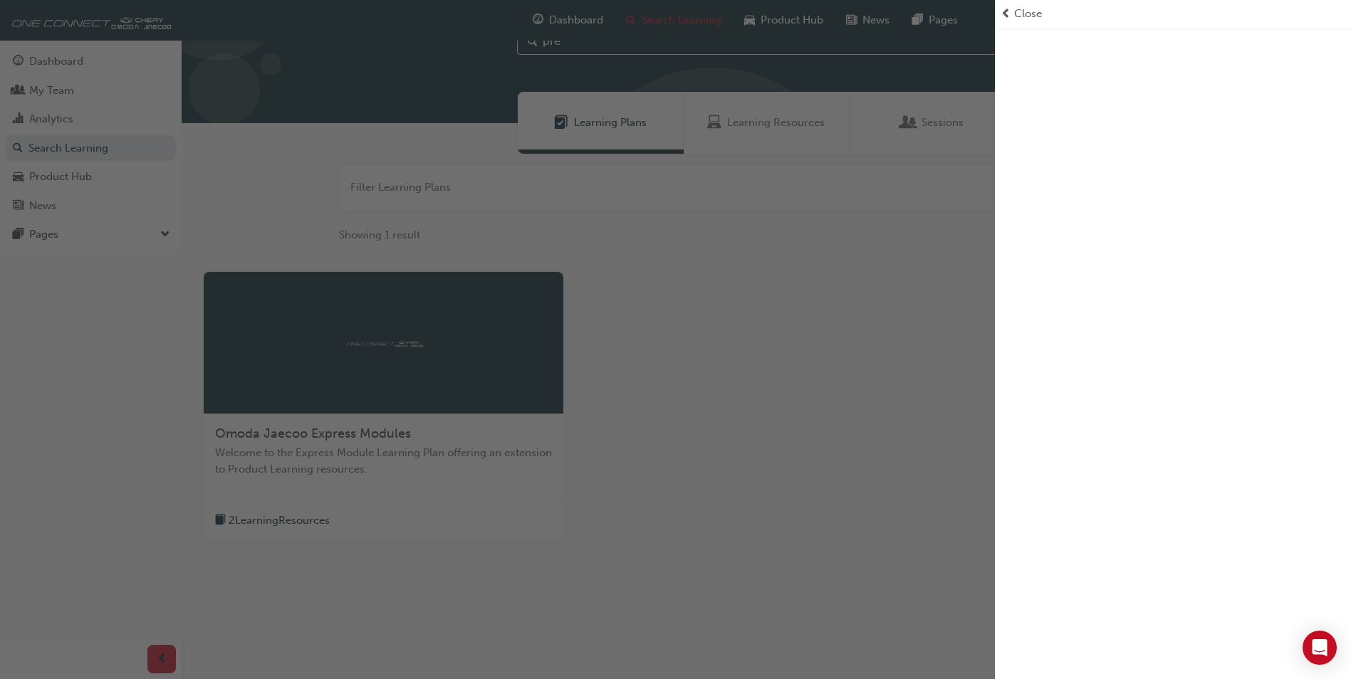
click at [1024, 10] on span "Close" at bounding box center [1028, 14] width 28 height 16
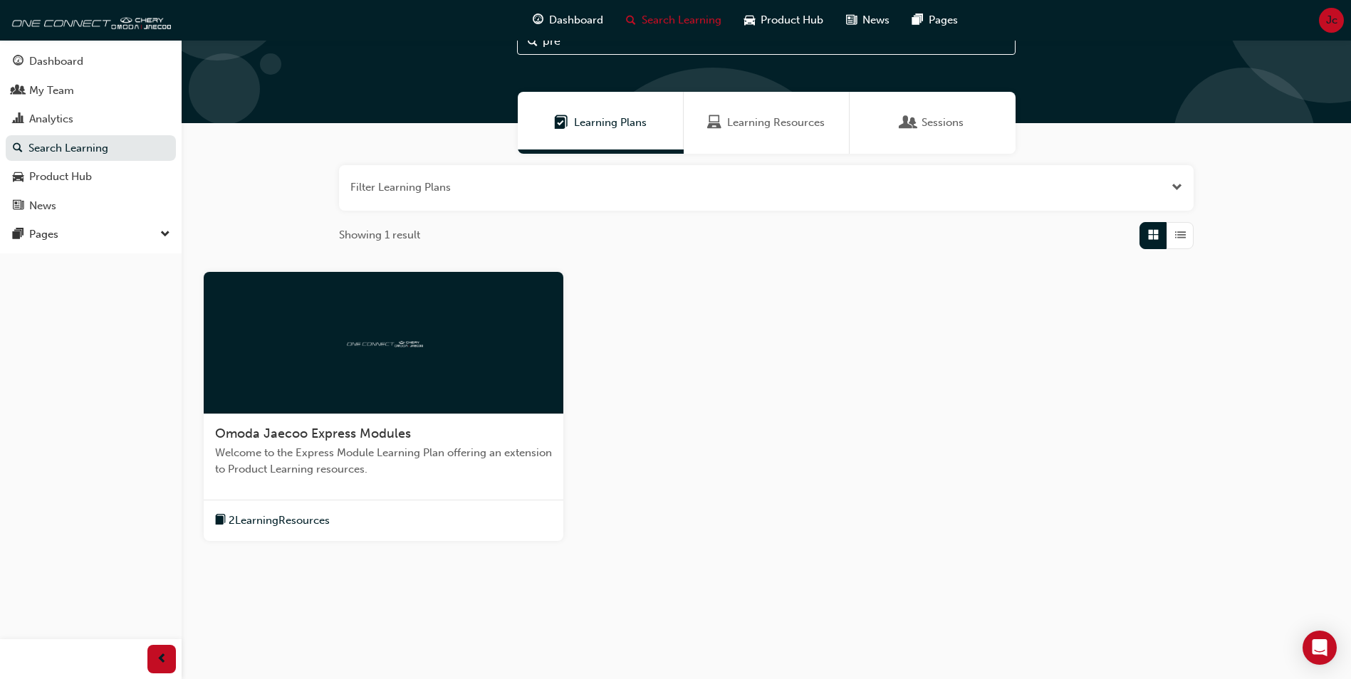
click at [327, 390] on div at bounding box center [384, 343] width 360 height 142
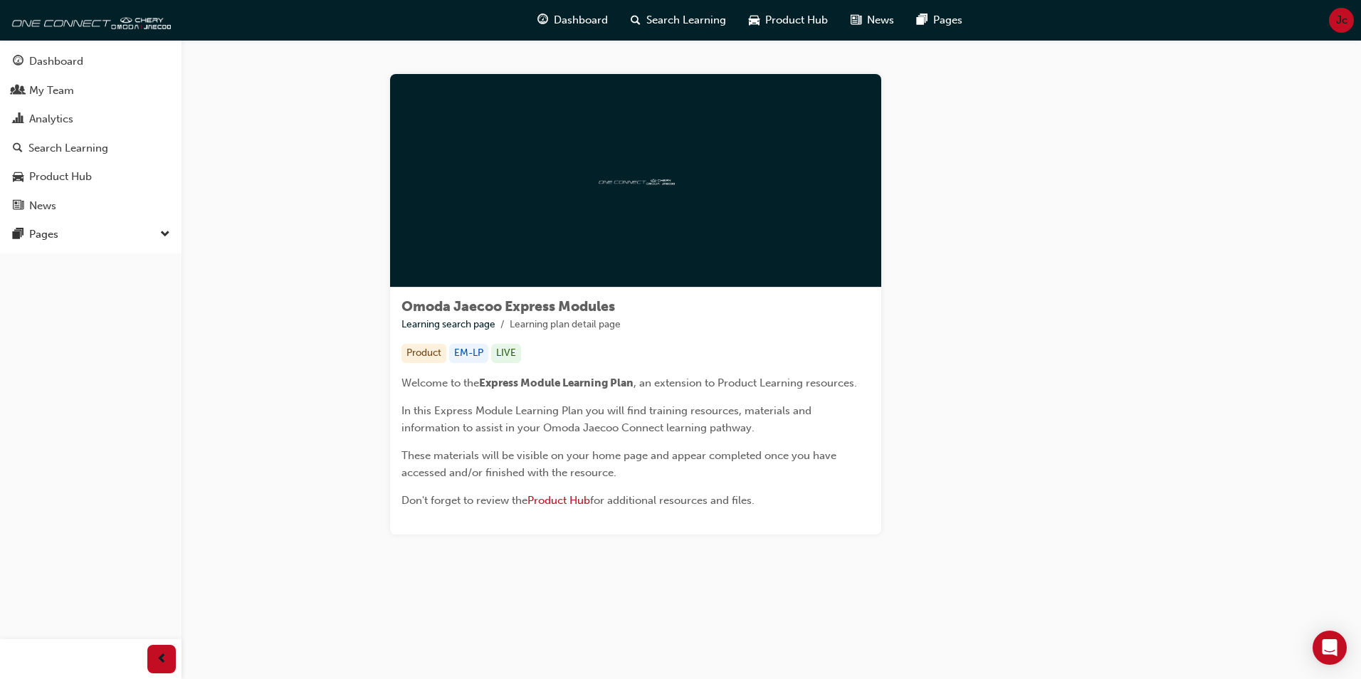
click at [172, 651] on div "button" at bounding box center [161, 659] width 28 height 28
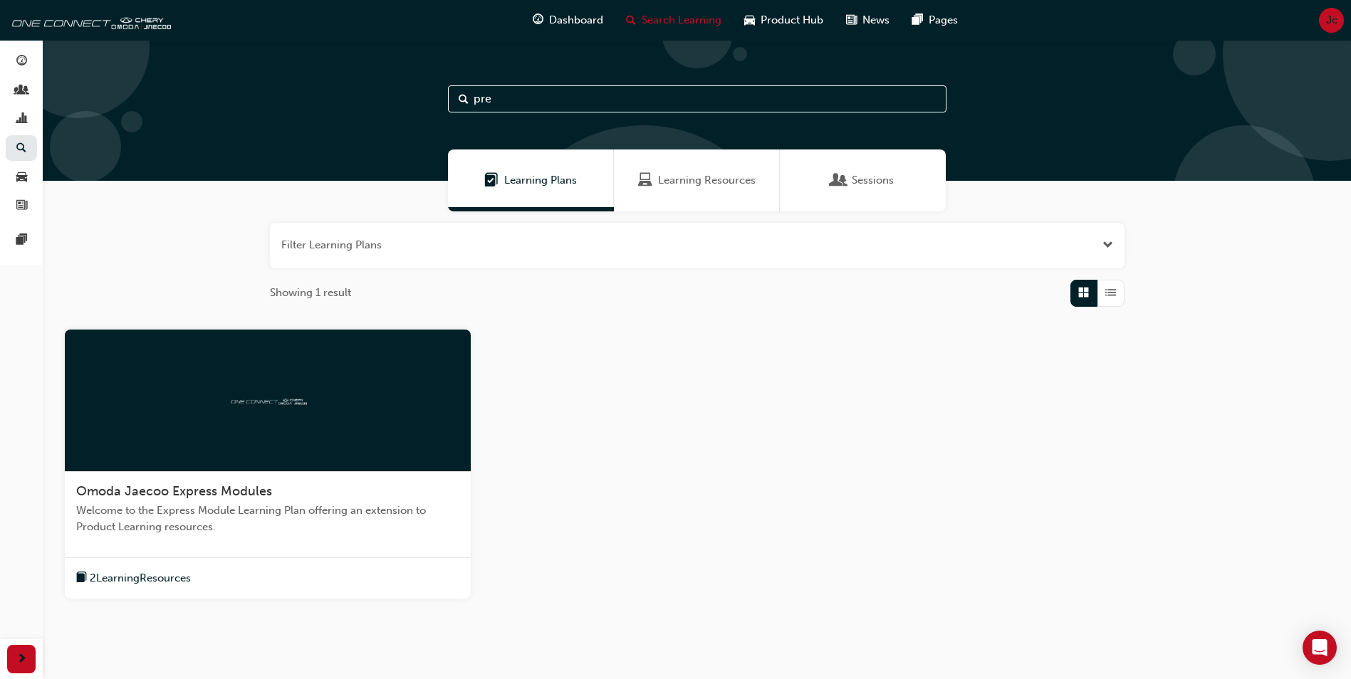
drag, startPoint x: 714, startPoint y: 164, endPoint x: 718, endPoint y: 174, distance: 10.8
click at [715, 164] on div "Learning Resources" at bounding box center [697, 181] width 166 height 62
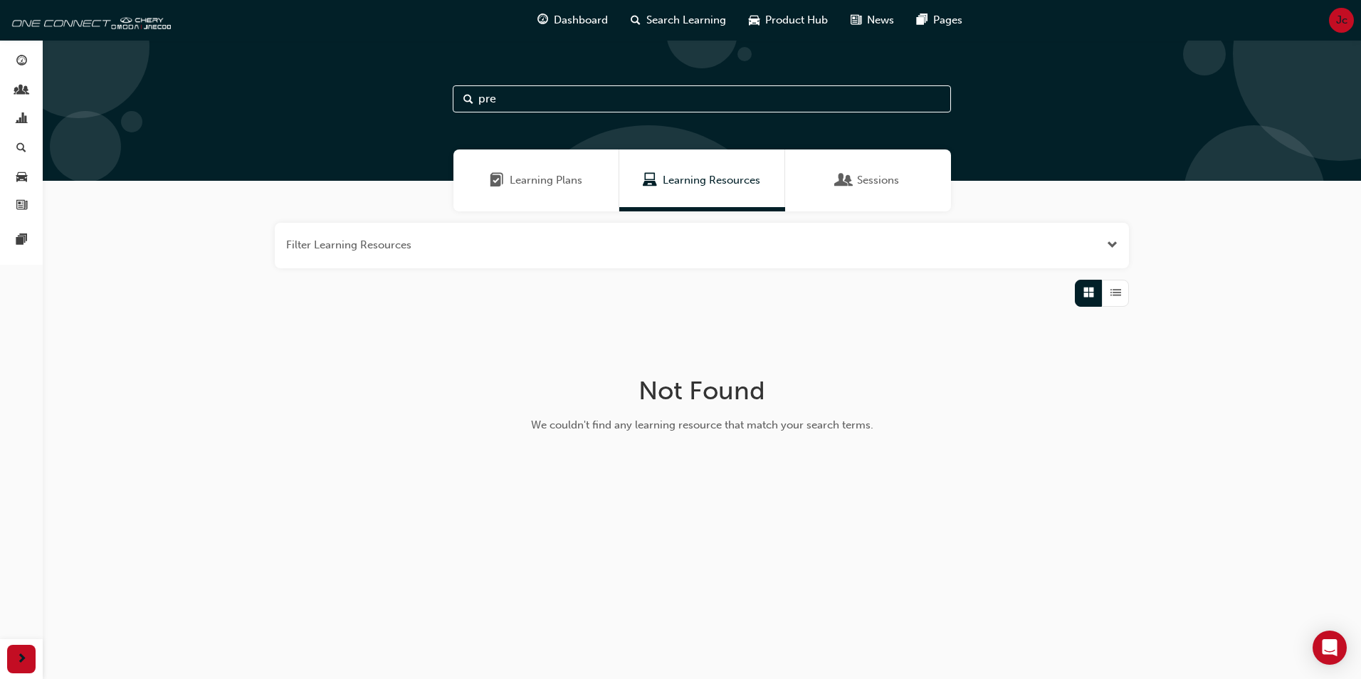
click at [530, 95] on input "pre" at bounding box center [702, 98] width 498 height 27
type input "p"
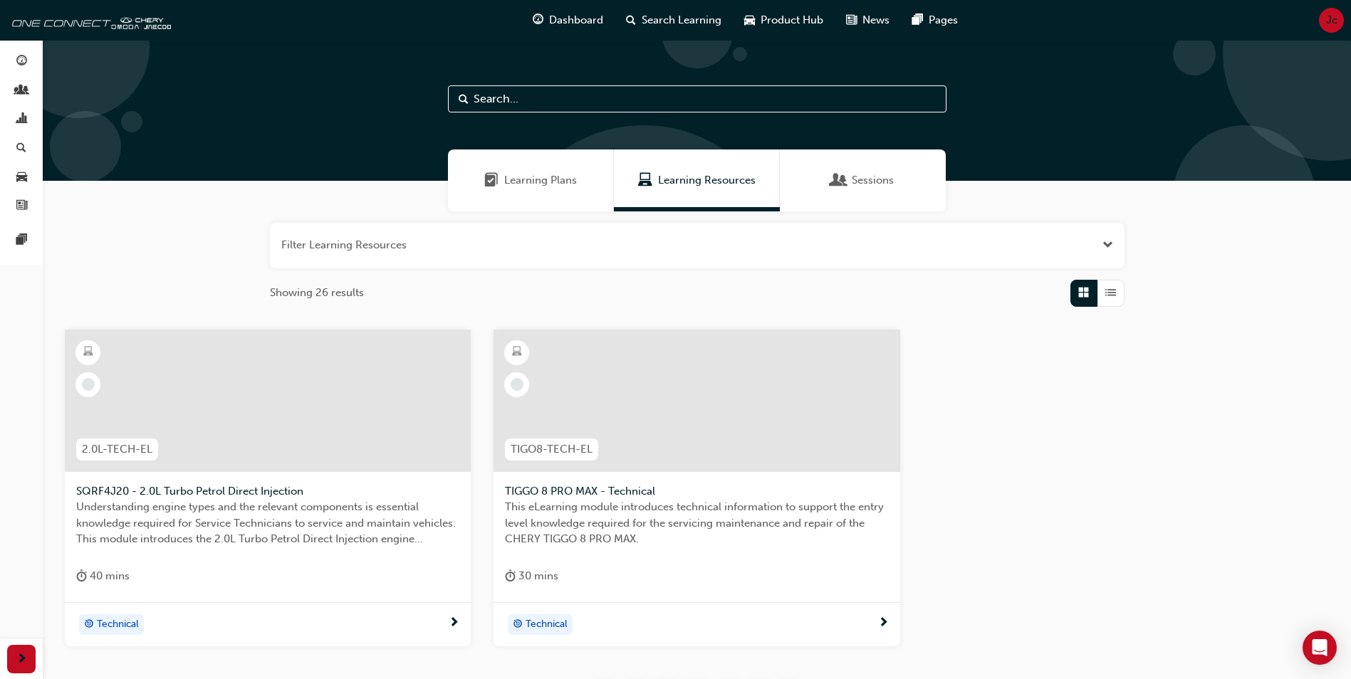
scroll to position [142, 0]
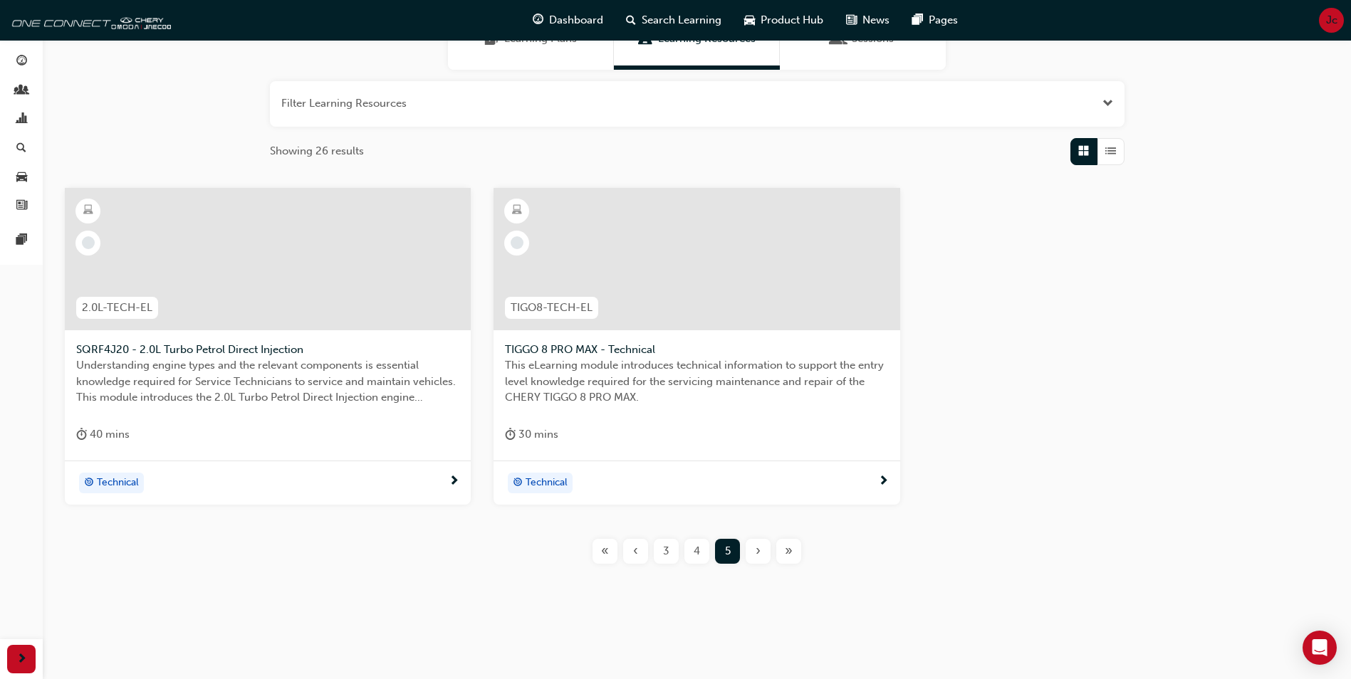
click at [660, 550] on div "3" at bounding box center [666, 551] width 25 height 25
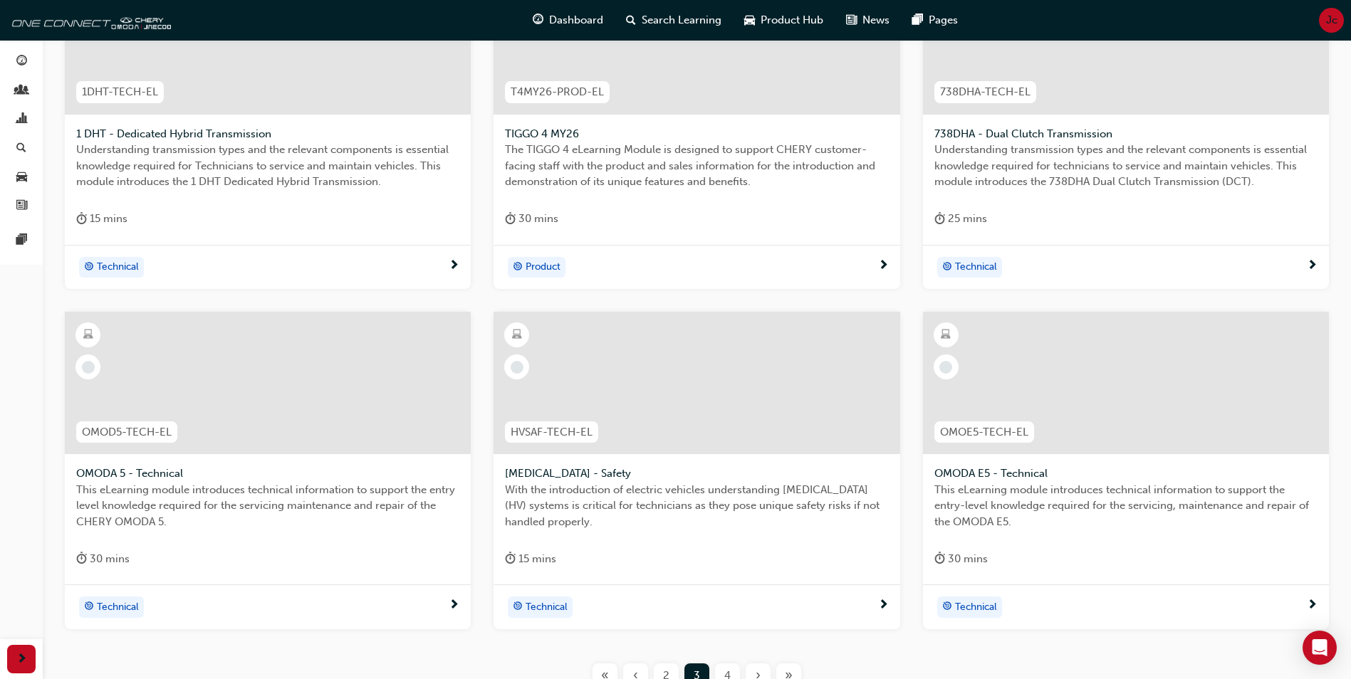
scroll to position [482, 0]
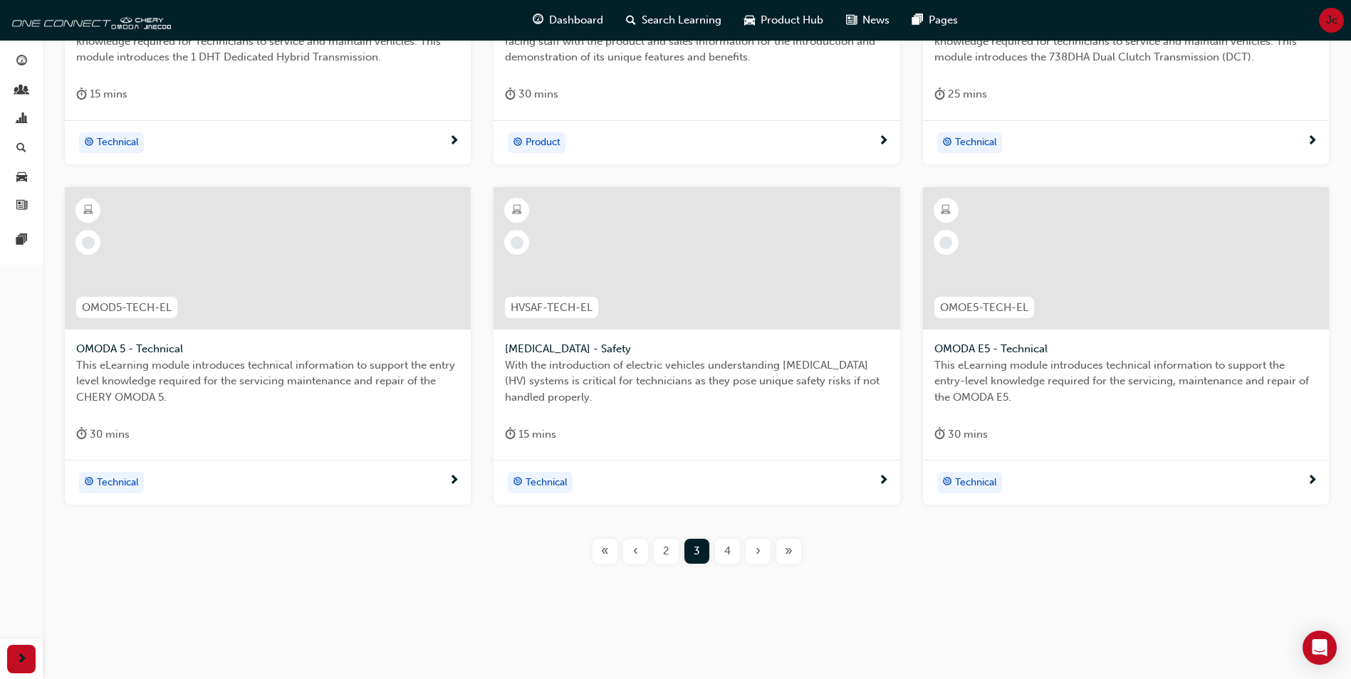
click at [661, 550] on div "2" at bounding box center [666, 551] width 25 height 25
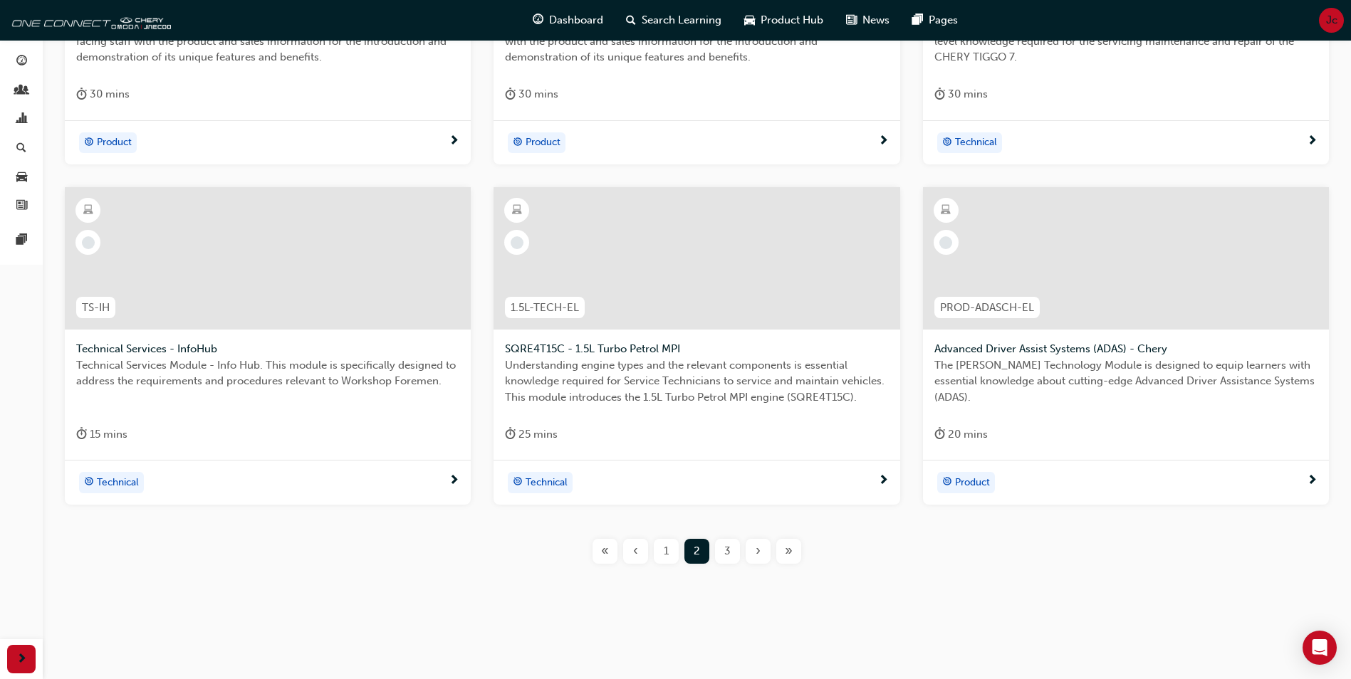
click at [666, 551] on span "1" at bounding box center [666, 551] width 5 height 16
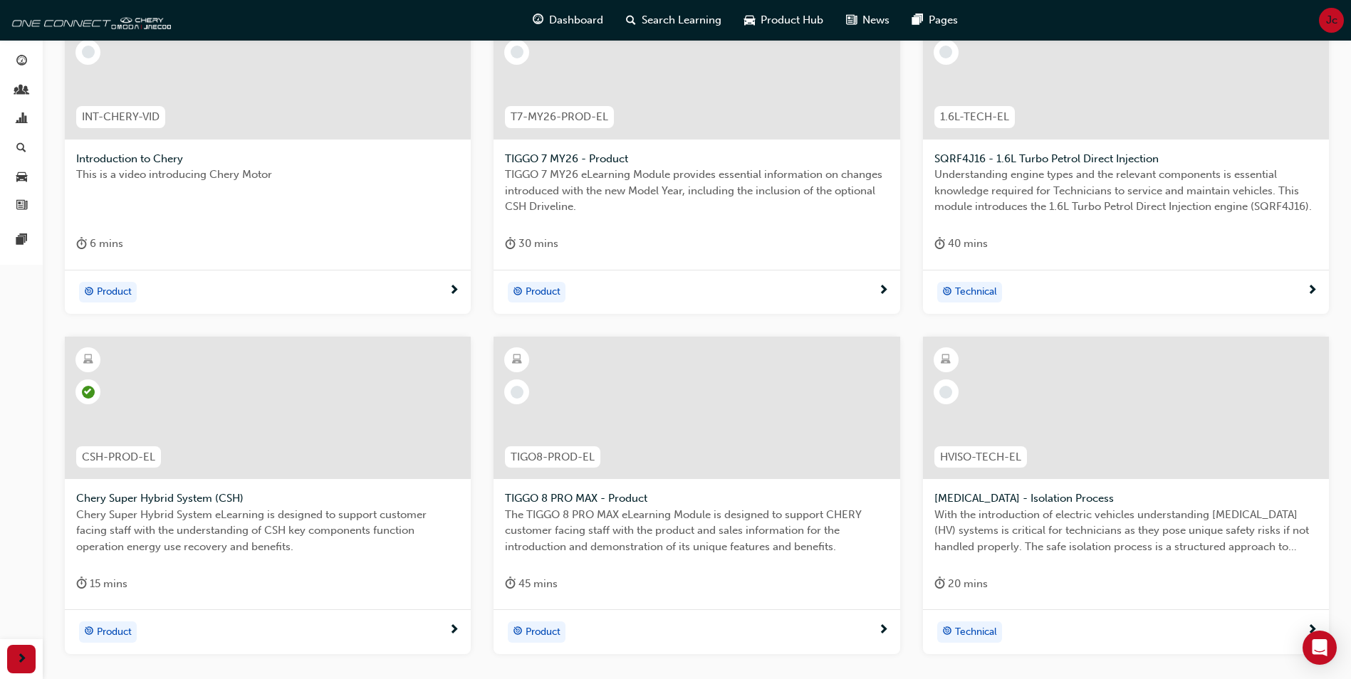
scroll to position [268, 0]
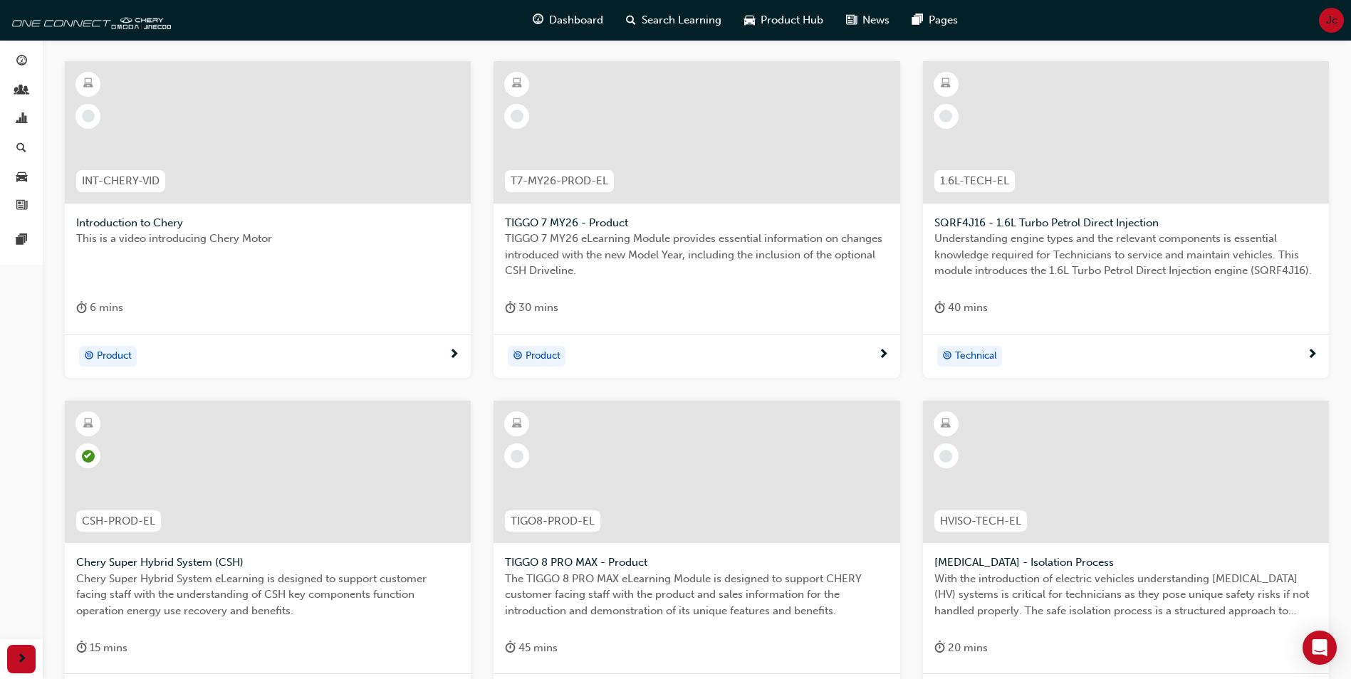
click at [236, 166] on div at bounding box center [268, 132] width 406 height 142
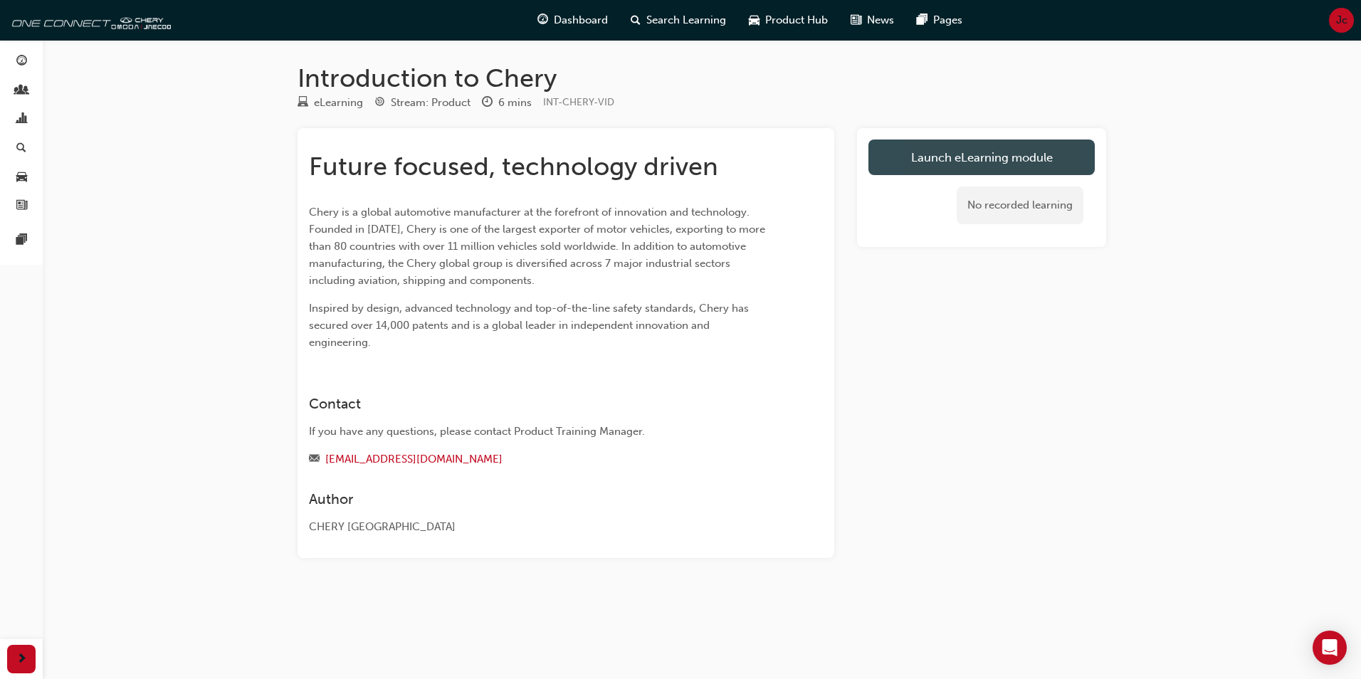
click at [993, 159] on link "Launch eLearning module" at bounding box center [982, 158] width 226 height 36
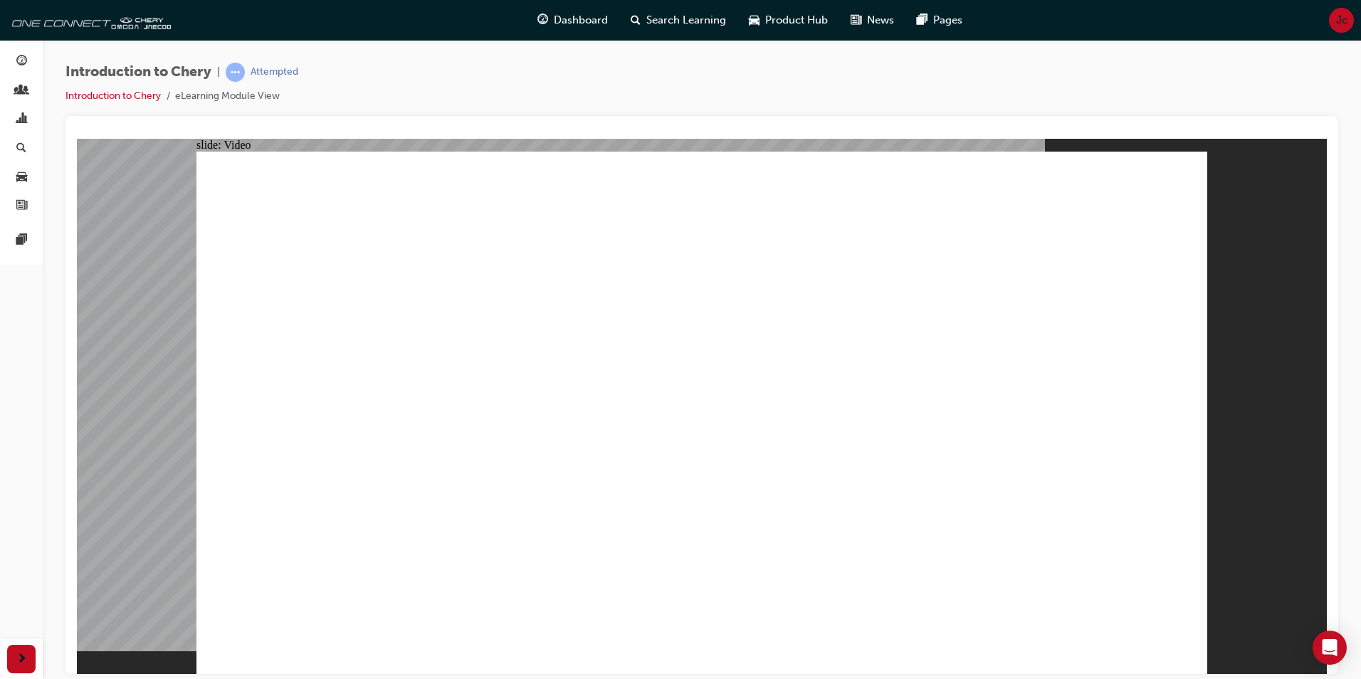
type input "311"
click at [1319, 647] on div "Open Intercom Messenger" at bounding box center [1331, 648] width 38 height 38
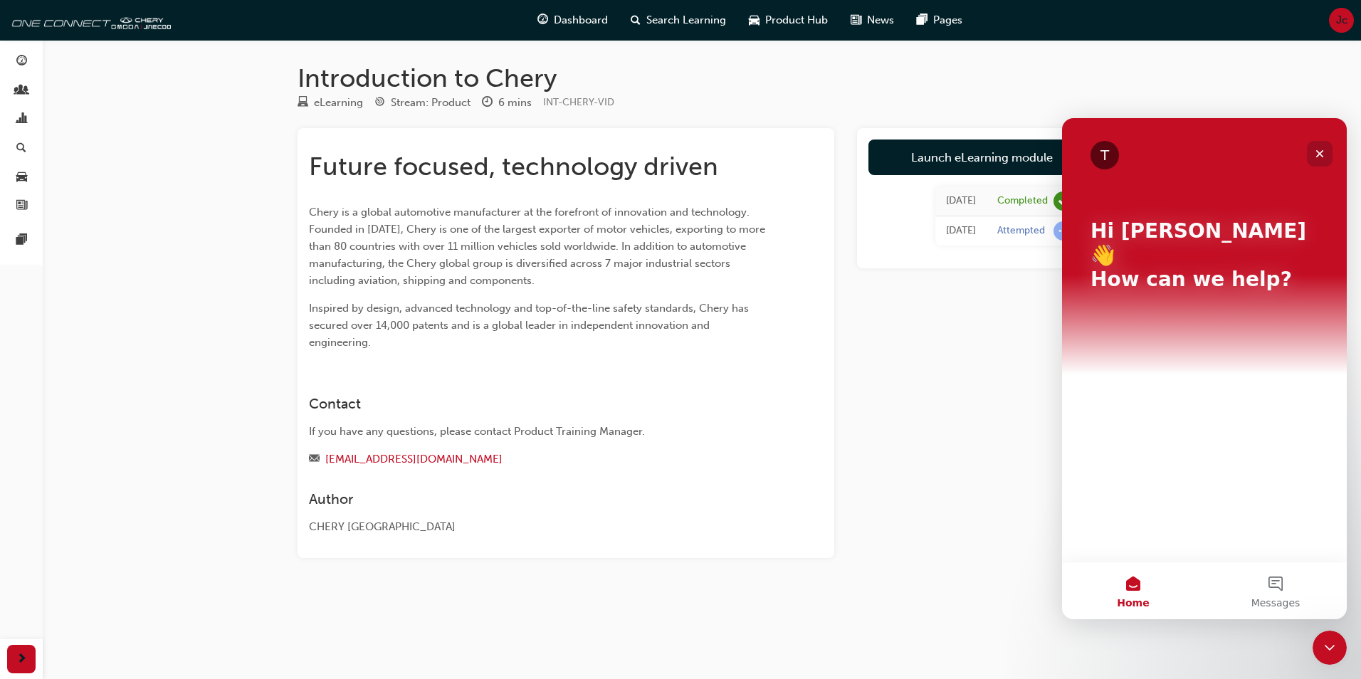
click at [1327, 148] on div "Close" at bounding box center [1320, 154] width 26 height 26
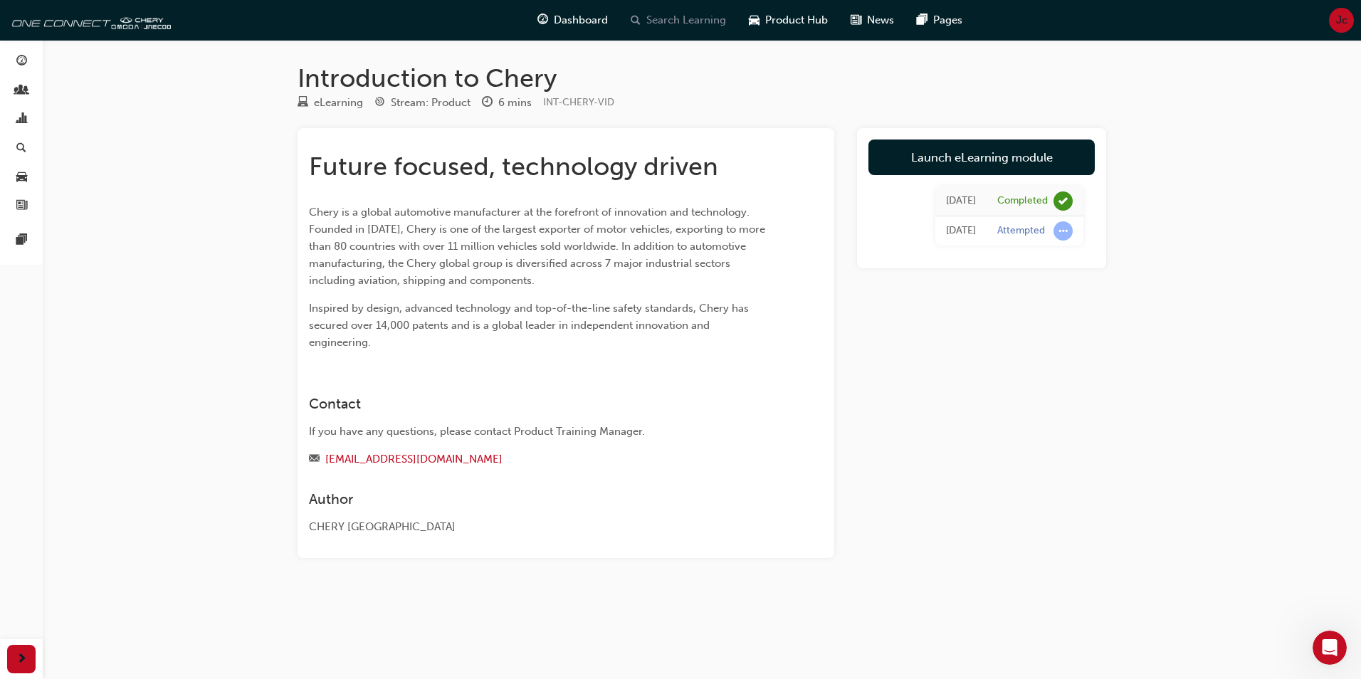
click at [676, 14] on span "Search Learning" at bounding box center [687, 20] width 80 height 16
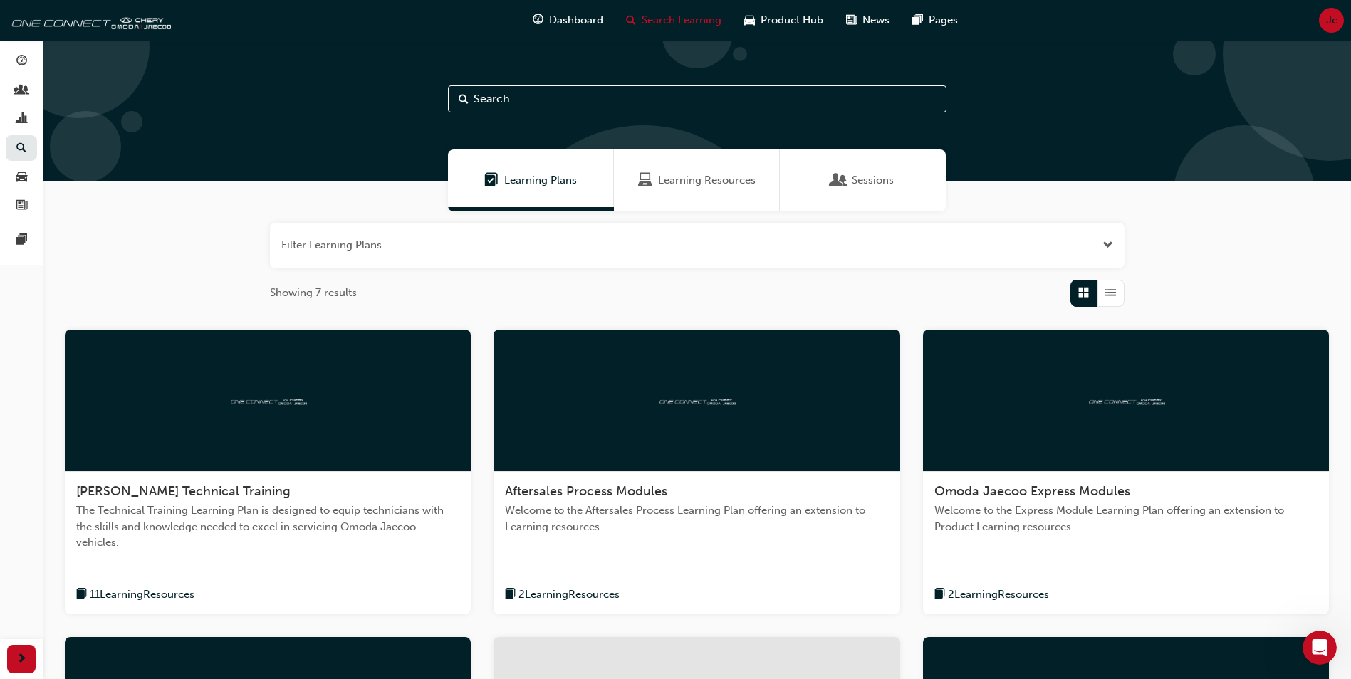
click at [673, 182] on span "Learning Resources" at bounding box center [707, 180] width 98 height 16
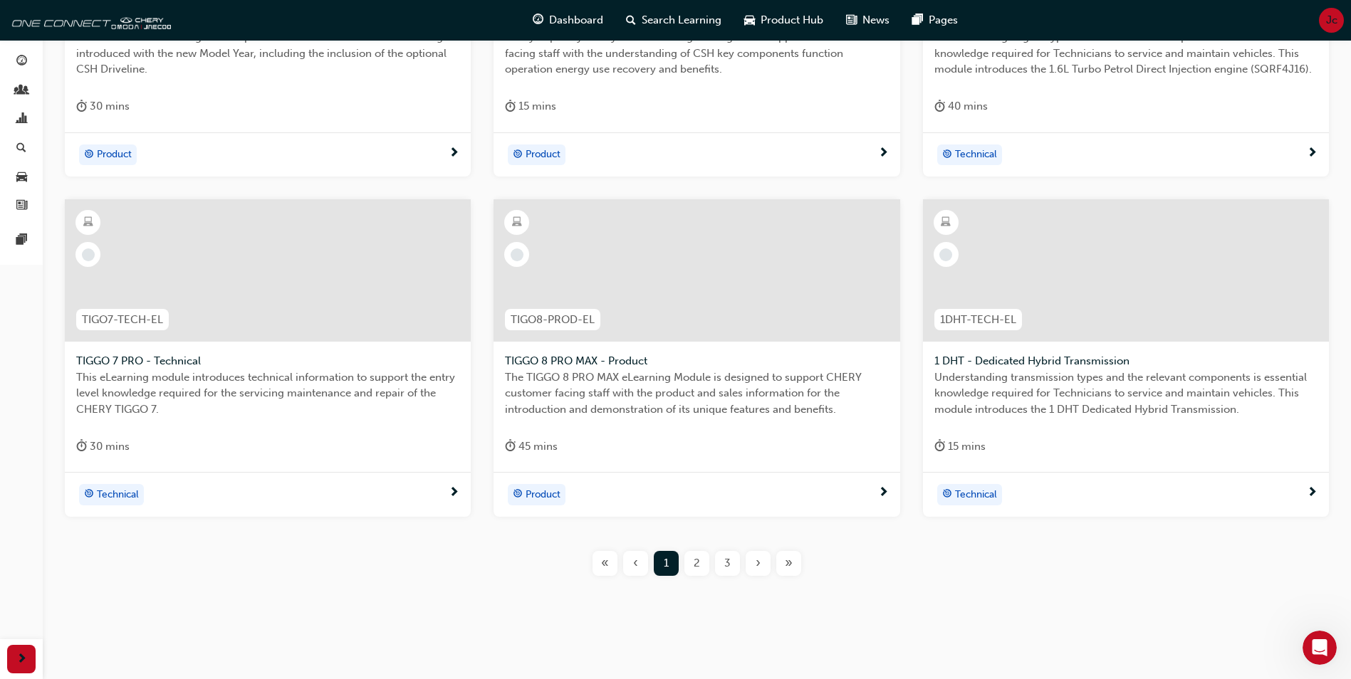
scroll to position [482, 0]
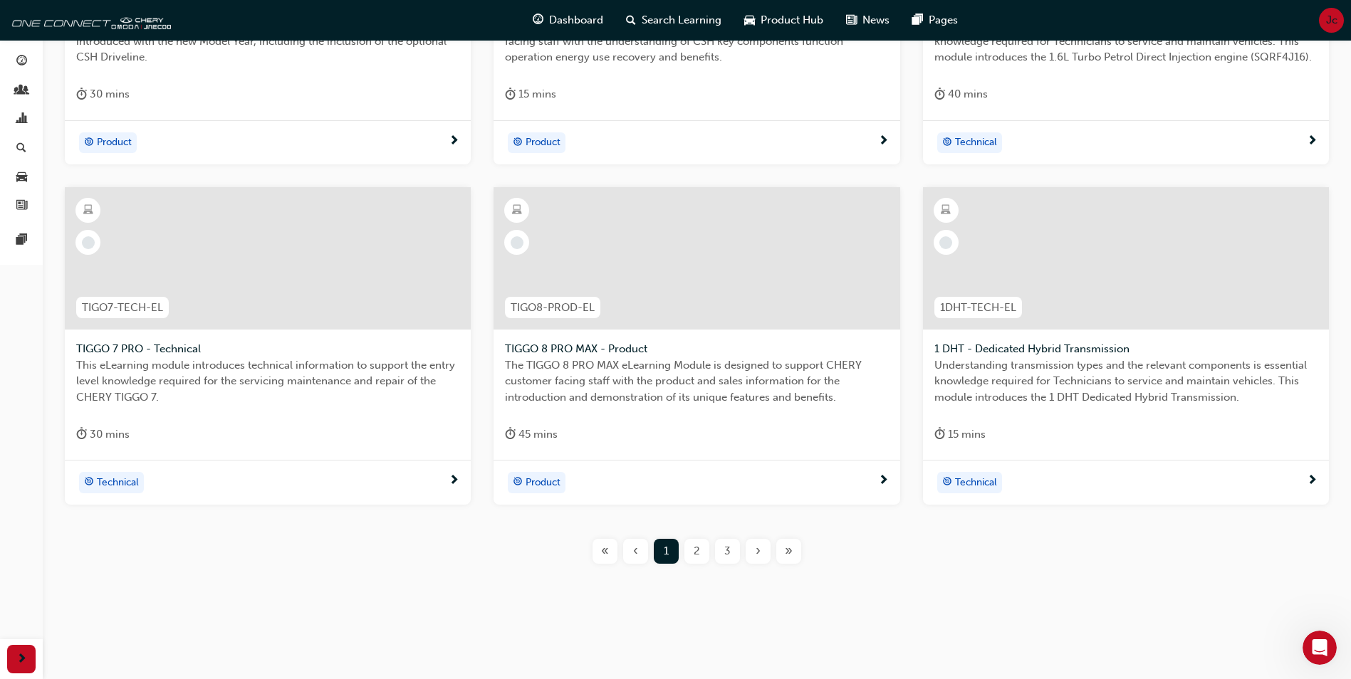
click at [696, 550] on span "2" at bounding box center [697, 551] width 6 height 16
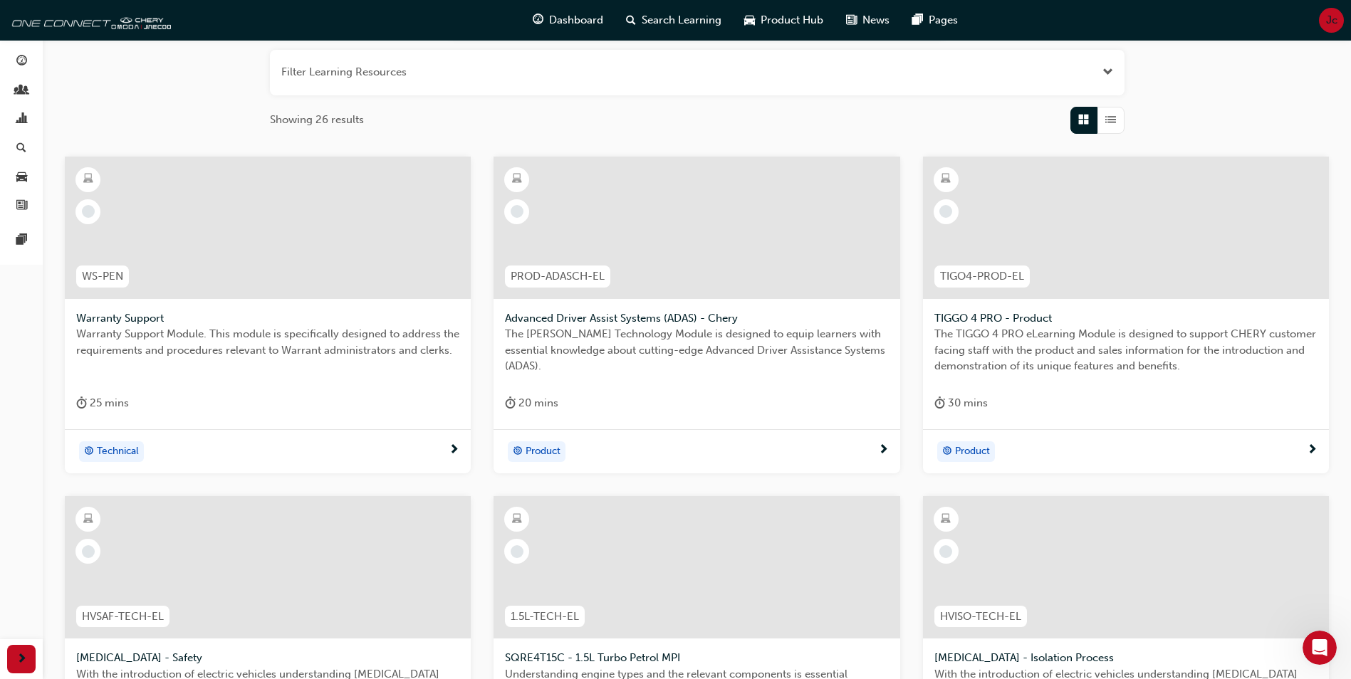
scroll to position [427, 0]
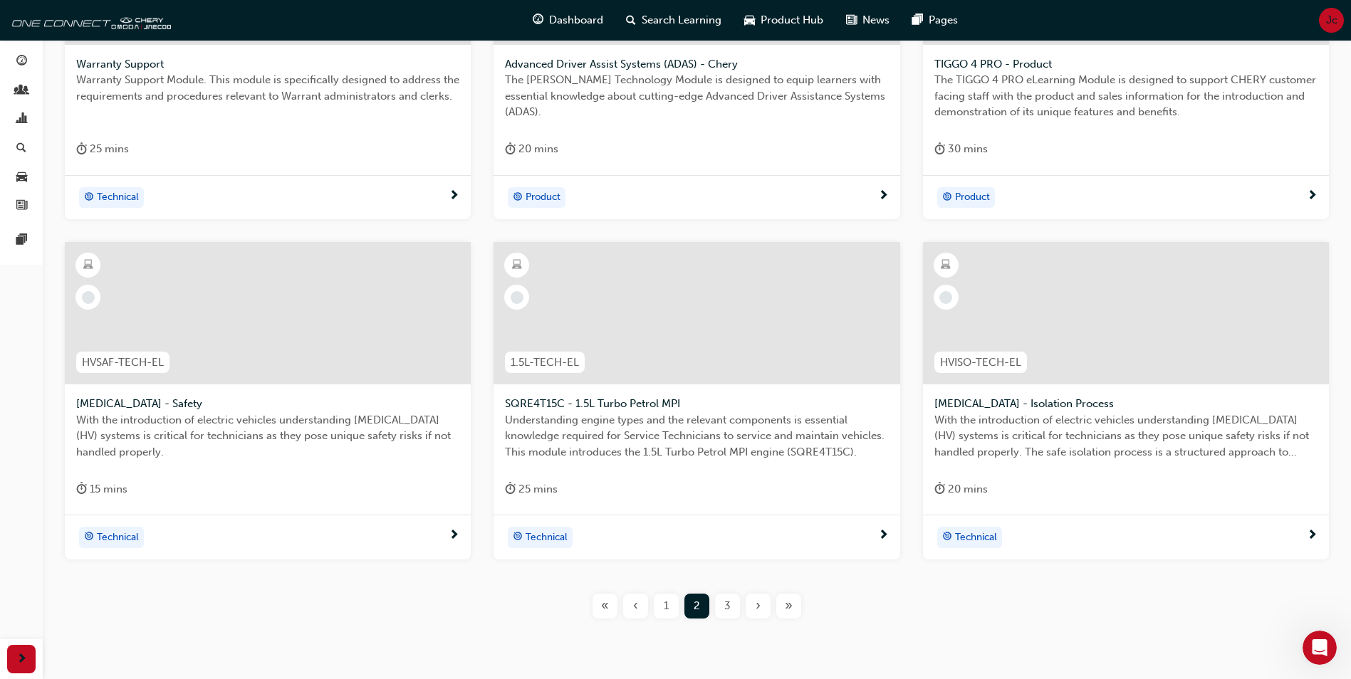
click at [718, 600] on div "3" at bounding box center [727, 606] width 25 height 25
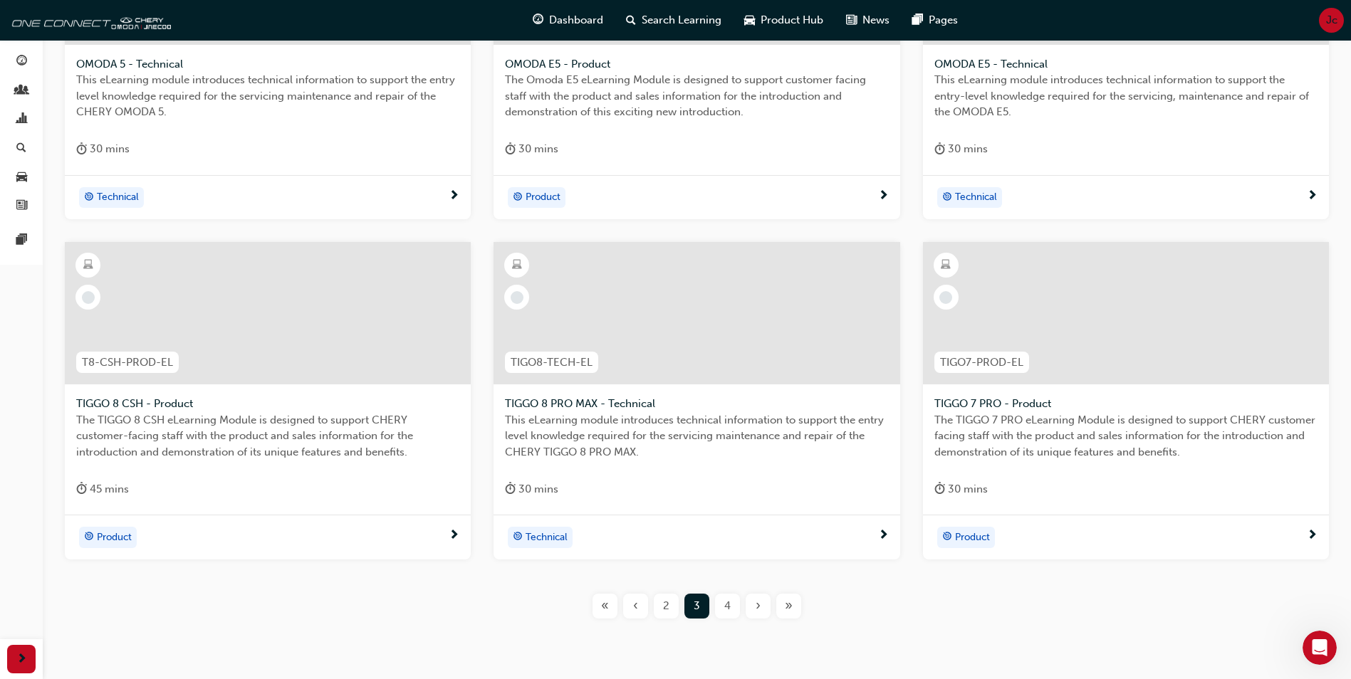
click at [733, 604] on div "4" at bounding box center [727, 606] width 25 height 25
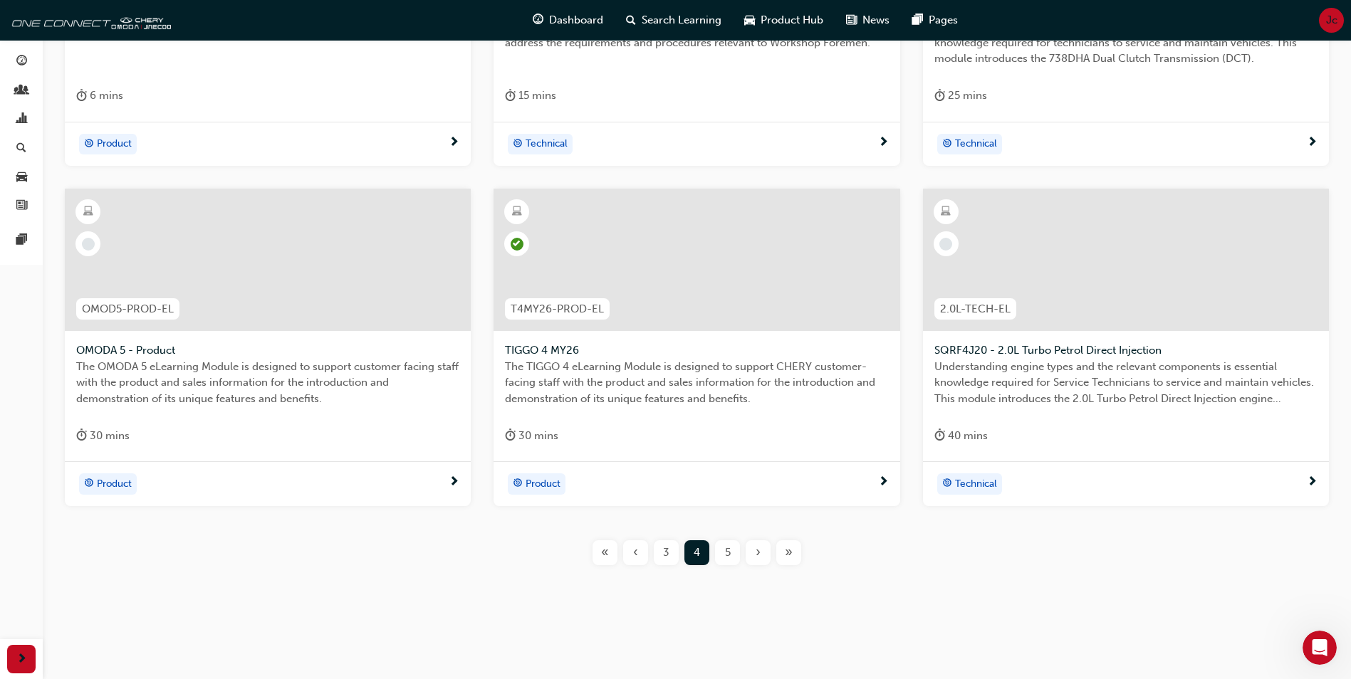
scroll to position [482, 0]
click at [661, 553] on div "3" at bounding box center [666, 551] width 25 height 25
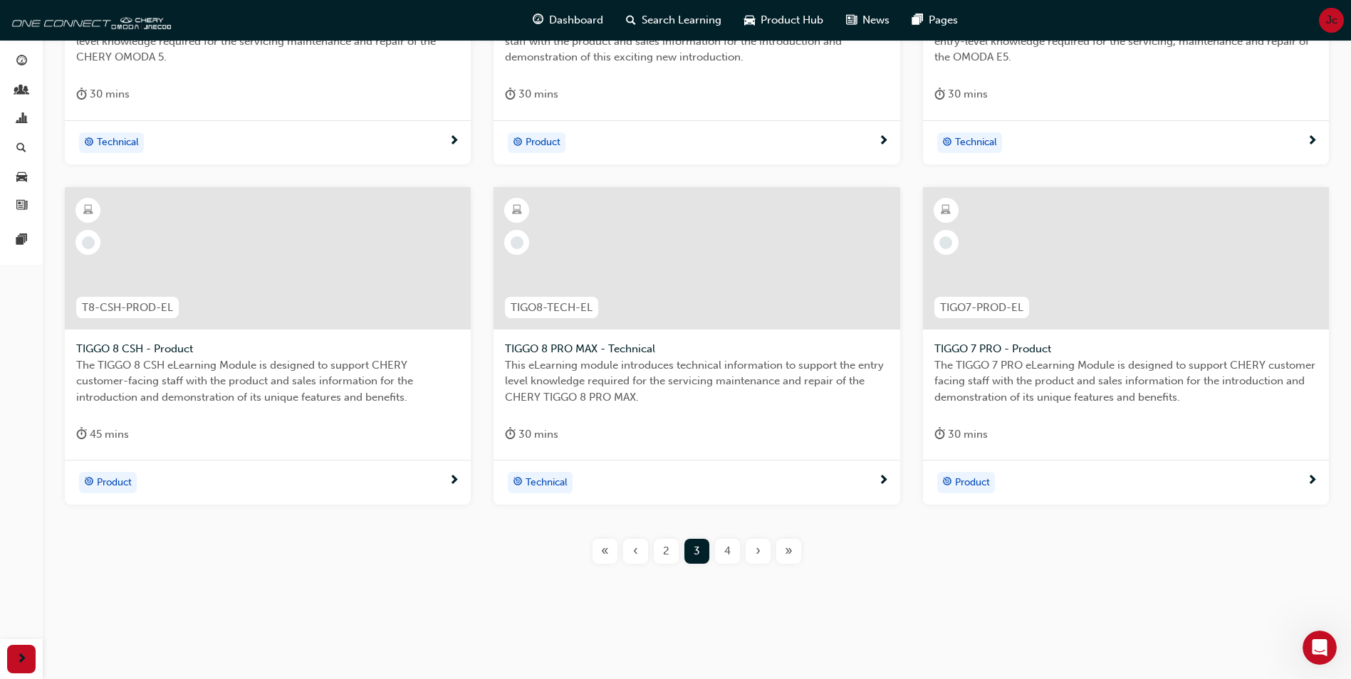
click at [670, 553] on div "2" at bounding box center [666, 551] width 25 height 25
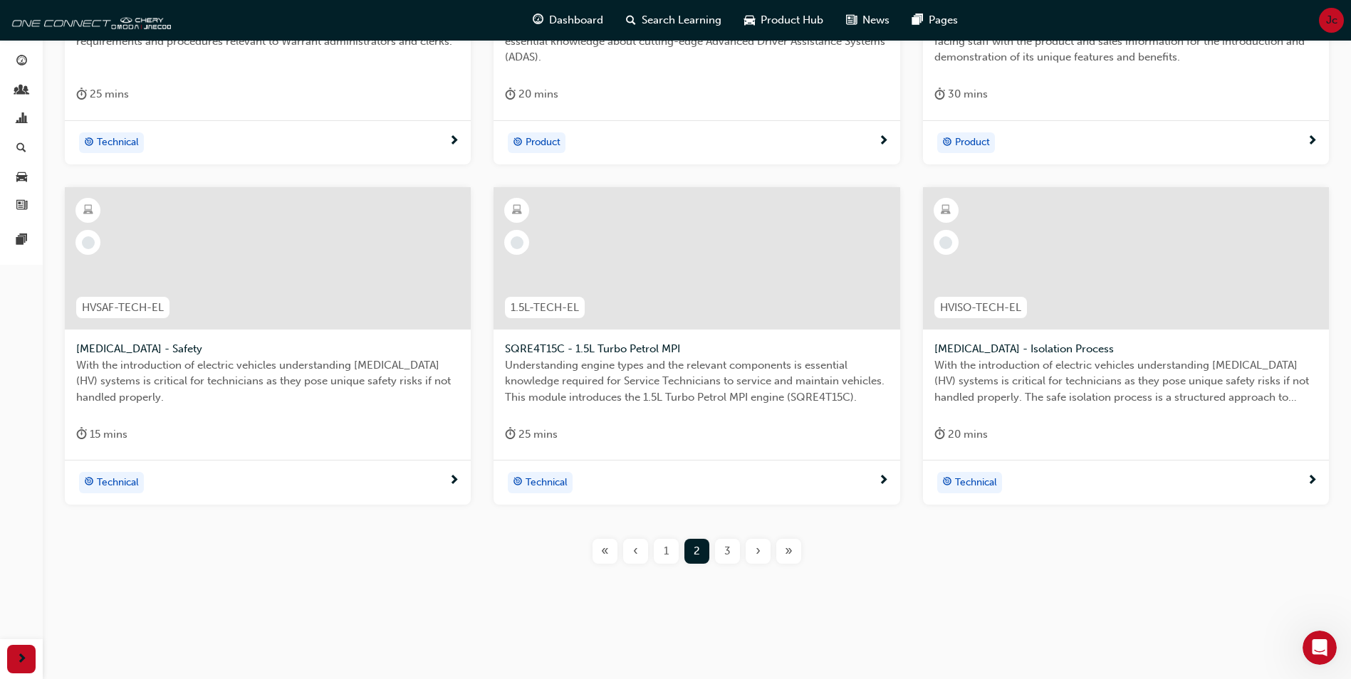
click at [659, 555] on div "1" at bounding box center [666, 551] width 25 height 25
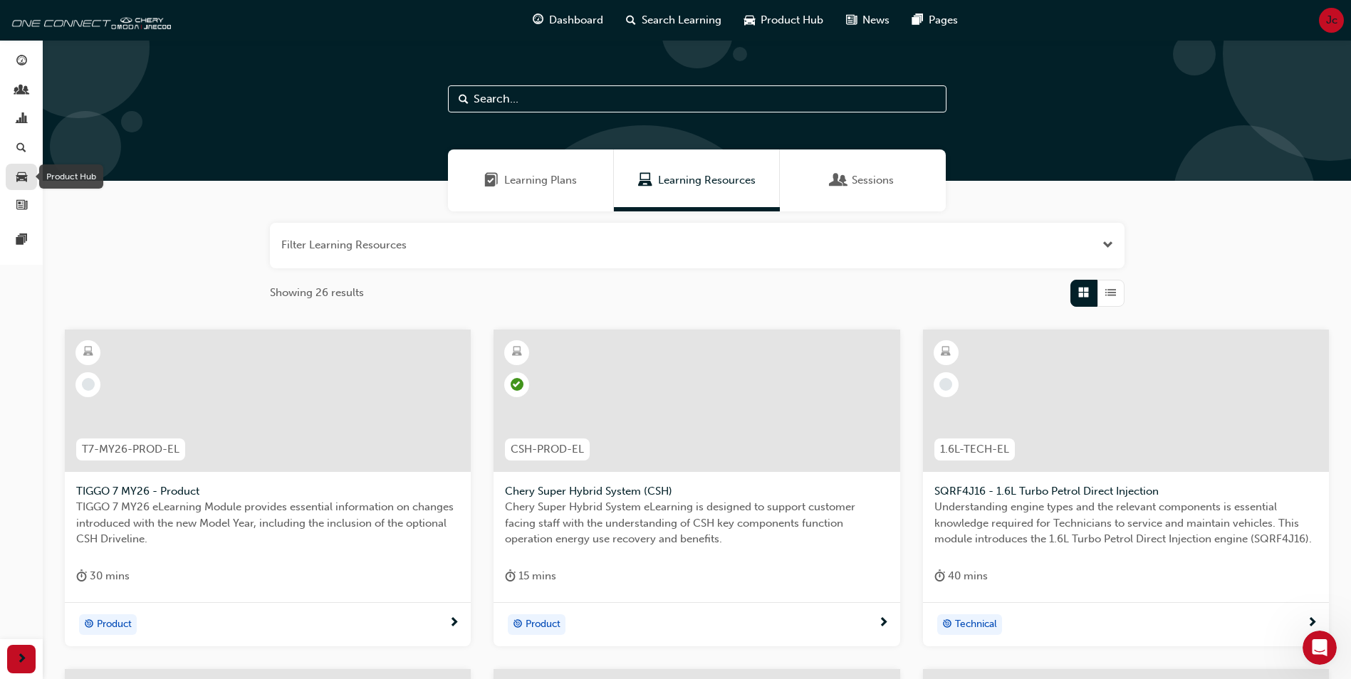
click at [17, 177] on span "car-icon" at bounding box center [21, 177] width 11 height 13
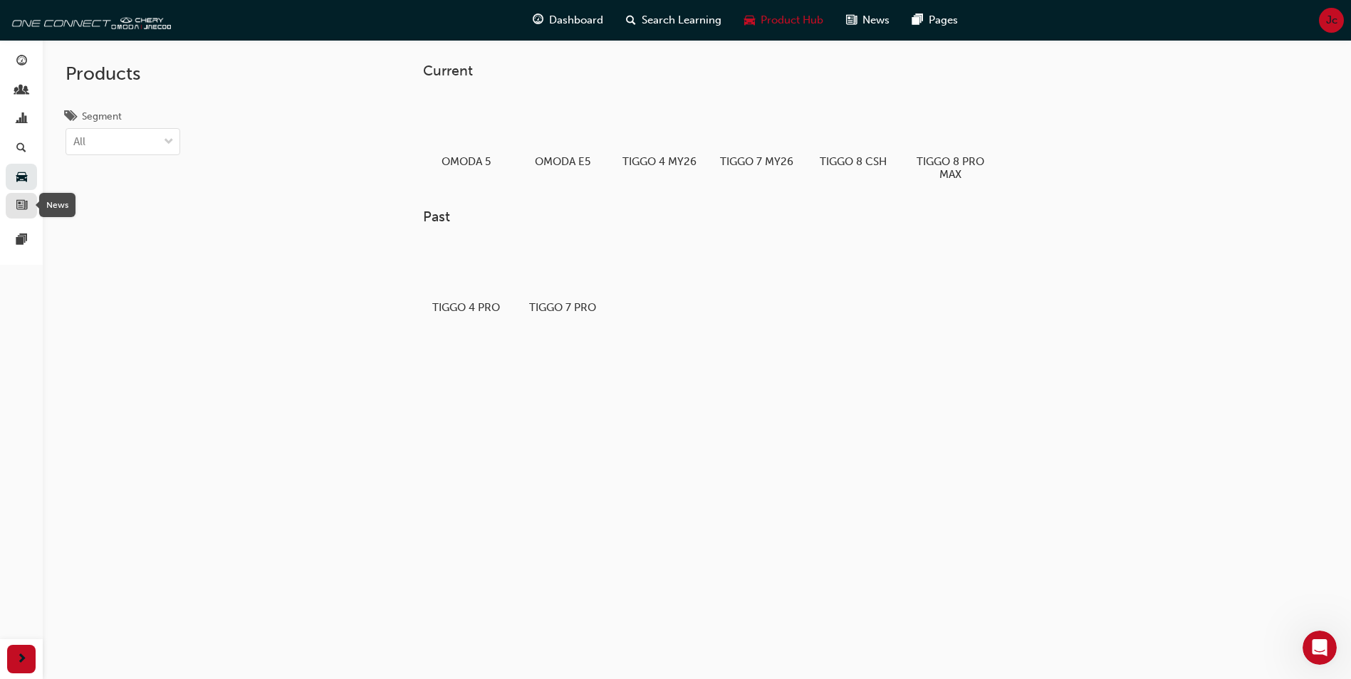
click at [16, 204] on div "button" at bounding box center [21, 206] width 11 height 18
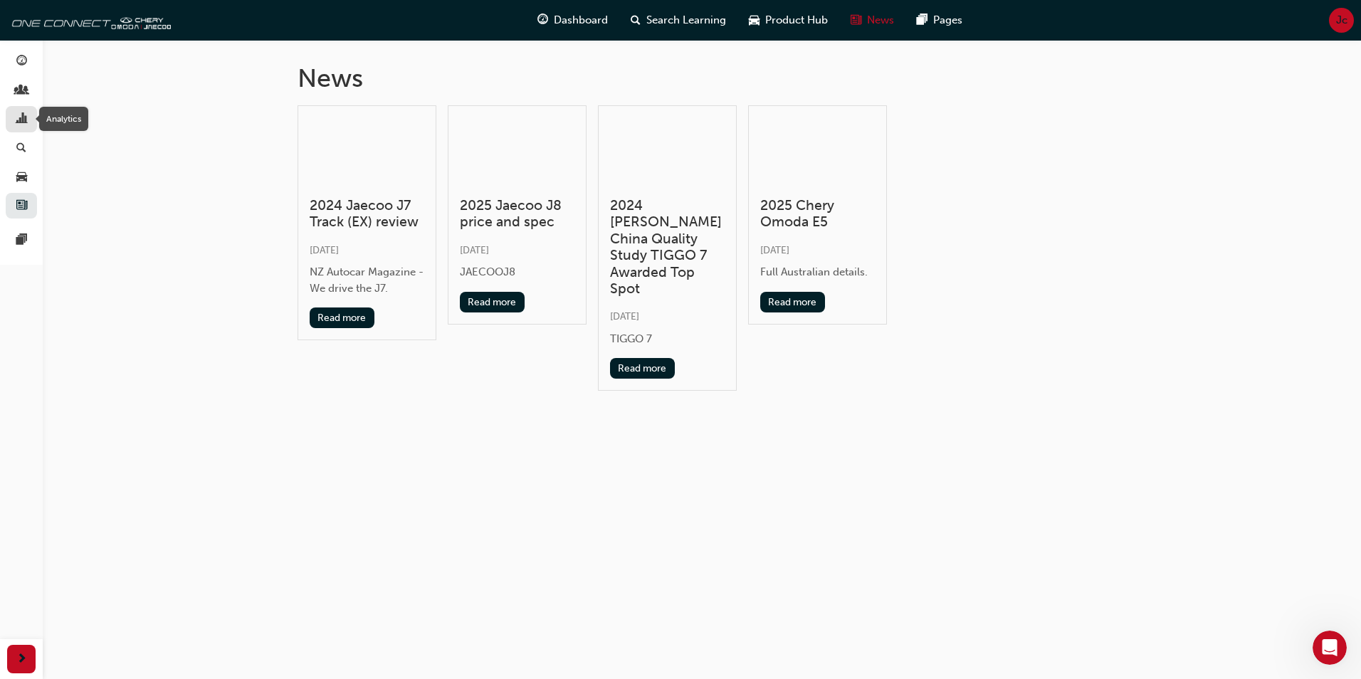
click at [21, 120] on span "chart-icon" at bounding box center [21, 119] width 11 height 13
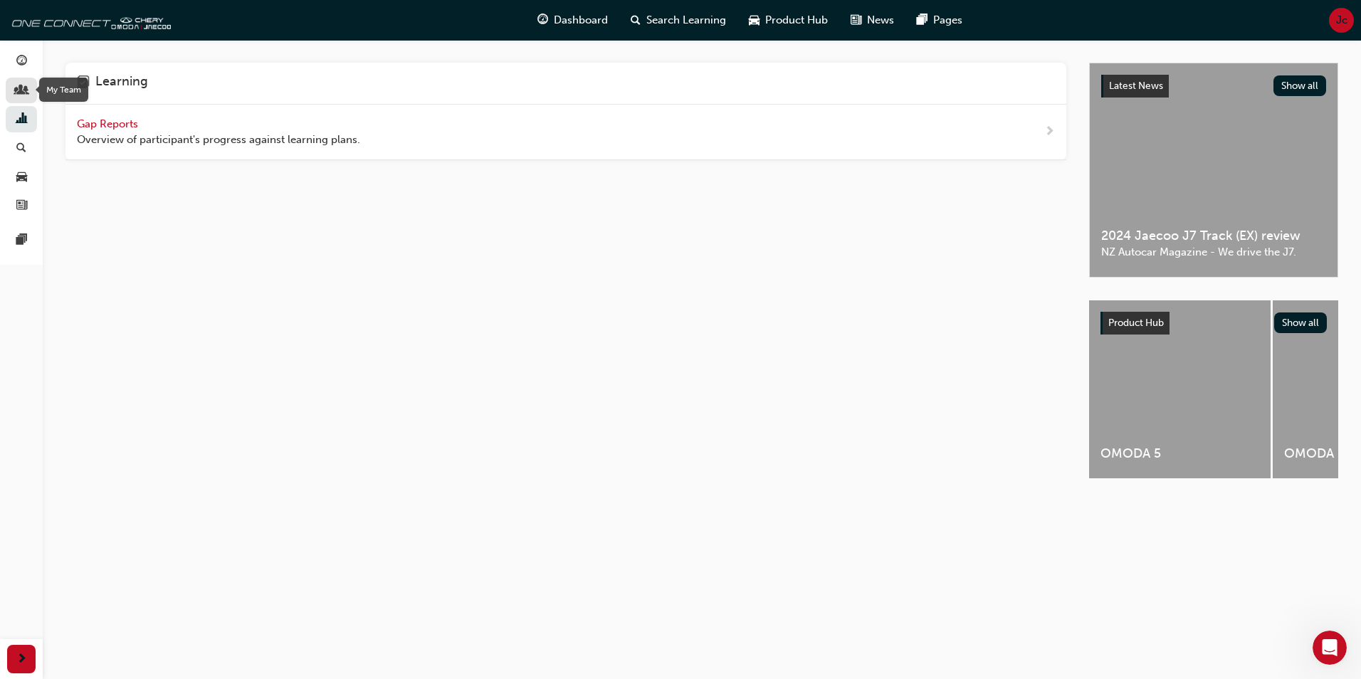
click at [27, 90] on div "button" at bounding box center [21, 91] width 17 height 18
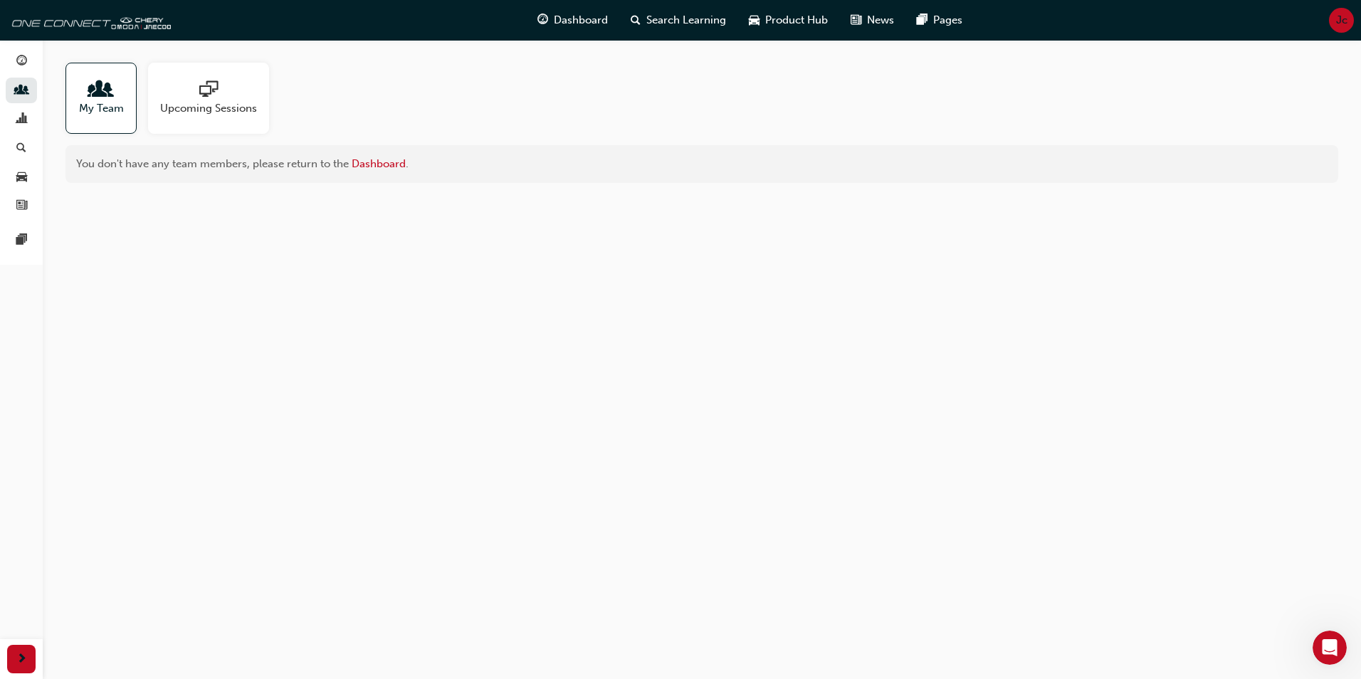
drag, startPoint x: 209, startPoint y: 83, endPoint x: 211, endPoint y: 97, distance: 13.8
click at [209, 85] on span "sessionType_ONLINE_URL-icon" at bounding box center [208, 90] width 19 height 20
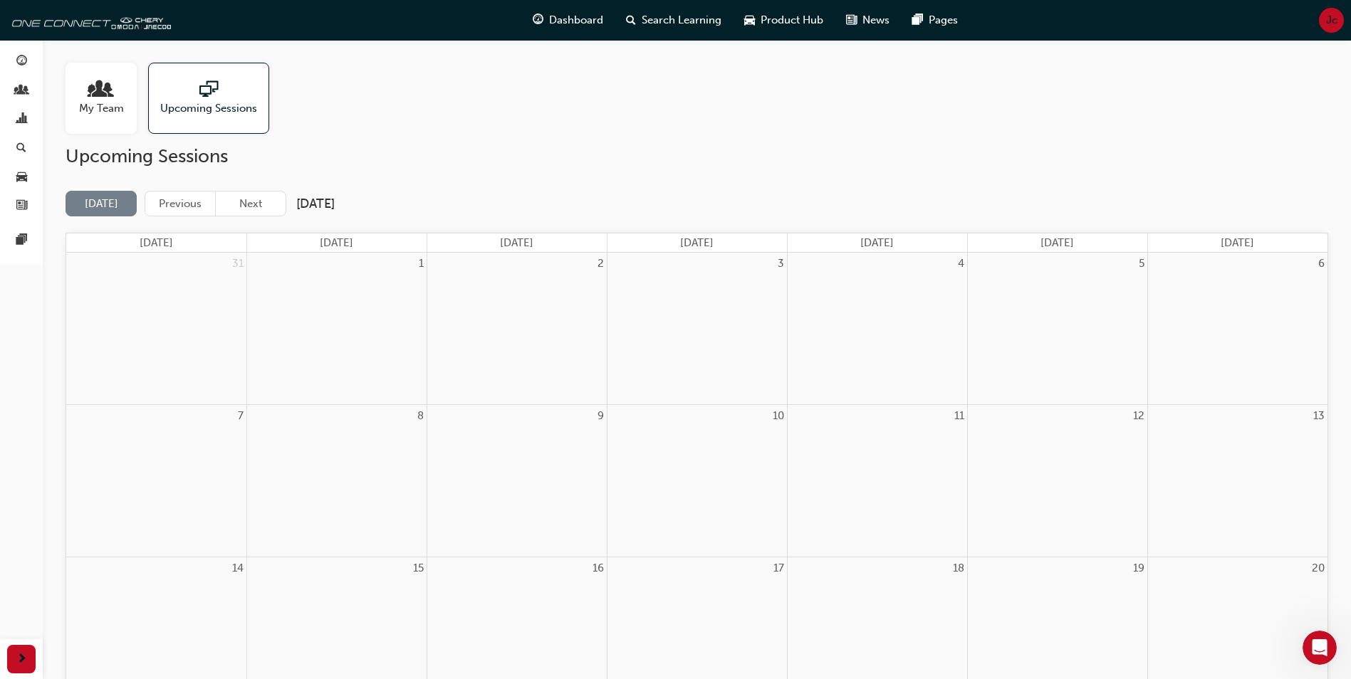
click at [108, 96] on span "people-icon" at bounding box center [101, 90] width 19 height 20
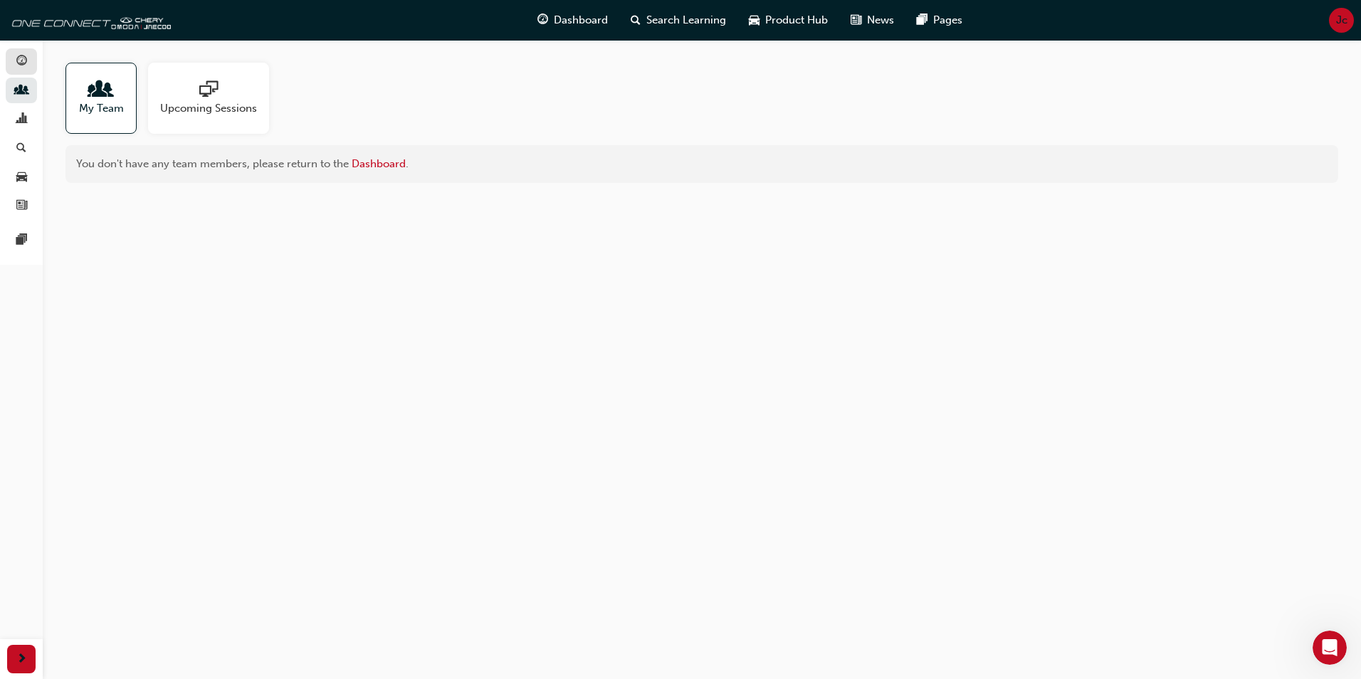
click at [33, 57] on link "button" at bounding box center [21, 61] width 31 height 26
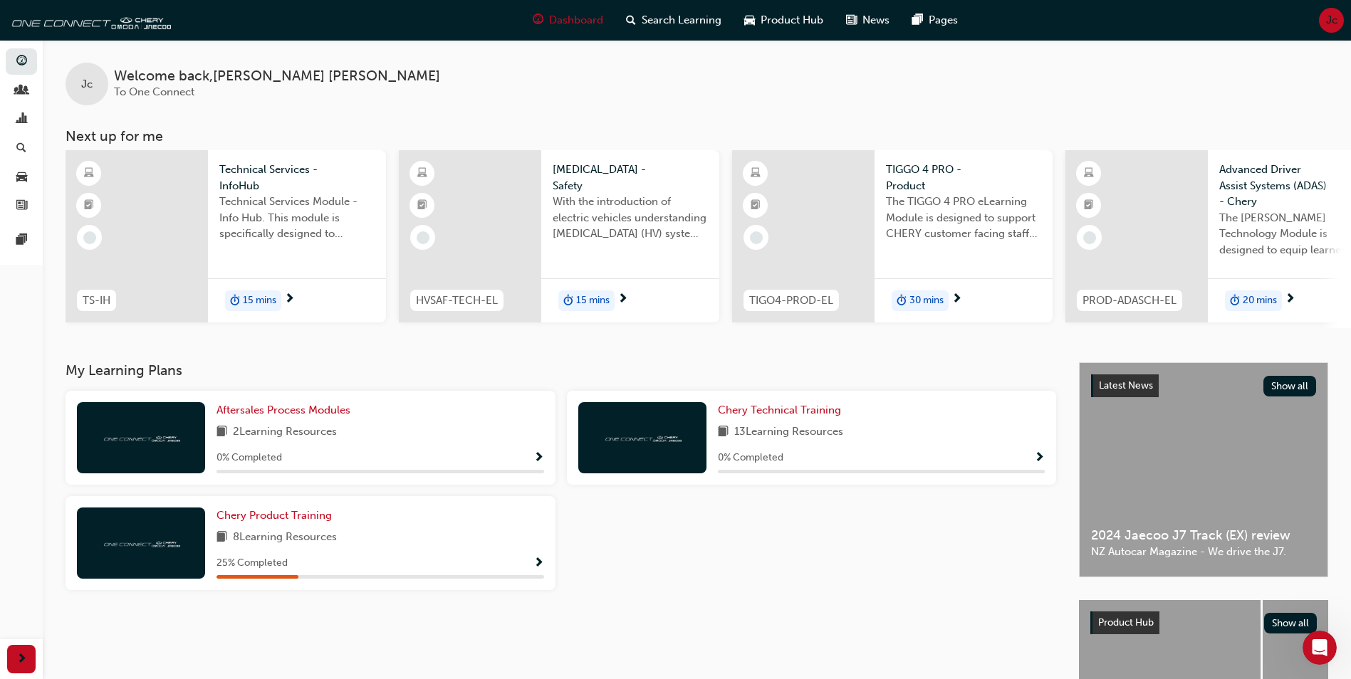
click at [1327, 19] on span "Jc" at bounding box center [1331, 20] width 11 height 16
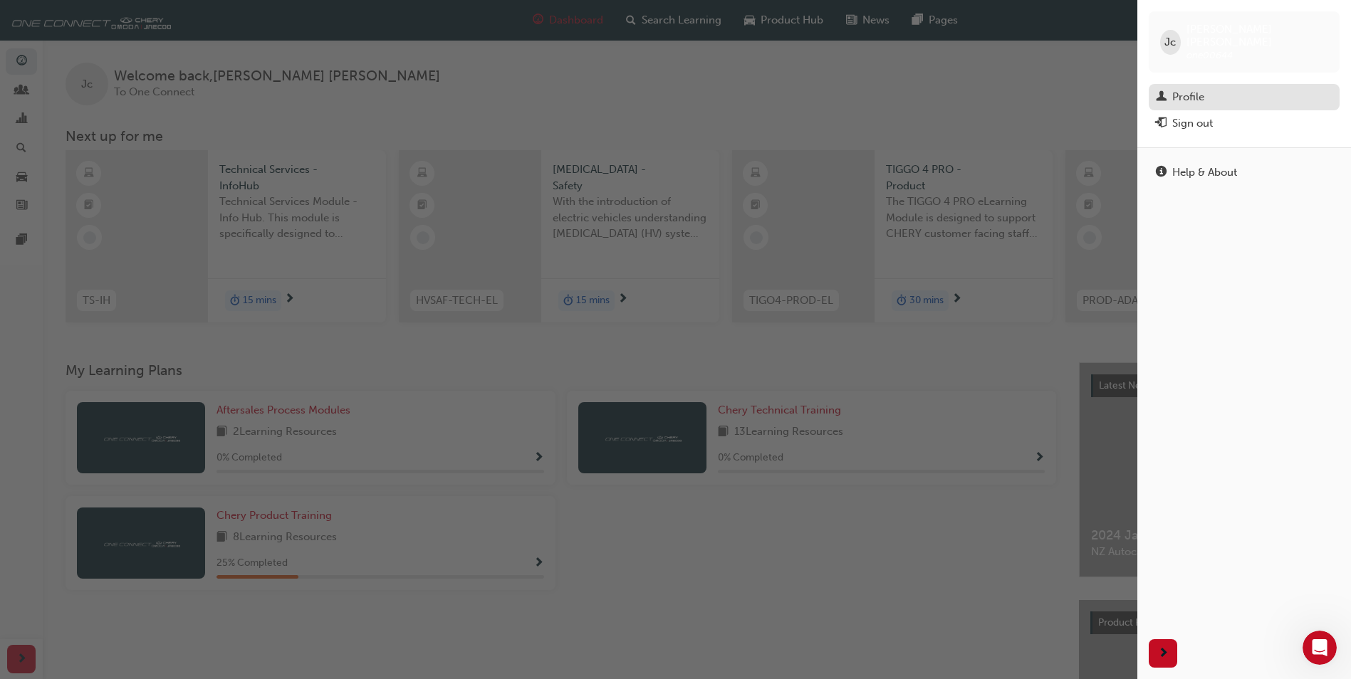
click at [1183, 89] on div "Profile" at bounding box center [1188, 97] width 32 height 16
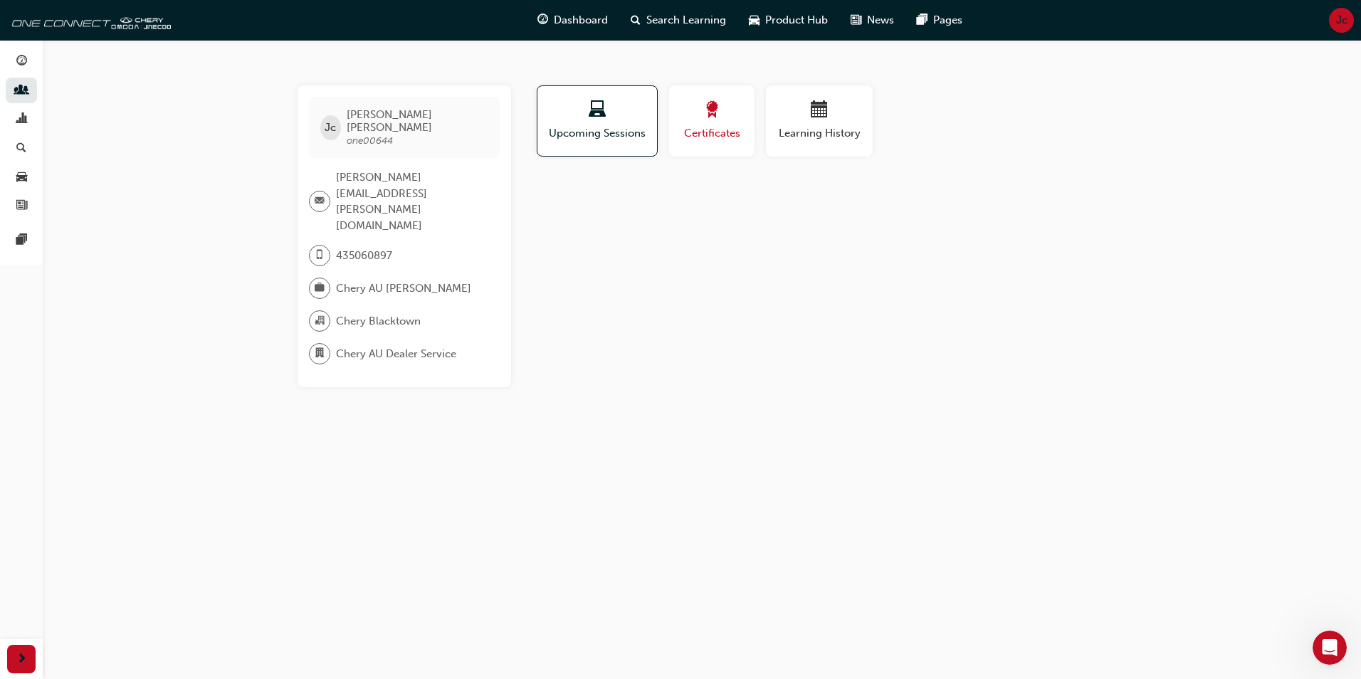
click at [711, 132] on span "Certificates" at bounding box center [712, 133] width 64 height 16
click at [845, 127] on span "Learning History" at bounding box center [819, 133] width 85 height 16
